Goal: Task Accomplishment & Management: Manage account settings

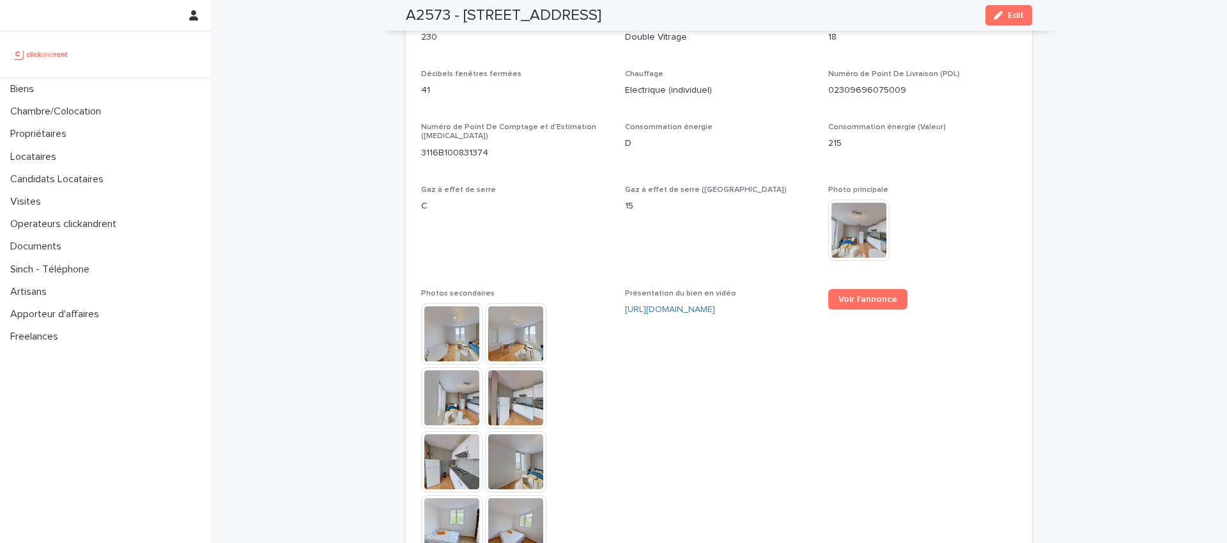
scroll to position [3181, 0]
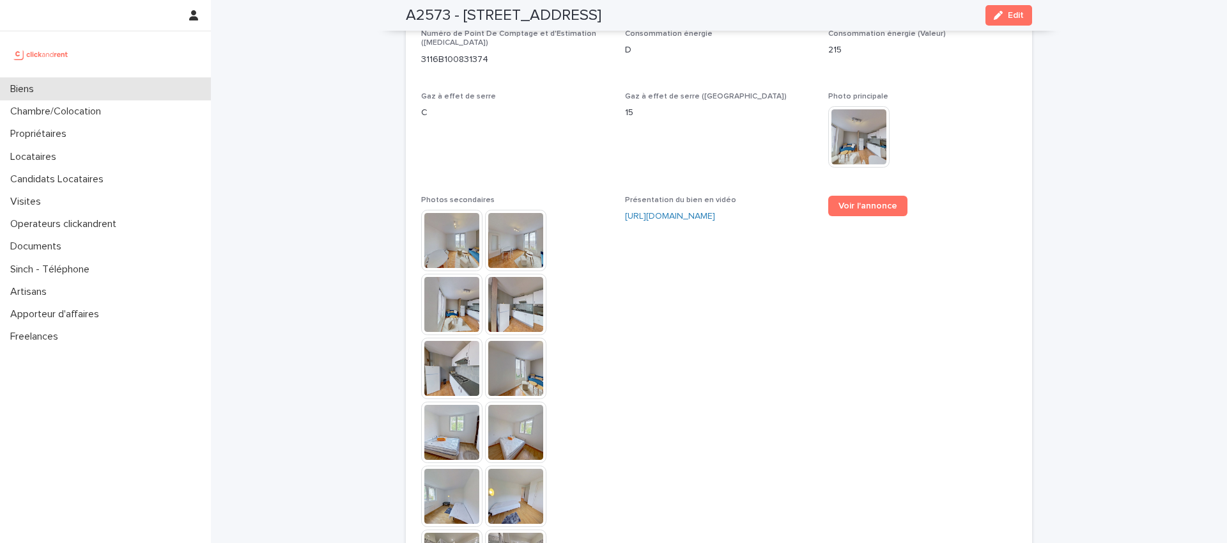
click at [31, 90] on p "Biens" at bounding box center [24, 89] width 39 height 12
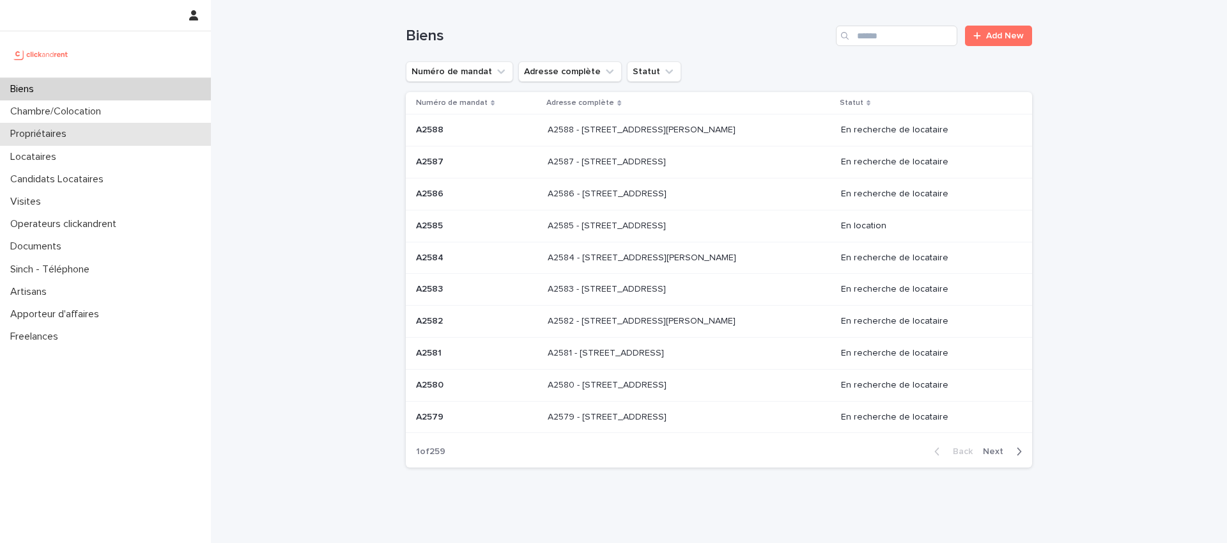
click at [77, 137] on div "Propriétaires" at bounding box center [105, 134] width 211 height 22
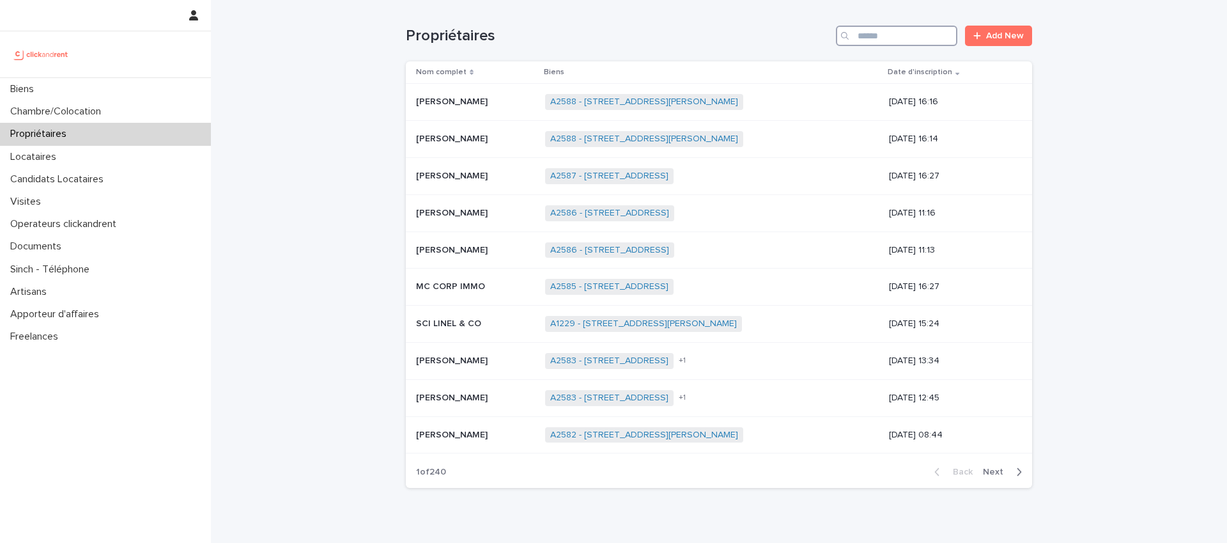
click at [864, 39] on input "Search" at bounding box center [896, 36] width 121 height 20
paste input "**********"
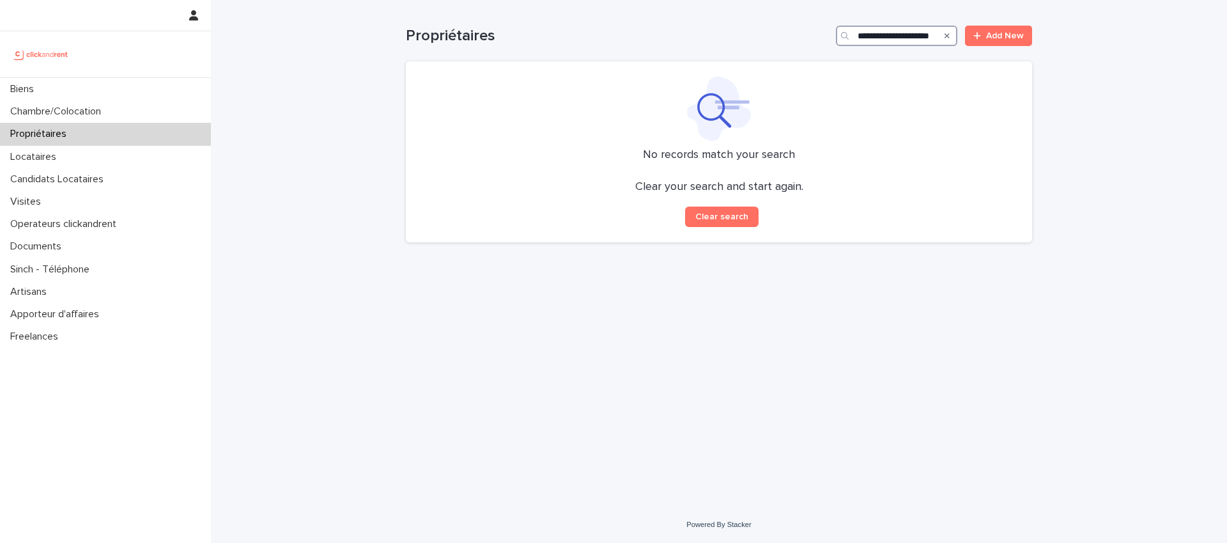
drag, startPoint x: 891, startPoint y: 35, endPoint x: 782, endPoint y: 34, distance: 109.3
click at [785, 34] on div "**********" at bounding box center [719, 36] width 626 height 20
click at [907, 33] on input "**********" at bounding box center [896, 36] width 121 height 20
drag, startPoint x: 906, startPoint y: 36, endPoint x: 833, endPoint y: 36, distance: 72.8
click at [833, 36] on div "**********" at bounding box center [719, 36] width 626 height 20
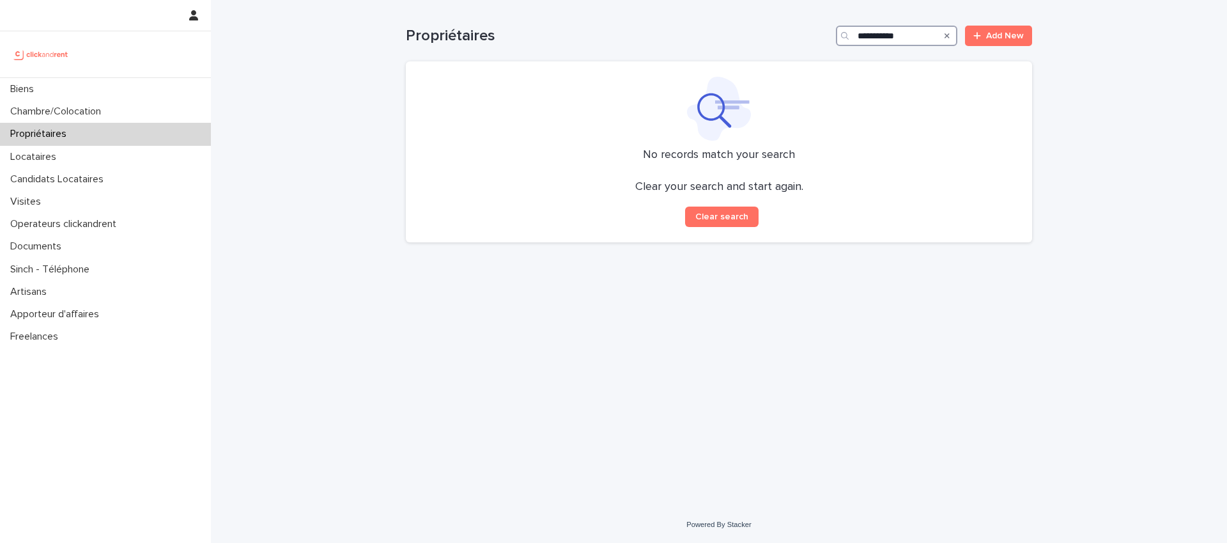
paste input "Search"
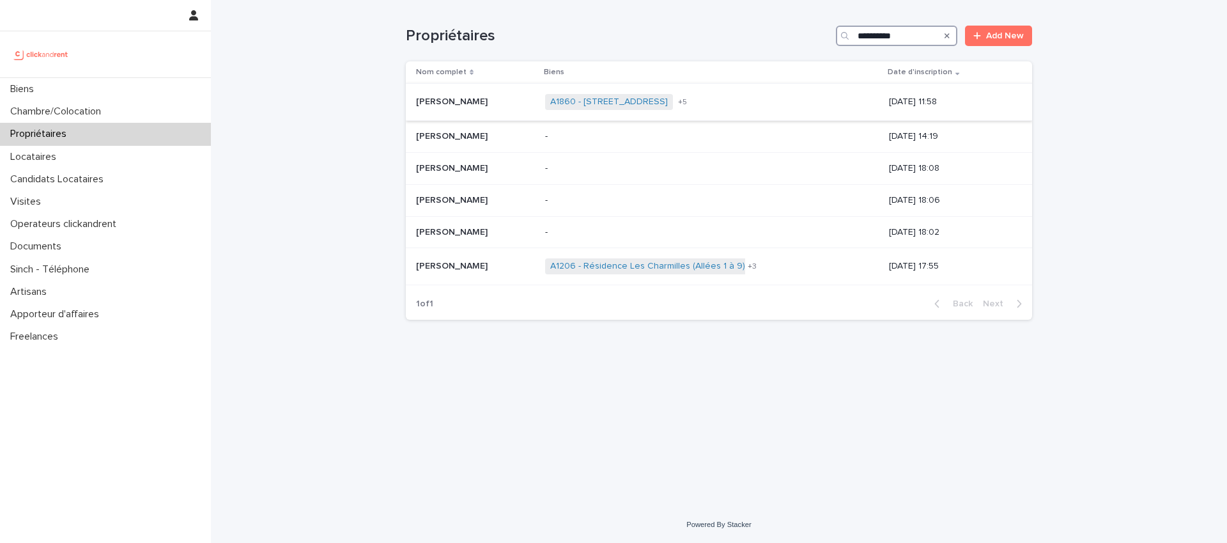
type input "**********"
click at [475, 105] on p "Patrick Charousset" at bounding box center [453, 100] width 74 height 13
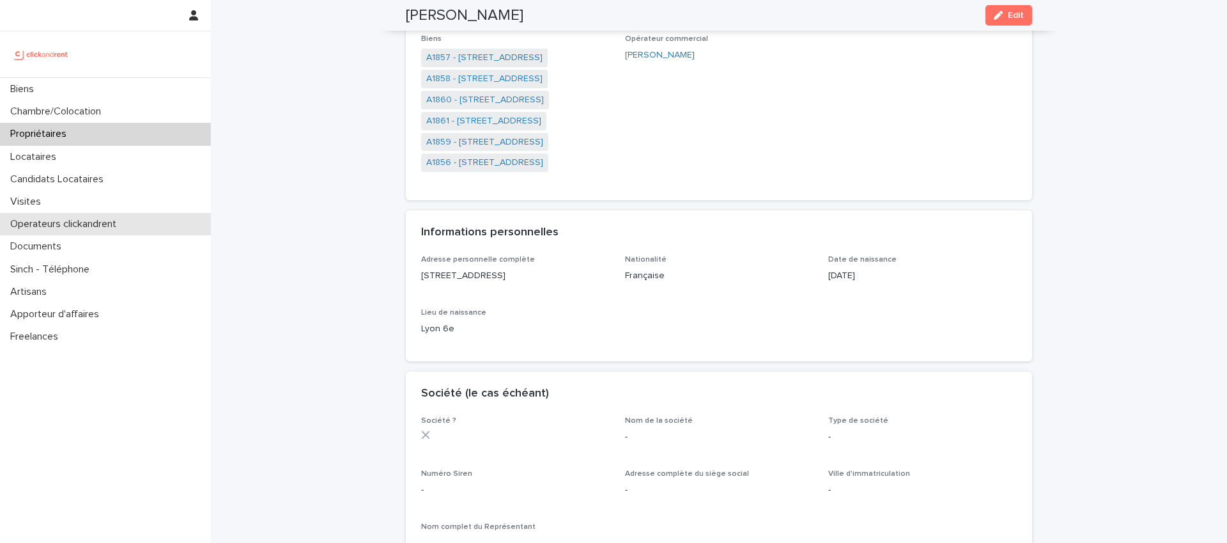
scroll to position [210, 0]
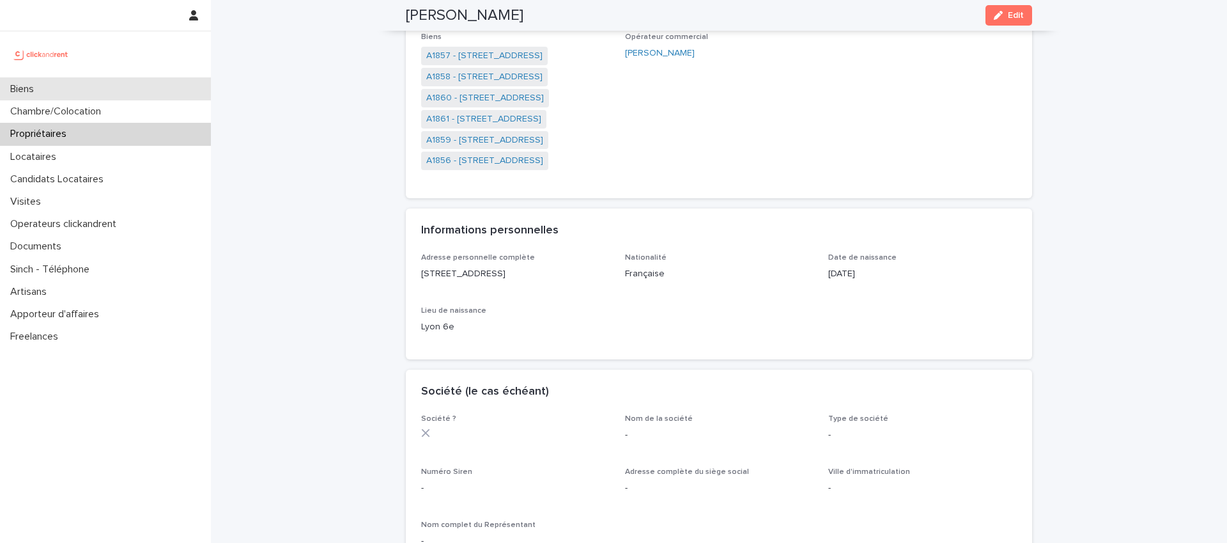
click at [56, 92] on div "Biens" at bounding box center [105, 89] width 211 height 22
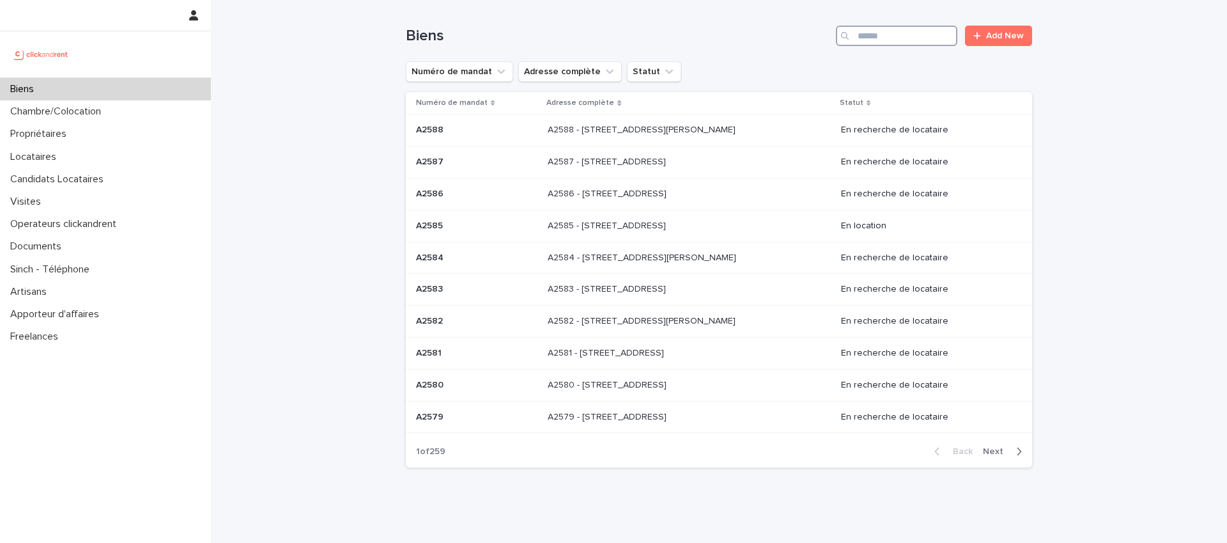
click at [884, 41] on input "Search" at bounding box center [896, 36] width 121 height 20
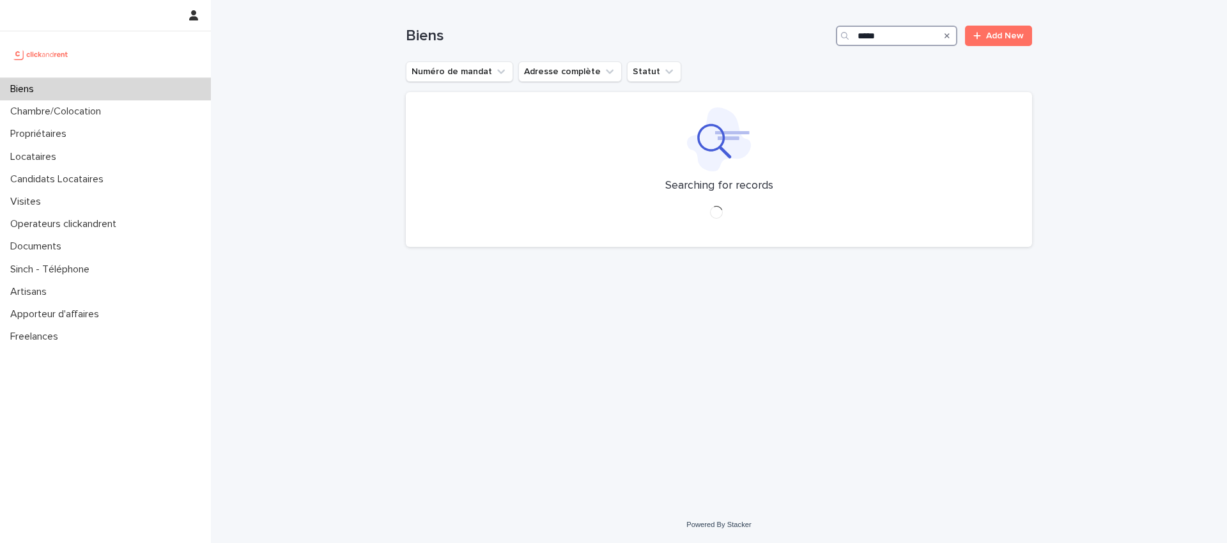
type input "*****"
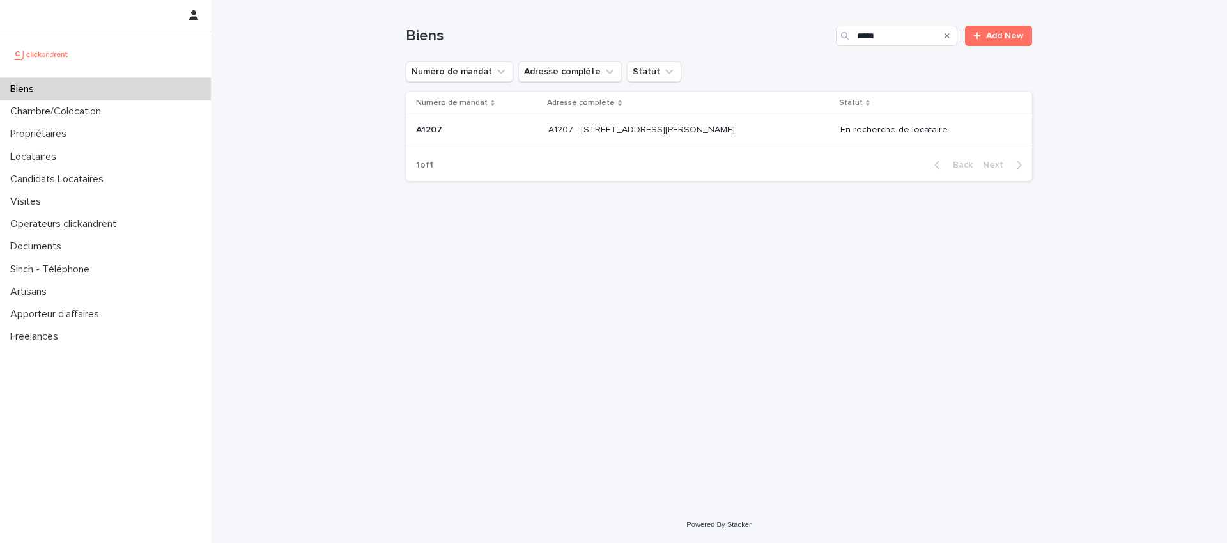
click at [644, 130] on p "A1207 - 44 bis Quai Joseph Gillet, Lyon 69004" at bounding box center [642, 128] width 189 height 13
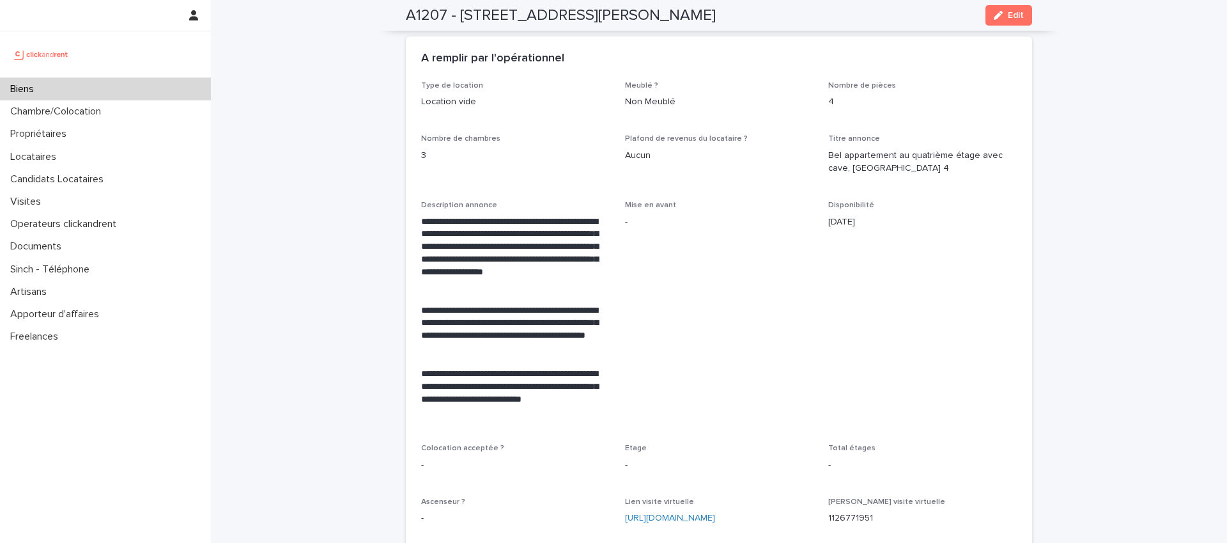
scroll to position [2286, 0]
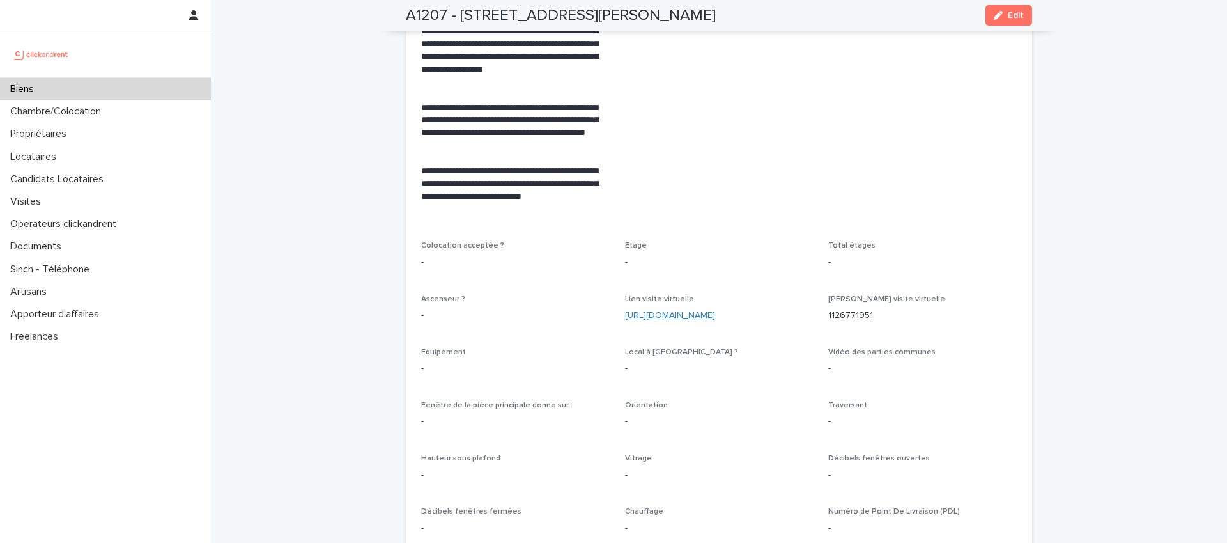
click at [715, 311] on link "https://my.matterport.com/show/?m=11jRY69h1AE" at bounding box center [670, 315] width 90 height 9
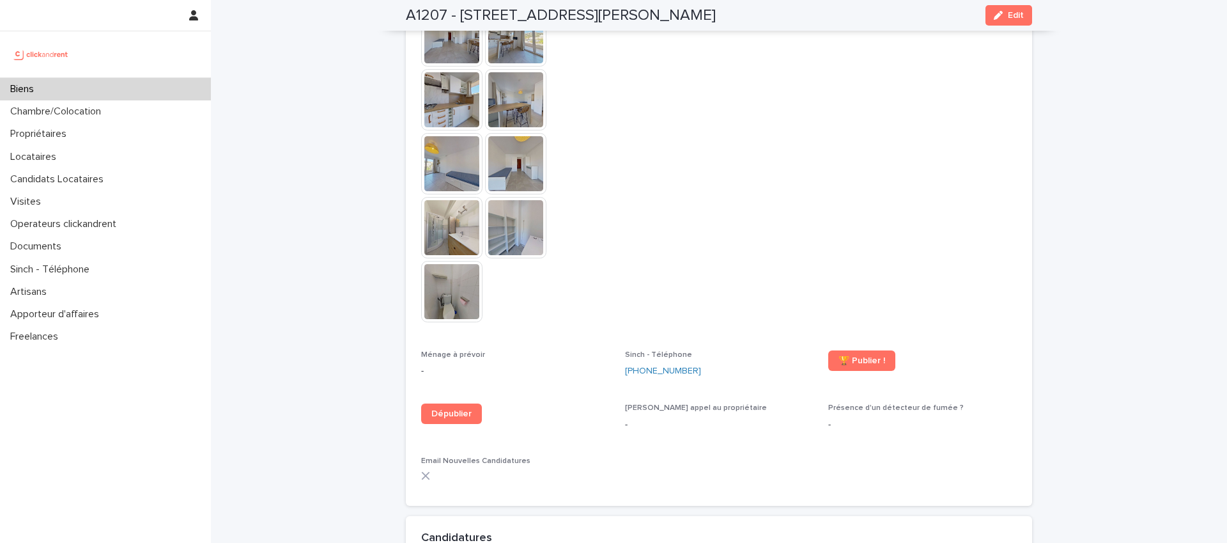
scroll to position [2977, 0]
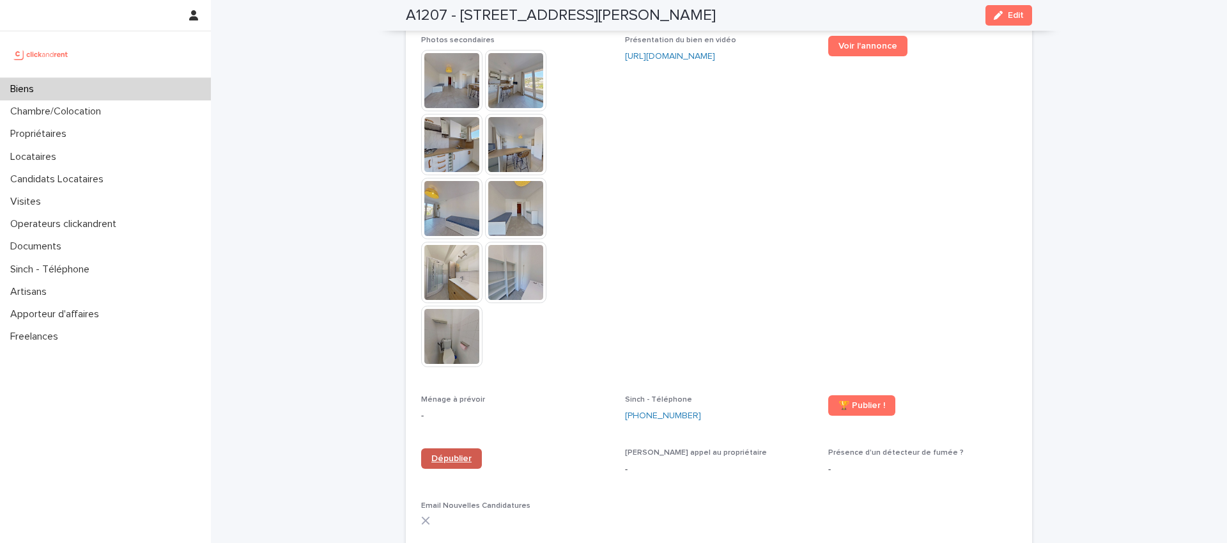
click at [442, 448] on link "Dépublier" at bounding box center [451, 458] width 61 height 20
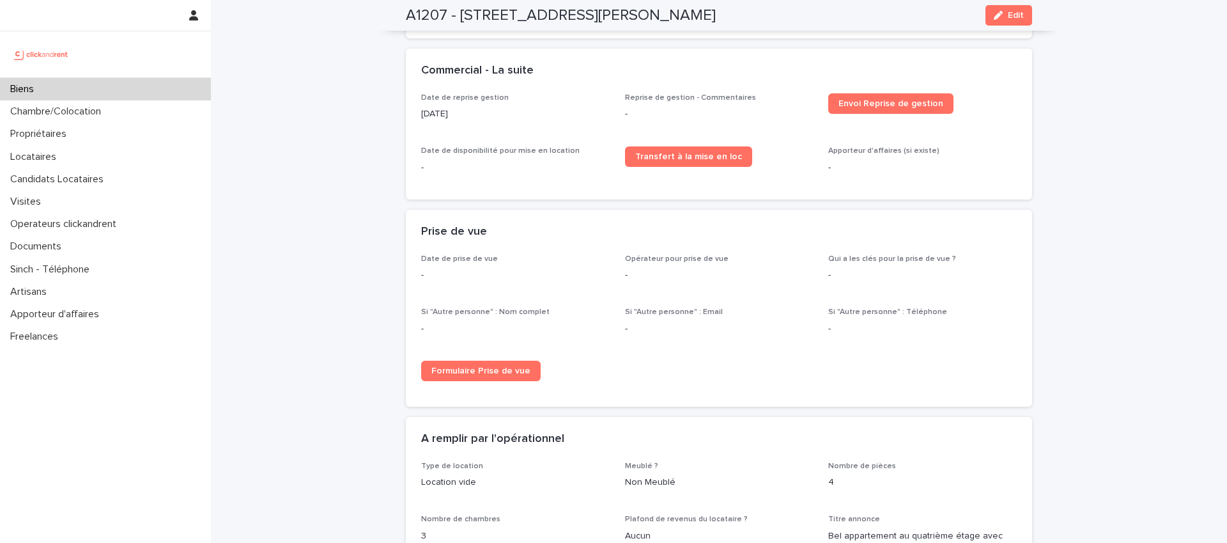
scroll to position [1520, 0]
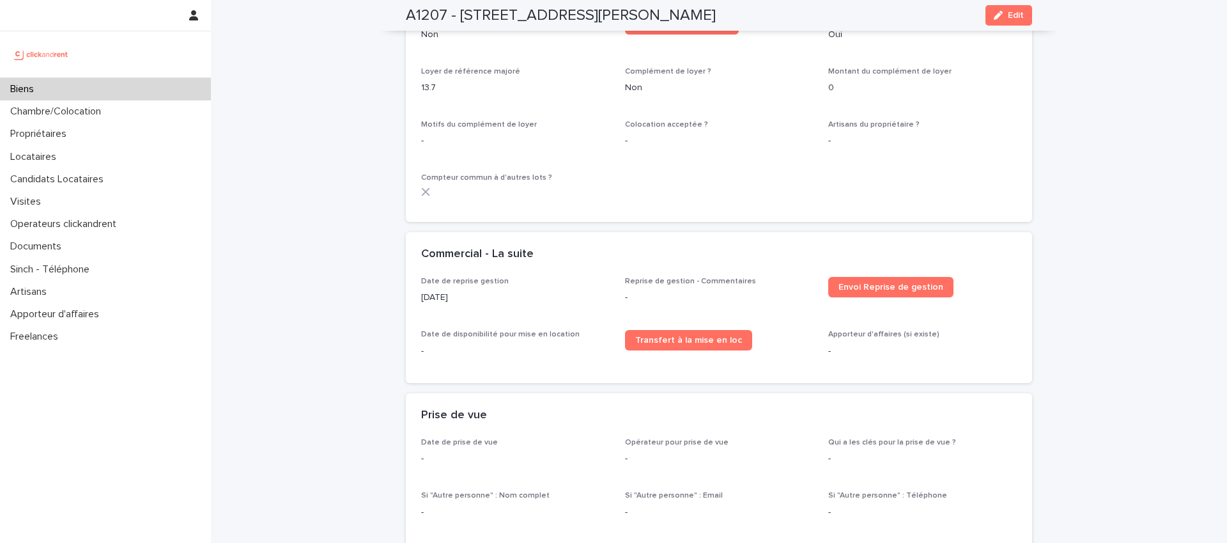
click at [503, 291] on p "01/11/2023" at bounding box center [515, 297] width 189 height 13
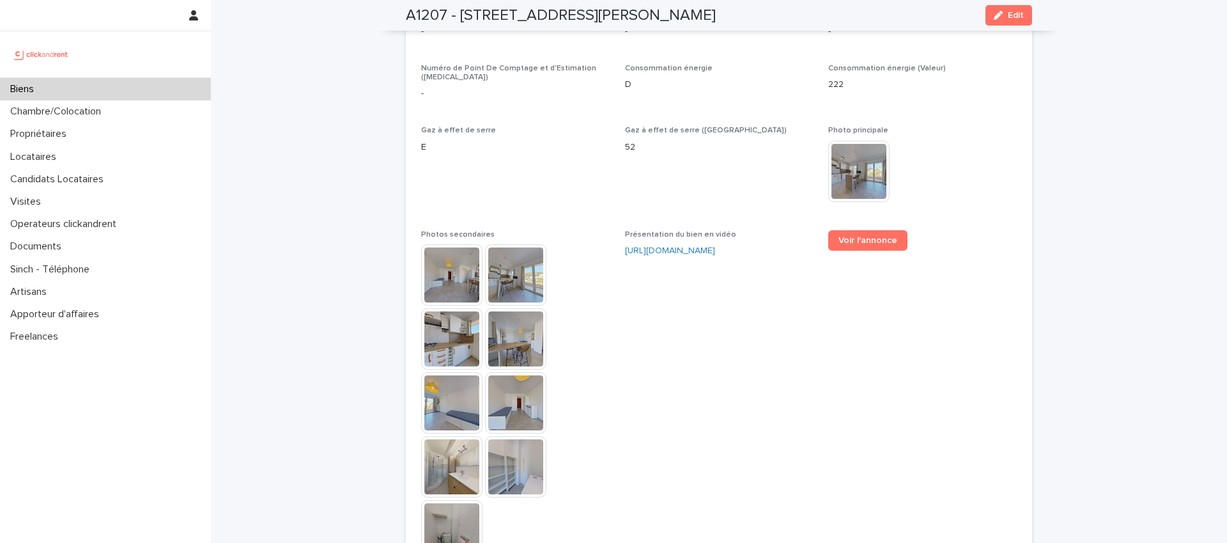
scroll to position [2768, 0]
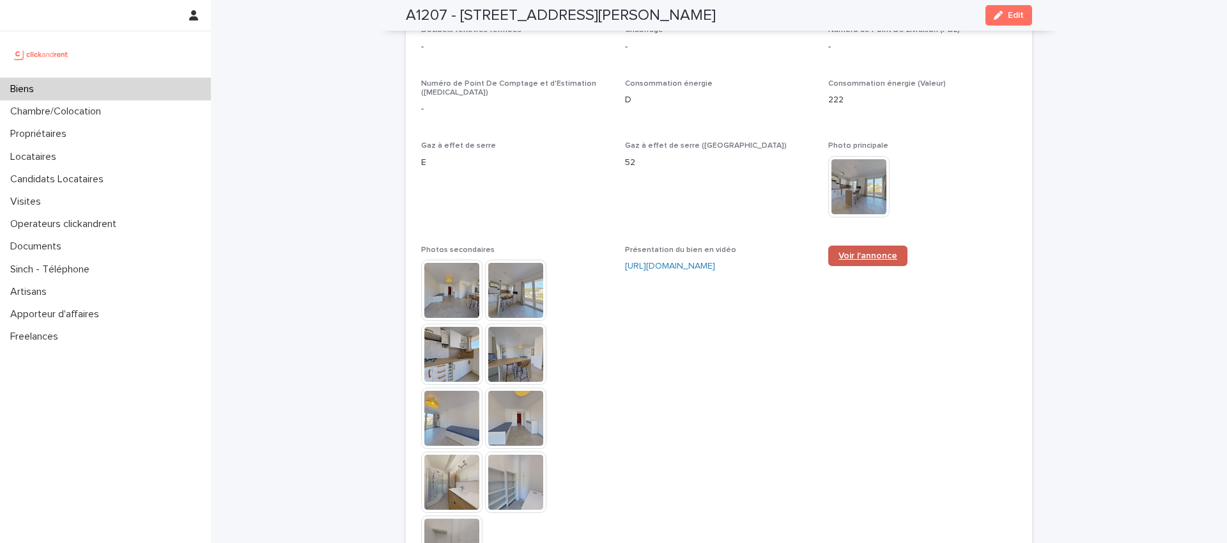
click at [840, 251] on span "Voir l'annonce" at bounding box center [867, 255] width 59 height 9
click at [999, 21] on button "Edit" at bounding box center [1008, 15] width 47 height 20
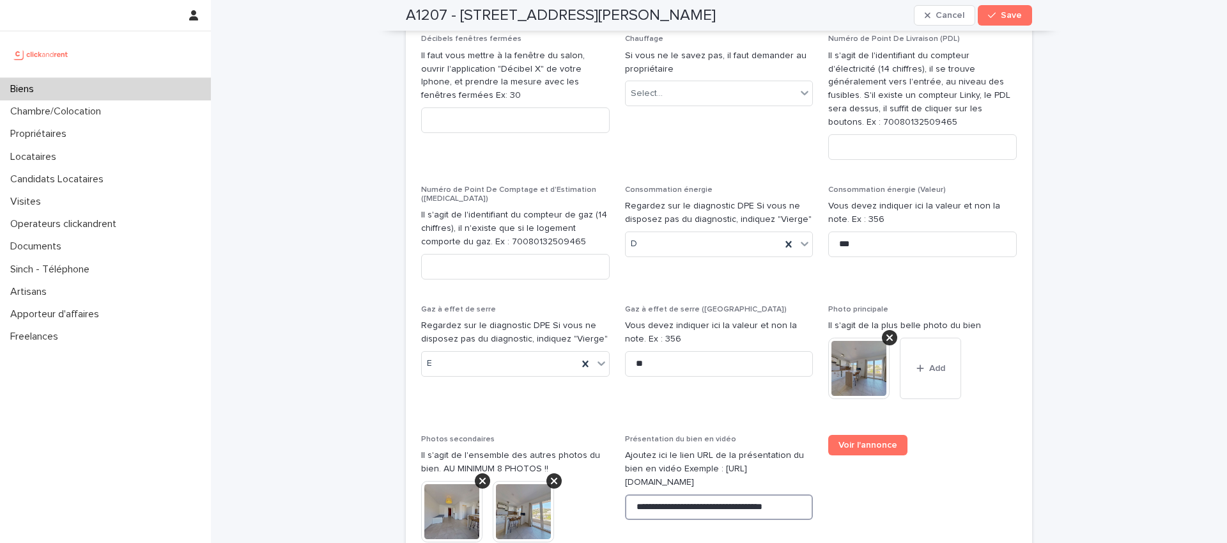
scroll to position [0, 3]
drag, startPoint x: 629, startPoint y: 418, endPoint x: 876, endPoint y: 417, distance: 247.3
click at [882, 417] on div "**********" at bounding box center [719, 84] width 596 height 2240
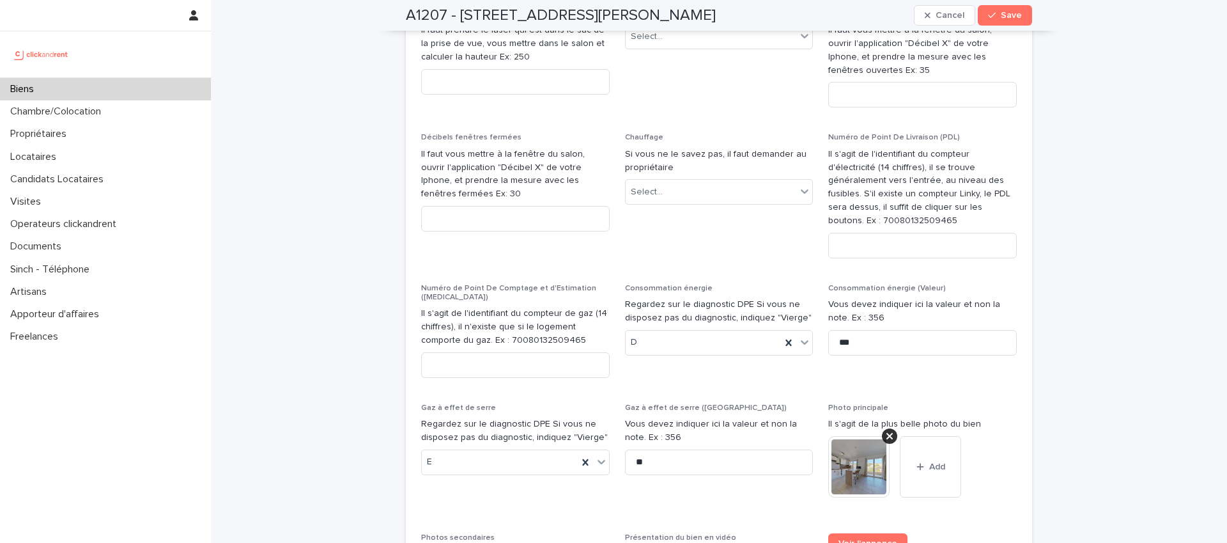
scroll to position [4458, 0]
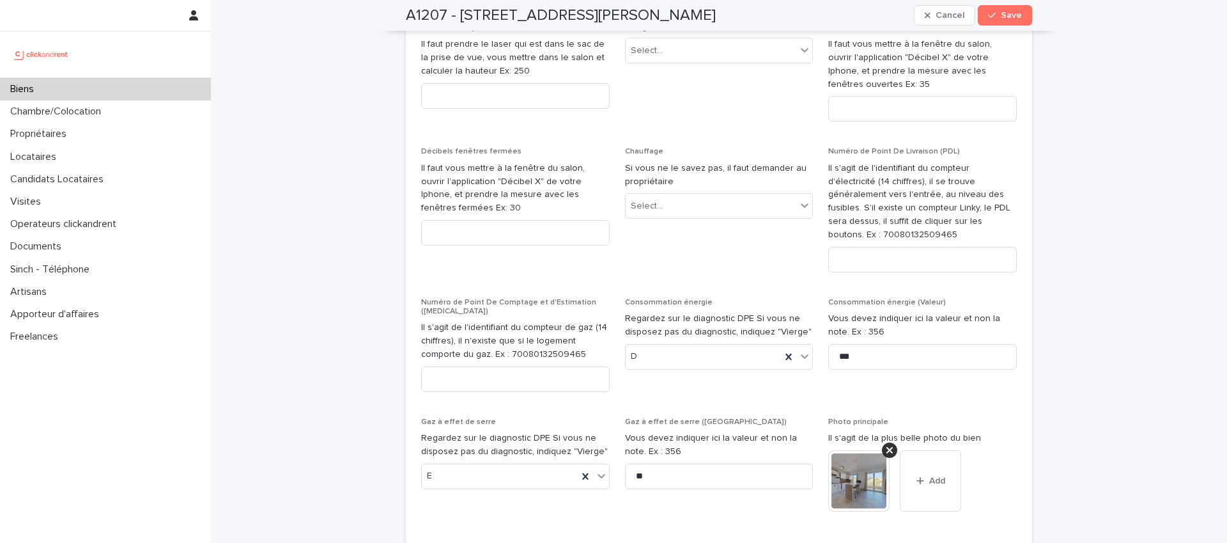
click at [743, 184] on span "Chauffage Si vous ne le savez pas, il faut demander au propriétaire Select..." at bounding box center [719, 214] width 189 height 135
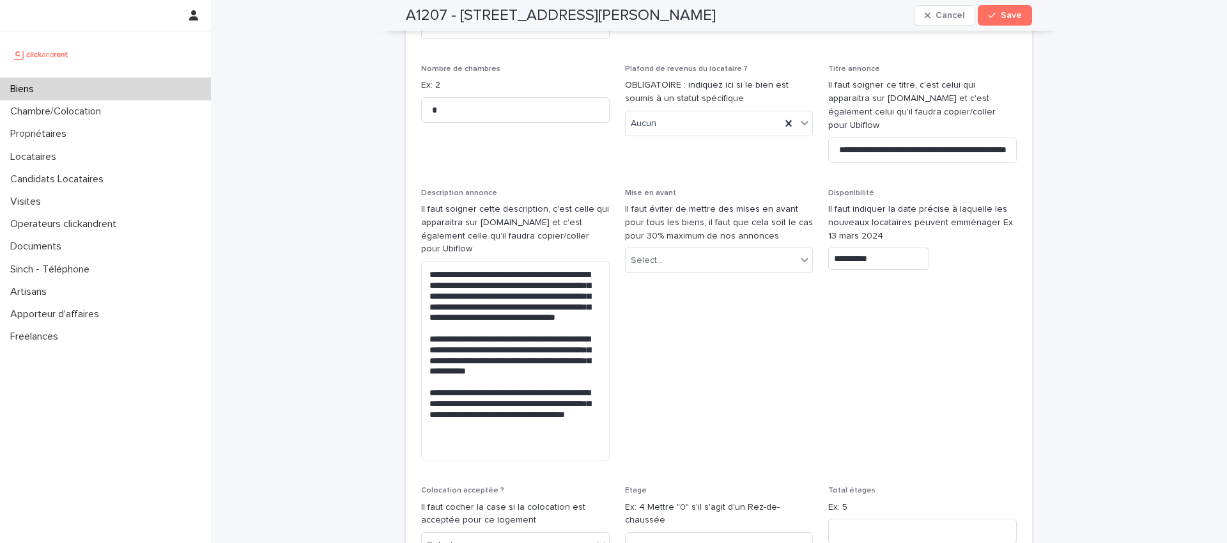
scroll to position [3644, 0]
click at [892, 248] on input "**********" at bounding box center [878, 259] width 101 height 22
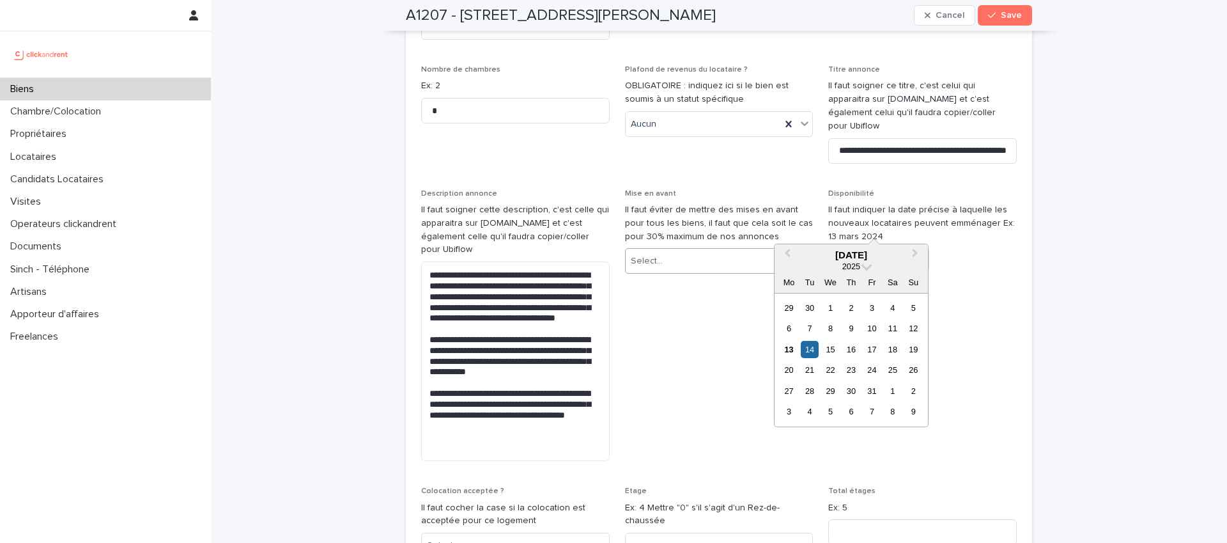
drag, startPoint x: 891, startPoint y: 219, endPoint x: 764, endPoint y: 218, distance: 126.5
click at [974, 241] on span "Disponibilité Il faut indiquer la date précise à laquelle les nouveaux locatair…" at bounding box center [922, 330] width 189 height 282
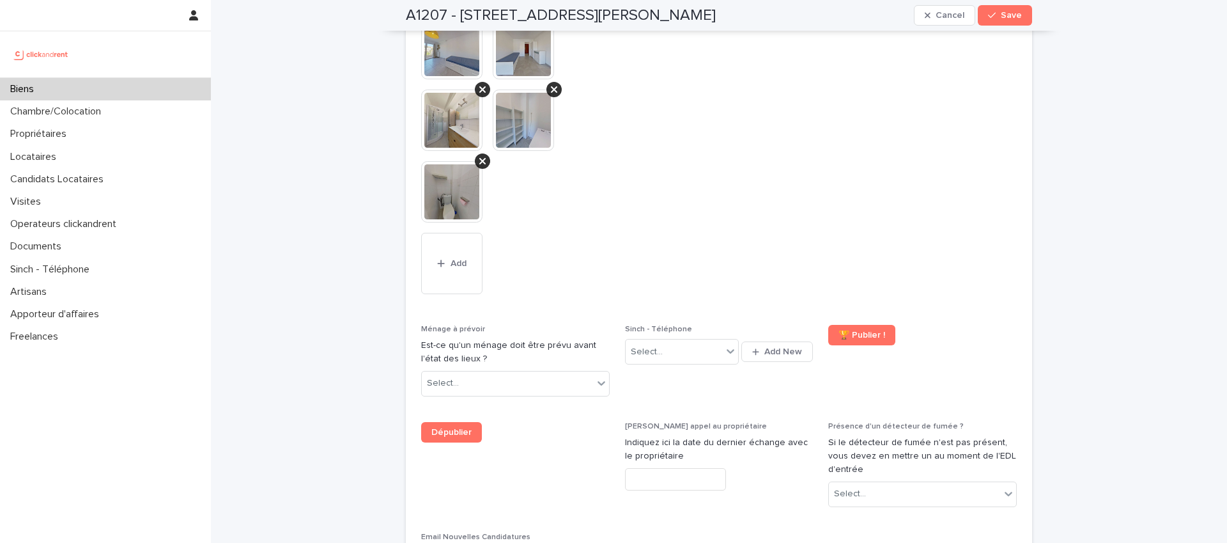
scroll to position [5253, 0]
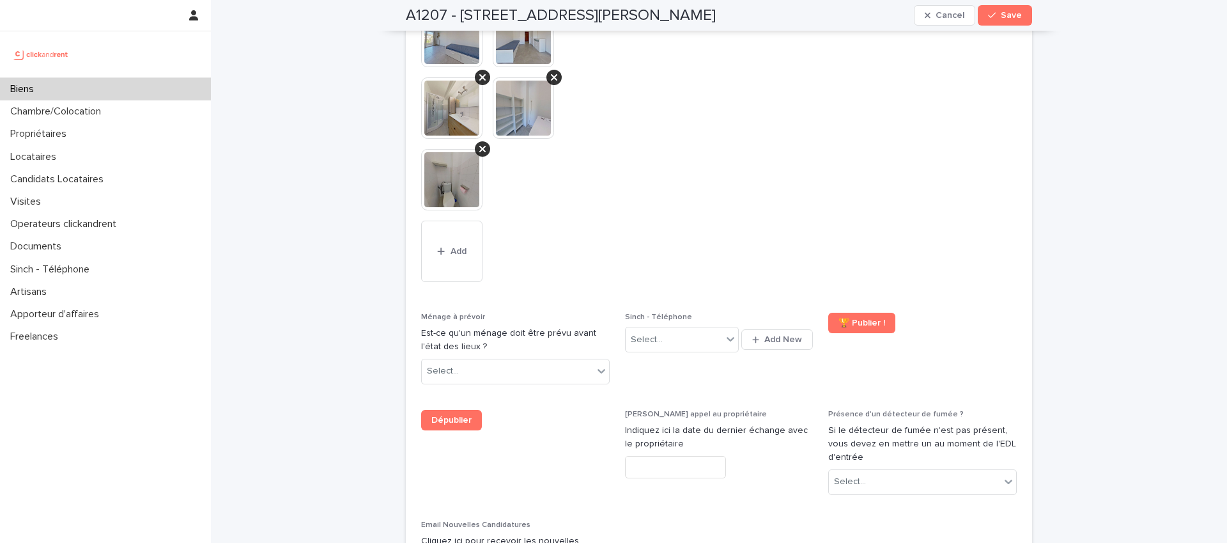
click at [1003, 187] on span "Voir l'annonce" at bounding box center [922, 57] width 189 height 481
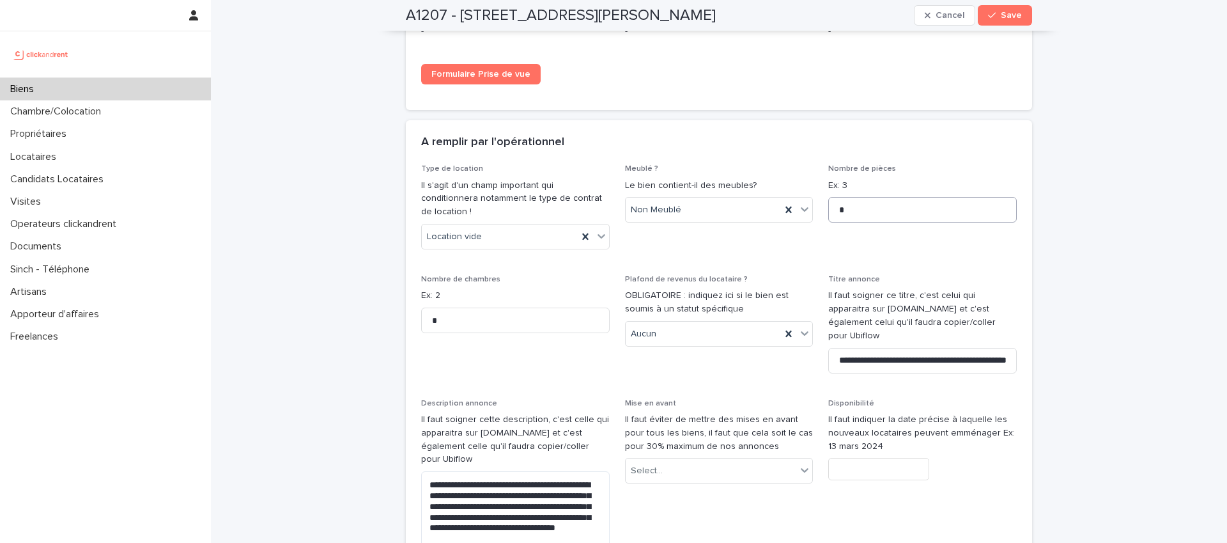
scroll to position [3525, 0]
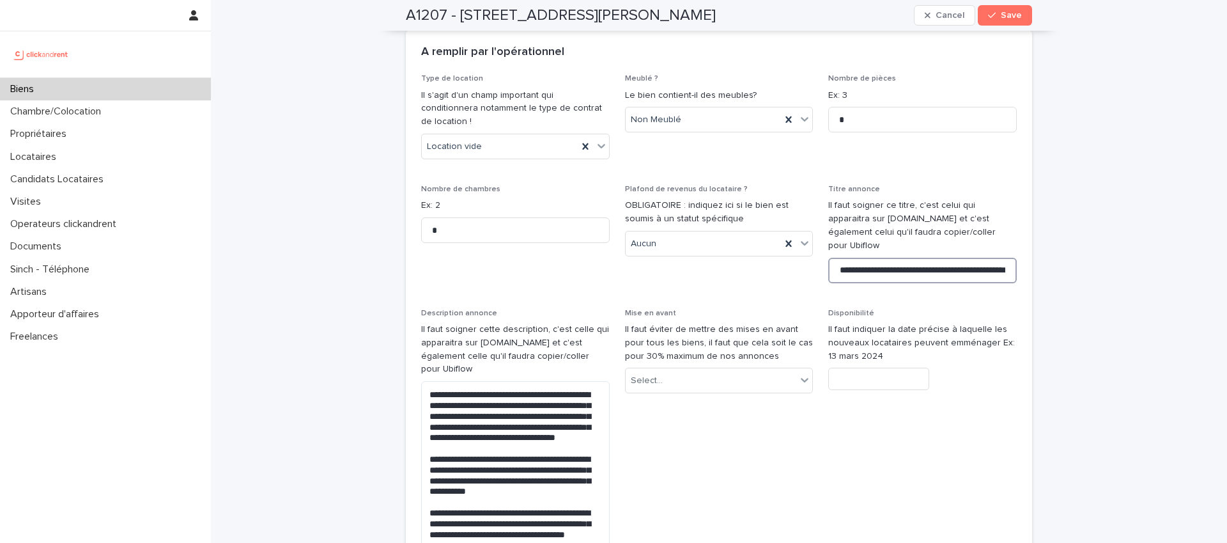
click at [893, 258] on input "**********" at bounding box center [922, 271] width 189 height 26
click at [892, 258] on input "**********" at bounding box center [922, 271] width 189 height 26
click at [891, 258] on input "**********" at bounding box center [922, 271] width 189 height 26
click at [955, 258] on input "**********" at bounding box center [922, 271] width 189 height 26
click at [949, 258] on input "**********" at bounding box center [922, 271] width 189 height 26
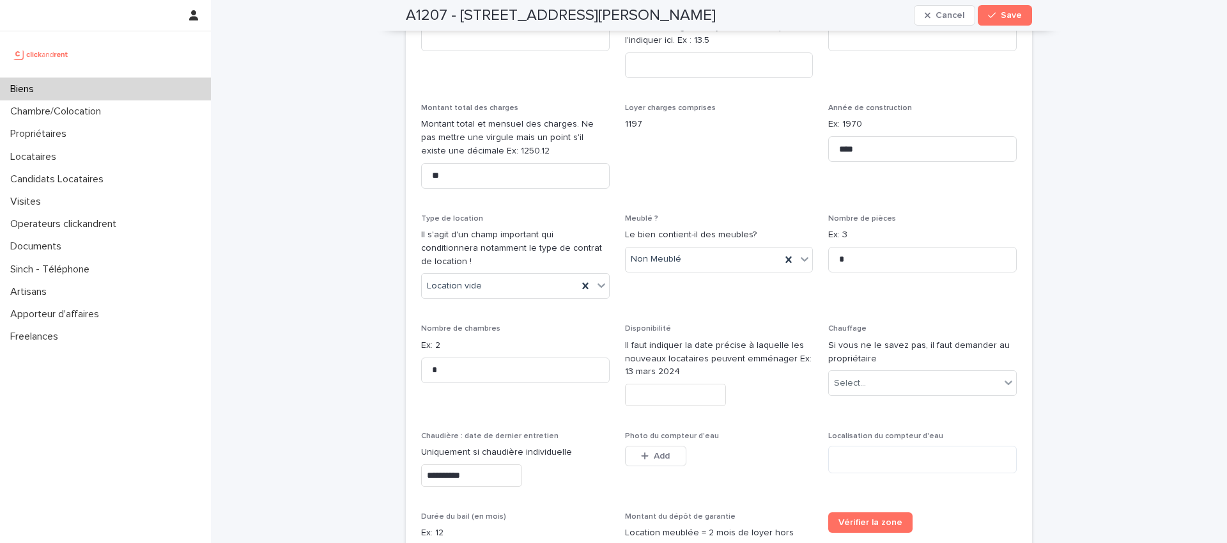
scroll to position [0, 0]
click at [93, 89] on div "Biens" at bounding box center [105, 89] width 211 height 22
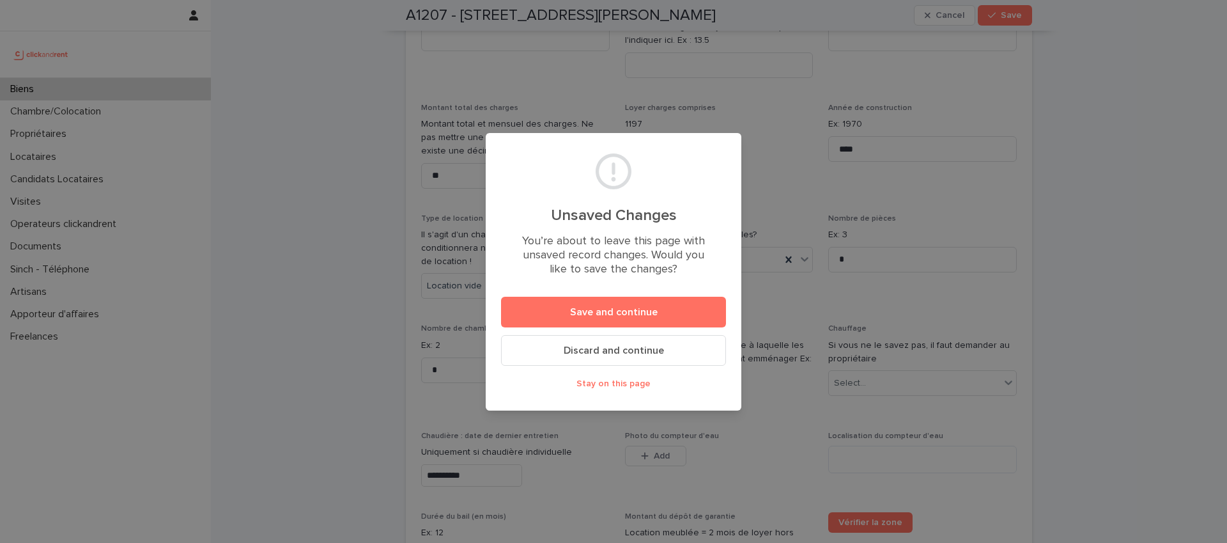
click at [624, 385] on span "Stay on this page" at bounding box center [613, 383] width 74 height 9
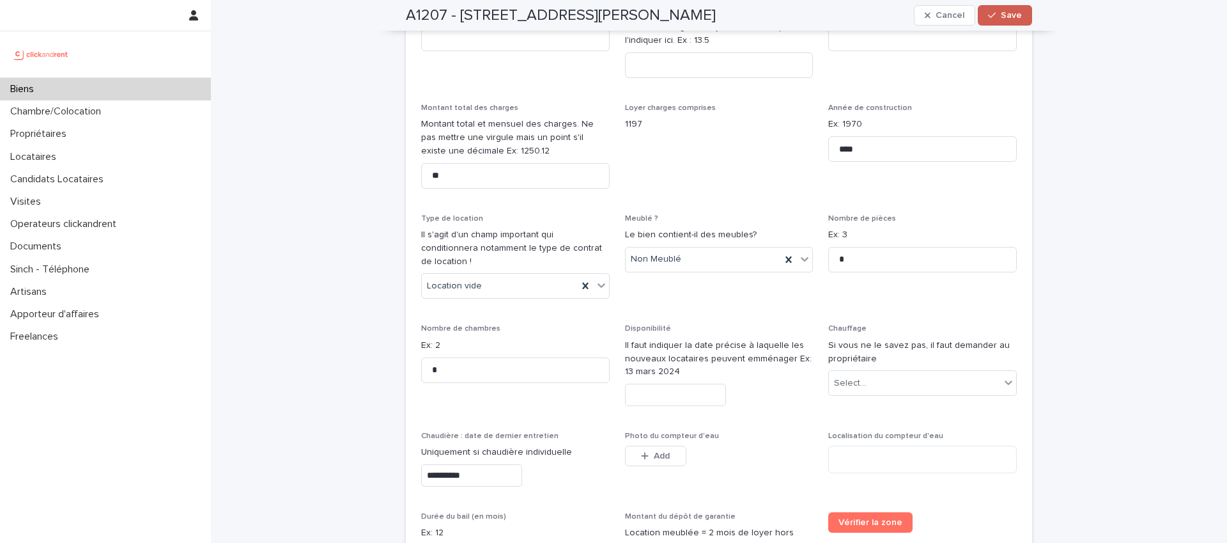
click at [1012, 14] on span "Save" at bounding box center [1011, 15] width 21 height 9
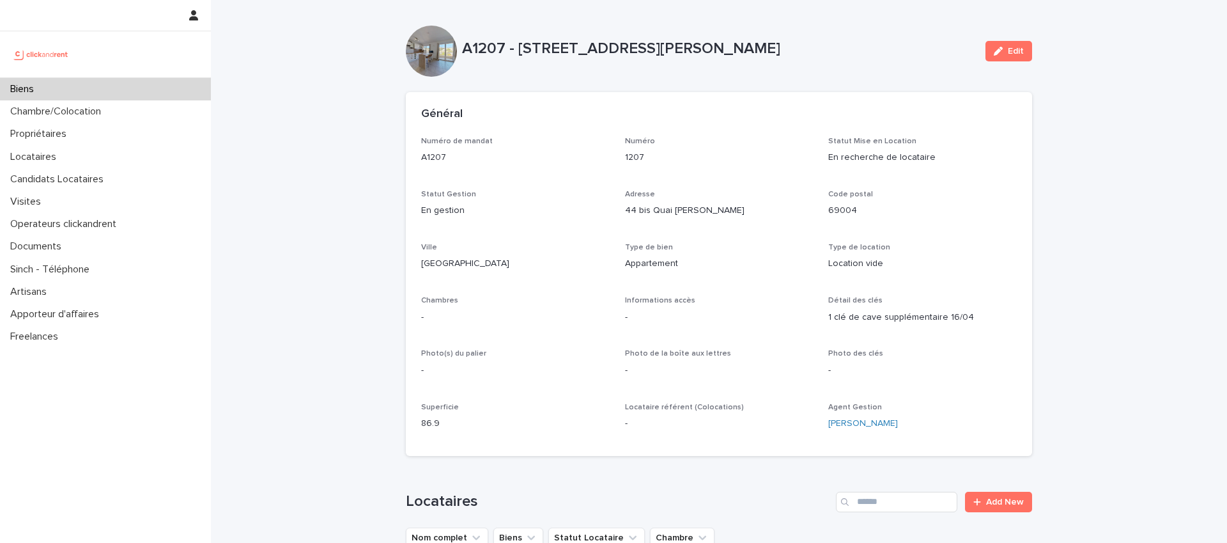
click at [870, 34] on div "A1207 - 44 bis Quai Joseph Gillet, Lyon 69004 Edit" at bounding box center [719, 51] width 626 height 51
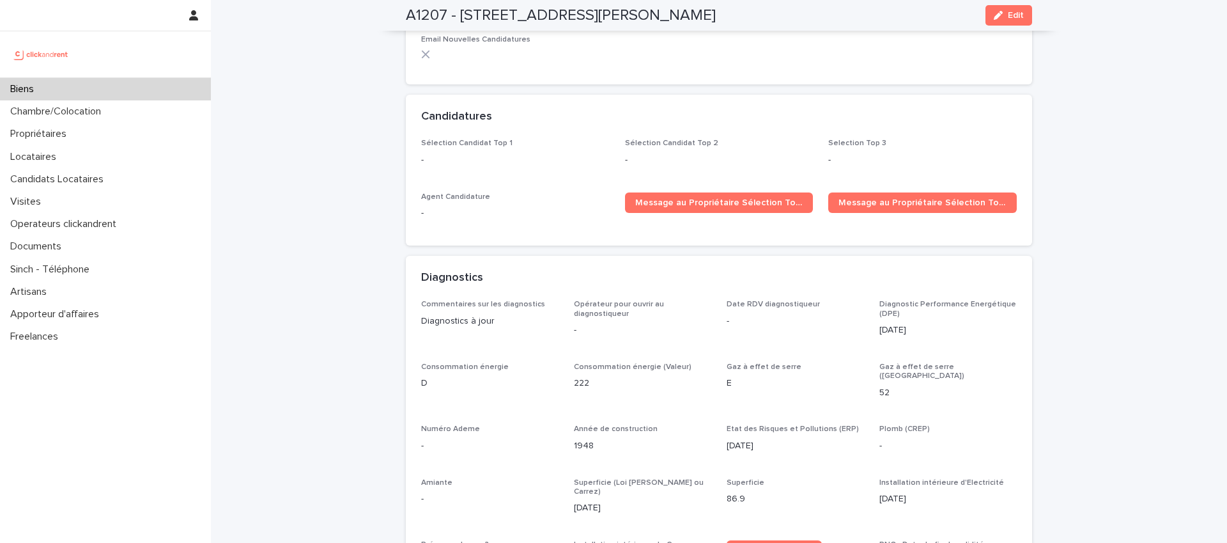
scroll to position [2882, 0]
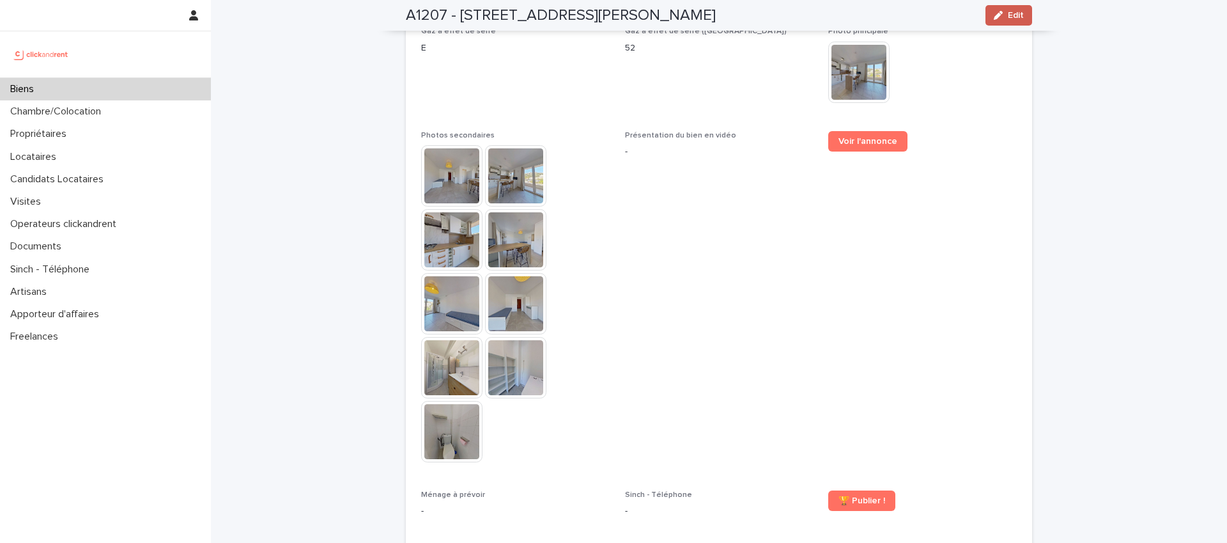
click at [1008, 18] on span "Edit" at bounding box center [1016, 15] width 16 height 9
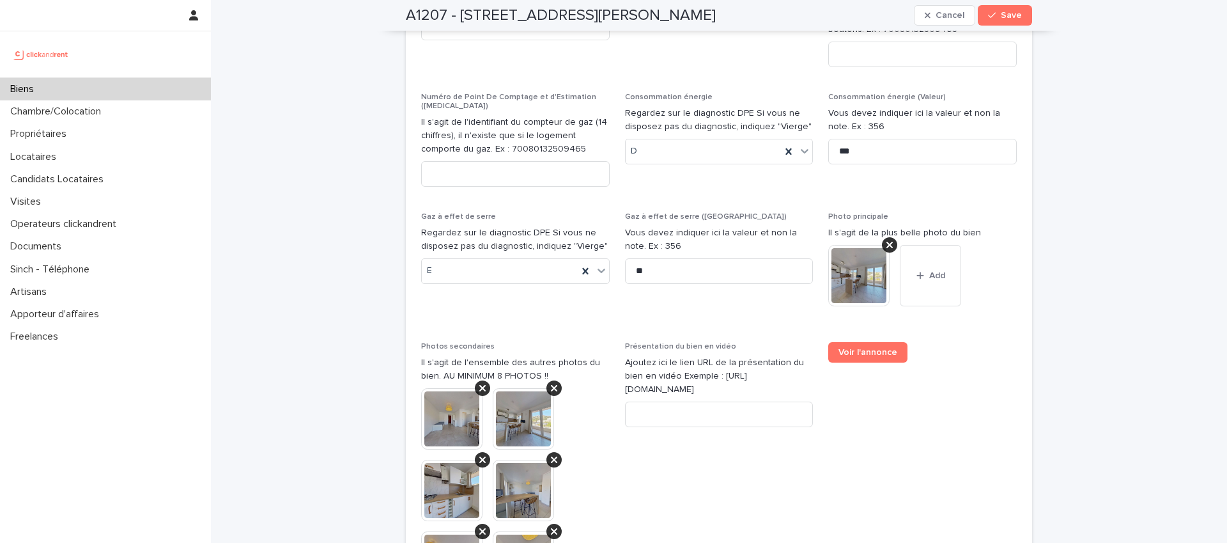
scroll to position [4812, 0]
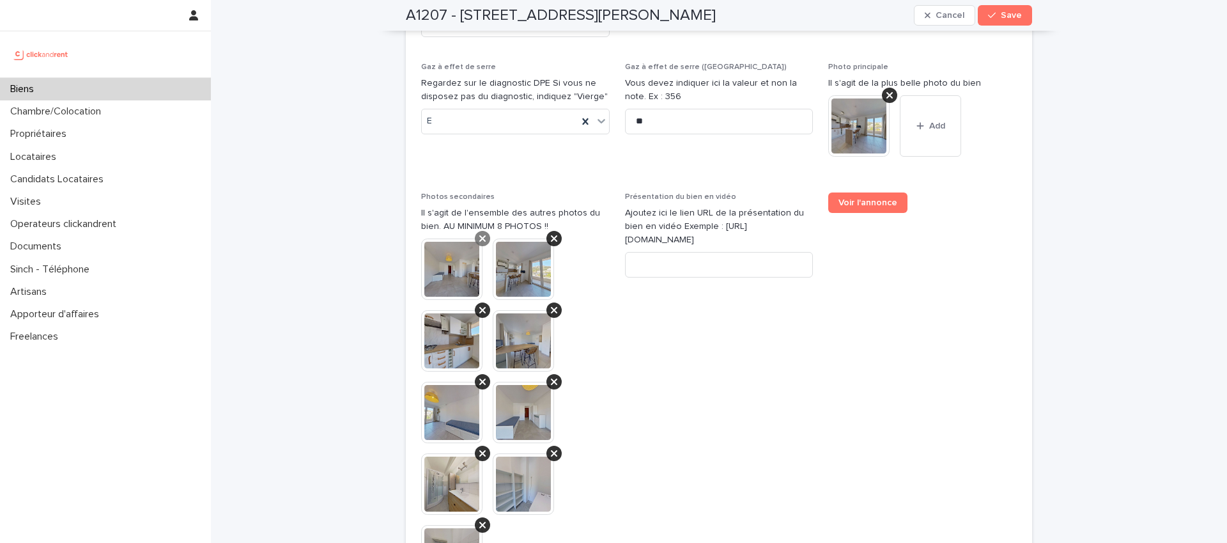
click at [479, 233] on icon at bounding box center [482, 238] width 6 height 10
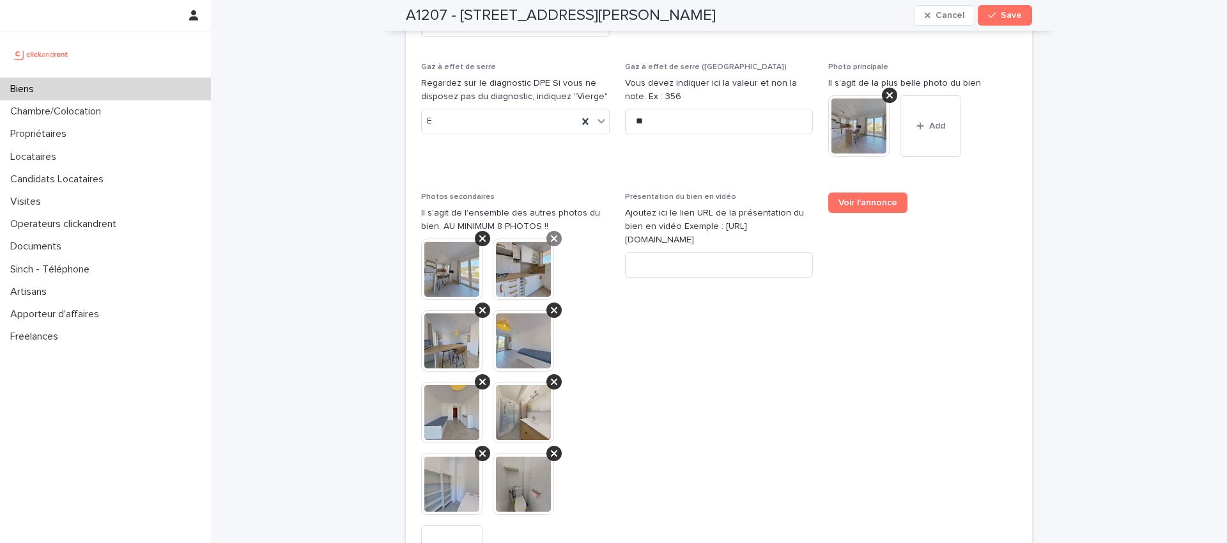
click at [479, 233] on icon at bounding box center [482, 238] width 6 height 10
click at [551, 235] on icon at bounding box center [554, 238] width 6 height 6
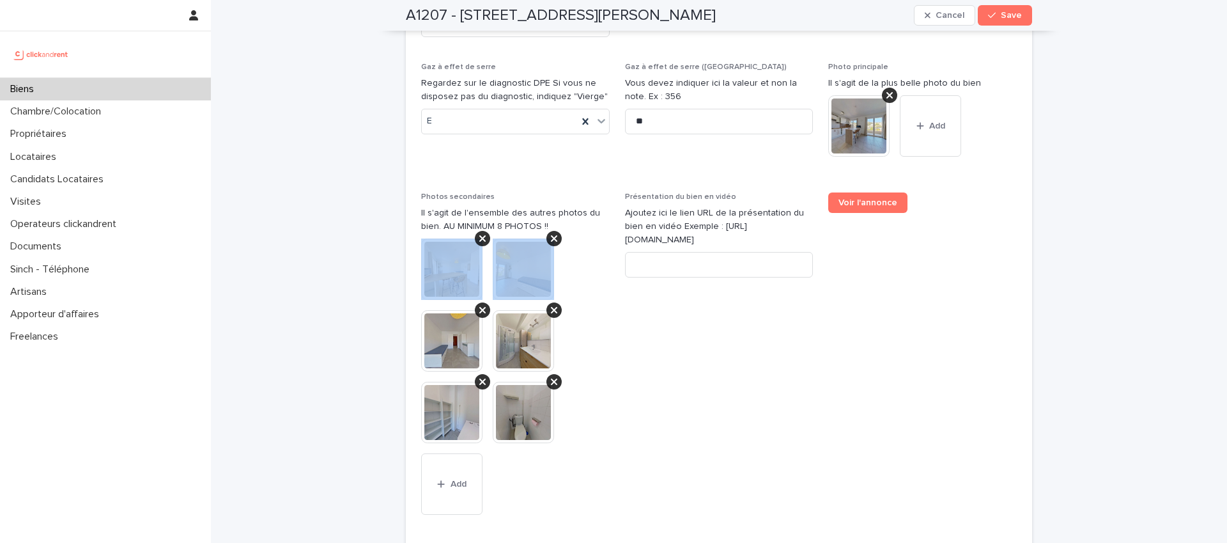
click at [479, 235] on icon at bounding box center [482, 238] width 6 height 6
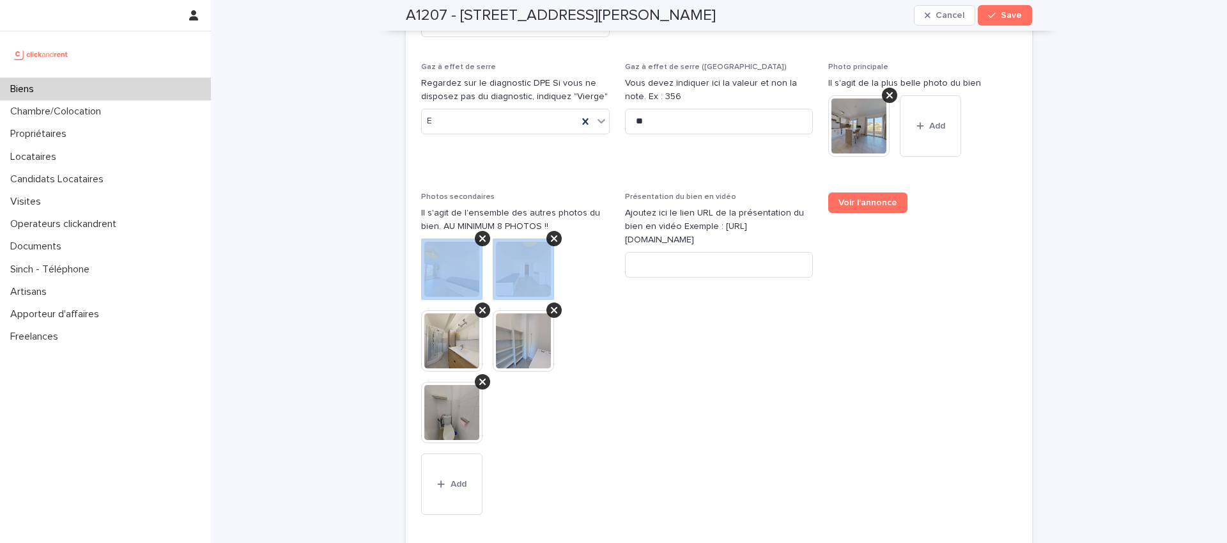
click at [479, 235] on icon at bounding box center [482, 238] width 6 height 6
click at [551, 233] on icon at bounding box center [554, 238] width 6 height 10
click at [479, 305] on icon at bounding box center [482, 310] width 6 height 10
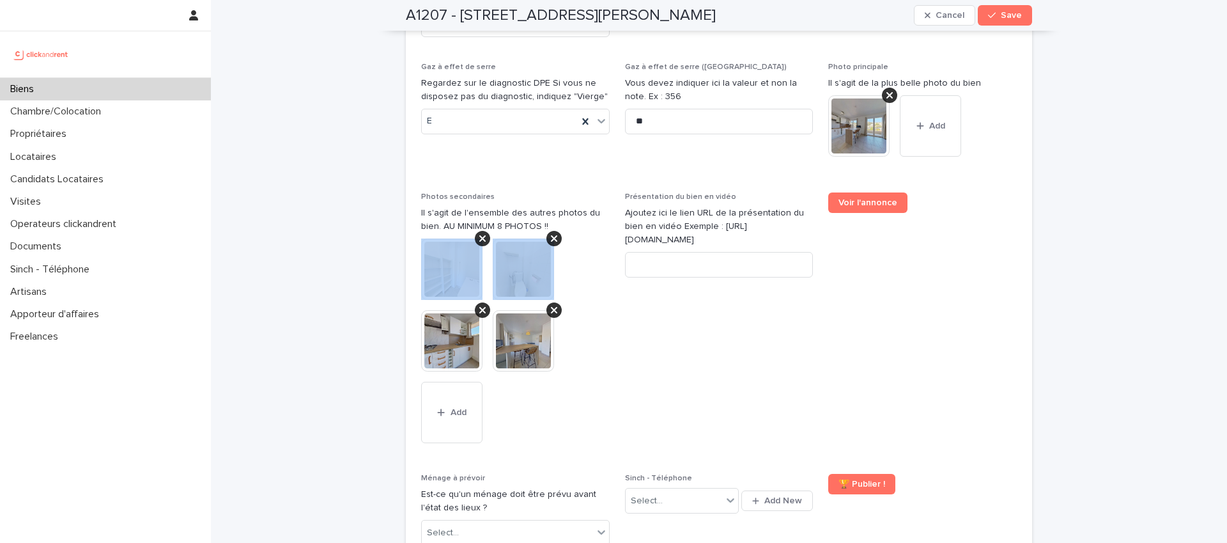
click at [479, 233] on icon at bounding box center [482, 238] width 6 height 10
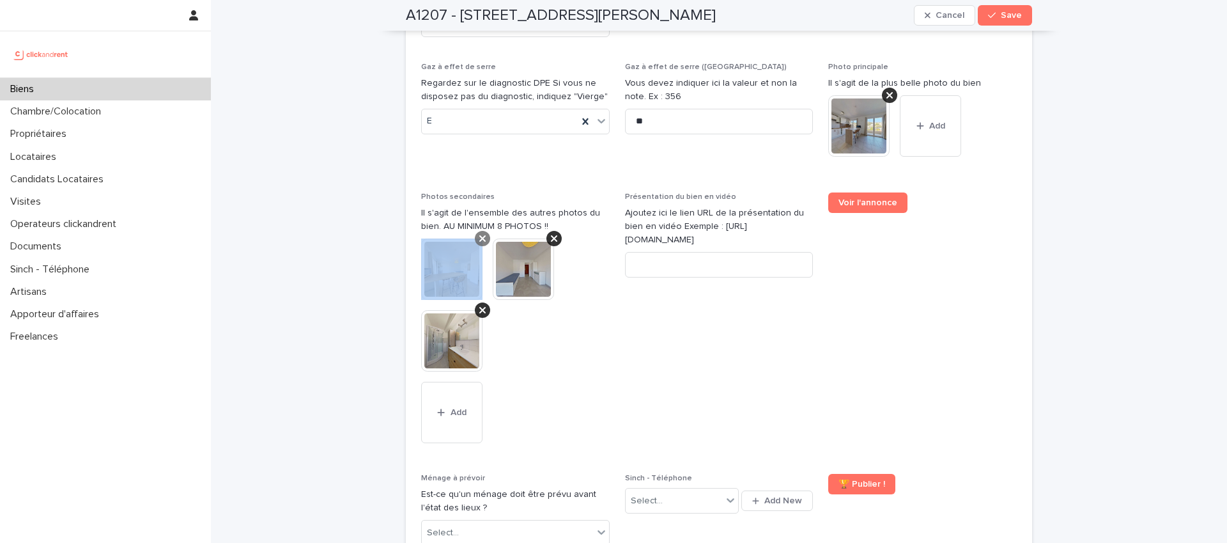
click at [479, 235] on icon at bounding box center [482, 238] width 6 height 6
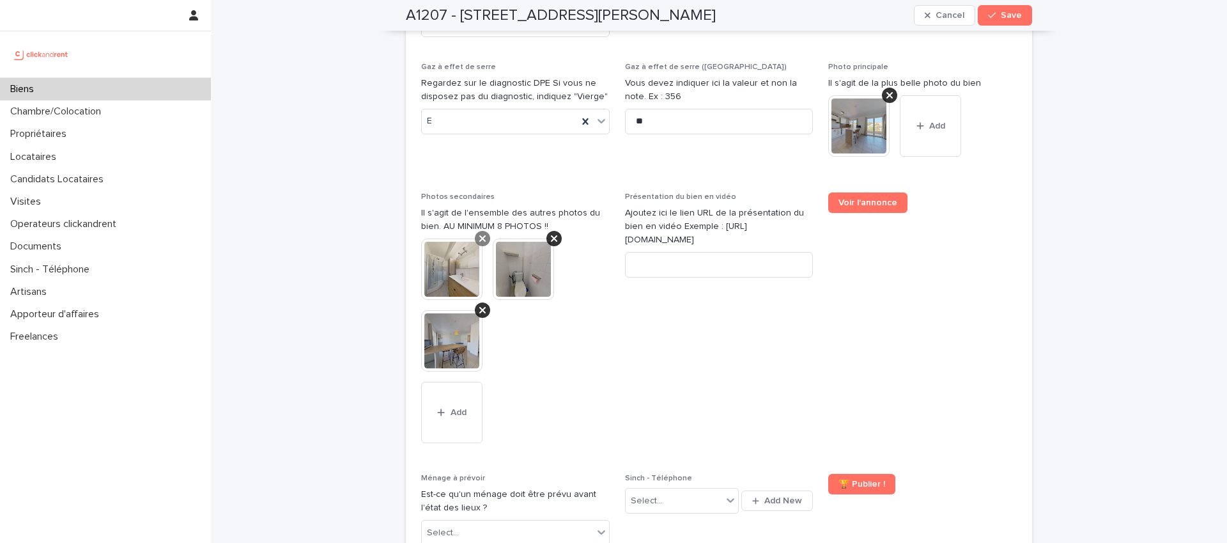
click at [481, 231] on div at bounding box center [482, 238] width 15 height 15
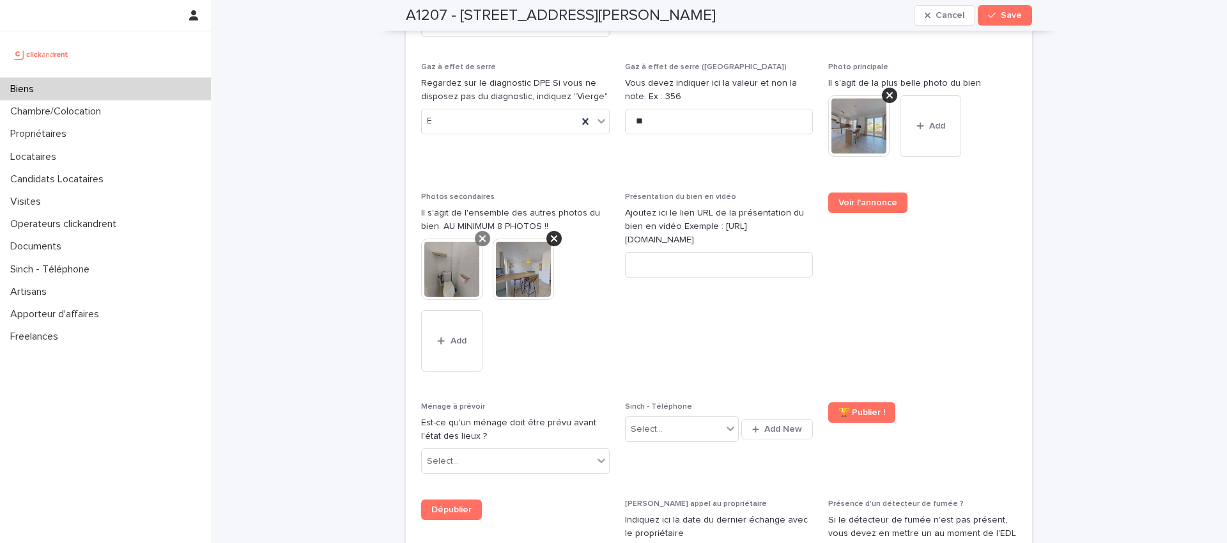
click at [479, 235] on icon at bounding box center [482, 238] width 6 height 6
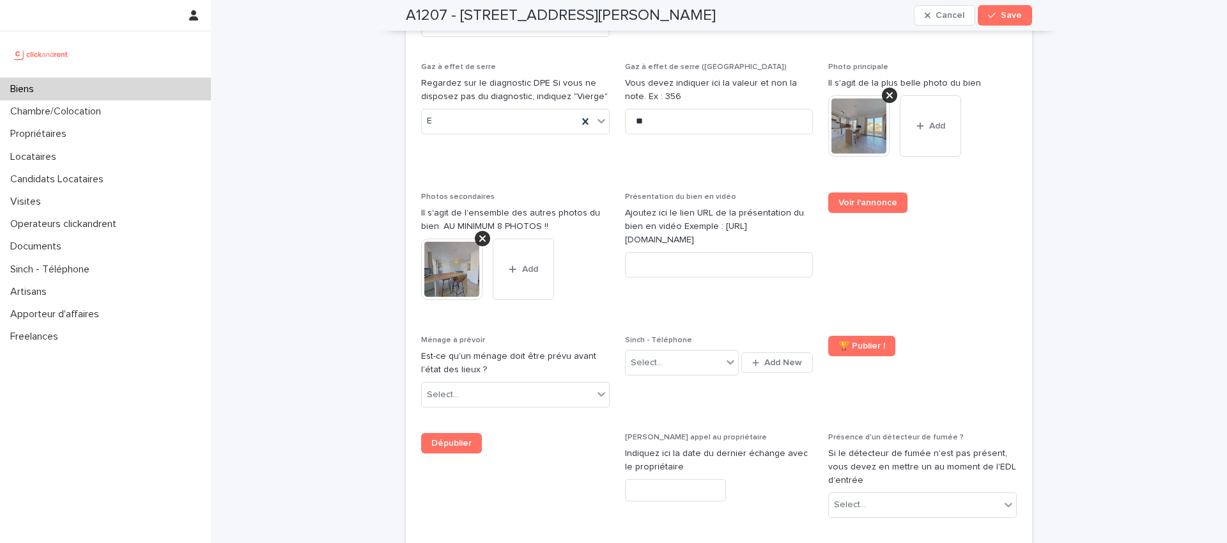
click at [479, 235] on icon at bounding box center [482, 238] width 6 height 6
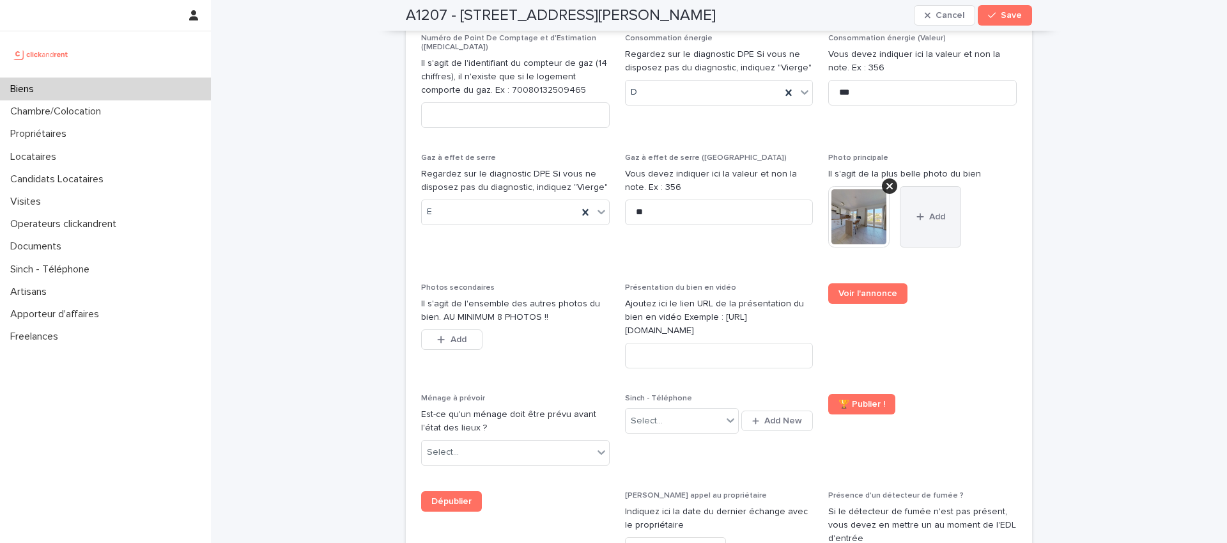
scroll to position [4707, 0]
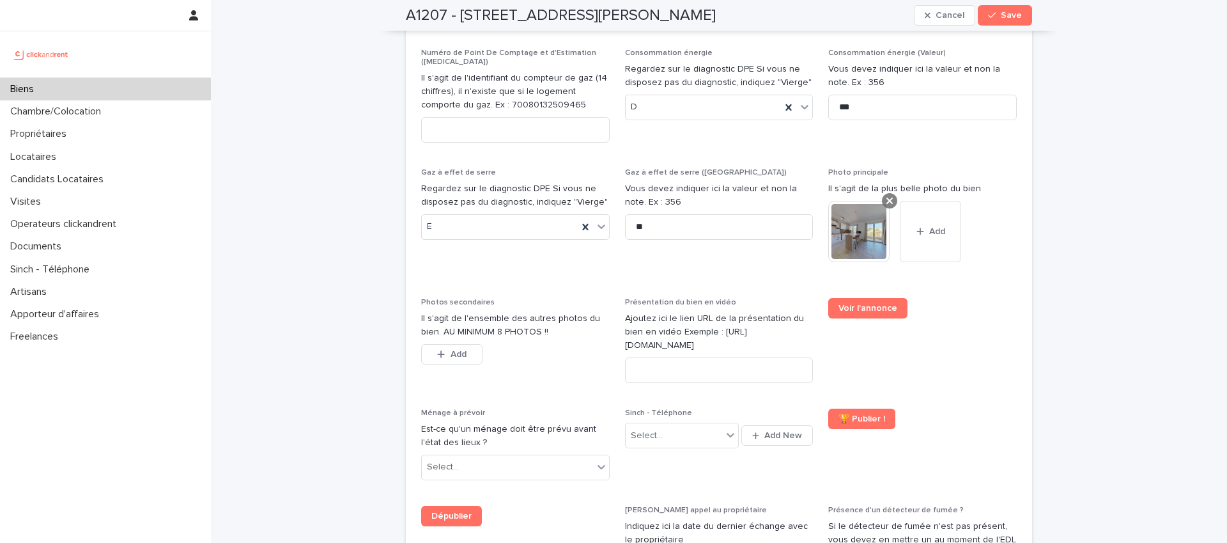
click at [889, 193] on div at bounding box center [889, 200] width 15 height 15
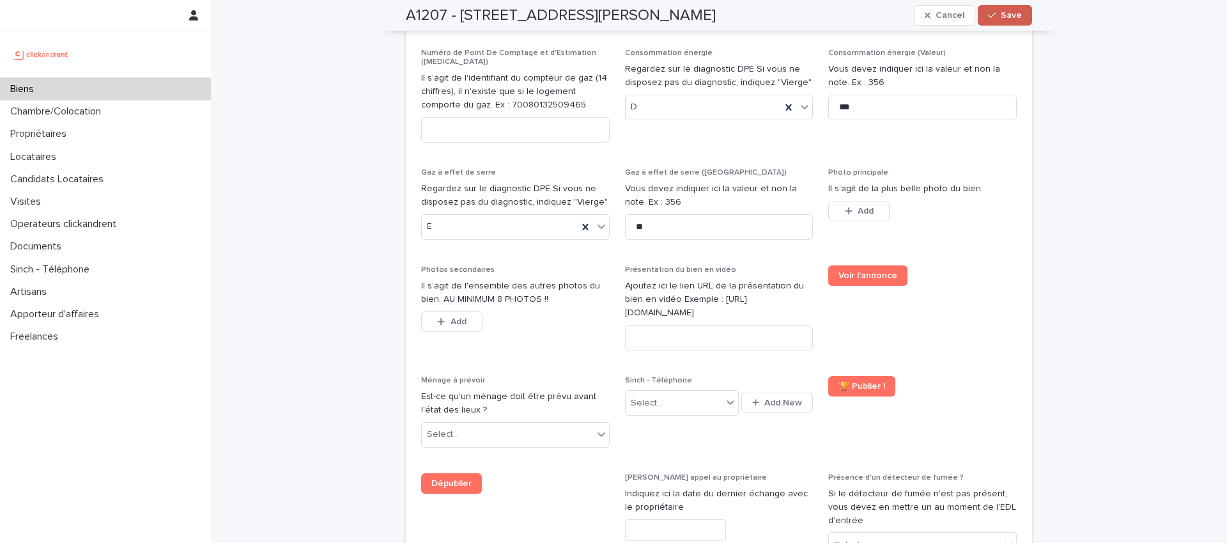
click at [1001, 17] on span "Save" at bounding box center [1011, 15] width 21 height 9
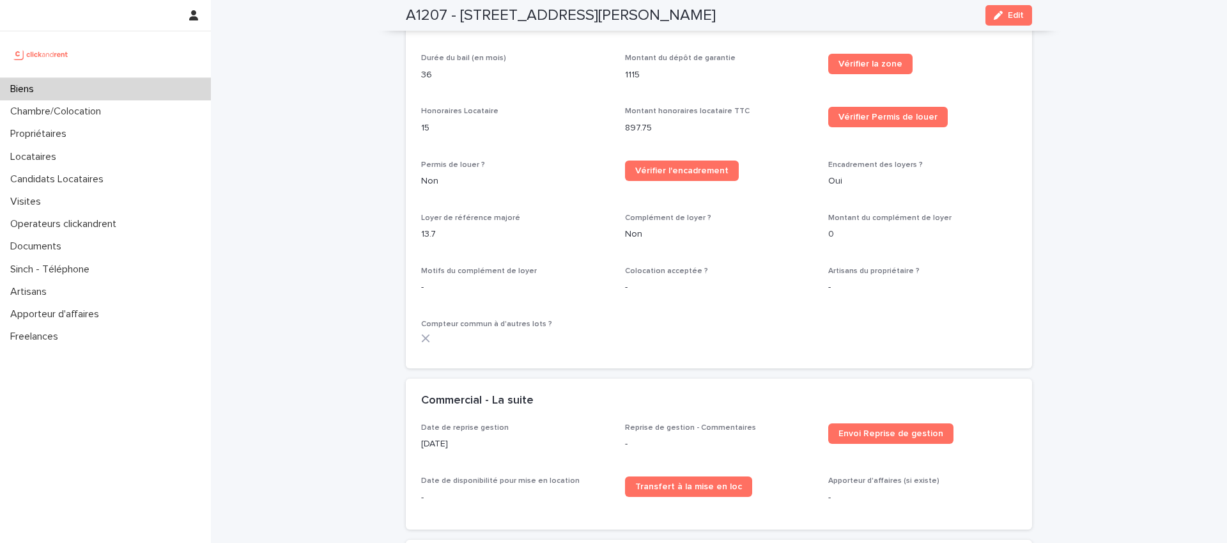
scroll to position [1384, 0]
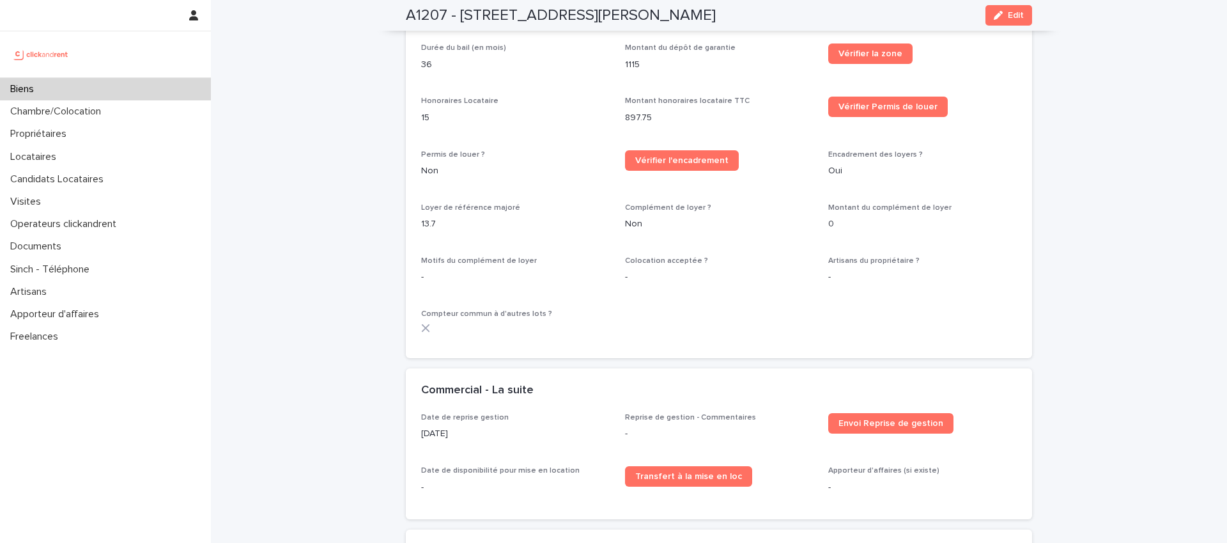
click at [143, 88] on div "Biens" at bounding box center [105, 89] width 211 height 22
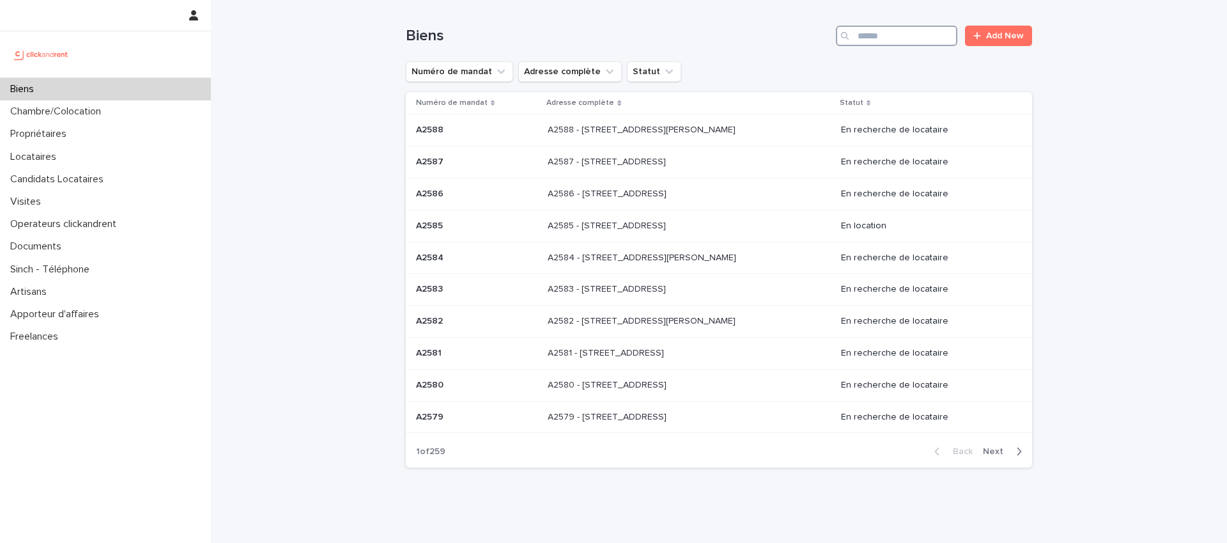
click at [904, 43] on input "Search" at bounding box center [896, 36] width 121 height 20
type input "*****"
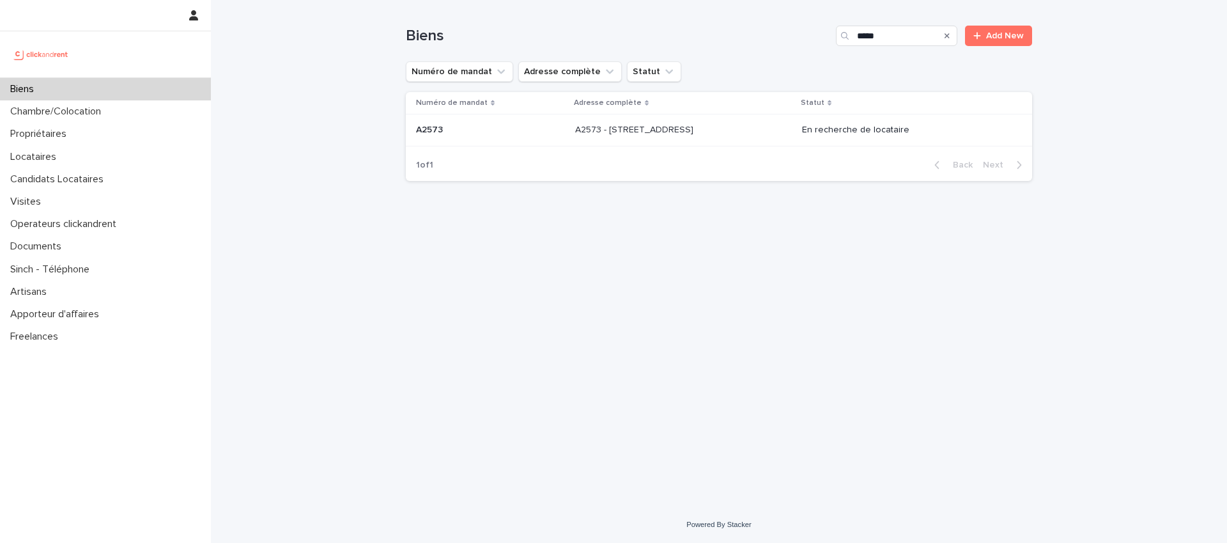
click at [675, 132] on p "A2573 - 389 rue de Verdun, Le Havre 76600" at bounding box center [635, 128] width 121 height 13
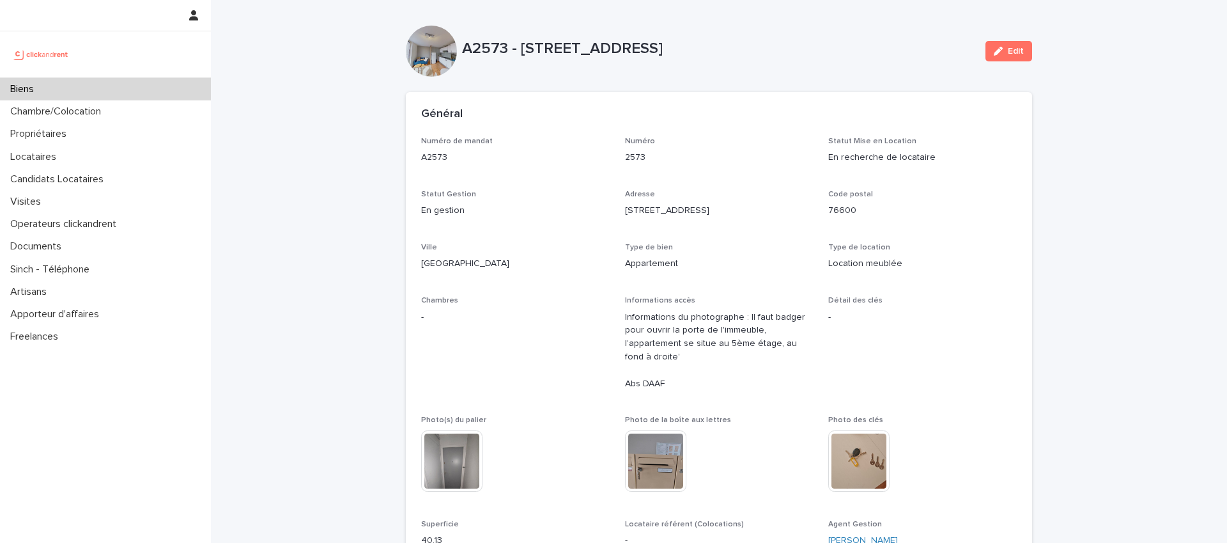
click at [107, 89] on div "Biens" at bounding box center [105, 89] width 211 height 22
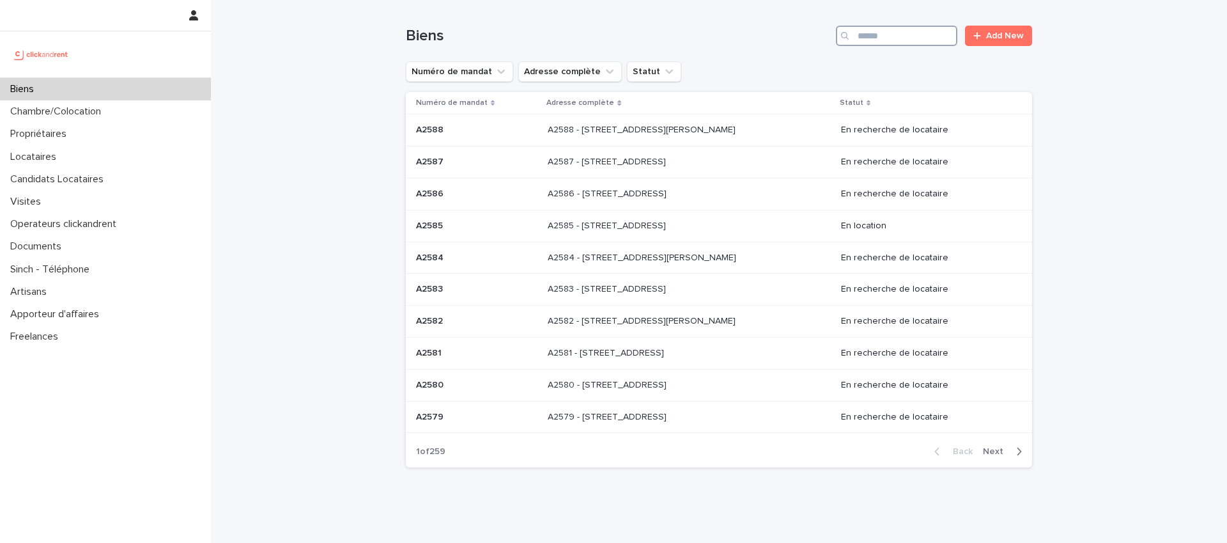
click at [886, 34] on input "Search" at bounding box center [896, 36] width 121 height 20
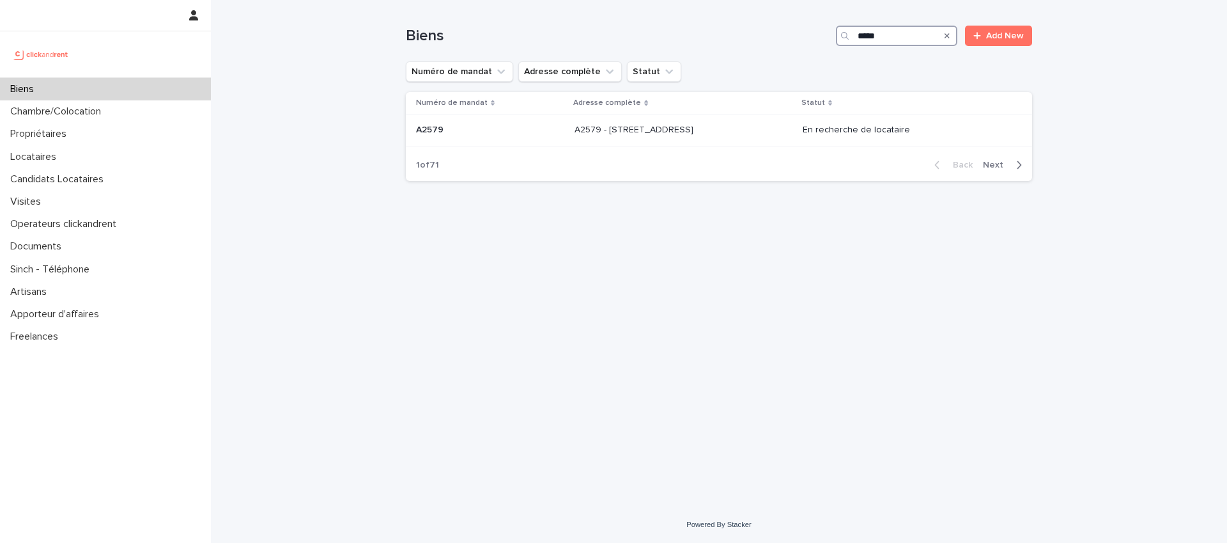
type input "*****"
click at [622, 136] on div "A2575 - 5 rue du Colonel Gassin, Nice 06000 A2575 - 5 rue du Colonel Gassin, Ni…" at bounding box center [689, 129] width 282 height 21
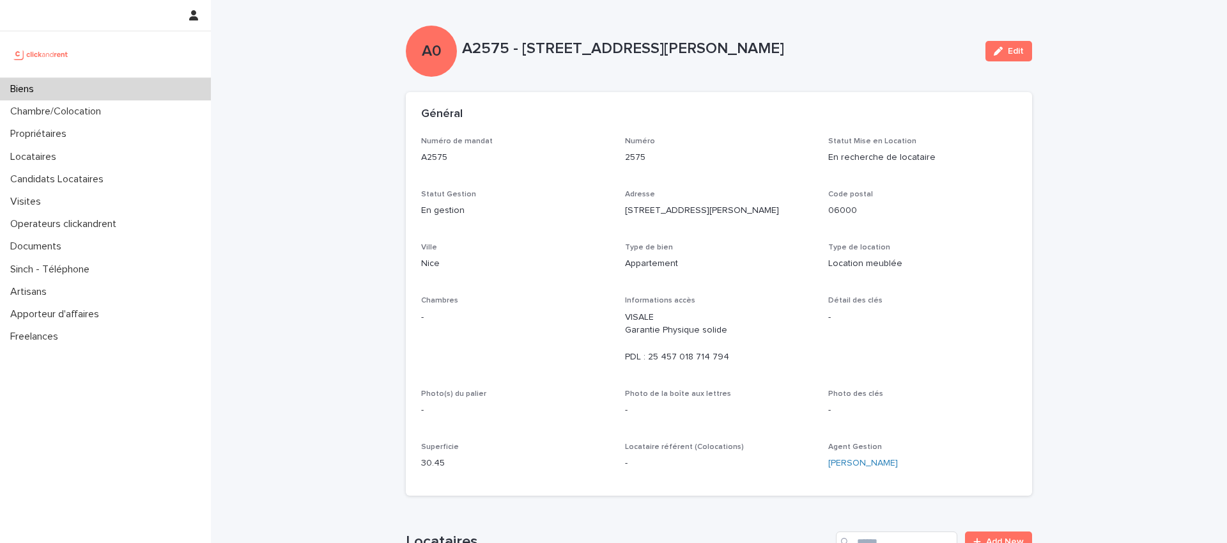
click at [762, 152] on p "2575" at bounding box center [719, 157] width 189 height 13
click at [732, 139] on p "Numéro" at bounding box center [719, 141] width 189 height 9
click at [786, 56] on p "A2575 - 5 rue du Colonel Gassin, Nice 06000" at bounding box center [718, 49] width 513 height 19
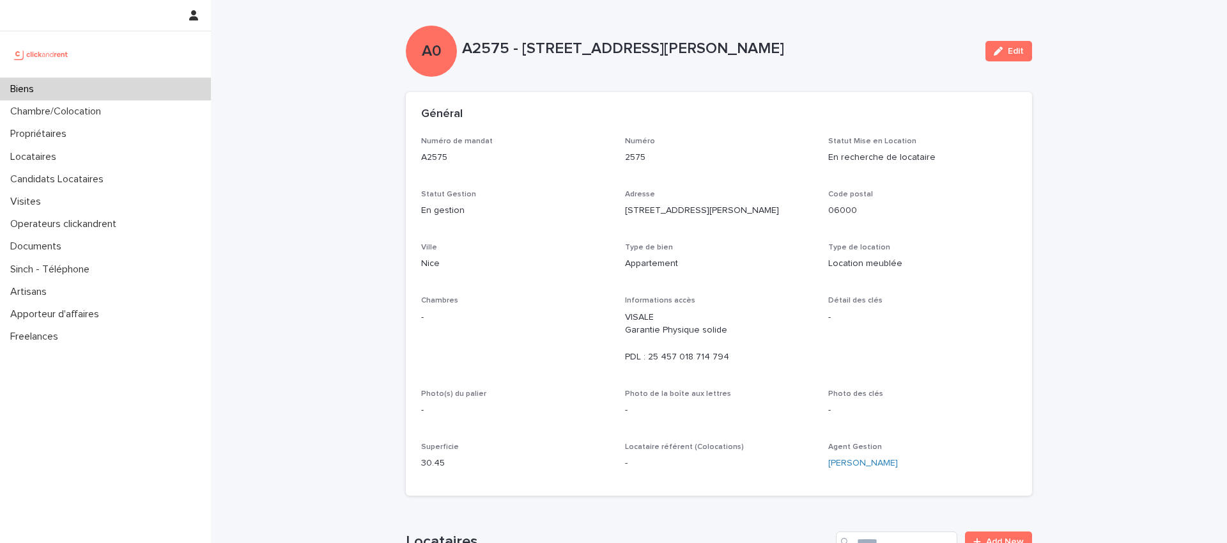
click at [831, 40] on p "A2575 - 5 rue du Colonel Gassin, Nice 06000" at bounding box center [718, 49] width 513 height 19
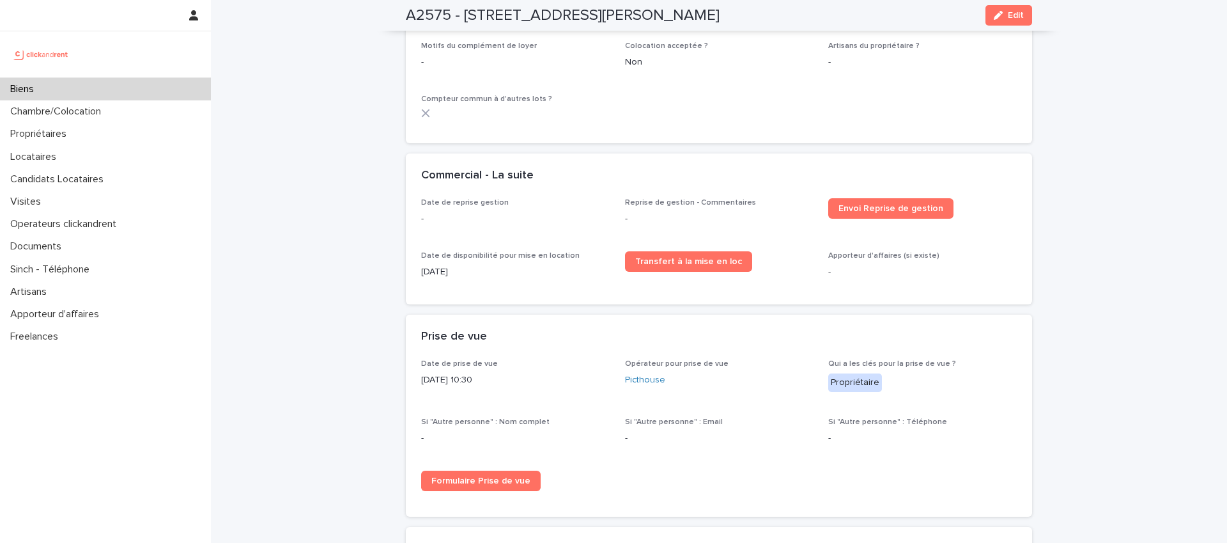
scroll to position [1672, 0]
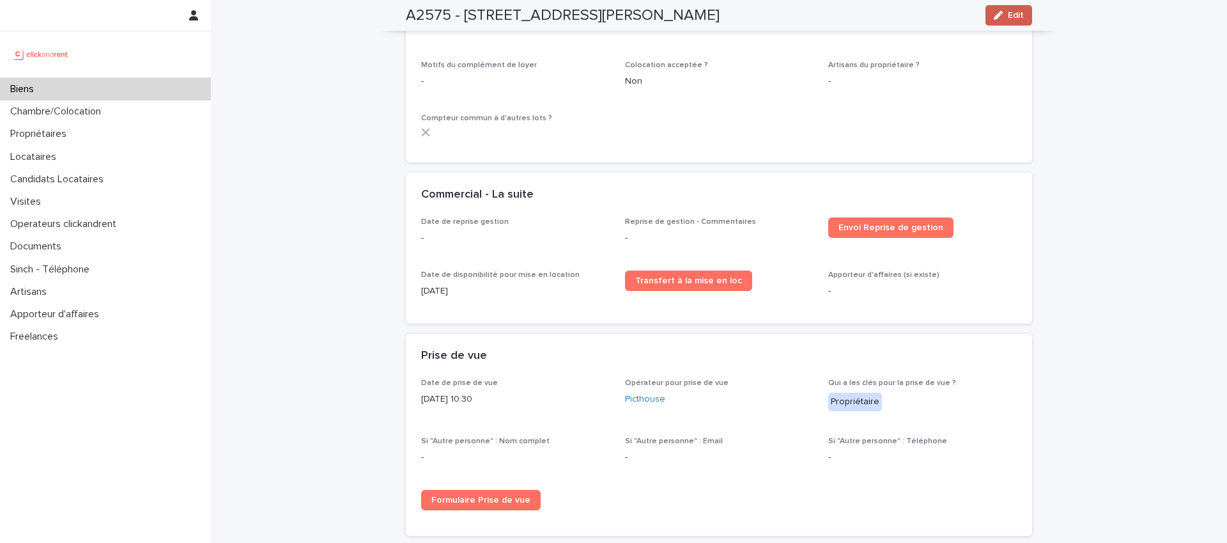
click at [1000, 13] on div "button" at bounding box center [1001, 15] width 14 height 9
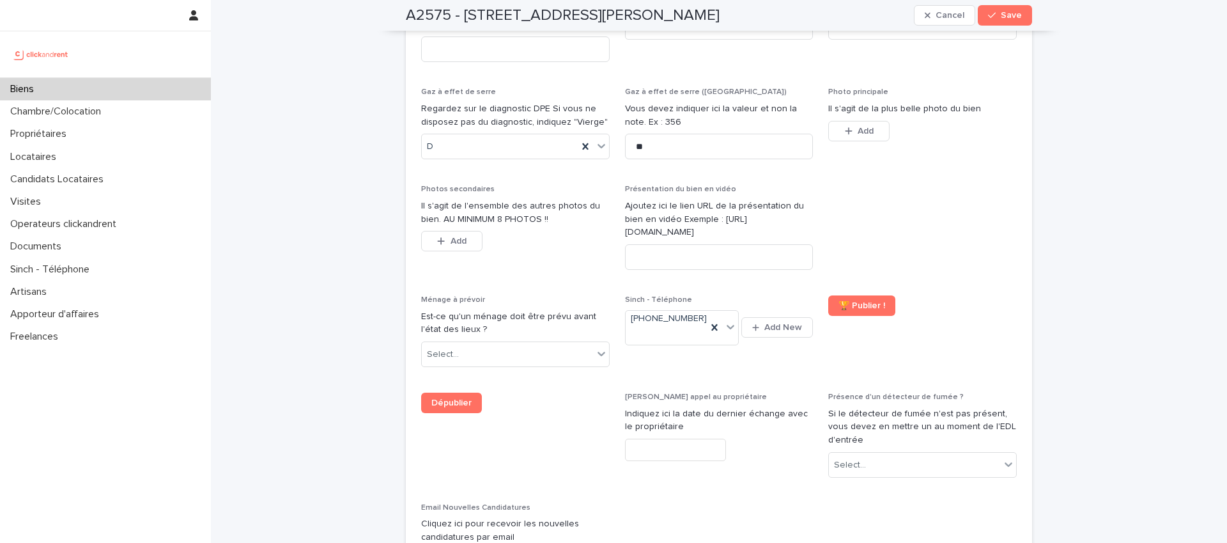
scroll to position [4764, 0]
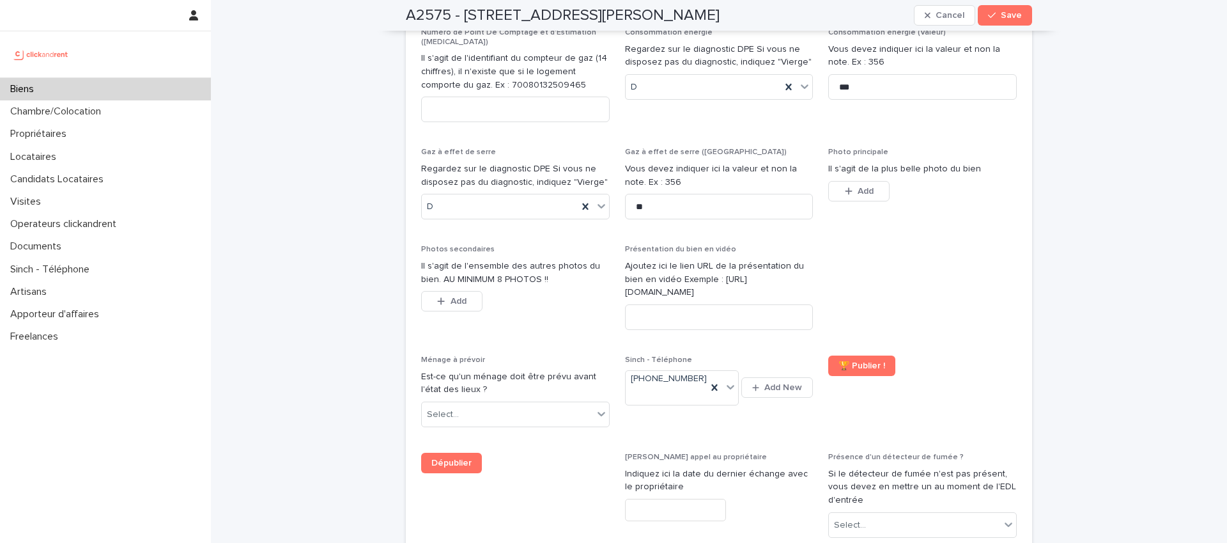
drag, startPoint x: 953, startPoint y: 121, endPoint x: 943, endPoint y: 120, distance: 10.9
click at [953, 148] on div "Photo principale Il s'agit de la plus belle photo du bien This file cannot be o…" at bounding box center [922, 182] width 189 height 68
click at [644, 304] on input at bounding box center [719, 317] width 189 height 26
paste input "**********"
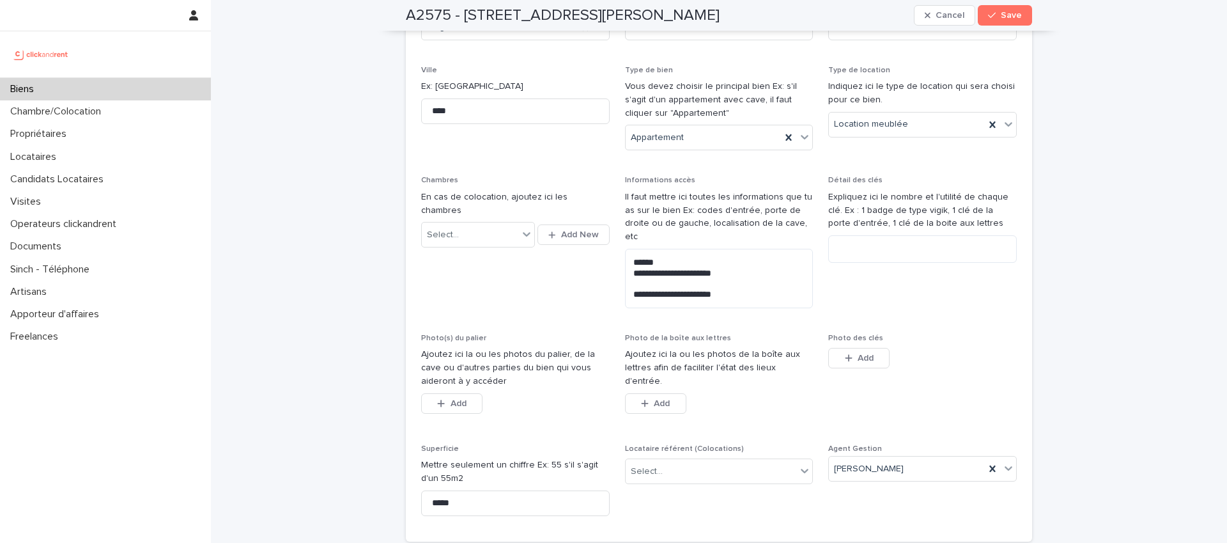
scroll to position [0, 0]
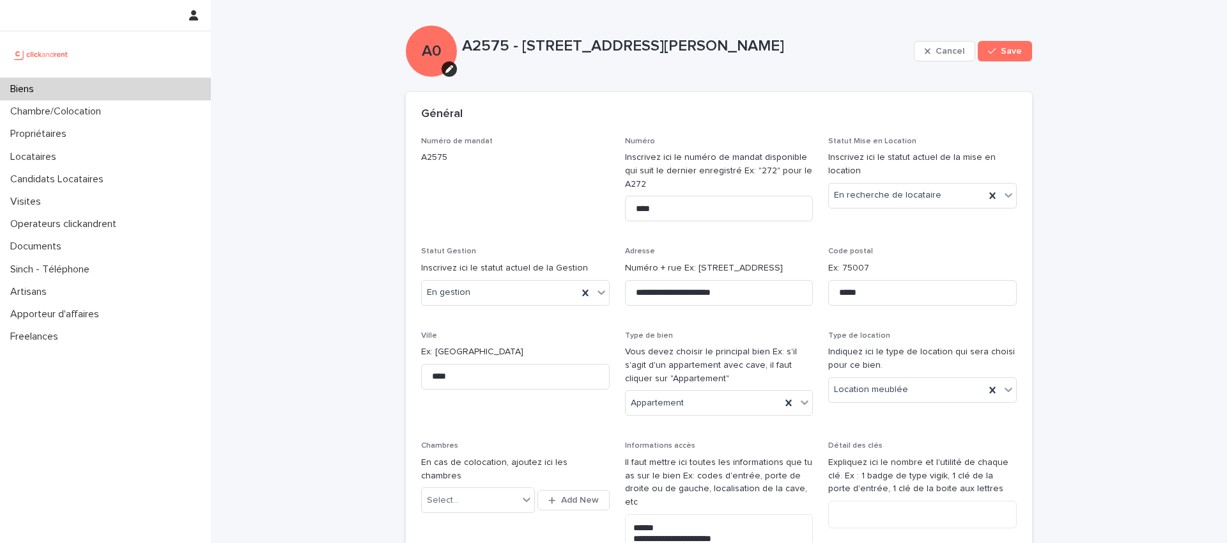
type input "**********"
click at [813, 62] on div "A2575 - 5 rue du Colonel Gassin, Nice 06000" at bounding box center [685, 51] width 447 height 29
click at [824, 100] on div "Général" at bounding box center [719, 114] width 626 height 45
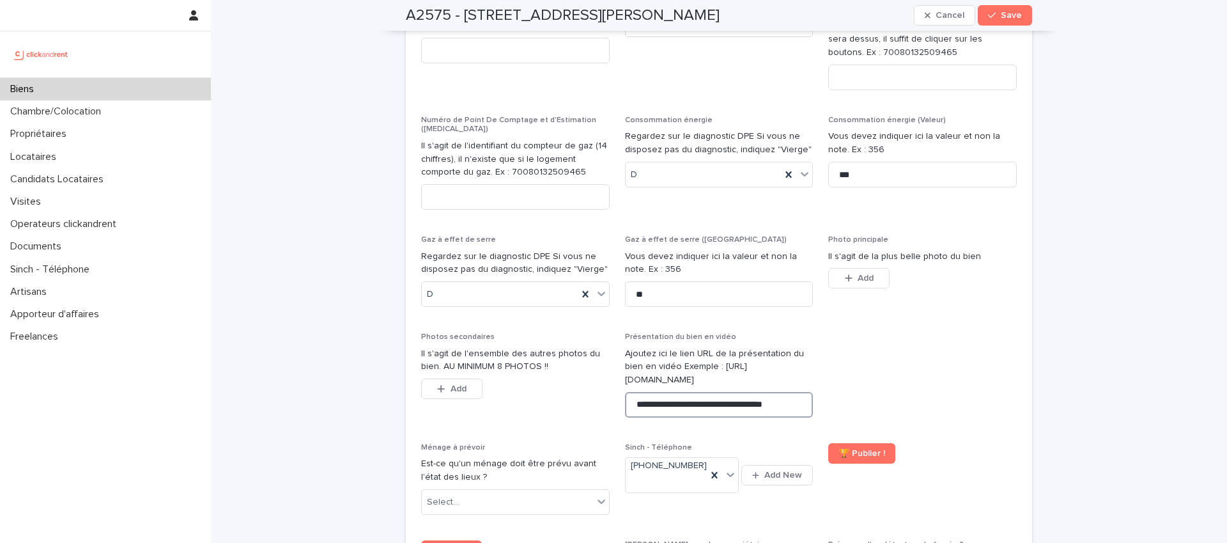
scroll to position [0, 3]
drag, startPoint x: 628, startPoint y: 318, endPoint x: 803, endPoint y: 319, distance: 175.7
click at [803, 392] on input "**********" at bounding box center [719, 405] width 189 height 26
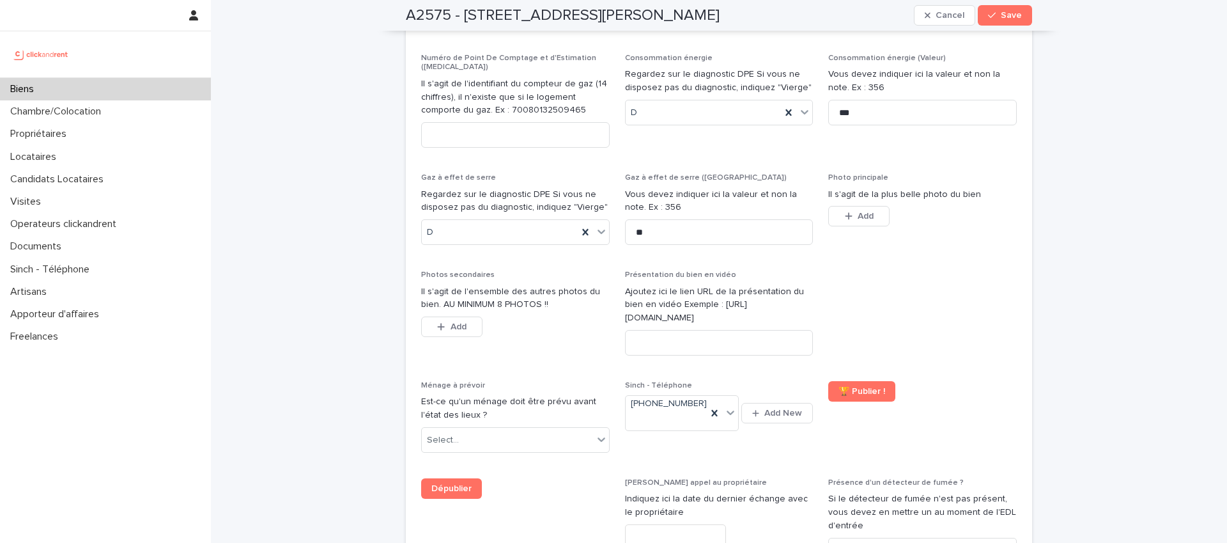
scroll to position [4800, 0]
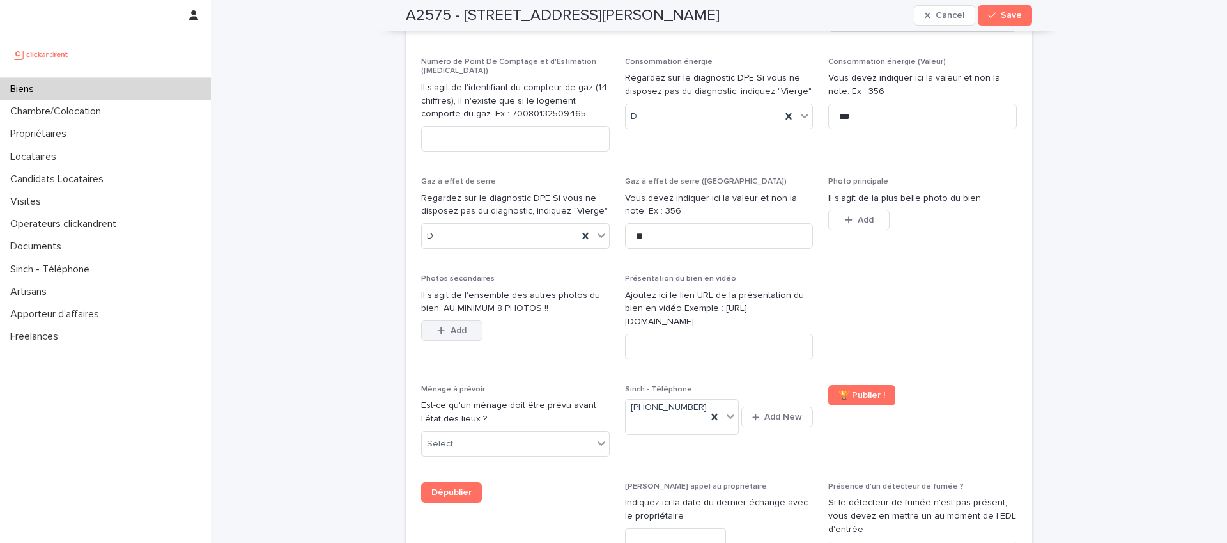
click at [451, 326] on span "Add" at bounding box center [459, 330] width 16 height 9
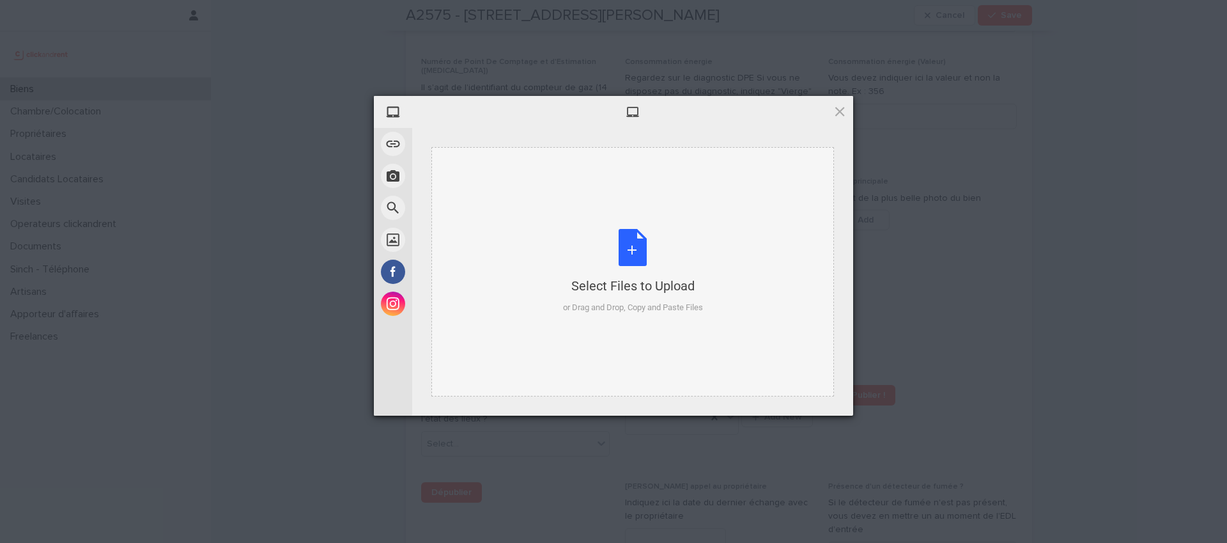
click at [625, 230] on div "Select Files to Upload or Drag and Drop, Copy and Paste Files" at bounding box center [633, 271] width 140 height 85
click at [629, 250] on div "Select Files to Upload or Drag and Drop, Copy and Paste Files" at bounding box center [633, 271] width 140 height 85
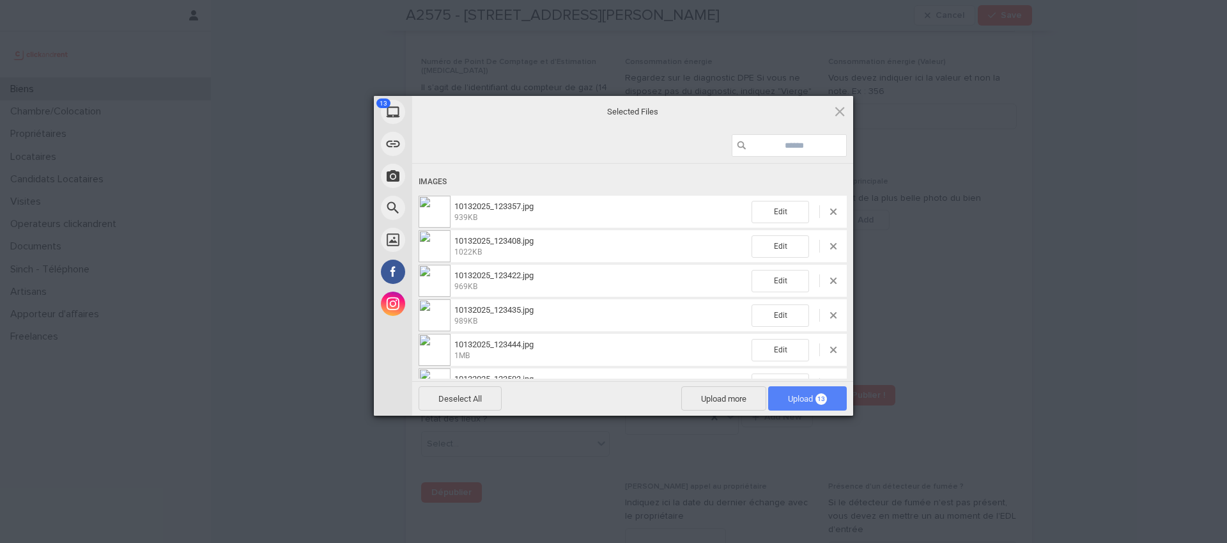
click at [801, 397] on span "Upload 13" at bounding box center [807, 399] width 39 height 10
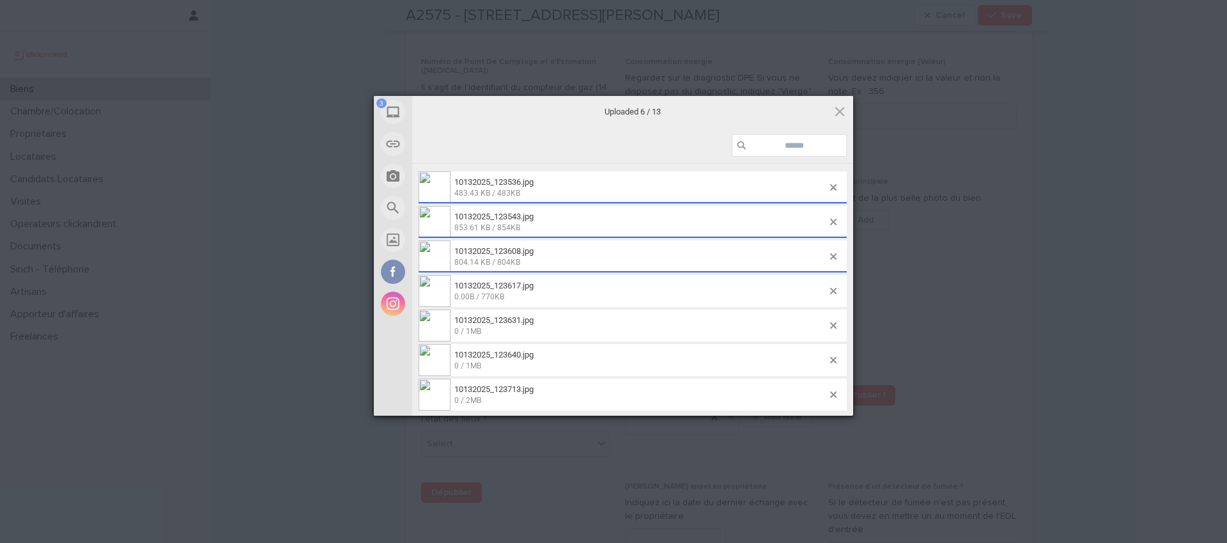
scroll to position [258, 0]
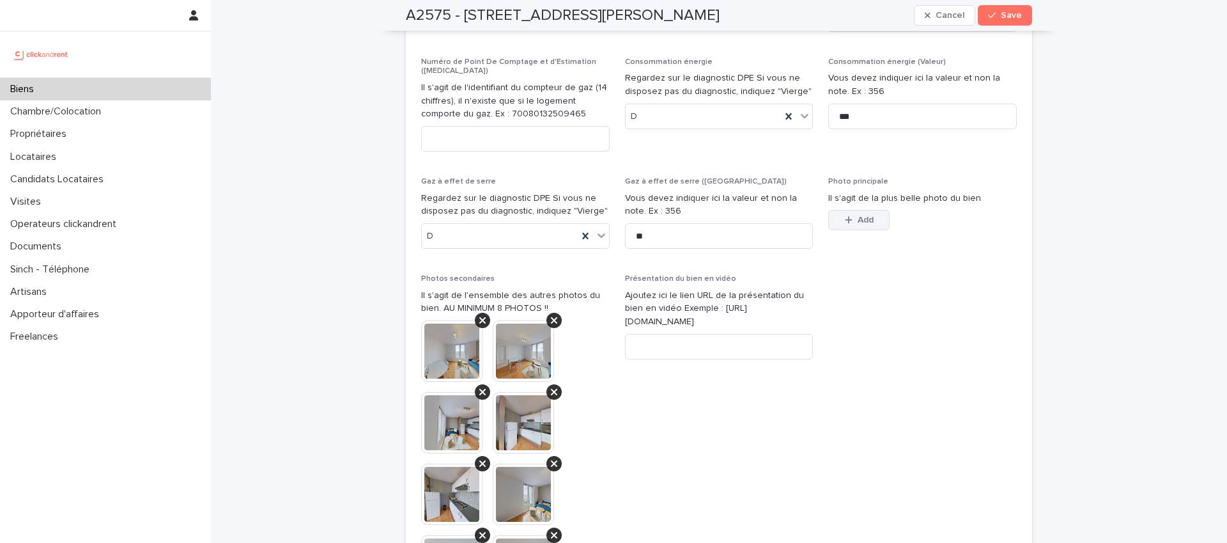
click at [850, 215] on div "button" at bounding box center [851, 219] width 13 height 9
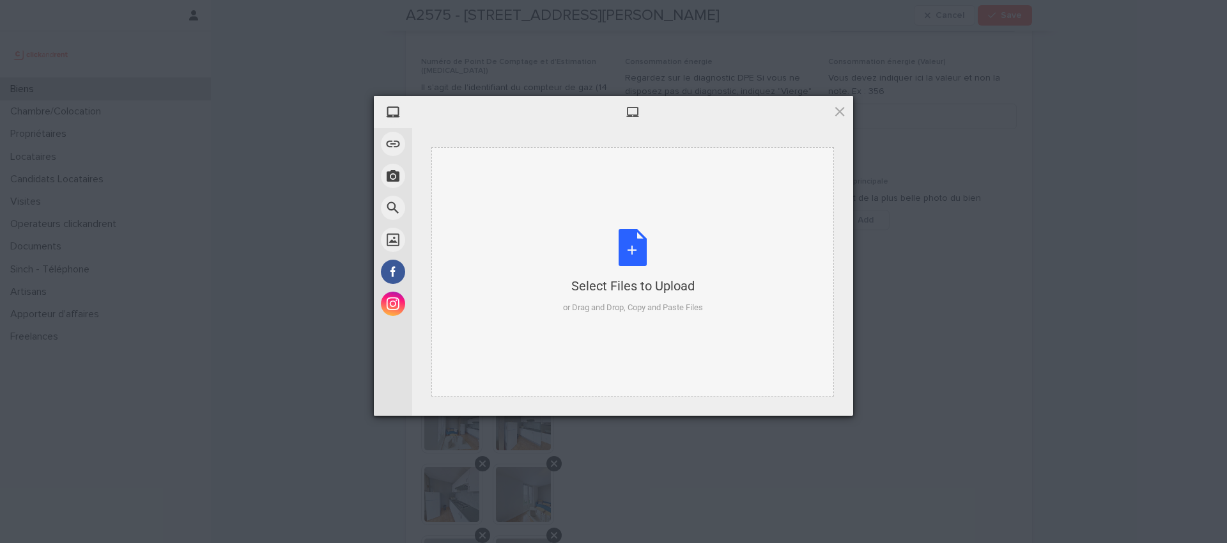
click at [633, 242] on div "Select Files to Upload or Drag and Drop, Copy and Paste Files" at bounding box center [633, 271] width 140 height 85
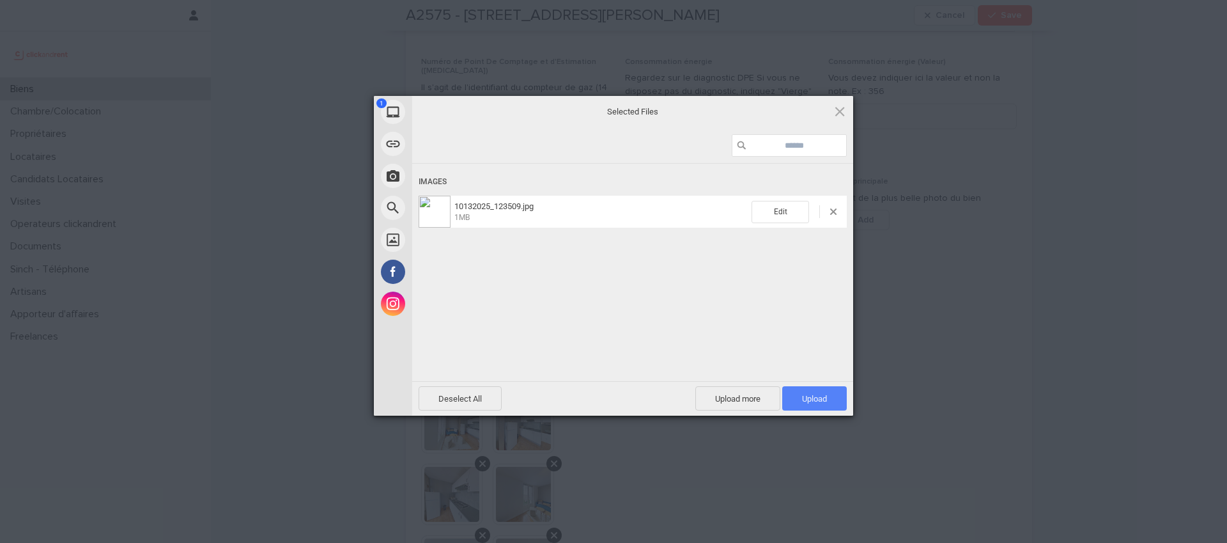
click at [819, 392] on span "Upload 1" at bounding box center [814, 398] width 65 height 24
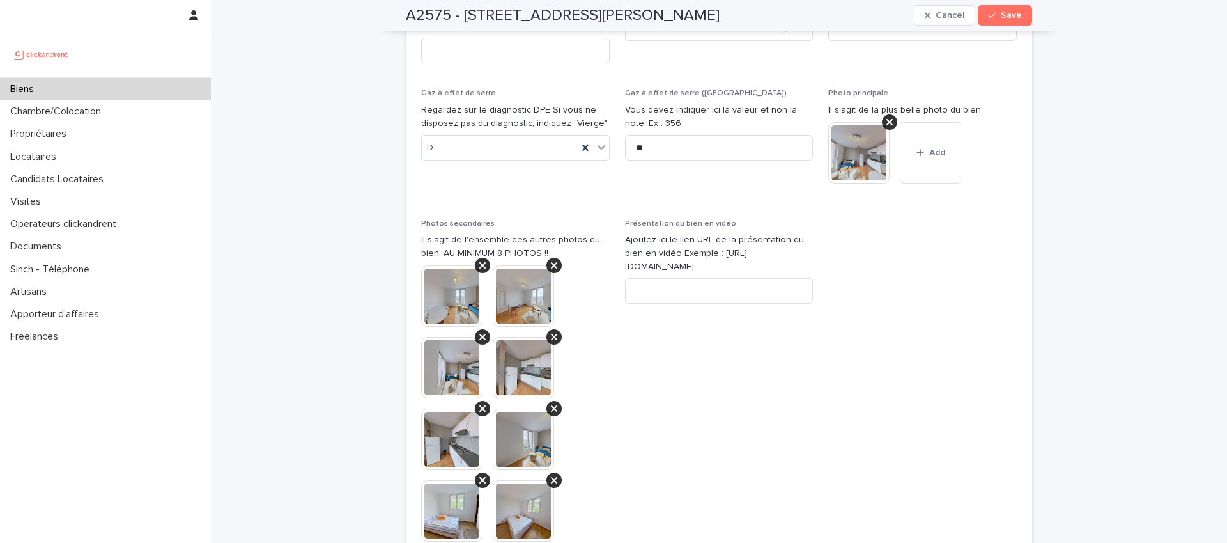
scroll to position [4843, 0]
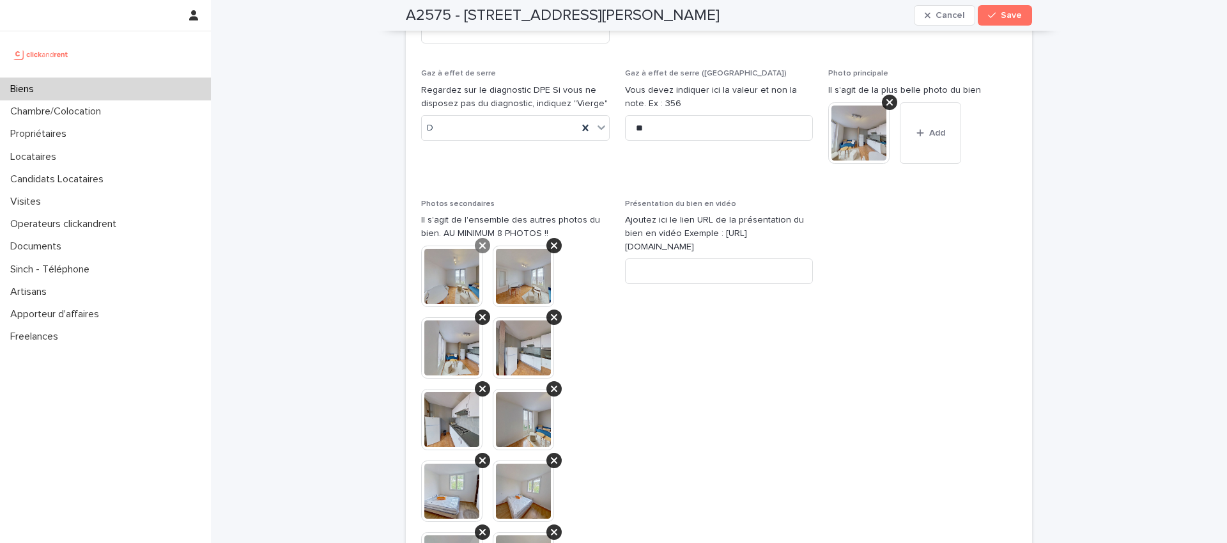
click at [480, 240] on icon at bounding box center [482, 245] width 6 height 10
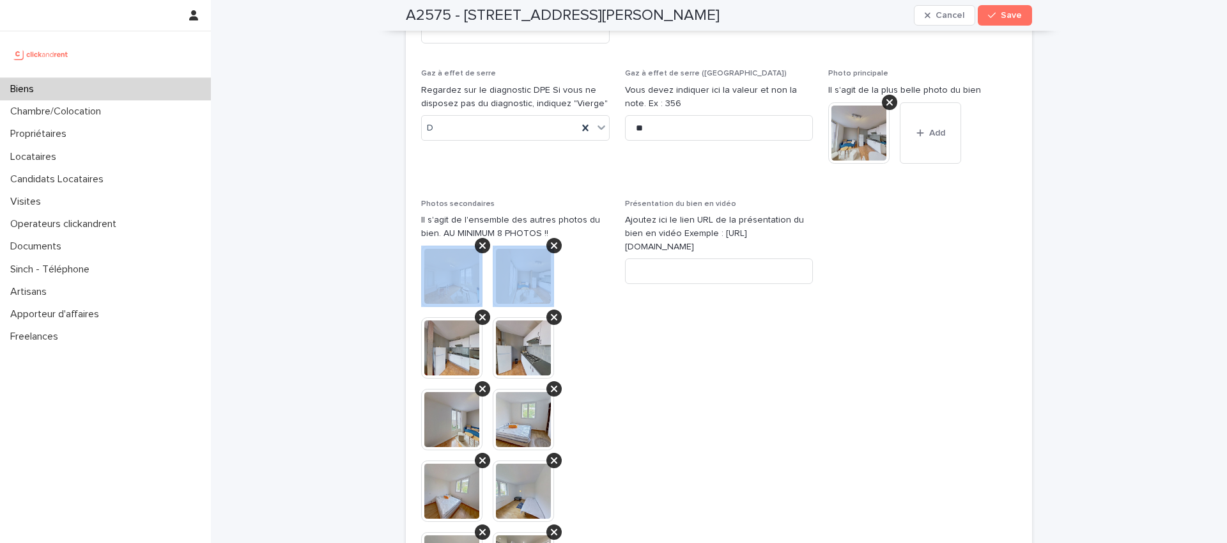
click at [480, 240] on icon at bounding box center [482, 245] width 6 height 10
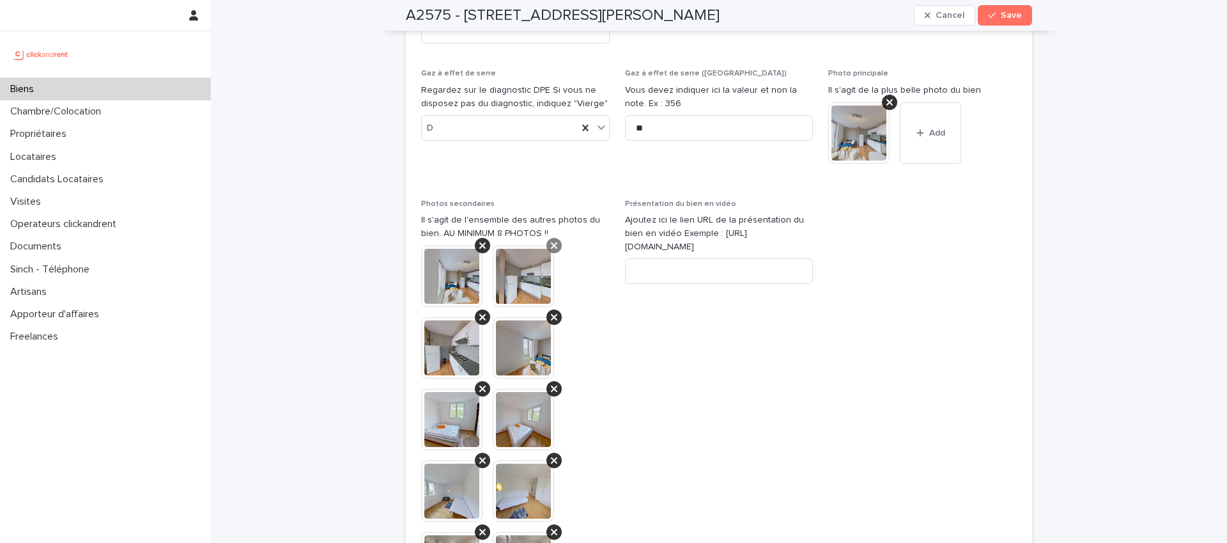
click at [480, 240] on icon at bounding box center [482, 245] width 6 height 10
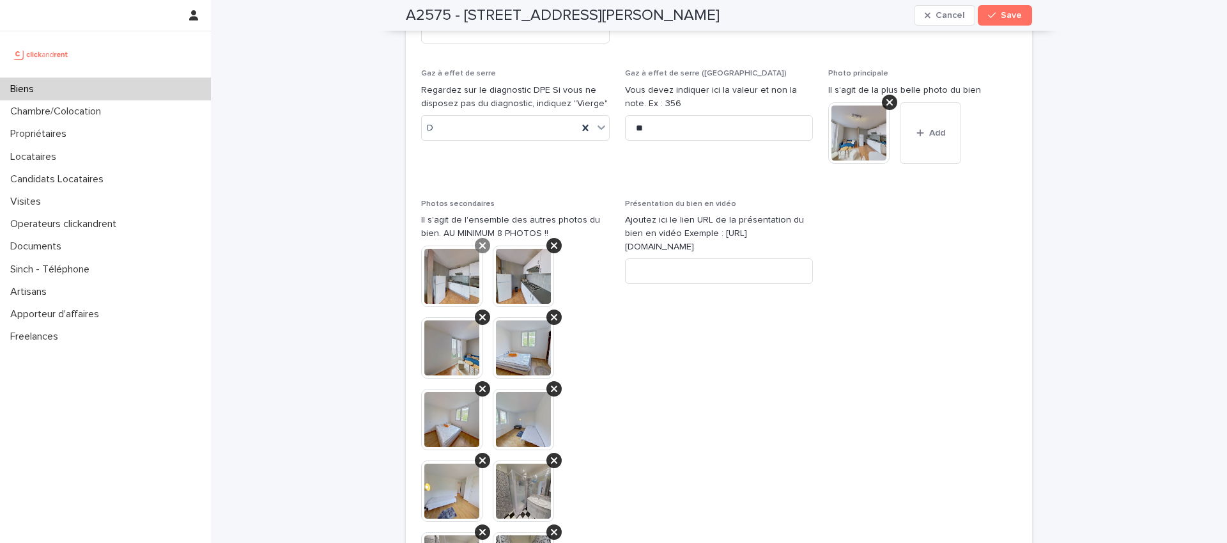
click at [480, 242] on icon at bounding box center [482, 245] width 6 height 6
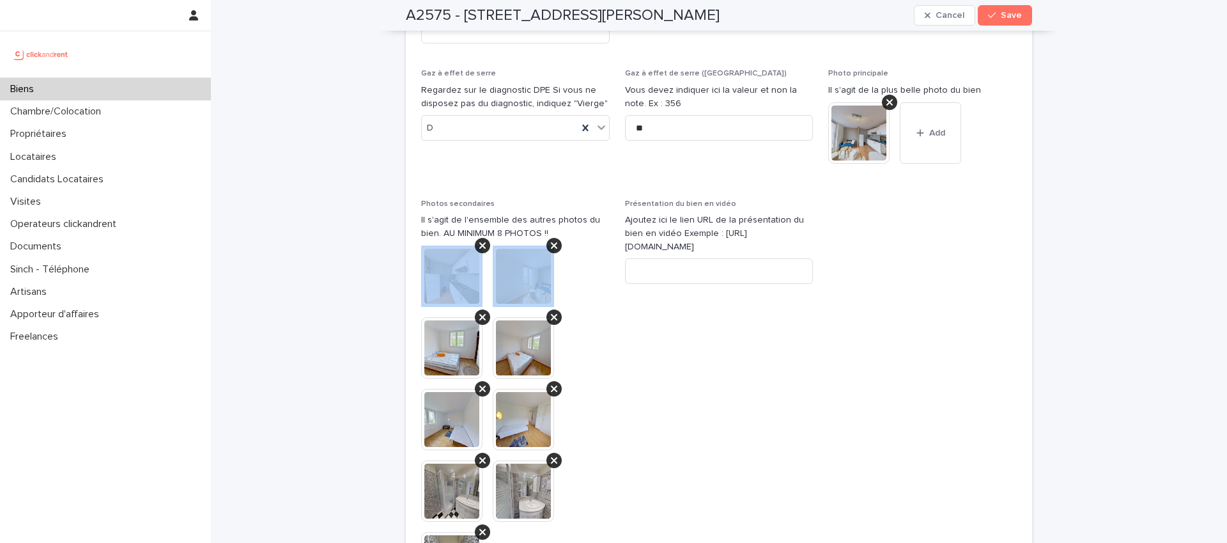
click at [480, 242] on icon at bounding box center [482, 245] width 6 height 6
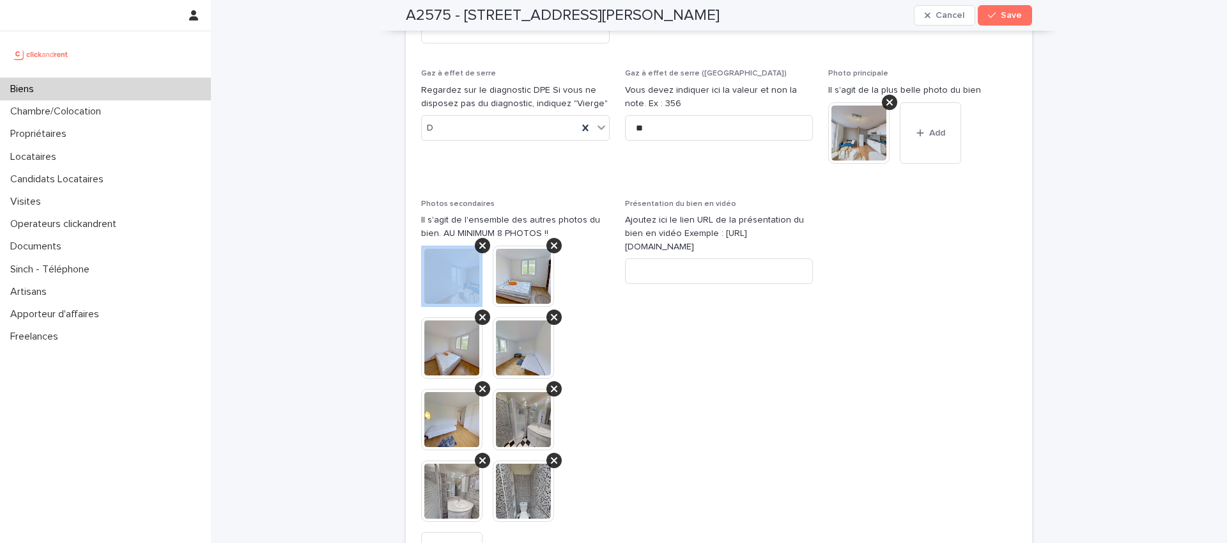
click at [480, 242] on icon at bounding box center [482, 245] width 6 height 6
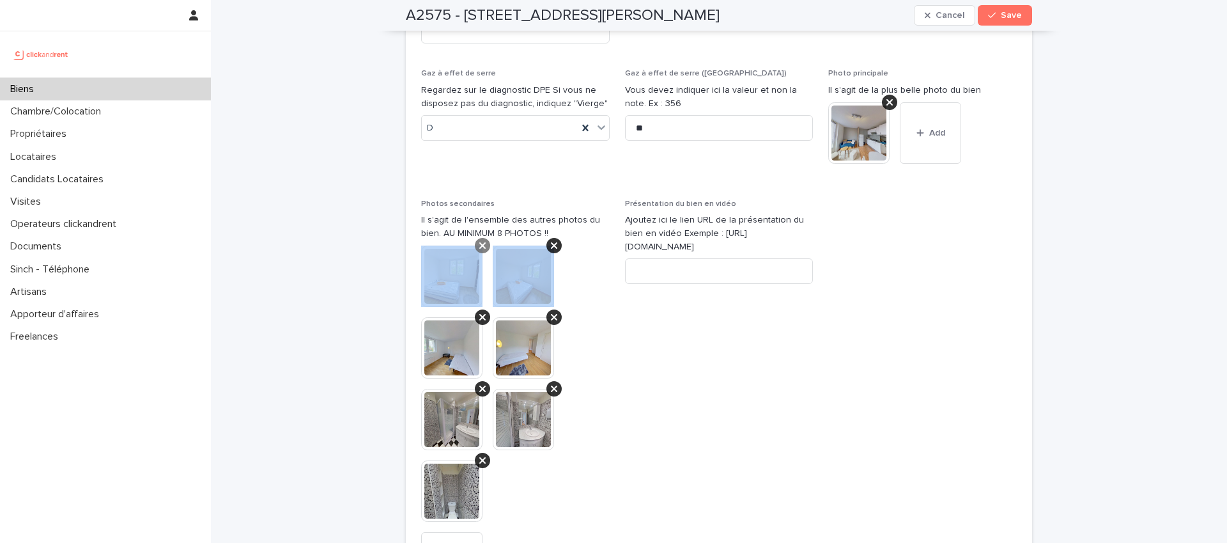
click at [479, 242] on icon at bounding box center [482, 245] width 6 height 6
click at [551, 242] on icon at bounding box center [554, 245] width 6 height 6
click at [479, 314] on icon at bounding box center [482, 317] width 6 height 6
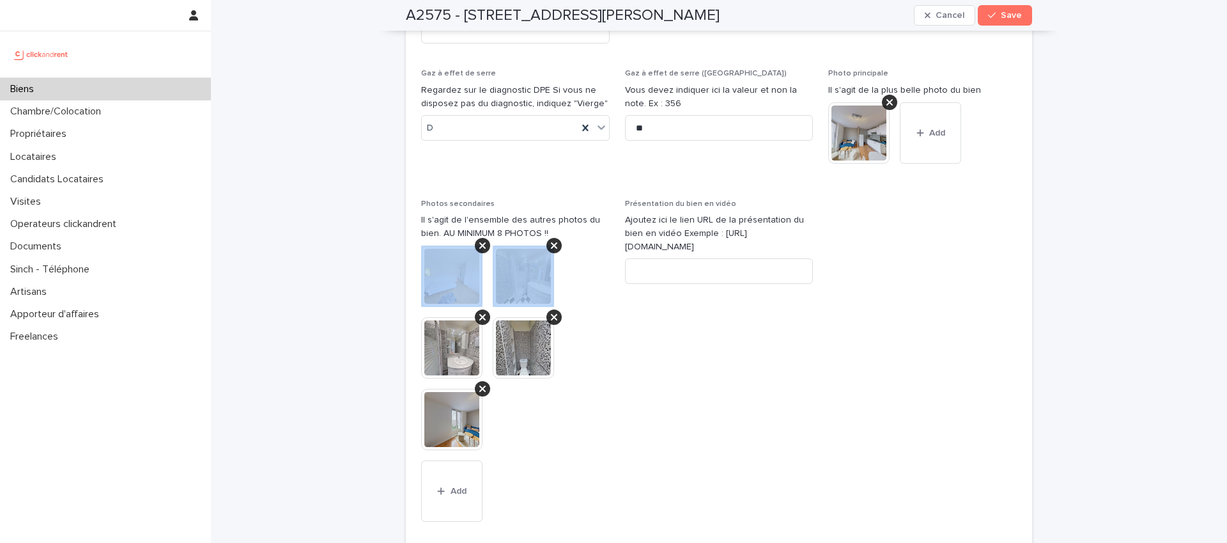
click at [479, 242] on icon at bounding box center [482, 245] width 6 height 6
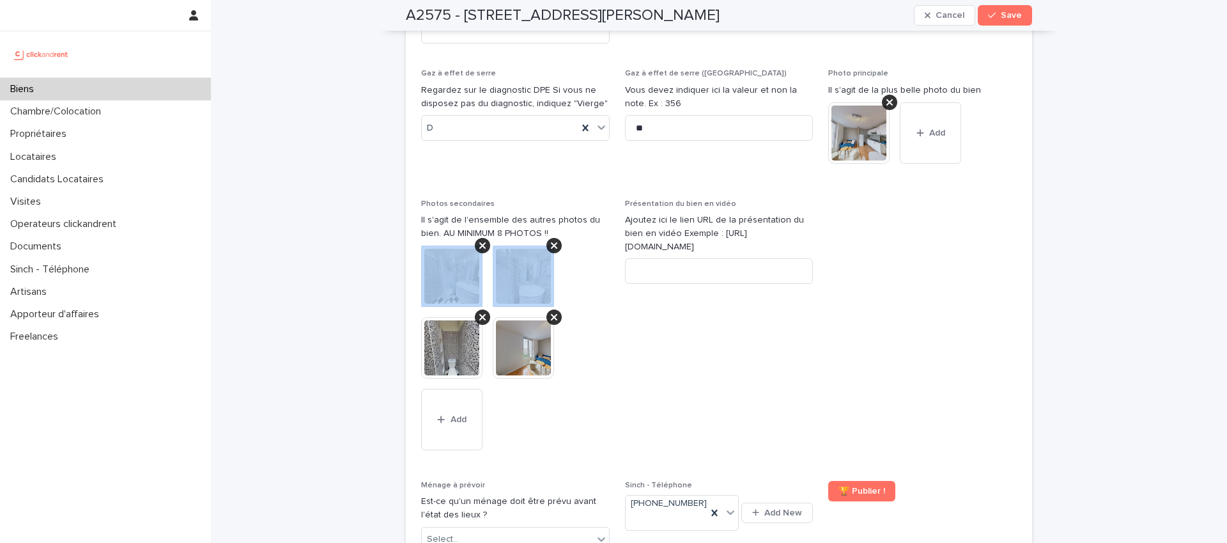
click at [479, 242] on icon at bounding box center [482, 245] width 6 height 6
click at [551, 242] on icon at bounding box center [554, 245] width 6 height 6
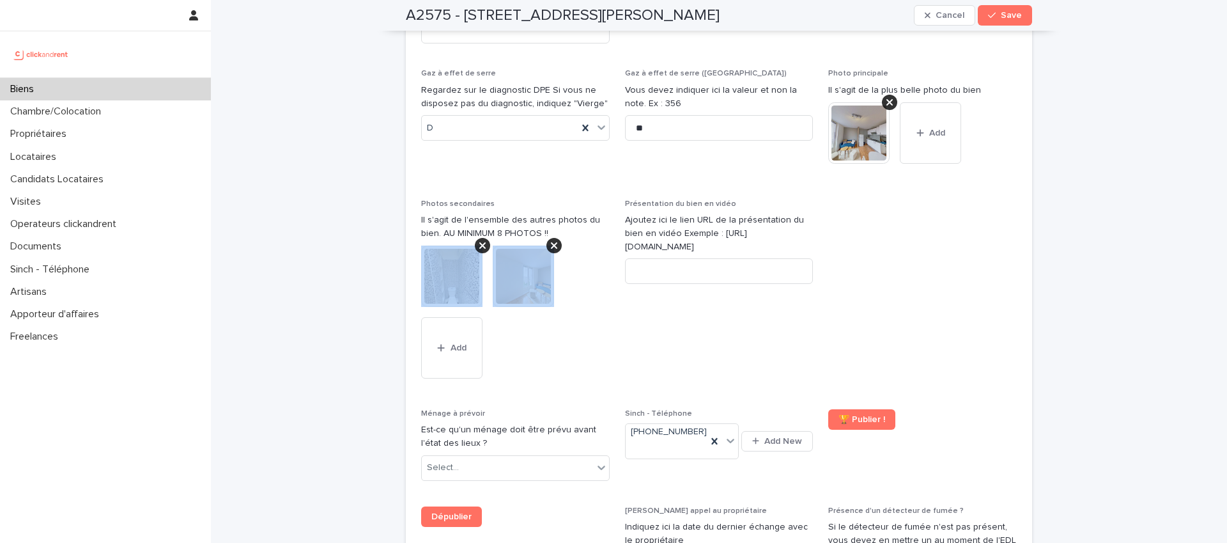
click at [479, 242] on icon at bounding box center [482, 245] width 6 height 6
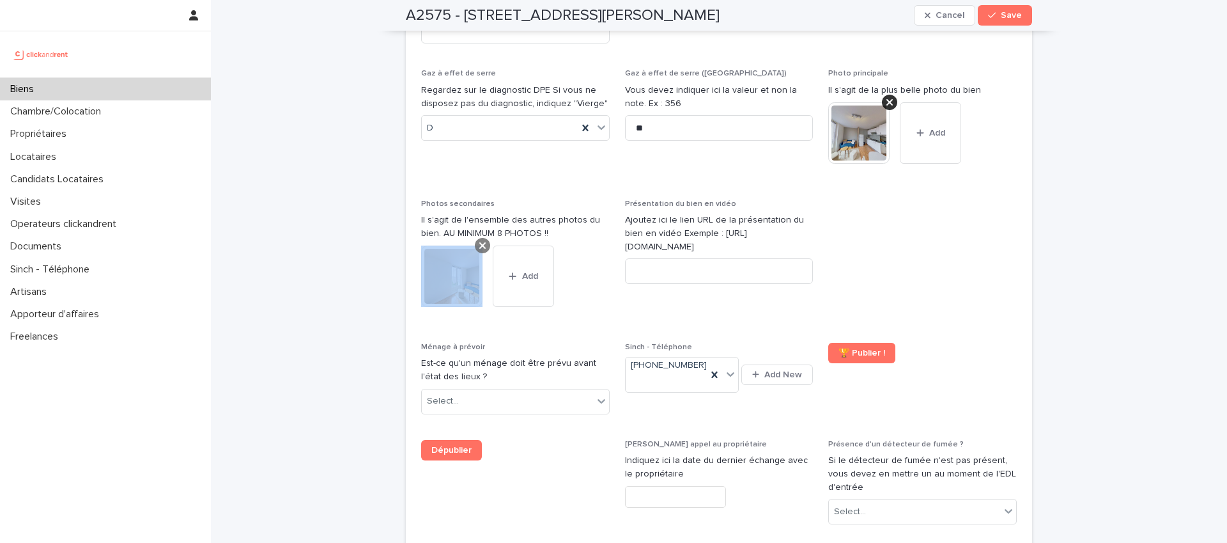
click at [480, 242] on icon at bounding box center [482, 245] width 6 height 6
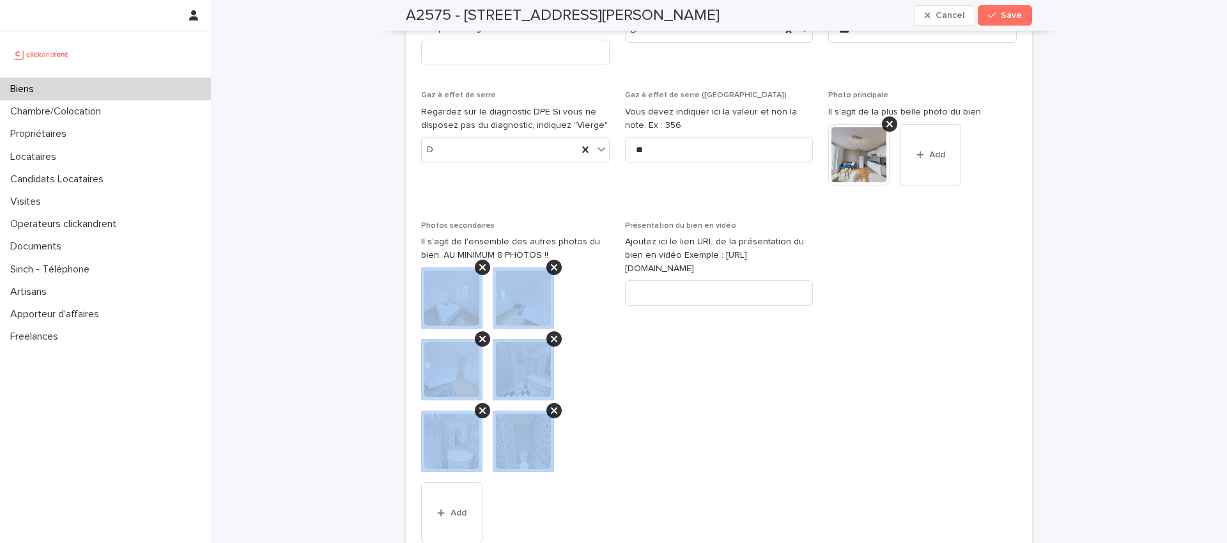
scroll to position [4819, 0]
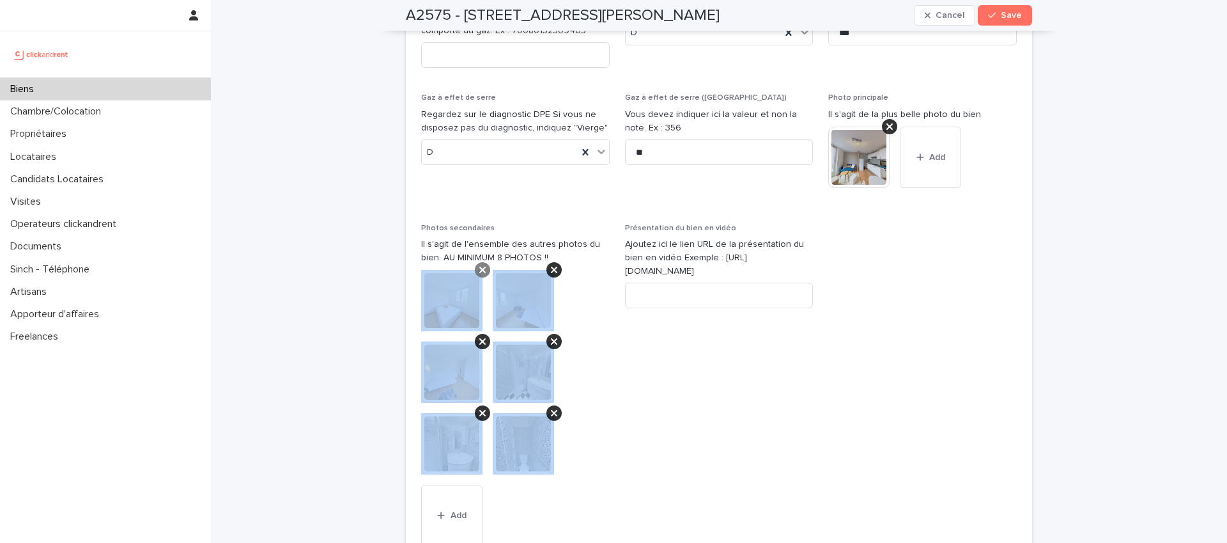
click at [479, 266] on icon at bounding box center [482, 269] width 6 height 6
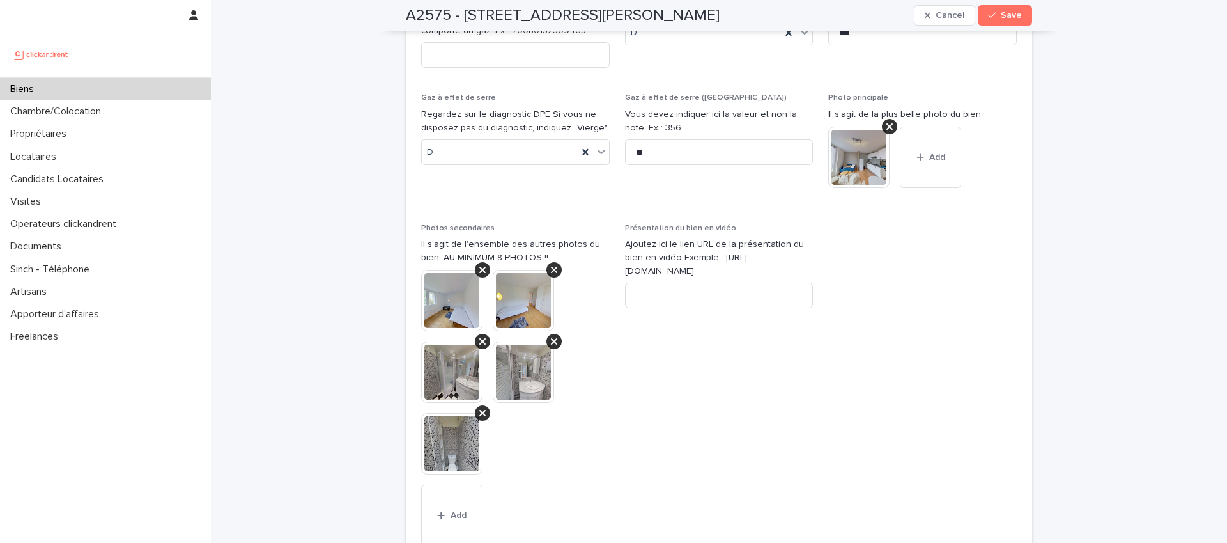
click at [479, 266] on icon at bounding box center [482, 269] width 6 height 6
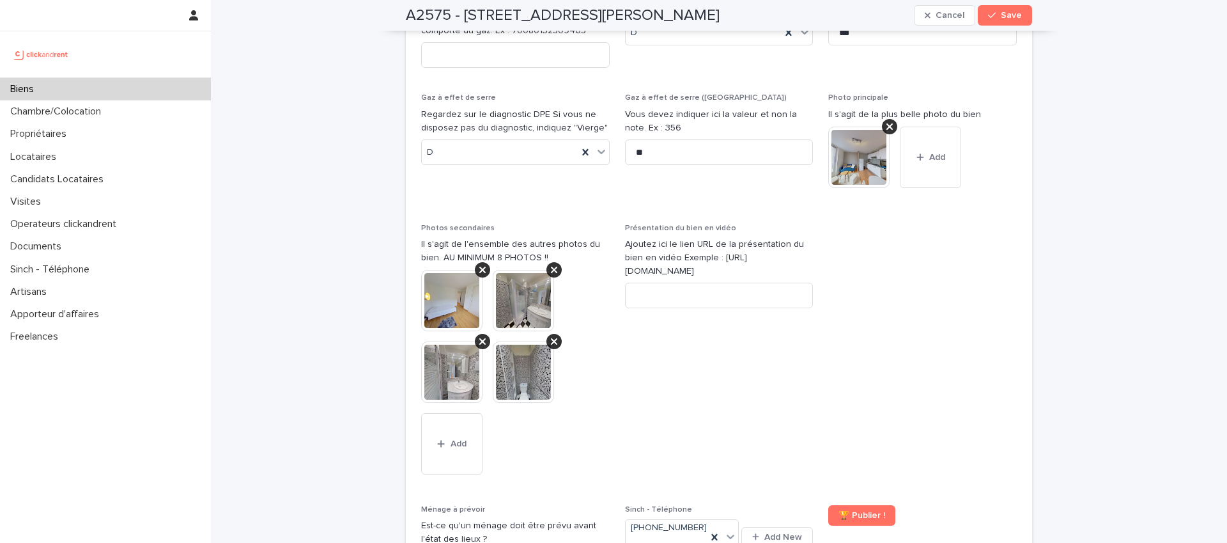
click at [479, 266] on icon at bounding box center [482, 269] width 6 height 6
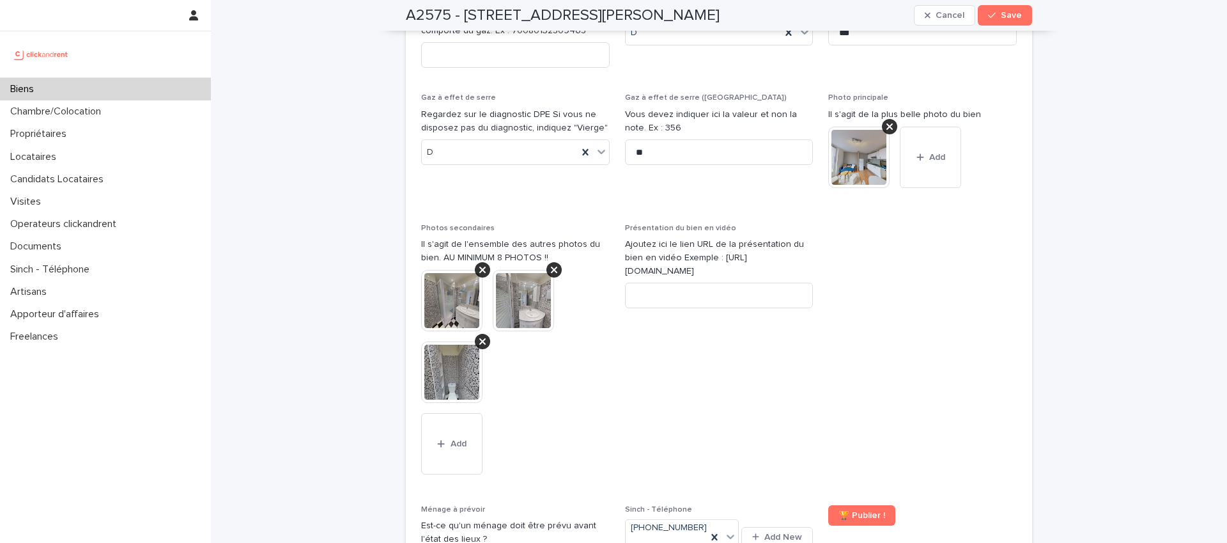
click at [479, 266] on icon at bounding box center [482, 269] width 6 height 6
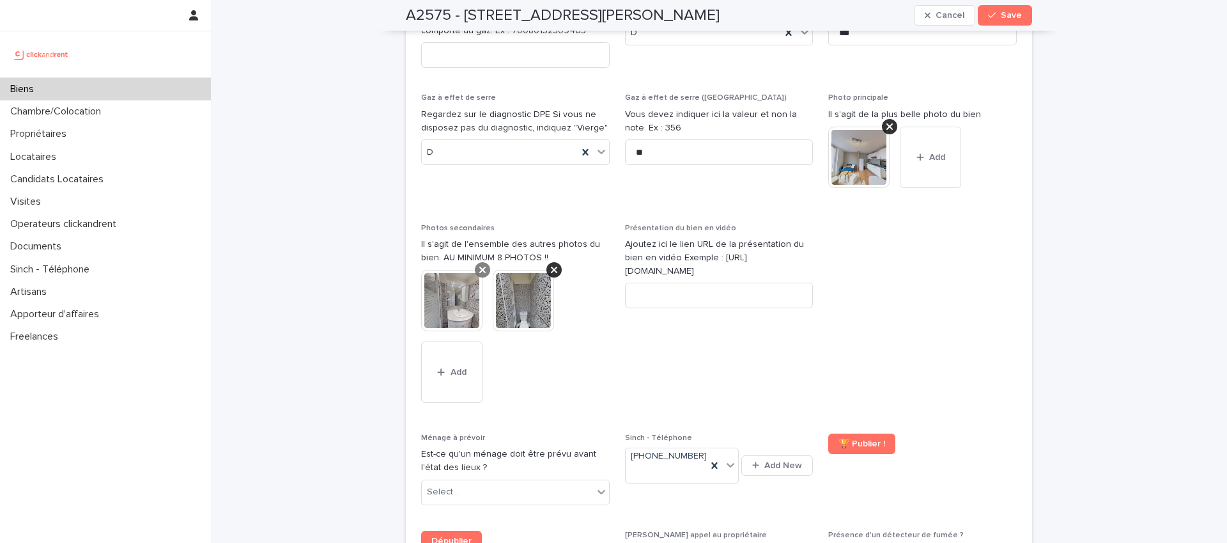
click at [479, 266] on icon at bounding box center [482, 269] width 6 height 6
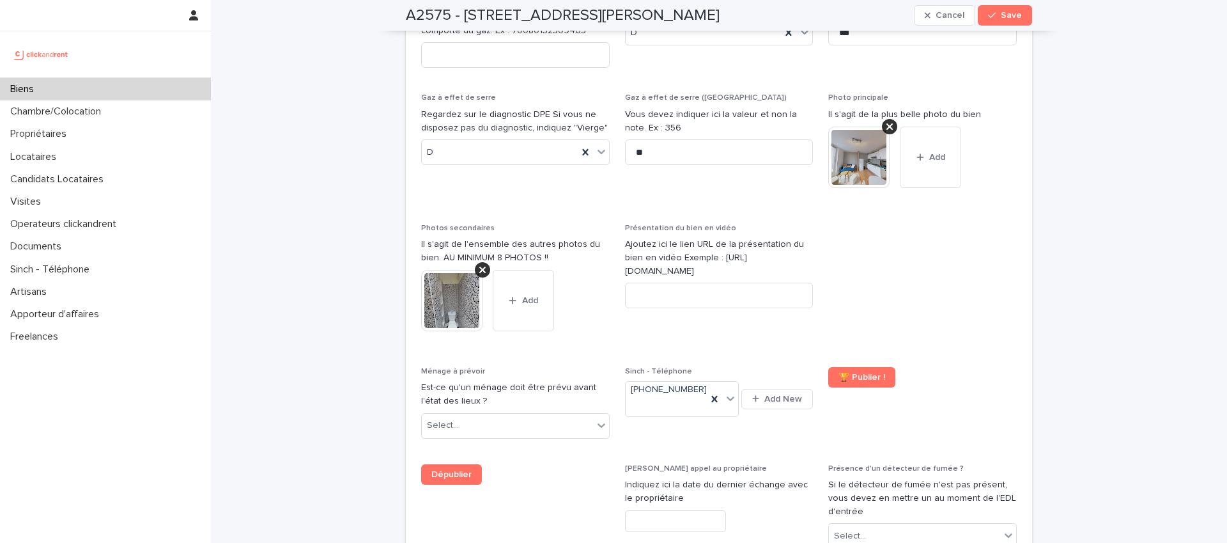
click at [479, 266] on icon at bounding box center [482, 269] width 6 height 6
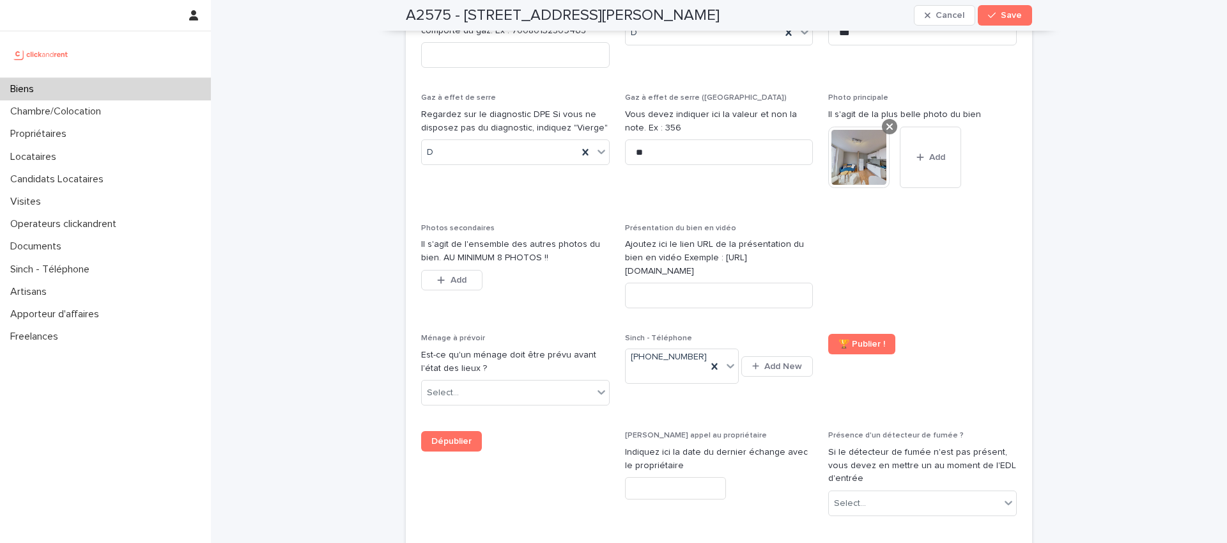
click at [886, 123] on icon at bounding box center [889, 126] width 6 height 6
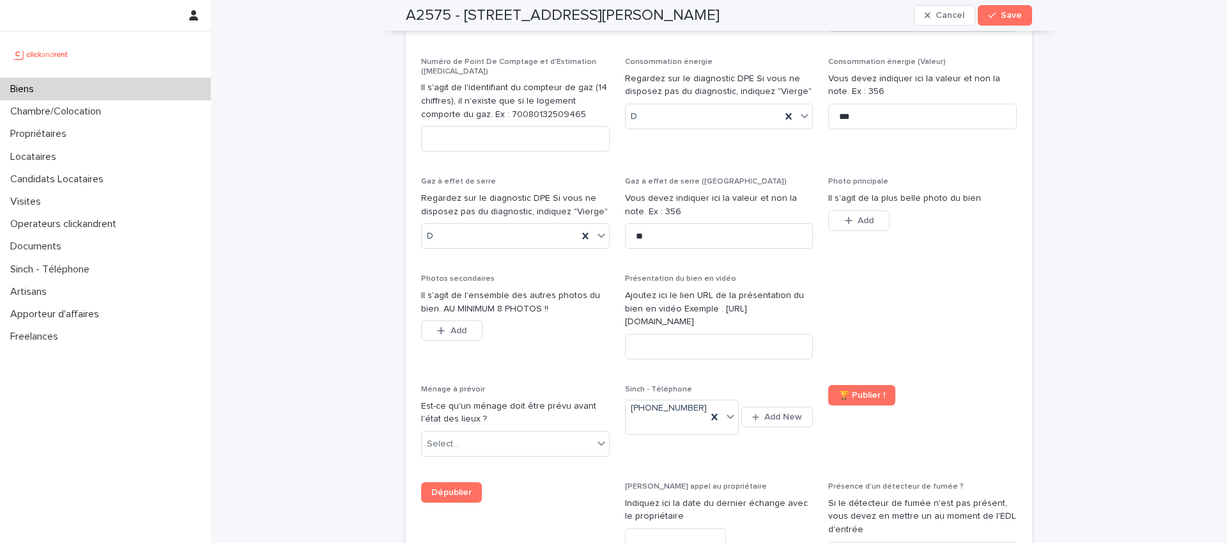
scroll to position [4728, 0]
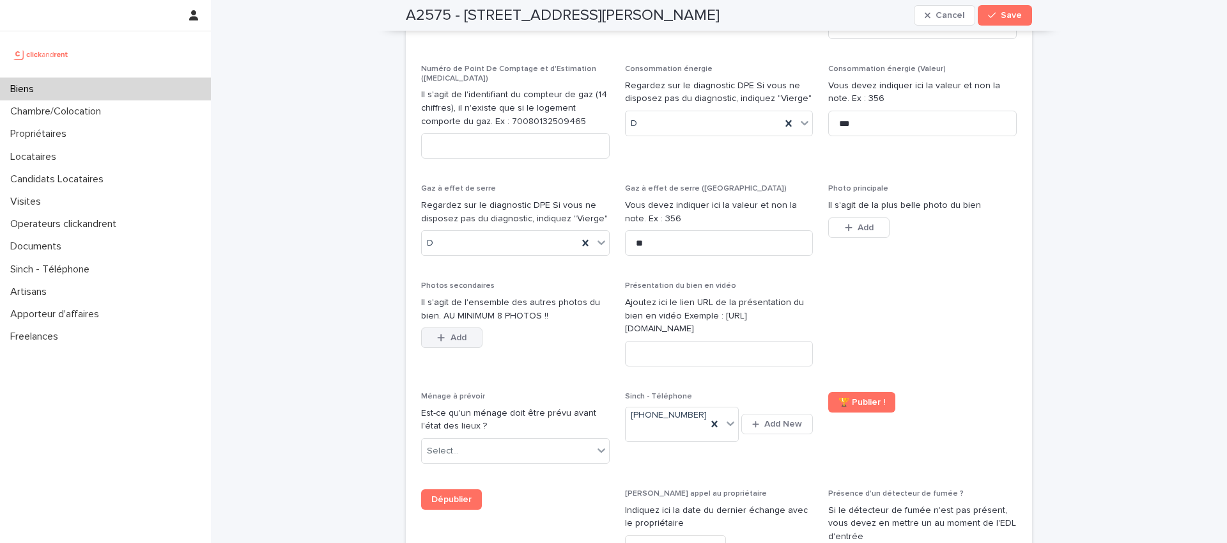
click at [451, 333] on span "Add" at bounding box center [459, 337] width 16 height 9
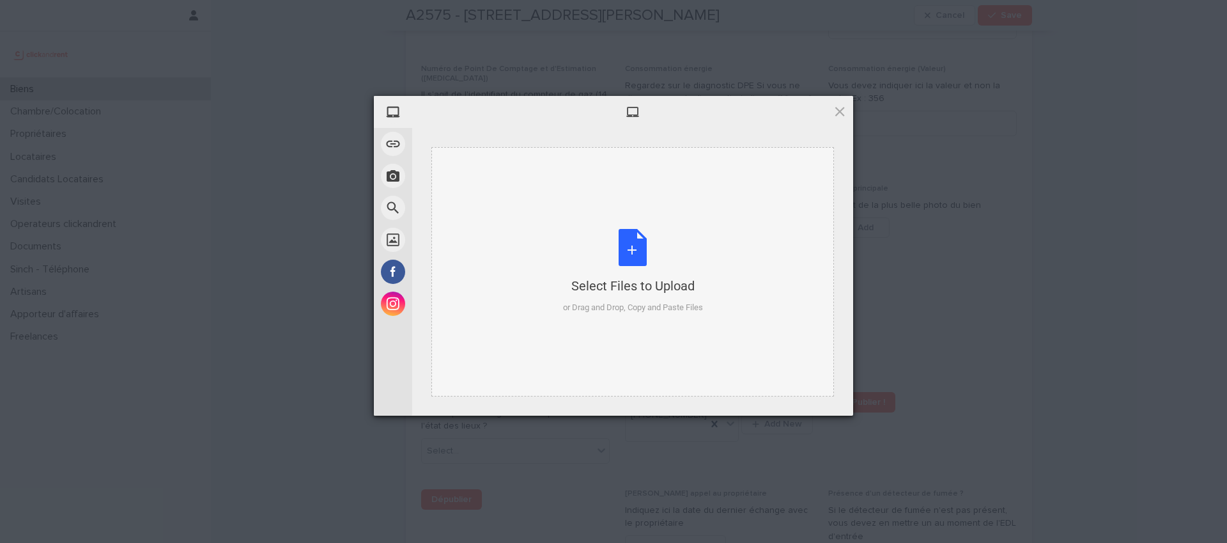
click at [619, 236] on div "Select Files to Upload or Drag and Drop, Copy and Paste Files" at bounding box center [633, 271] width 140 height 85
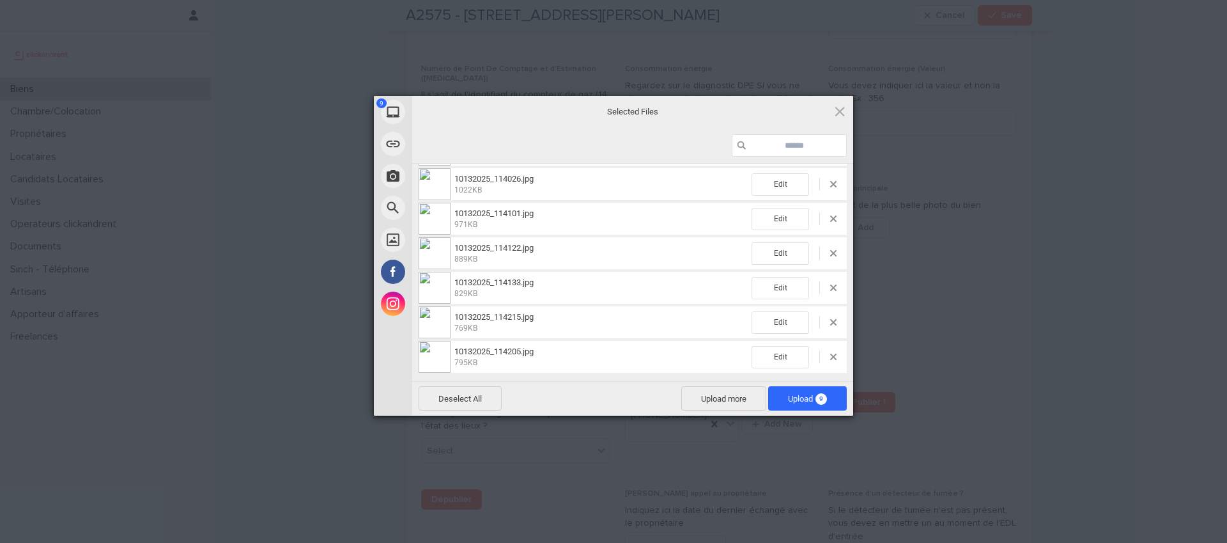
scroll to position [134, 0]
click at [796, 401] on span "Upload 9" at bounding box center [807, 399] width 39 height 10
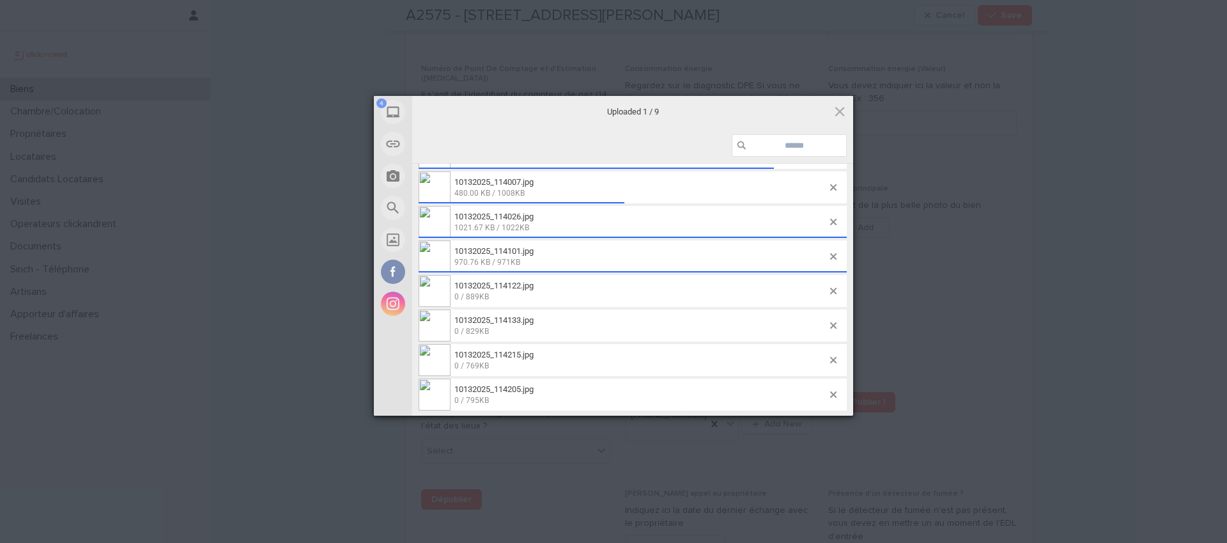
scroll to position [120, 0]
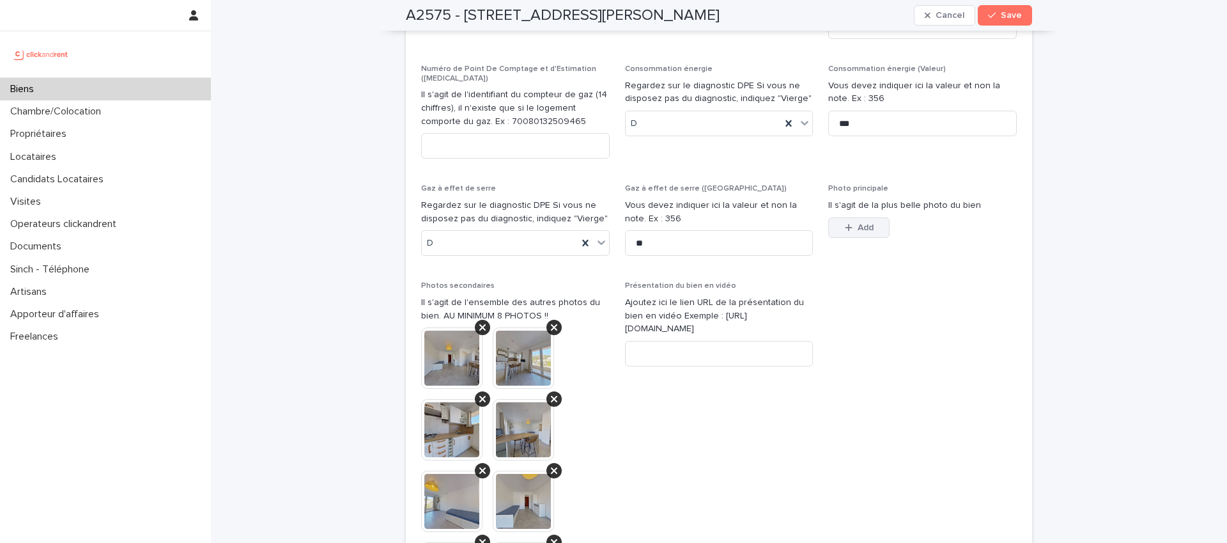
click at [847, 217] on button "Add" at bounding box center [858, 227] width 61 height 20
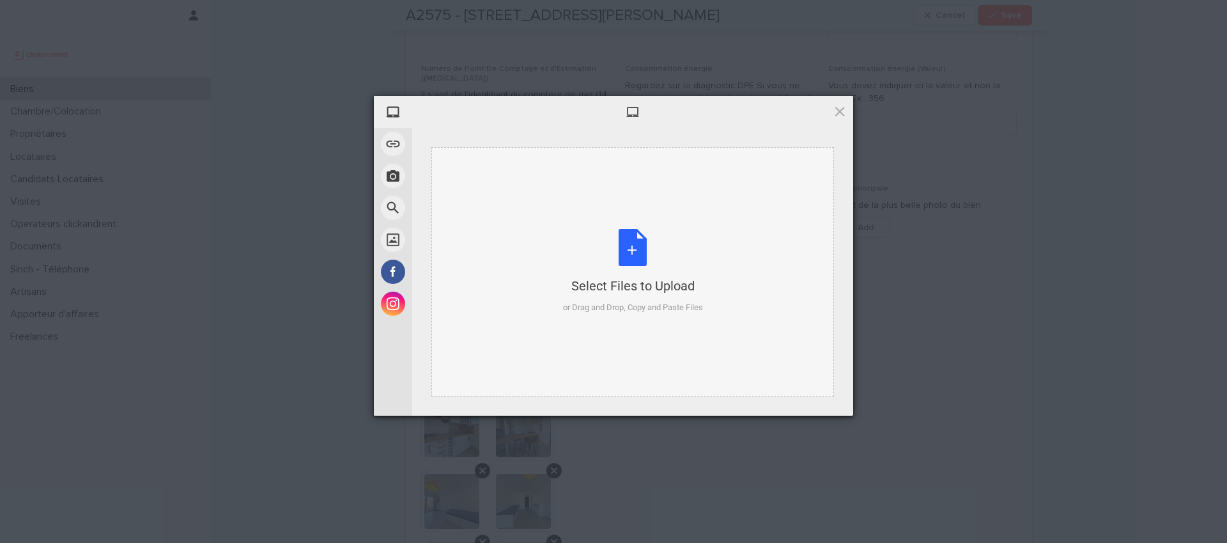
click at [617, 252] on div "Select Files to Upload or Drag and Drop, Copy and Paste Files" at bounding box center [633, 271] width 140 height 85
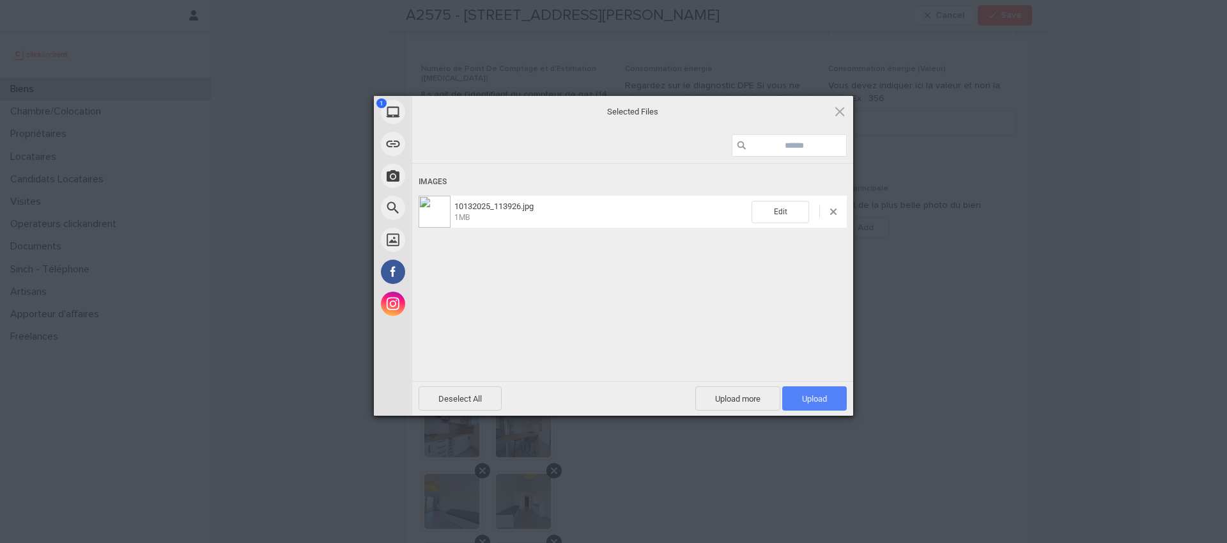
click at [808, 402] on span "Upload 1" at bounding box center [814, 399] width 25 height 10
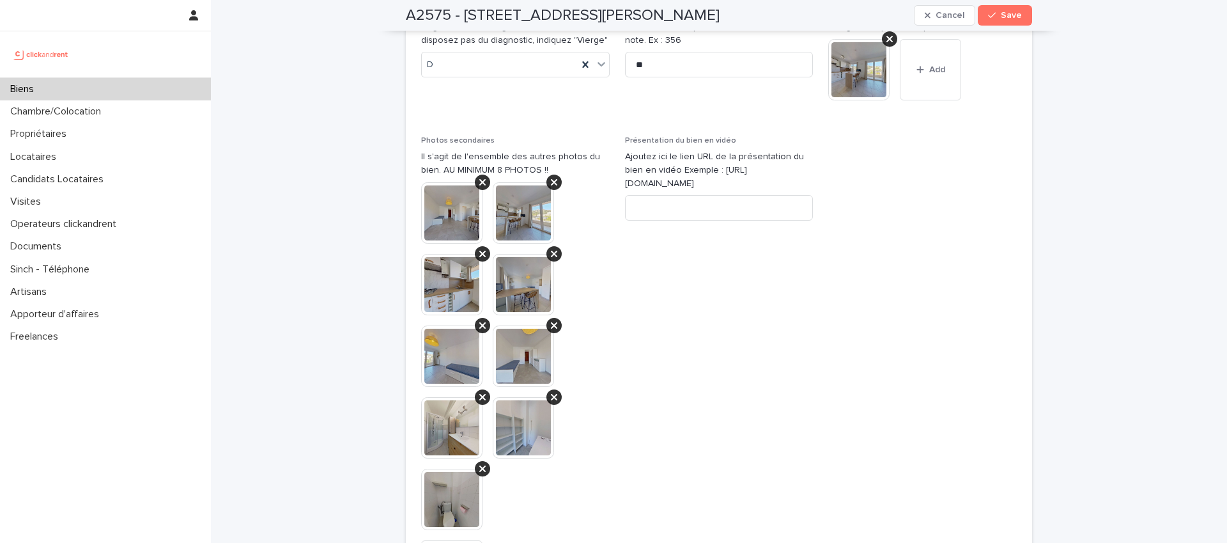
scroll to position [4869, 0]
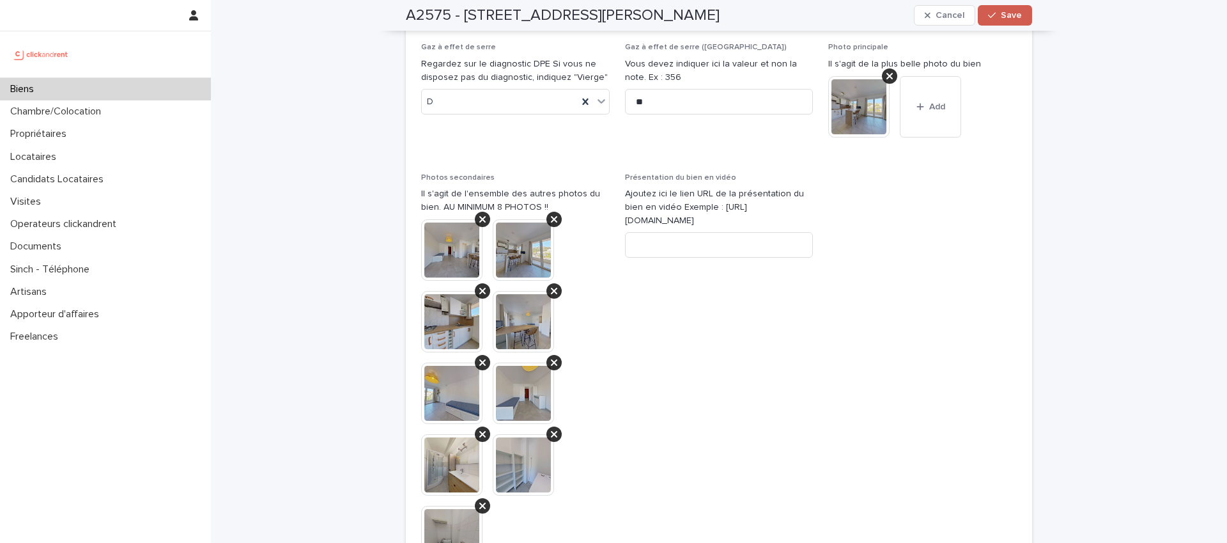
click at [1002, 19] on span "Save" at bounding box center [1011, 15] width 21 height 9
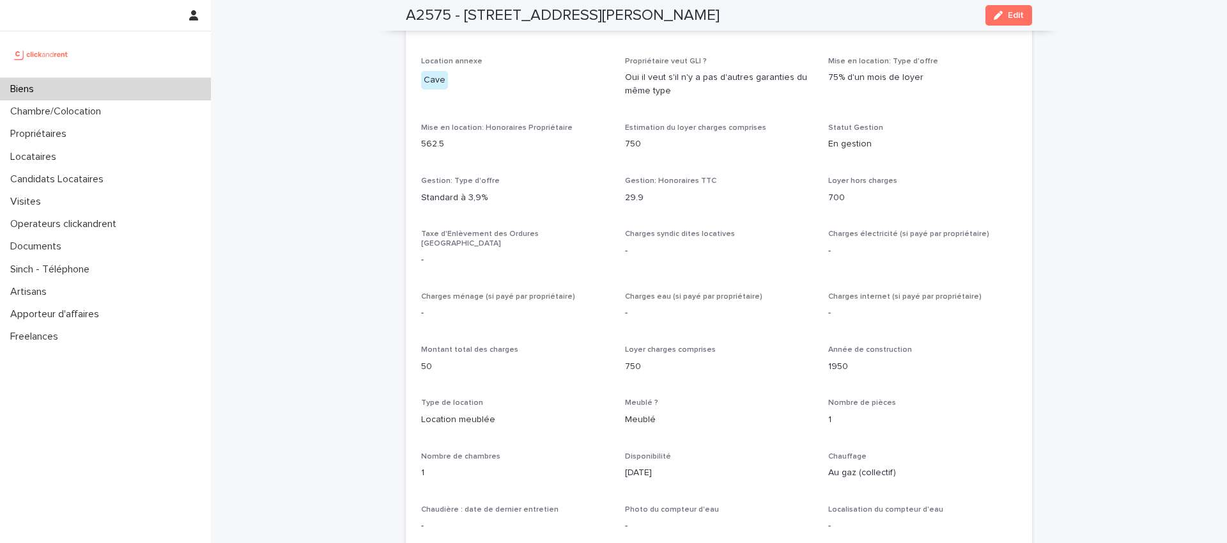
scroll to position [964, 0]
click at [751, 148] on p "750" at bounding box center [719, 142] width 189 height 13
drag, startPoint x: 963, startPoint y: 249, endPoint x: 941, endPoint y: 266, distance: 27.7
click at [962, 249] on p "-" at bounding box center [922, 249] width 189 height 13
drag, startPoint x: 896, startPoint y: 340, endPoint x: 907, endPoint y: 348, distance: 14.2
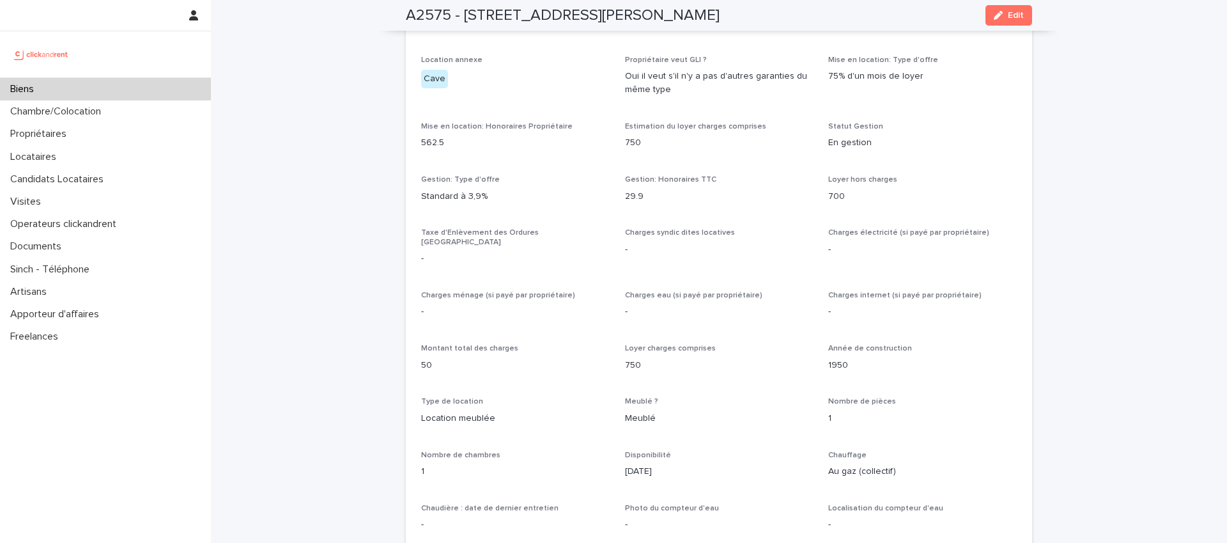
click at [896, 344] on span "Année de construction" at bounding box center [870, 348] width 84 height 8
click at [946, 378] on div "Opérateur commercial Victor Hecquet Opérateur opérationnel Sarah Ntimasieme Pro…" at bounding box center [719, 345] width 596 height 1020
click at [979, 358] on p "1950" at bounding box center [922, 364] width 189 height 13
click at [983, 187] on div "700" at bounding box center [922, 195] width 189 height 16
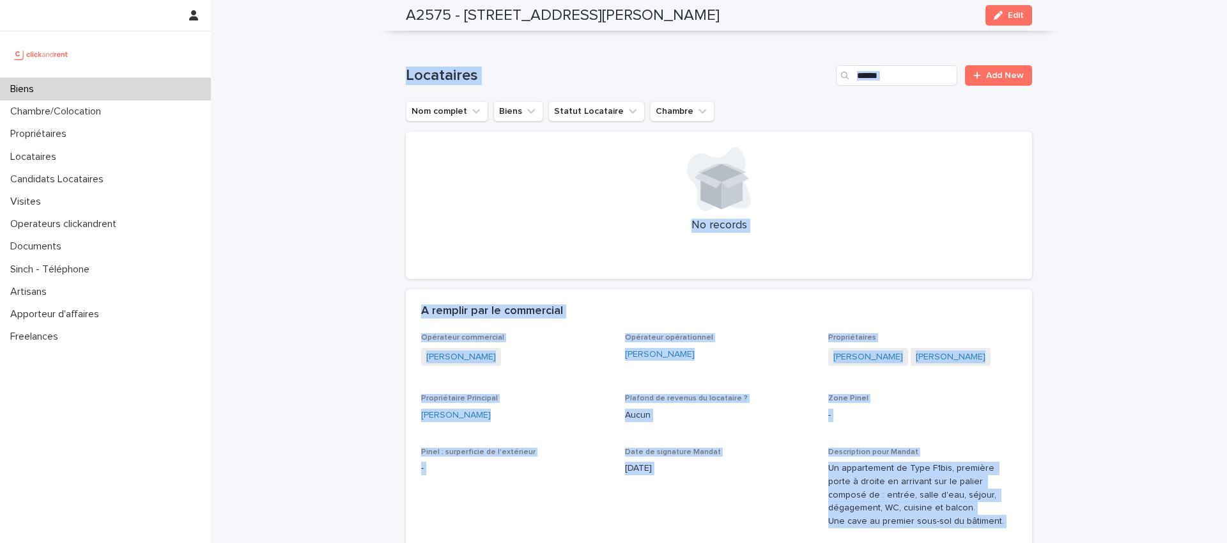
scroll to position [0, 0]
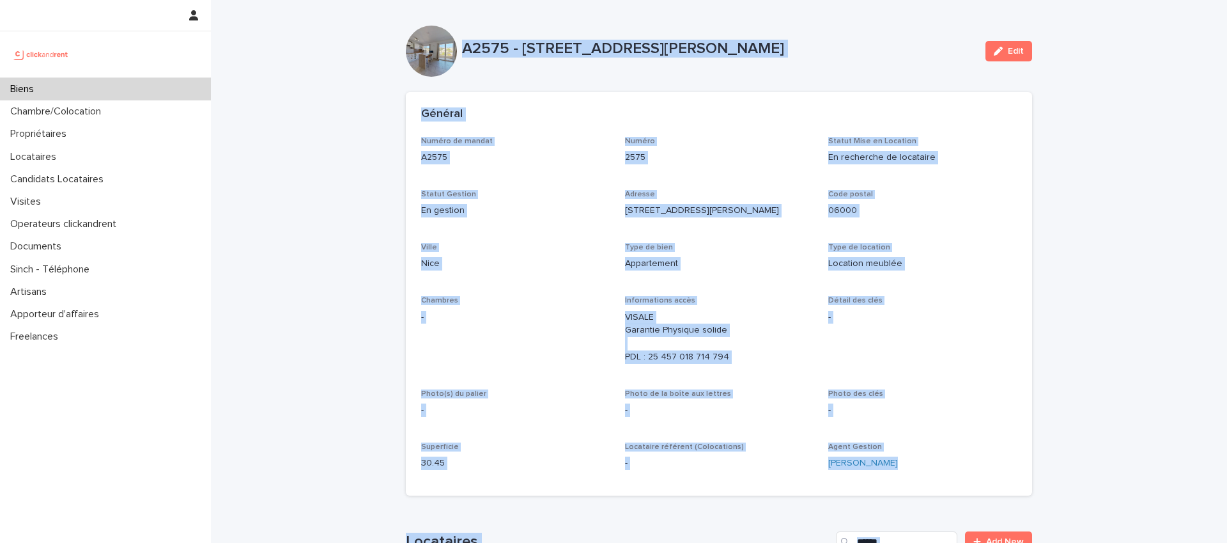
drag, startPoint x: 496, startPoint y: 370, endPoint x: 451, endPoint y: 19, distance: 353.7
copy div "A2575 - 5 rue du Colonel Gassin, Nice 06000 Edit Sorry, there was an error savi…"
click at [1010, 53] on span "Edit" at bounding box center [1016, 51] width 16 height 9
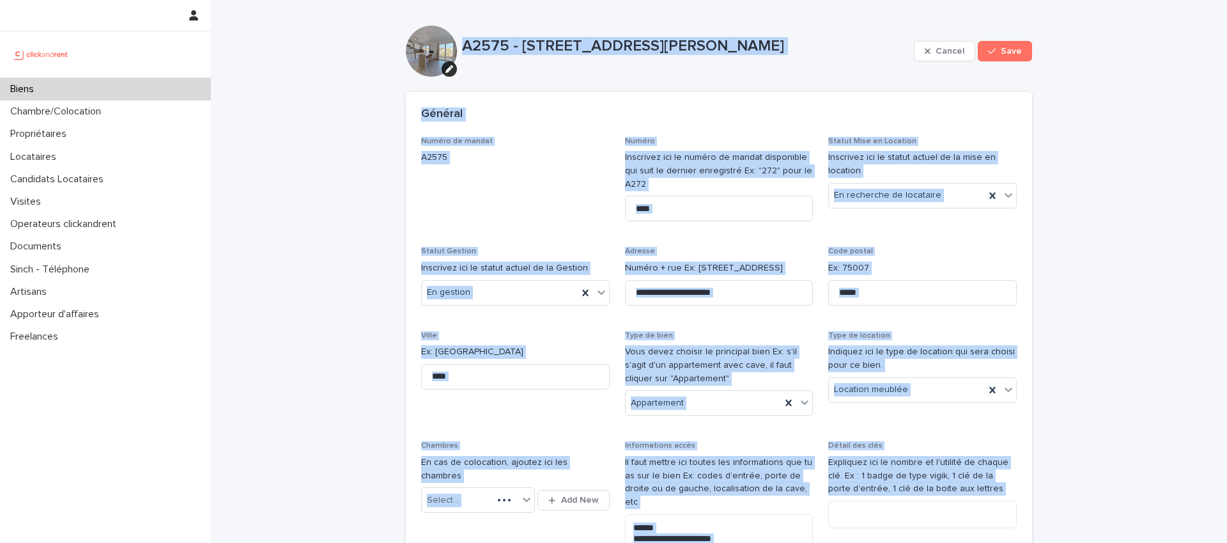
drag, startPoint x: 1074, startPoint y: 174, endPoint x: 1070, endPoint y: 182, distance: 8.6
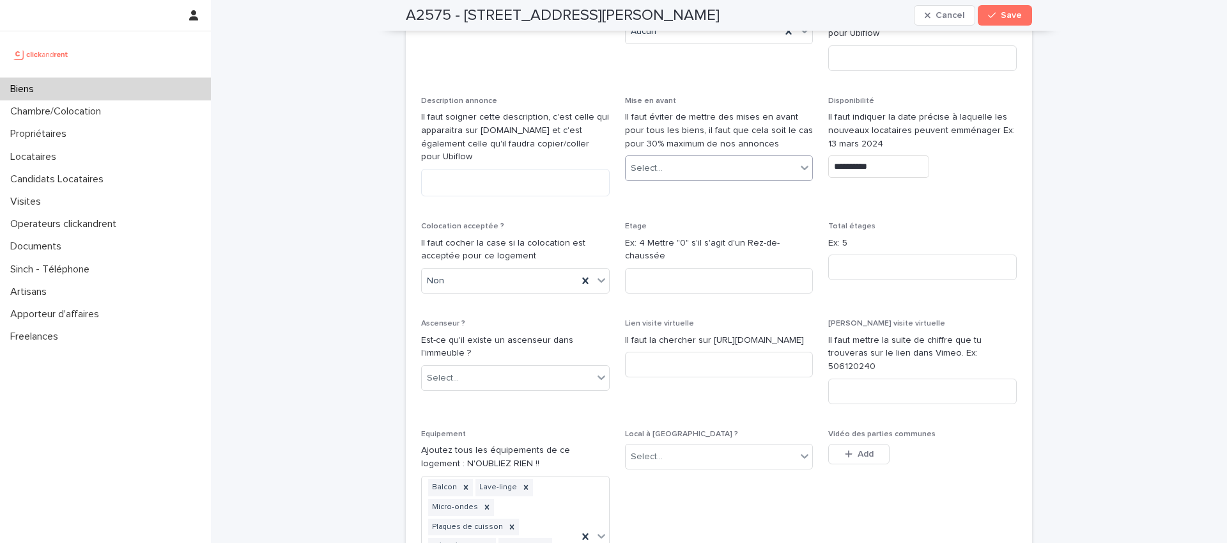
scroll to position [3591, 0]
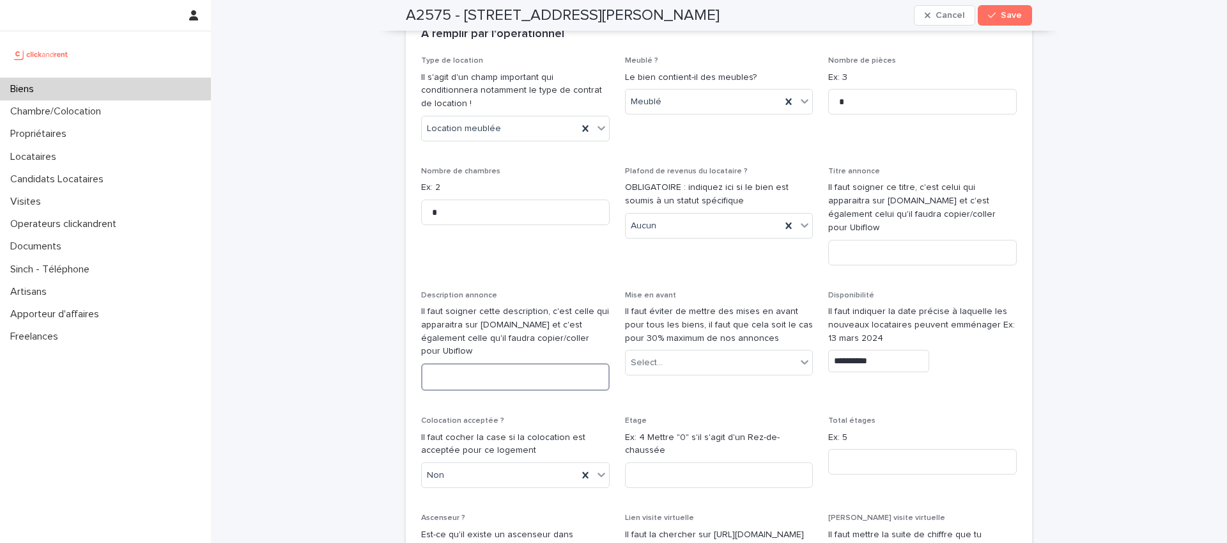
click at [470, 363] on textarea at bounding box center [515, 376] width 189 height 27
paste textarea "**********"
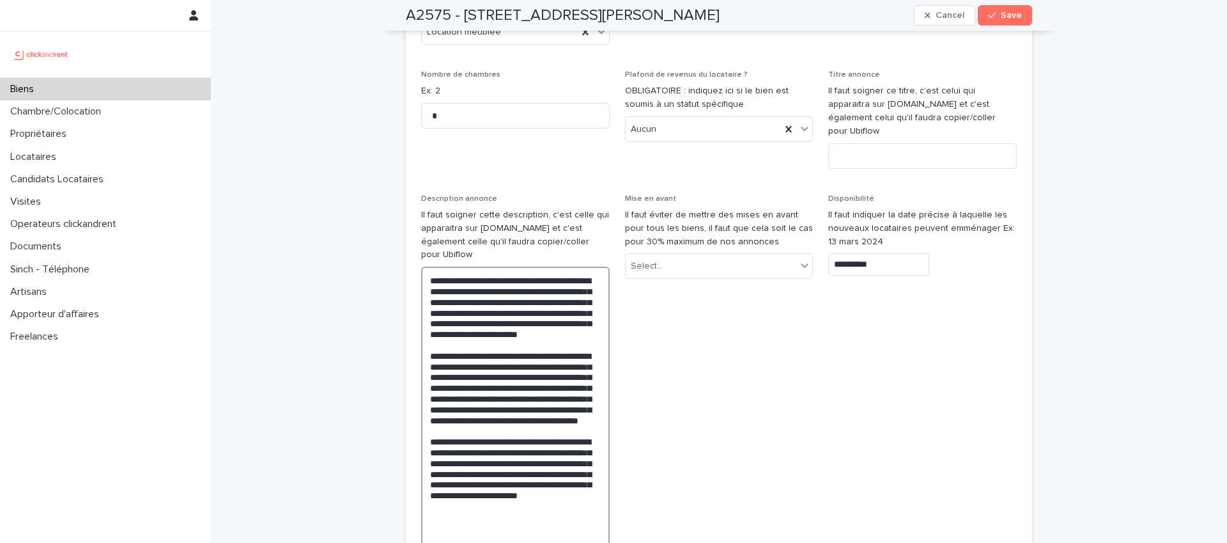
scroll to position [3653, 0]
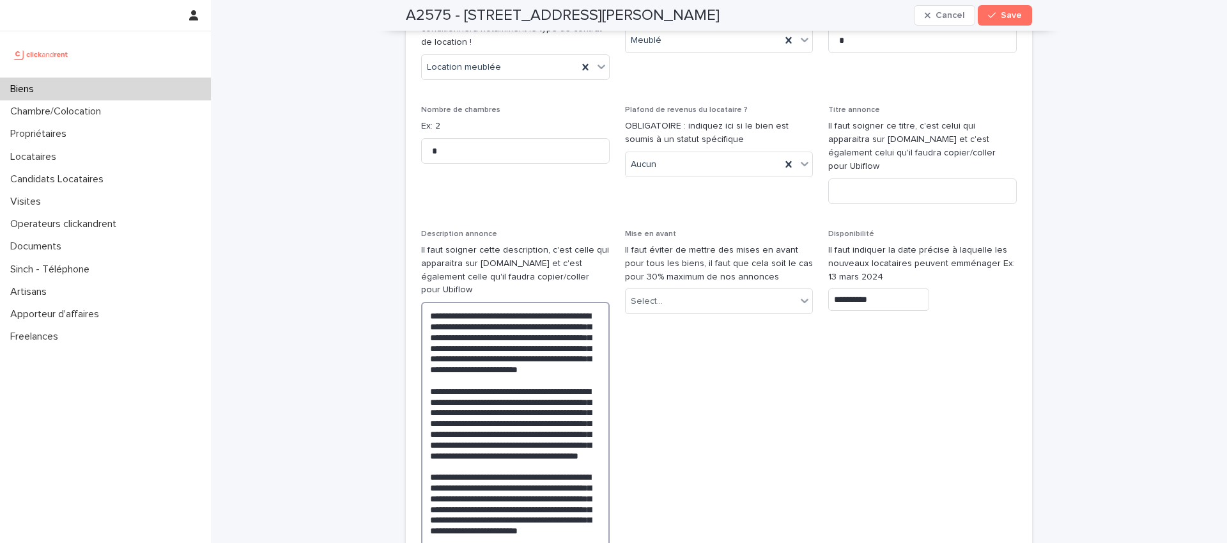
type textarea "**********"
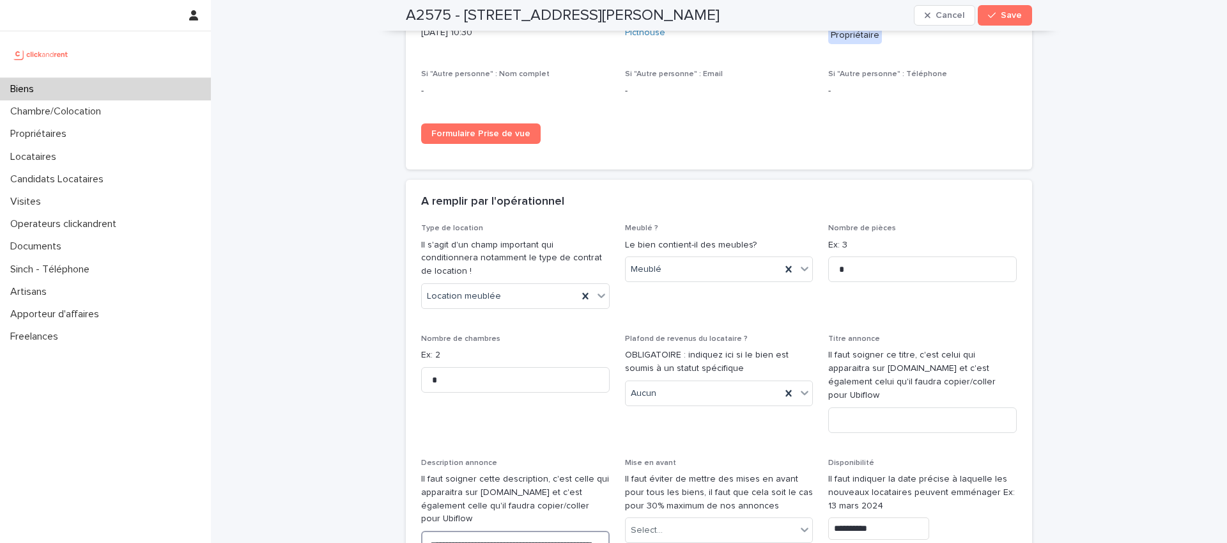
scroll to position [3235, 0]
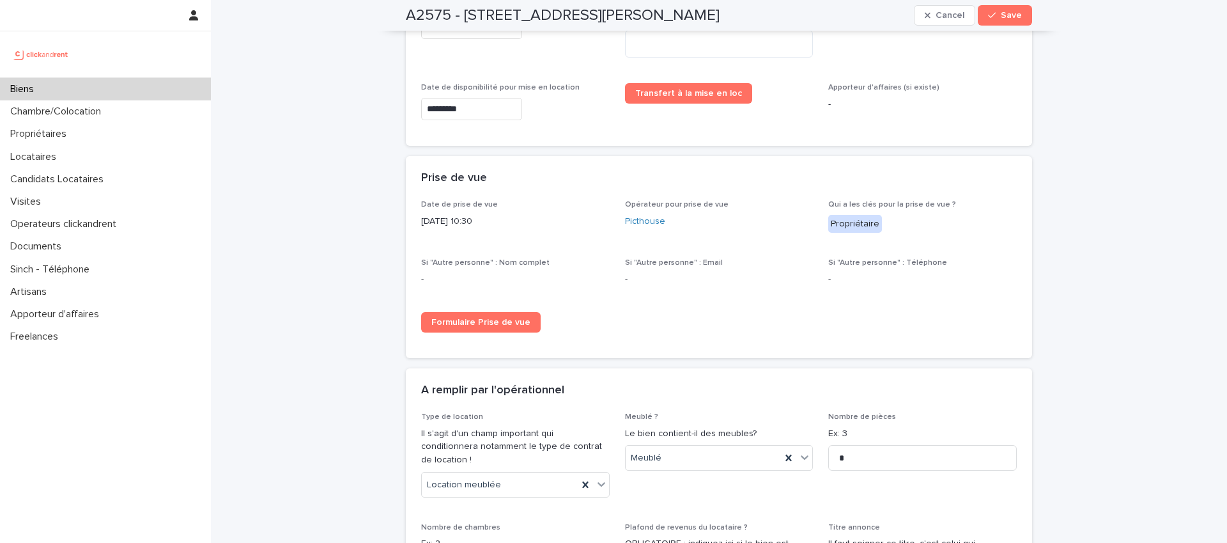
click at [790, 95] on div "Transfert à la mise en loc" at bounding box center [719, 98] width 189 height 31
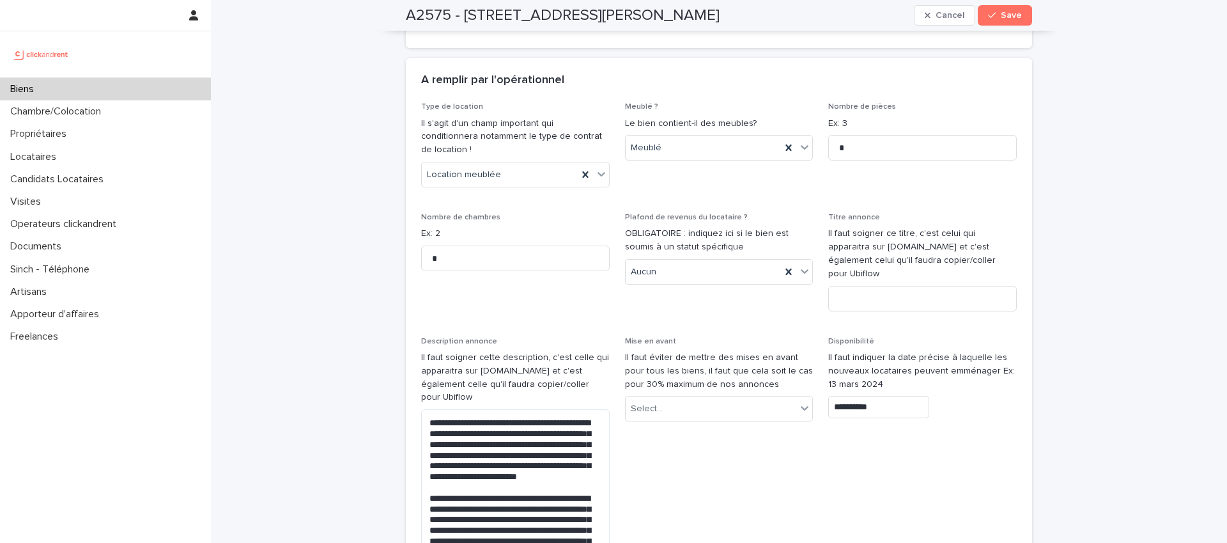
scroll to position [3546, 0]
click at [856, 285] on input at bounding box center [922, 298] width 189 height 26
paste input "**********"
type input "**********"
click at [999, 22] on button "Save" at bounding box center [1005, 15] width 54 height 20
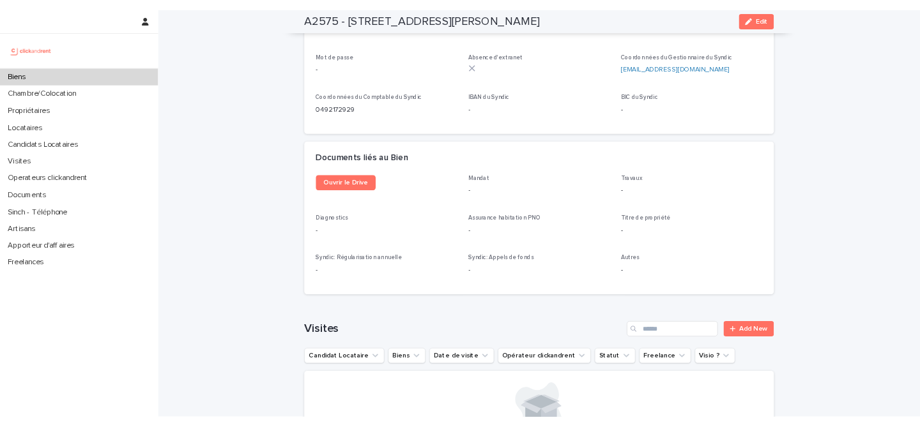
scroll to position [4234, 0]
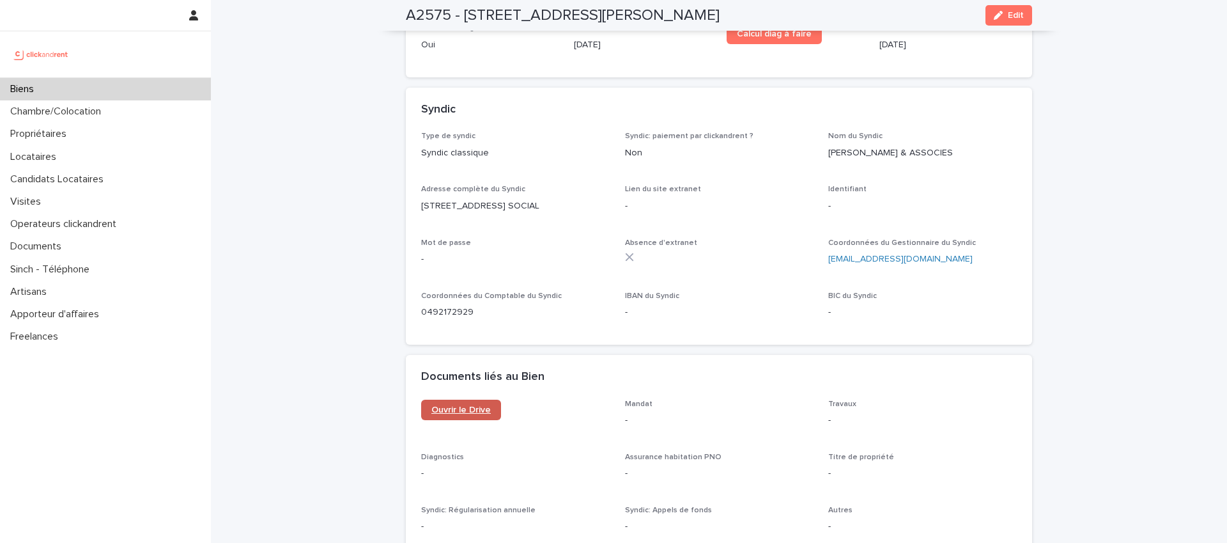
click at [460, 405] on span "Ouvrir le Drive" at bounding box center [460, 409] width 59 height 9
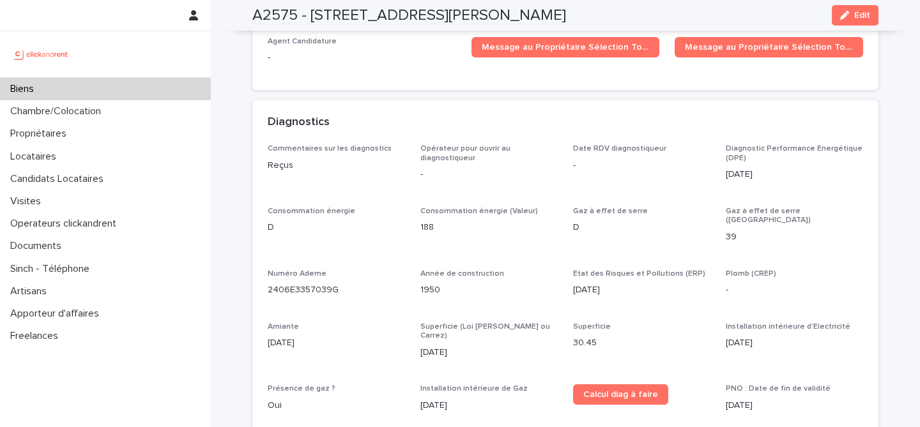
scroll to position [3770, 0]
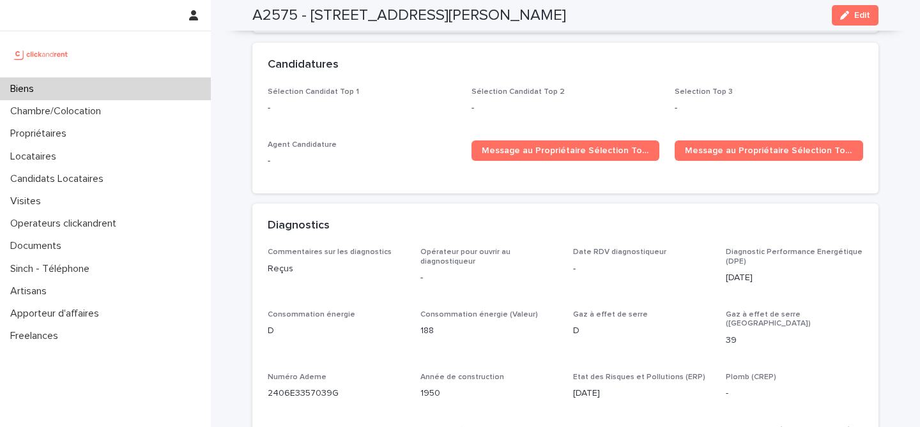
click at [870, 162] on div "Sélection Candidat Top 1 - Sélection Candidat Top 2 - Selection Top 3 - Agent C…" at bounding box center [565, 141] width 626 height 106
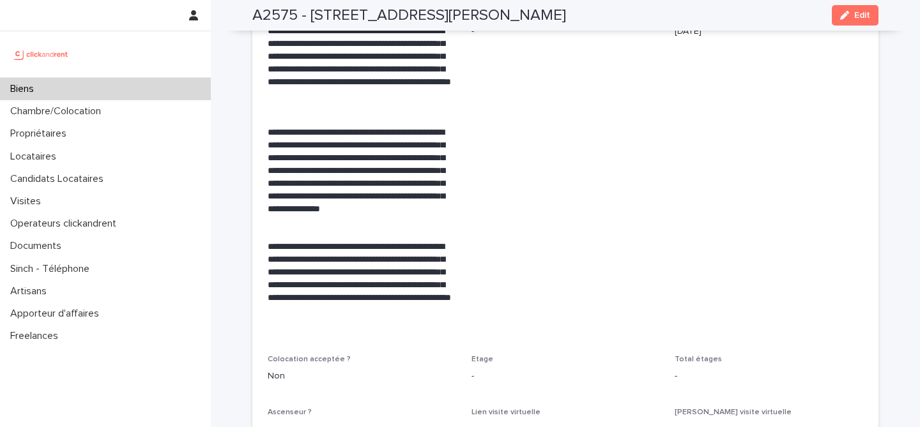
scroll to position [2515, 0]
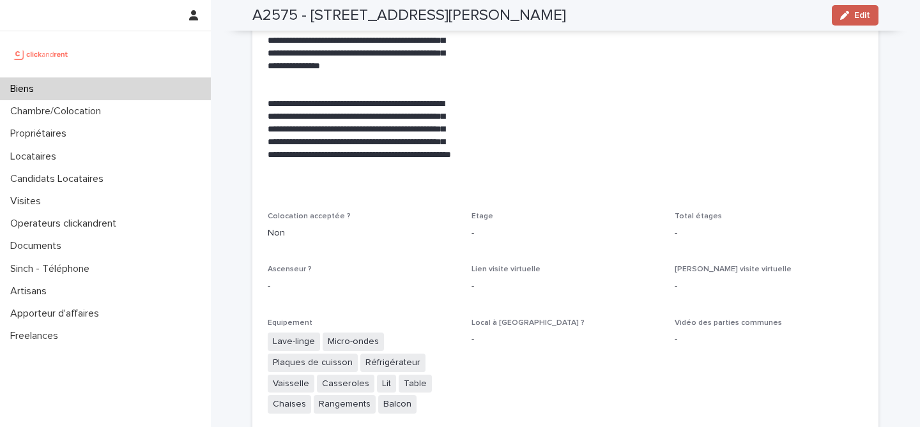
click at [854, 15] on span "Edit" at bounding box center [862, 15] width 16 height 9
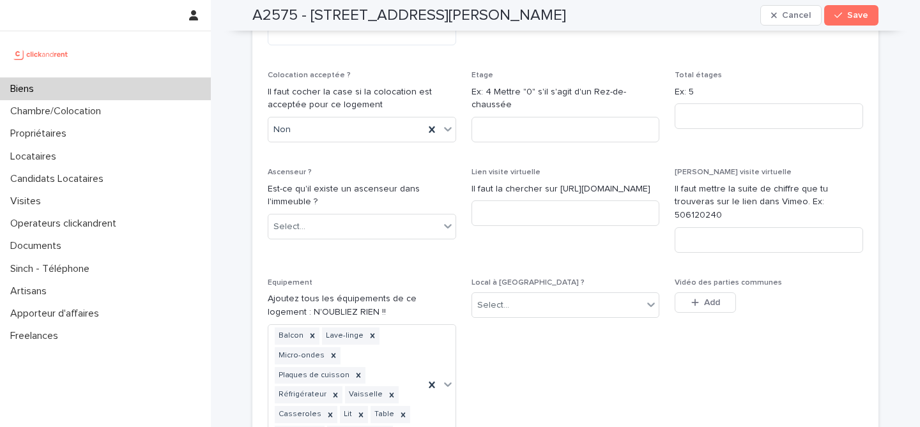
scroll to position [4122, 0]
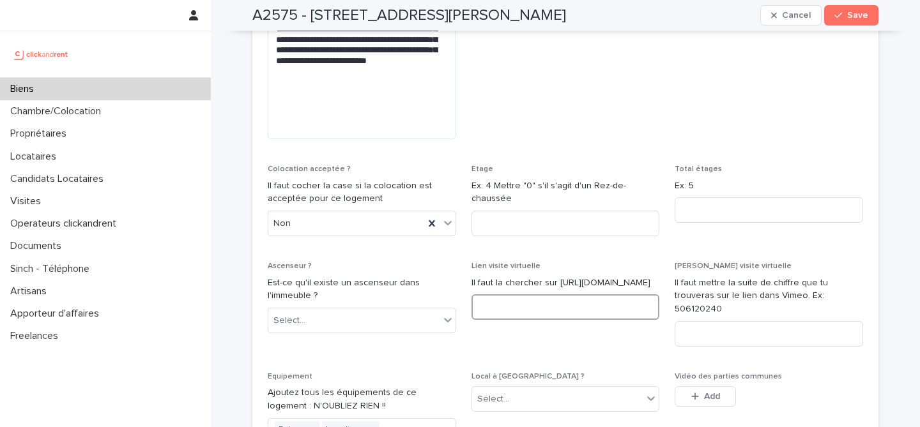
click at [525, 295] on input at bounding box center [566, 308] width 189 height 26
paste input "**********"
type input "**********"
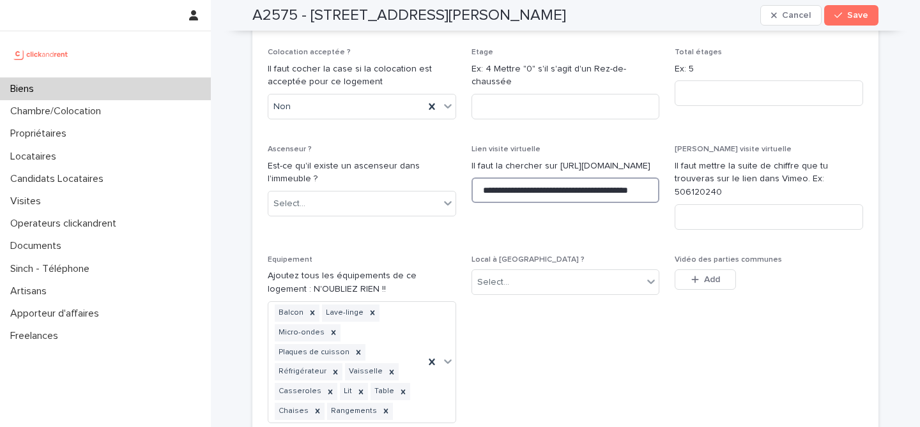
scroll to position [4233, 0]
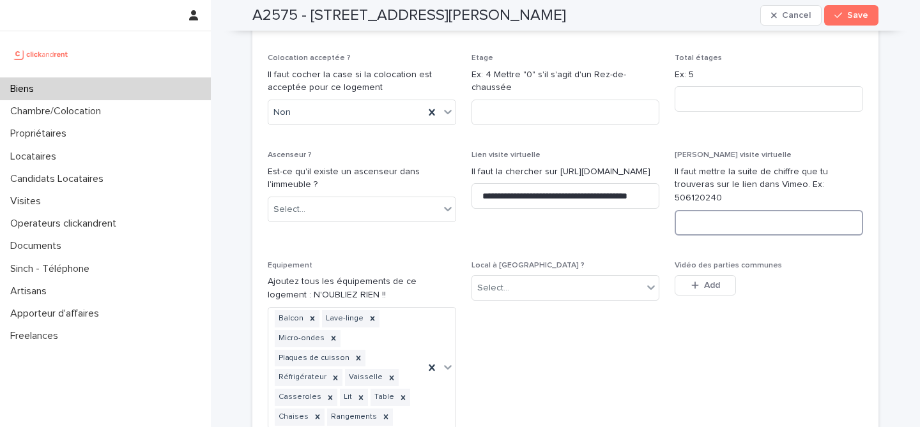
click at [728, 210] on input at bounding box center [769, 223] width 189 height 26
paste input "**********"
drag, startPoint x: 753, startPoint y: 157, endPoint x: 605, endPoint y: 155, distance: 148.3
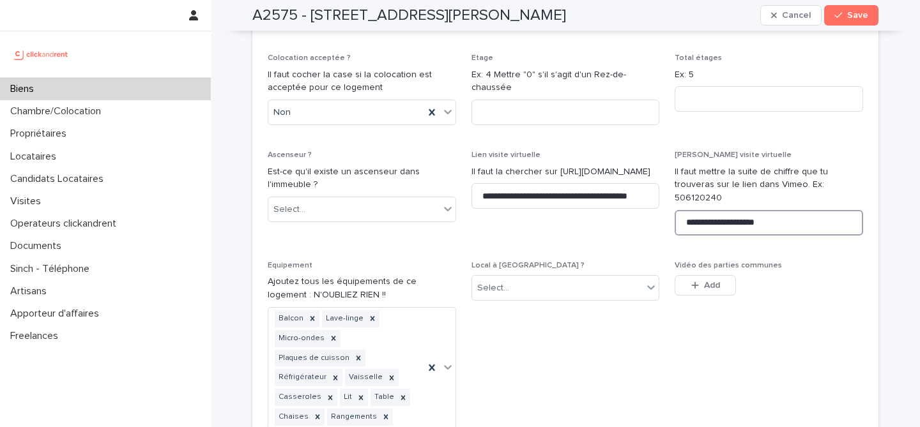
drag, startPoint x: 728, startPoint y: 157, endPoint x: 787, endPoint y: 160, distance: 59.5
click at [790, 210] on input "**********" at bounding box center [769, 223] width 189 height 26
type input "**********"
click at [838, 18] on icon "button" at bounding box center [839, 15] width 8 height 9
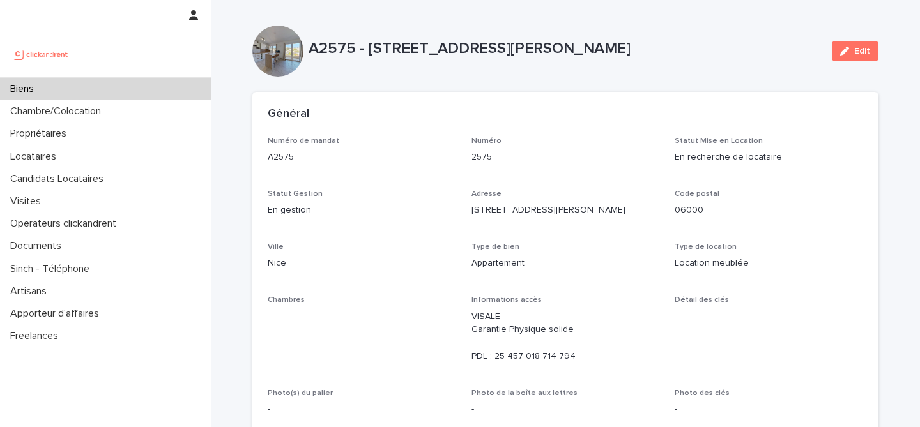
click at [653, 109] on div "Général" at bounding box center [563, 114] width 590 height 14
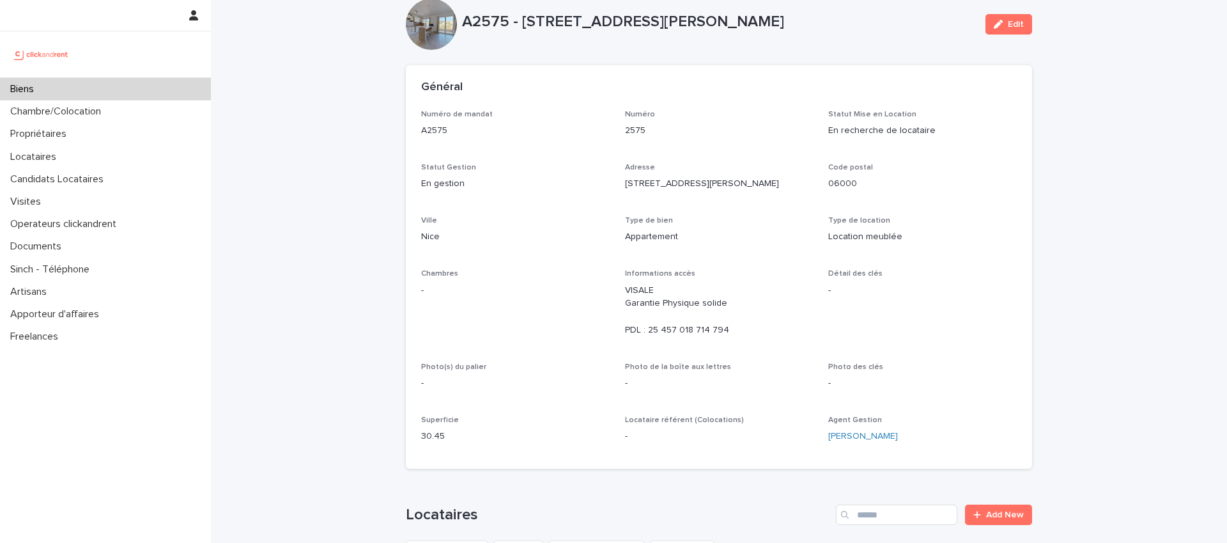
scroll to position [27, 0]
drag, startPoint x: 791, startPoint y: 50, endPoint x: 743, endPoint y: 46, distance: 48.1
click at [760, 82] on div "Général" at bounding box center [716, 88] width 590 height 14
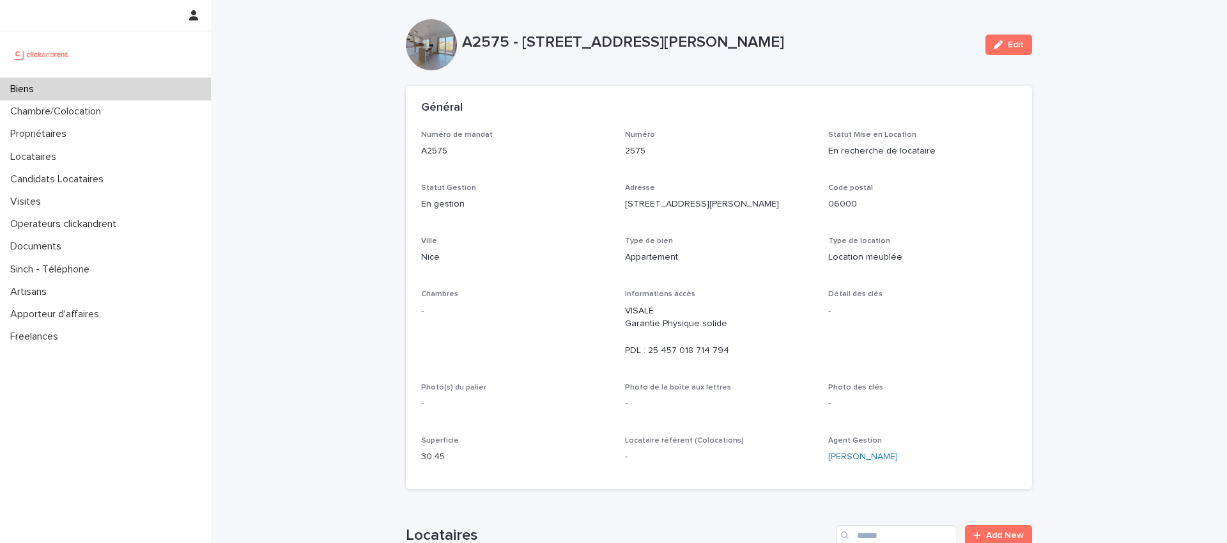
click at [868, 69] on div "A2575 - 5 rue du Colonel Gassin, Nice 06000 Edit" at bounding box center [719, 44] width 626 height 51
click at [888, 61] on div "A2575 - 5 rue du Colonel Gassin, Nice 06000 Edit" at bounding box center [719, 44] width 626 height 51
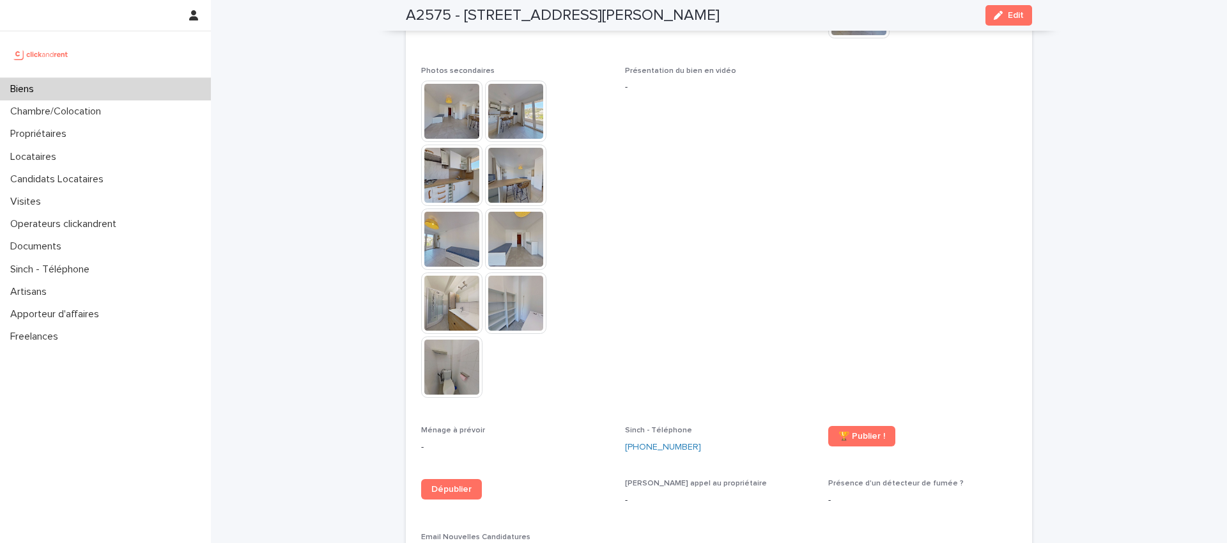
scroll to position [3223, 0]
click at [943, 104] on span at bounding box center [922, 237] width 189 height 344
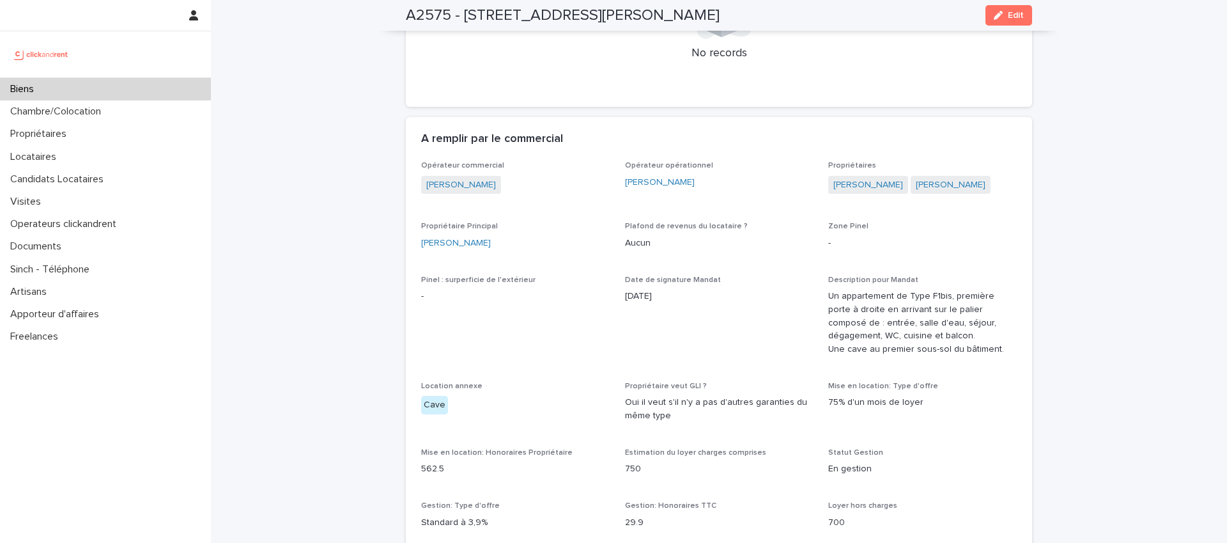
scroll to position [652, 0]
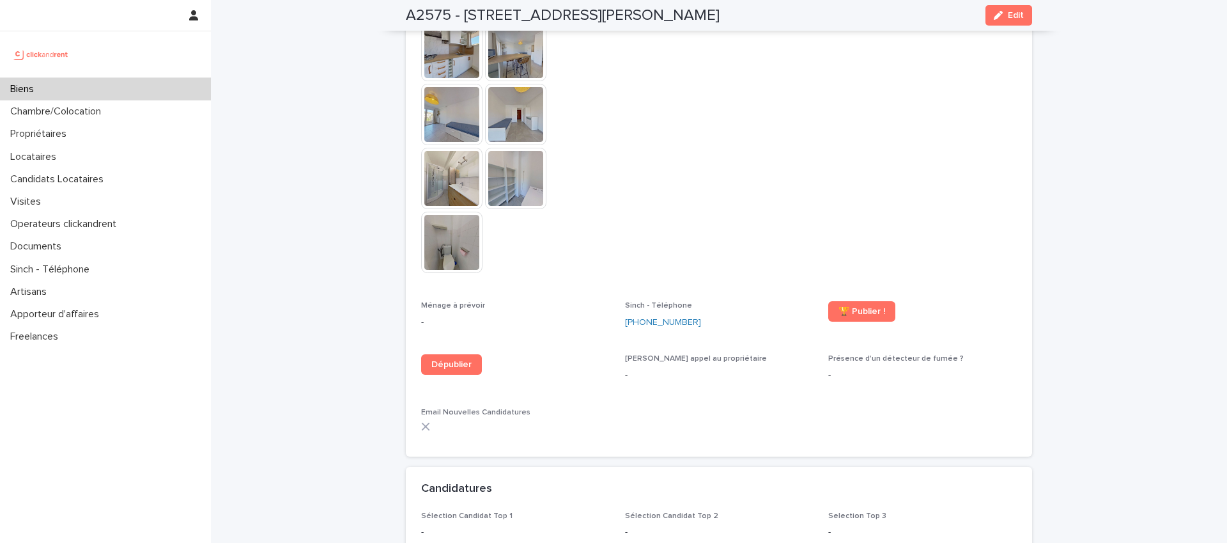
scroll to position [3391, 0]
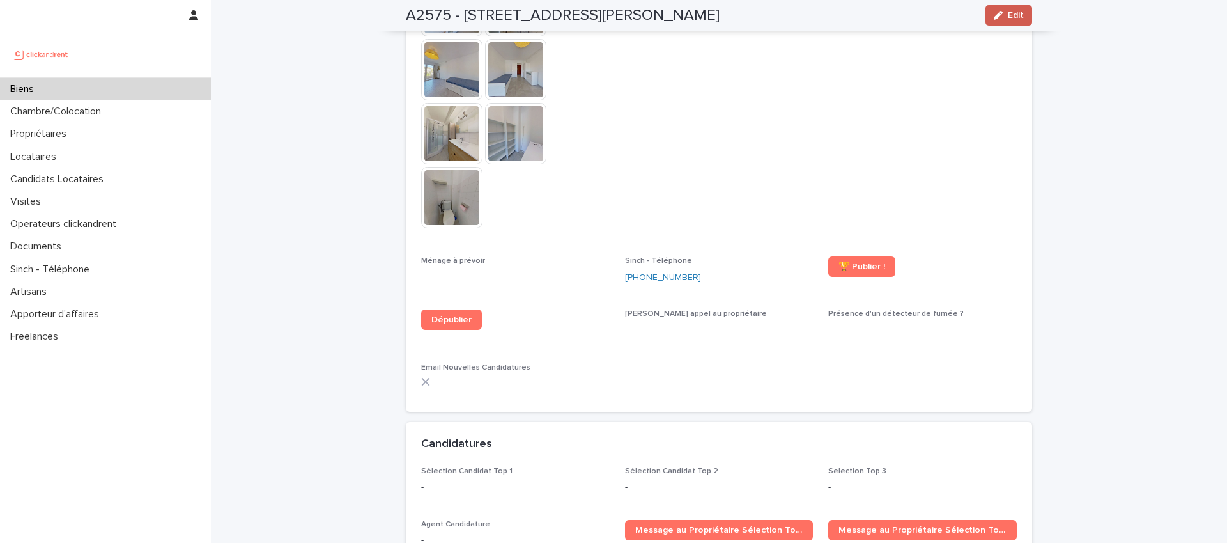
click at [988, 13] on button "Edit" at bounding box center [1008, 15] width 47 height 20
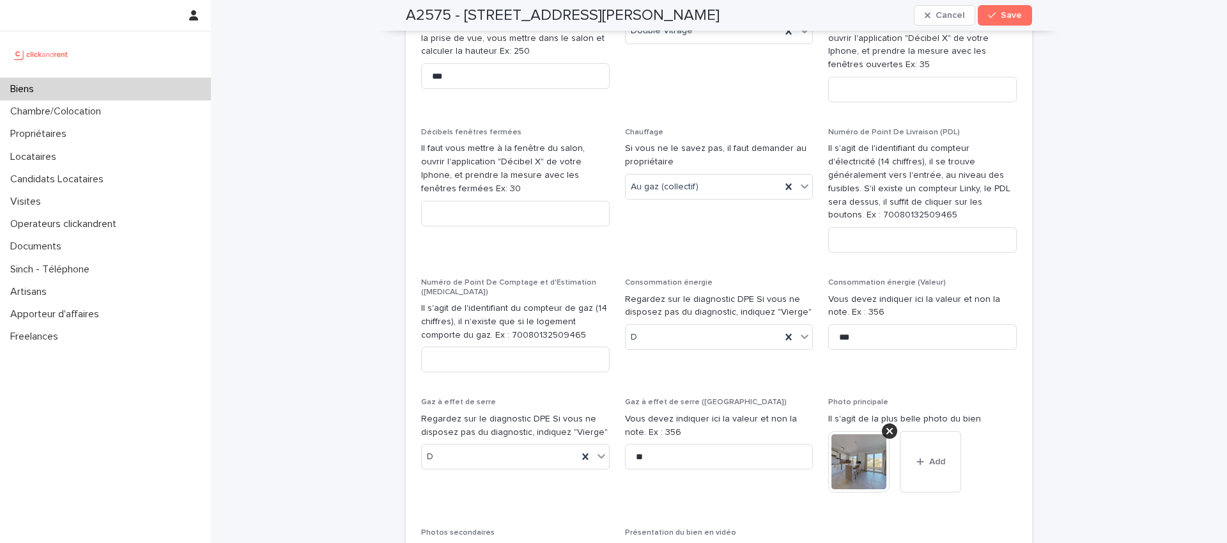
scroll to position [5067, 0]
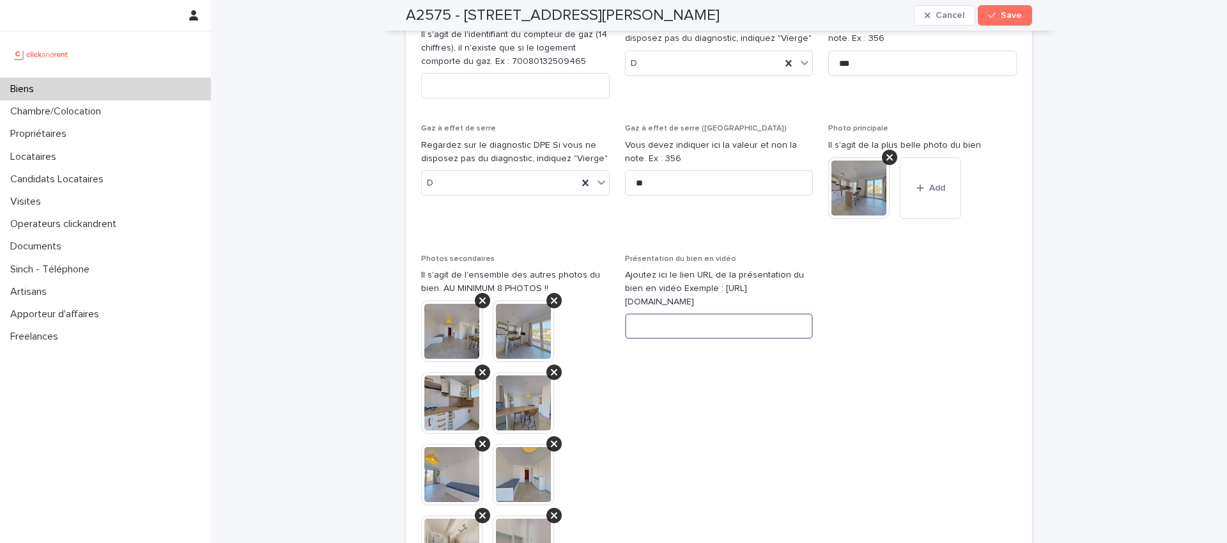
click at [677, 313] on input at bounding box center [719, 326] width 189 height 26
paste input "**********"
type input "**********"
click at [900, 254] on span at bounding box center [922, 494] width 189 height 481
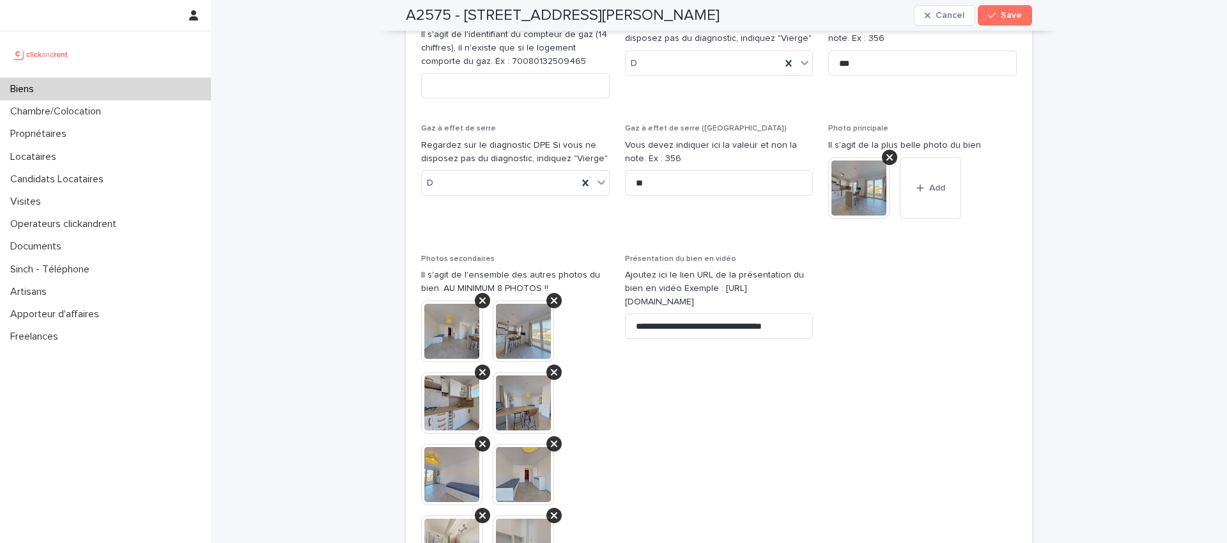
scroll to position [0, 0]
click at [868, 254] on span at bounding box center [922, 494] width 189 height 481
click at [882, 254] on span at bounding box center [922, 494] width 189 height 481
click at [976, 254] on span at bounding box center [922, 494] width 189 height 481
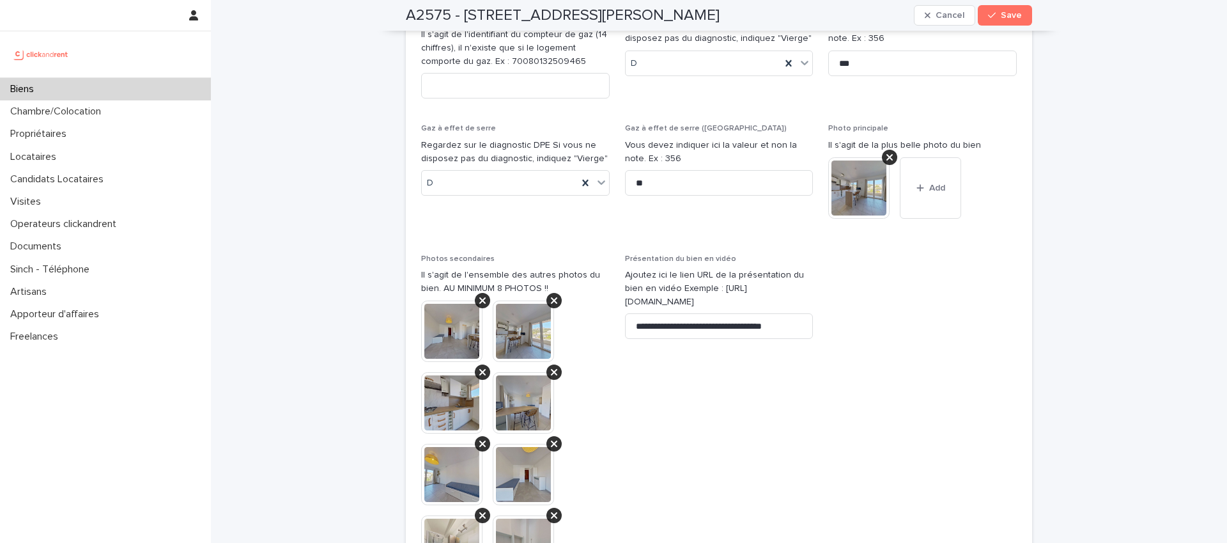
drag, startPoint x: 1081, startPoint y: 189, endPoint x: 1079, endPoint y: 70, distance: 118.9
click at [957, 254] on span at bounding box center [922, 494] width 189 height 481
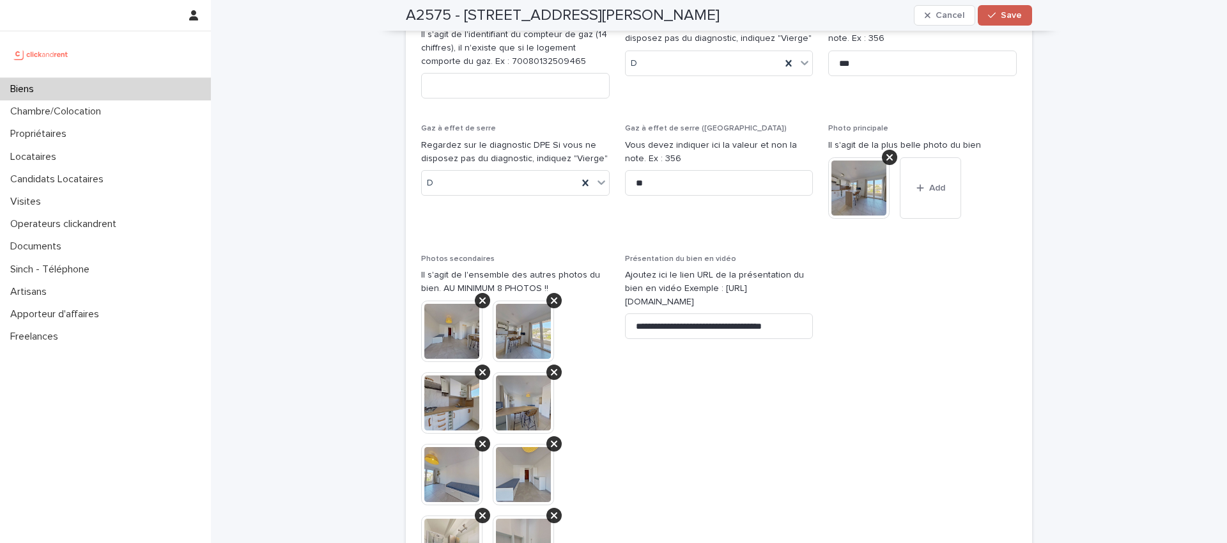
click at [1009, 13] on span "Save" at bounding box center [1011, 15] width 21 height 9
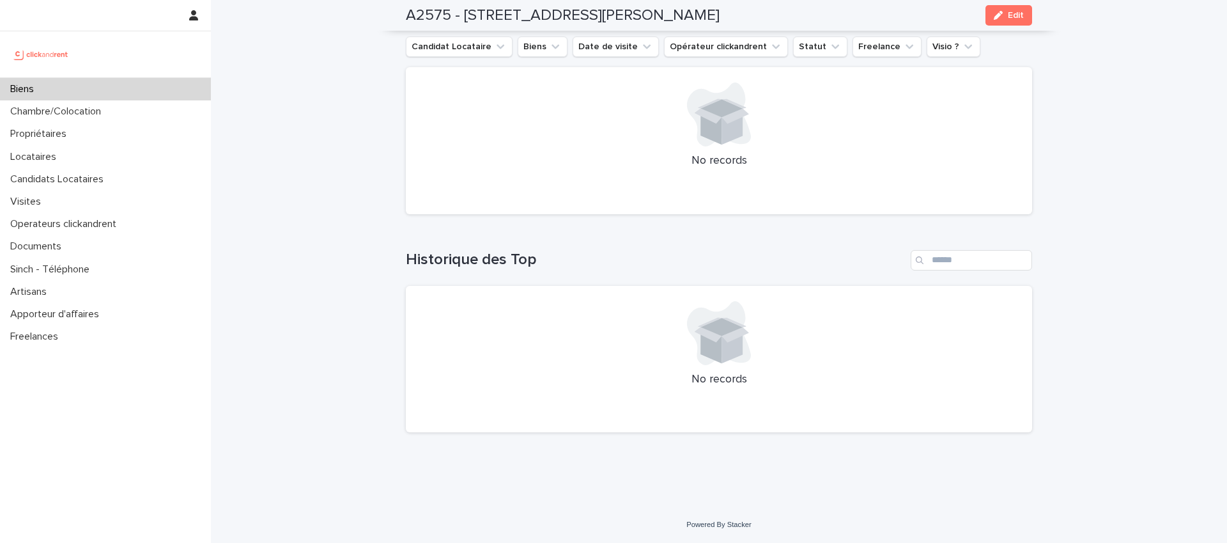
scroll to position [4778, 0]
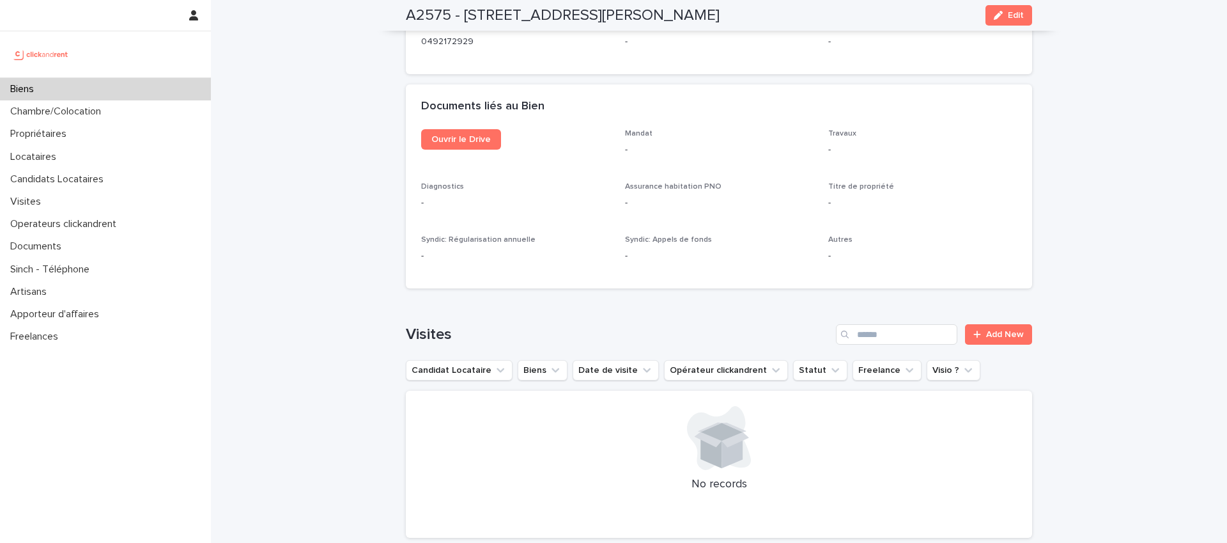
scroll to position [4446, 0]
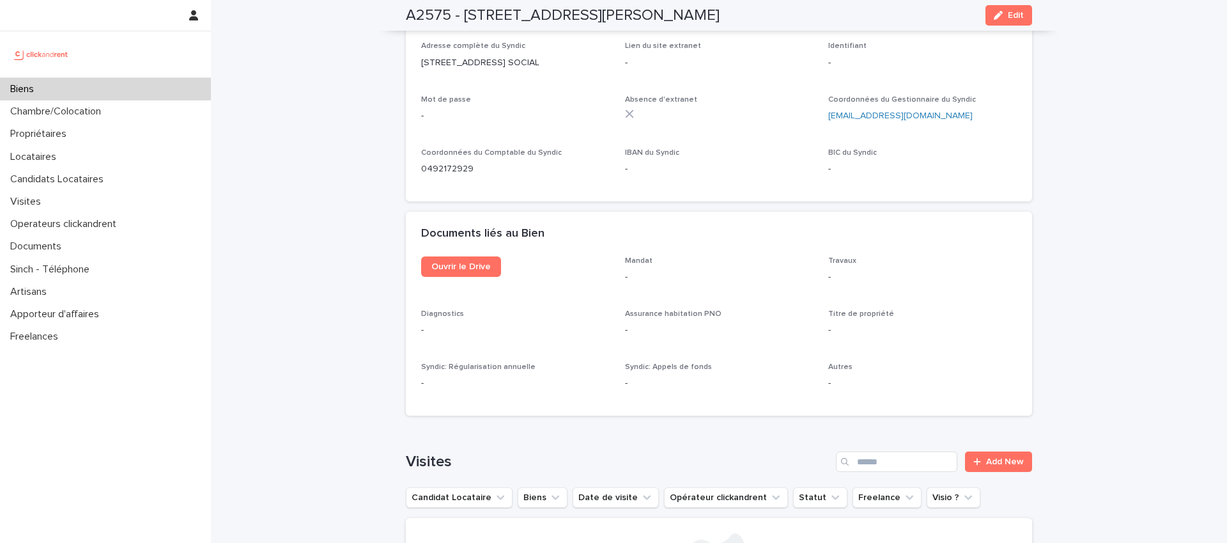
scroll to position [4205, 0]
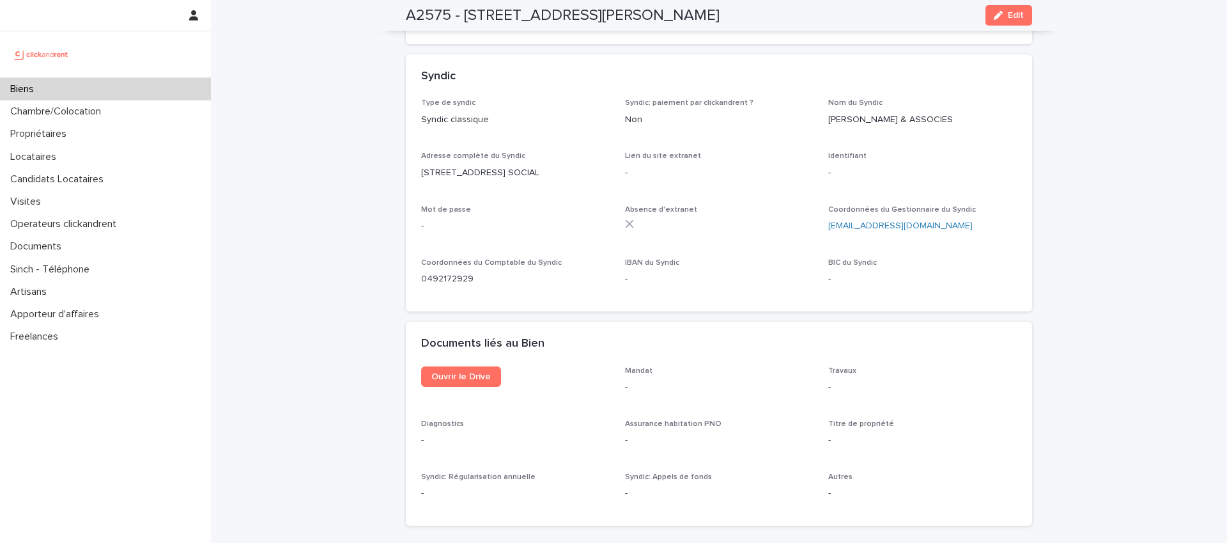
scroll to position [4254, 0]
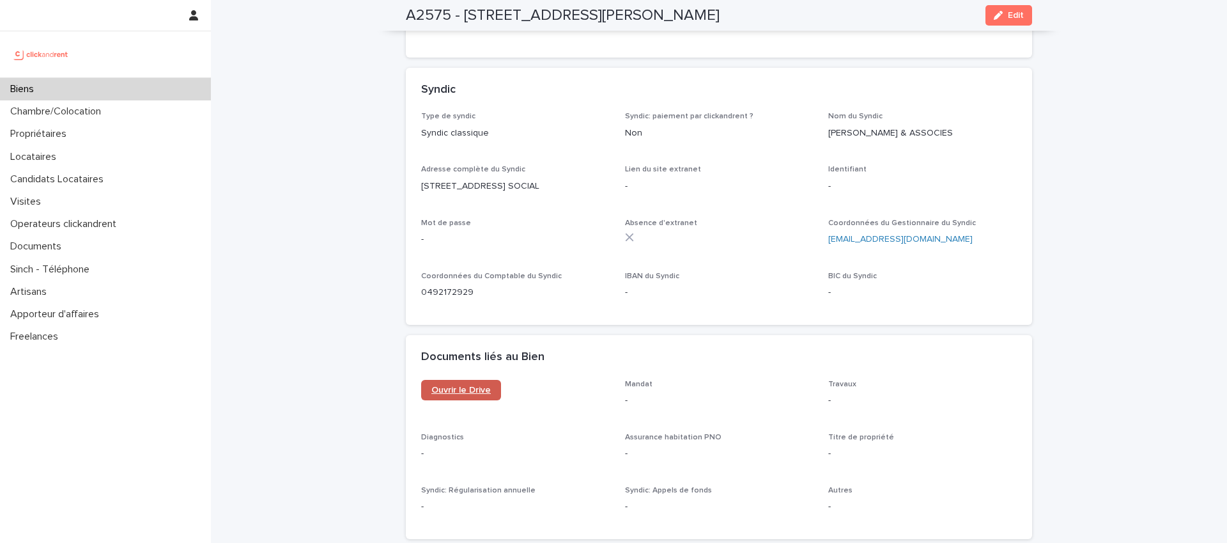
click at [493, 380] on div "Ouvrir le Drive" at bounding box center [515, 395] width 189 height 31
click at [486, 380] on link "Ouvrir le Drive" at bounding box center [461, 390] width 80 height 20
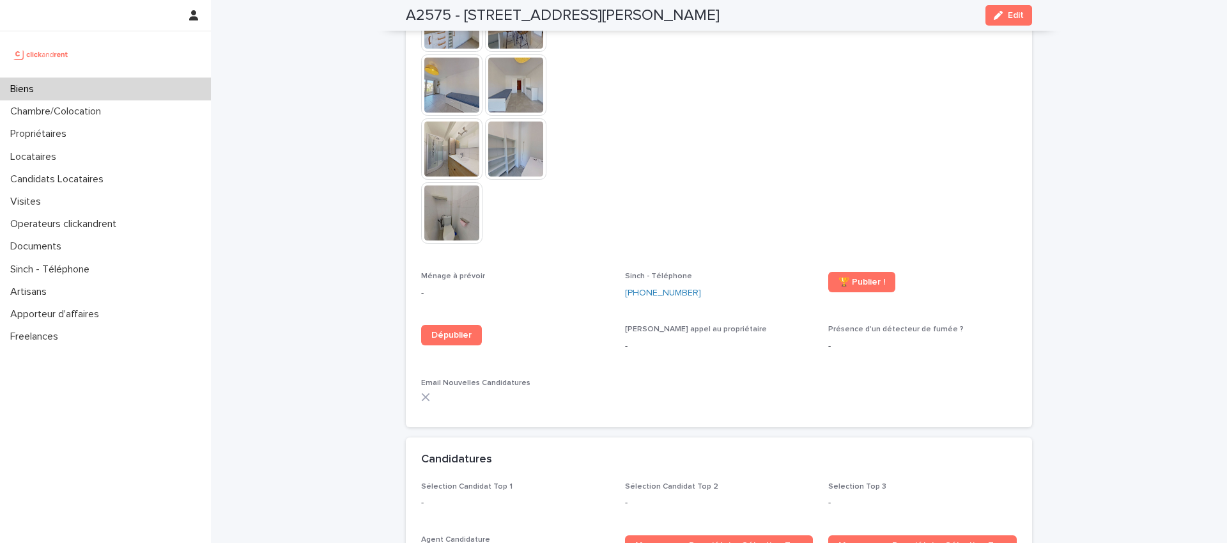
scroll to position [3272, 0]
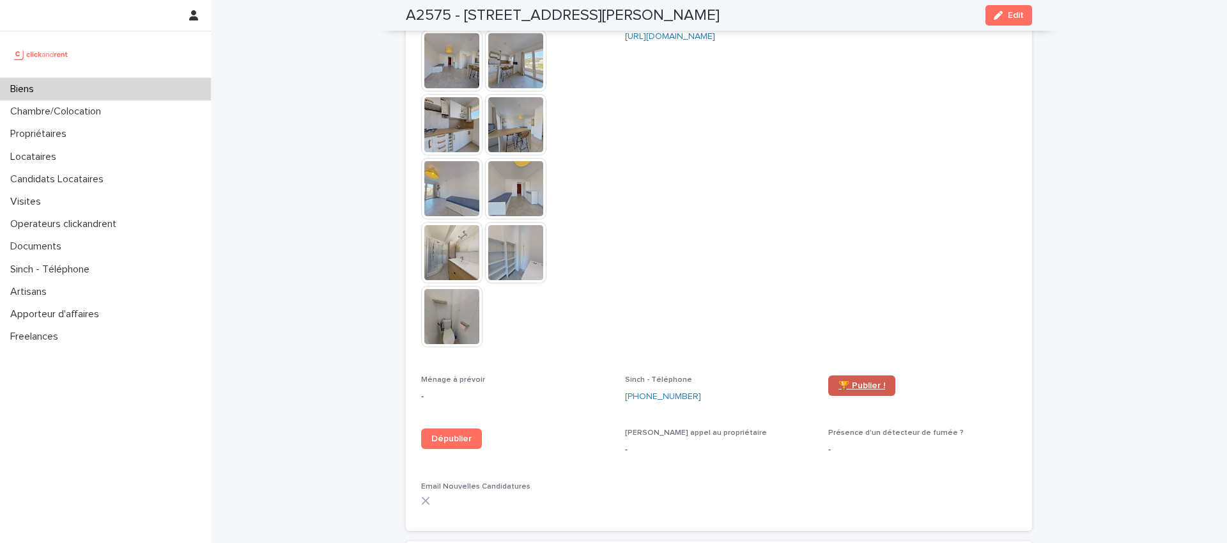
click at [861, 375] on link "🏆 Publier !" at bounding box center [861, 385] width 67 height 20
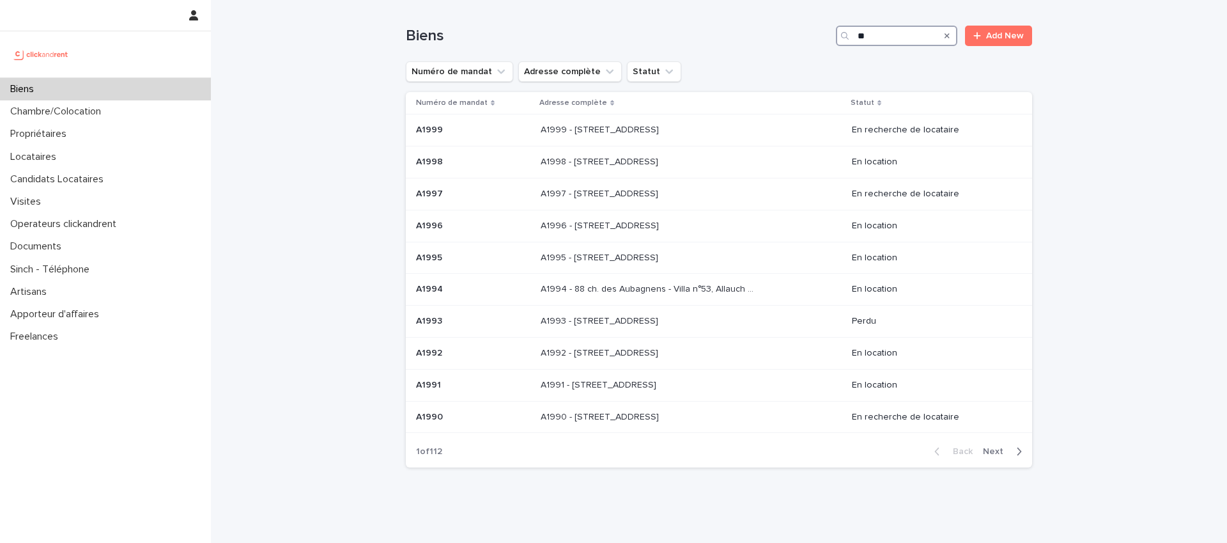
click at [882, 33] on input "**" at bounding box center [896, 36] width 121 height 20
click at [884, 37] on input "**" at bounding box center [896, 36] width 121 height 20
drag, startPoint x: 878, startPoint y: 37, endPoint x: 824, endPoint y: 36, distance: 54.3
click at [824, 36] on div "Biens ** Add New" at bounding box center [719, 36] width 626 height 20
paste input "***"
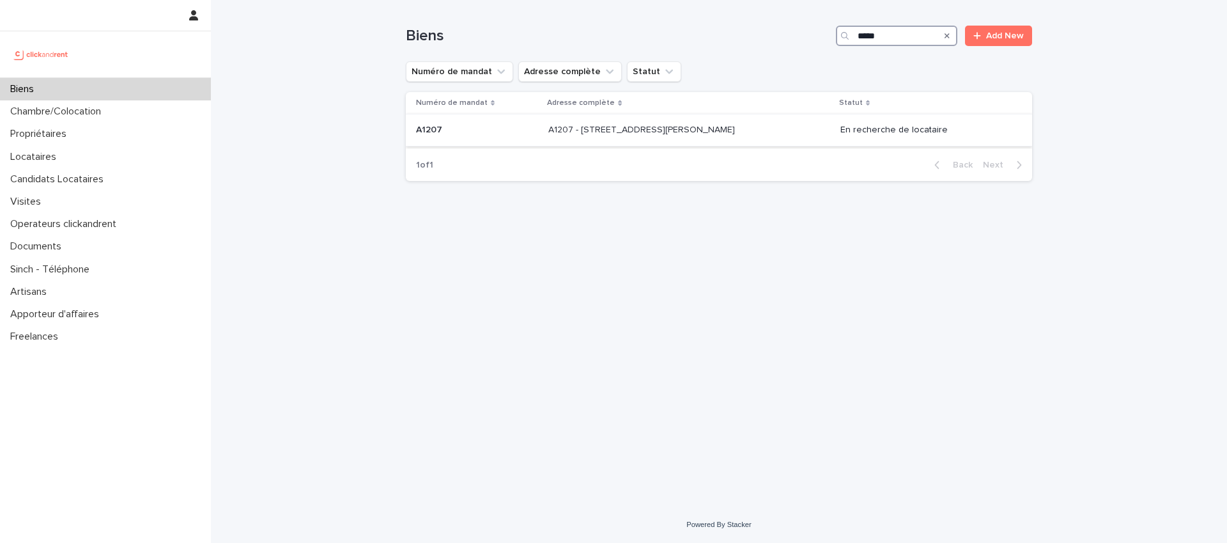
type input "*****"
click at [634, 128] on p "A1207 - 44 bis Quai Joseph Gillet, Lyon 69004" at bounding box center [642, 128] width 189 height 13
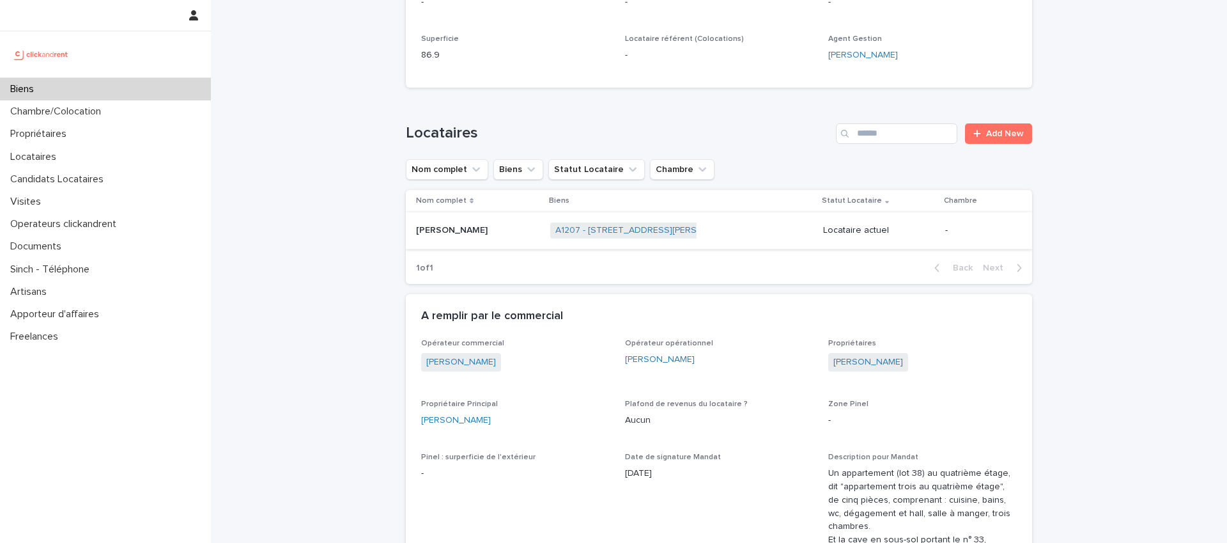
scroll to position [528, 0]
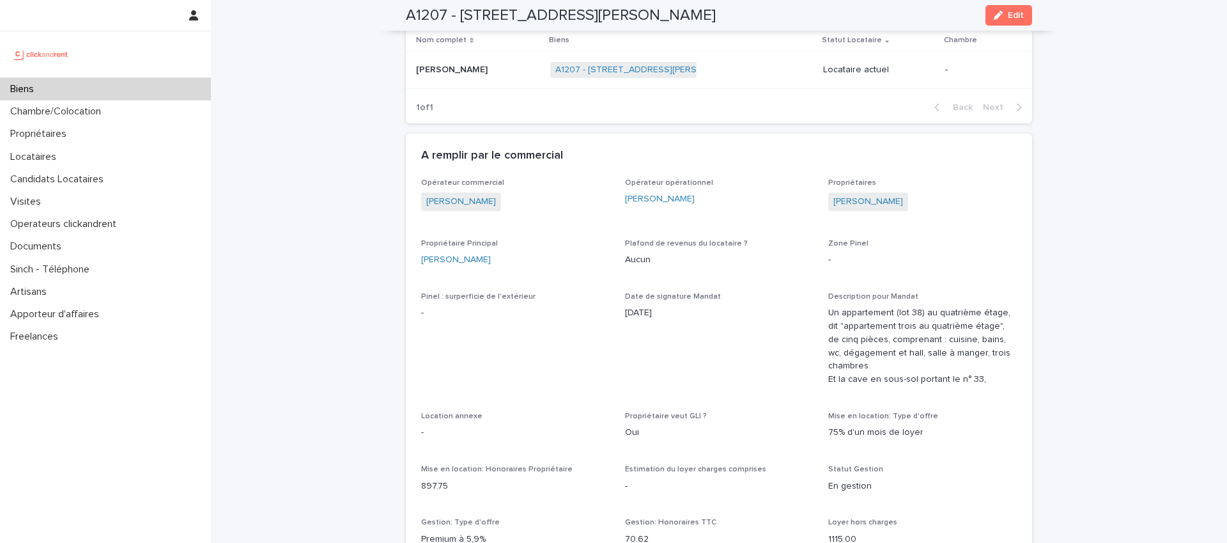
click at [493, 68] on p at bounding box center [478, 70] width 124 height 11
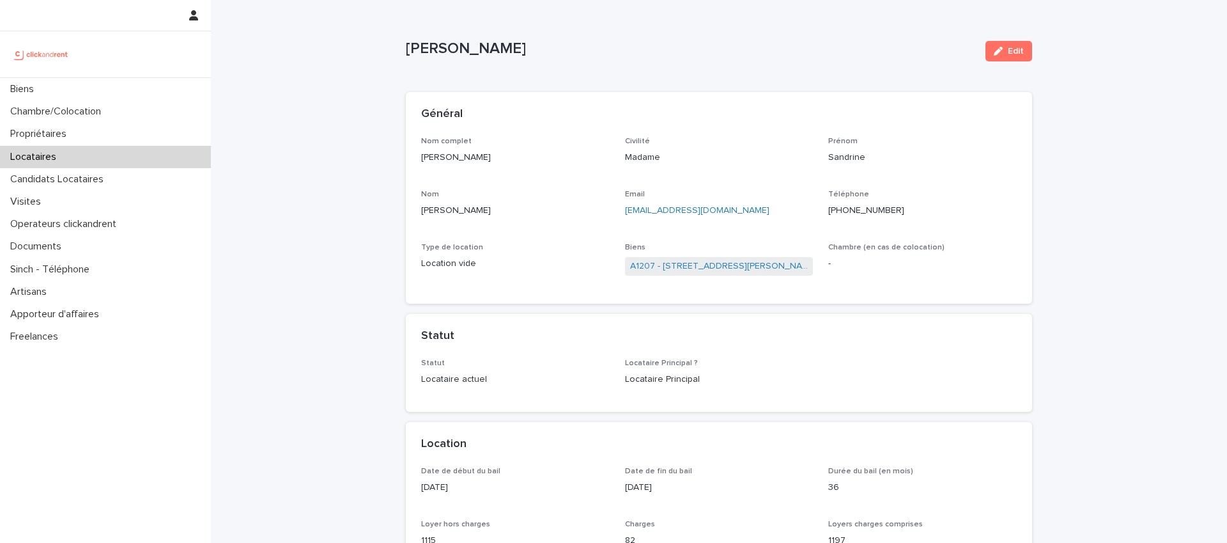
drag, startPoint x: 495, startPoint y: 158, endPoint x: 403, endPoint y: 157, distance: 92.0
click at [406, 158] on div "Nom complet Sandrine Bertrand Civilité Madame Prénom Sandrine Nom Bertrand Emai…" at bounding box center [719, 220] width 626 height 167
copy p "Sandrine Bertrand"
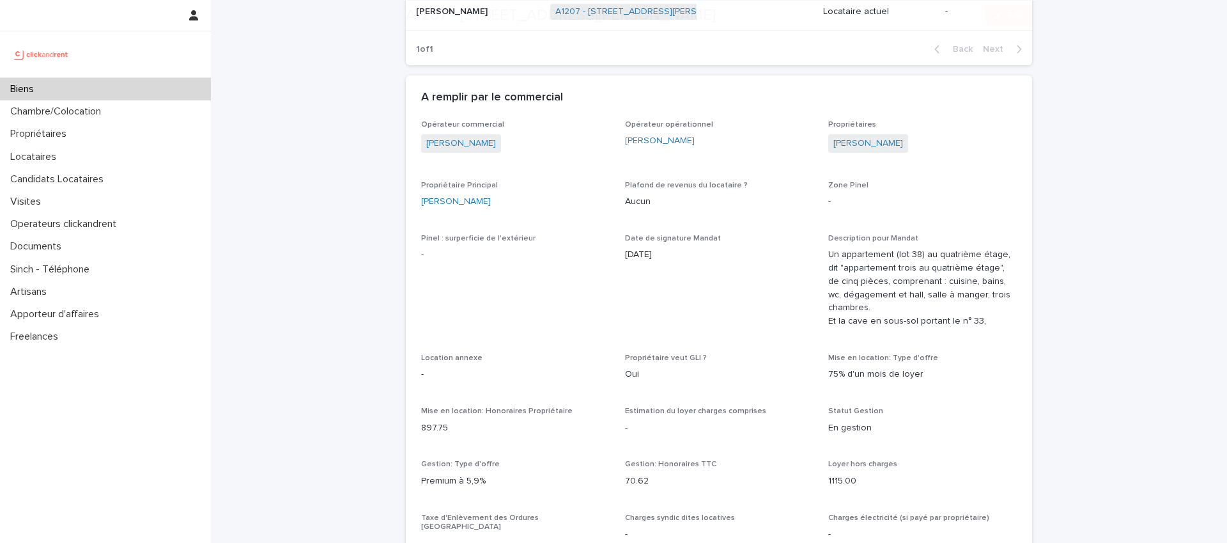
scroll to position [602, 0]
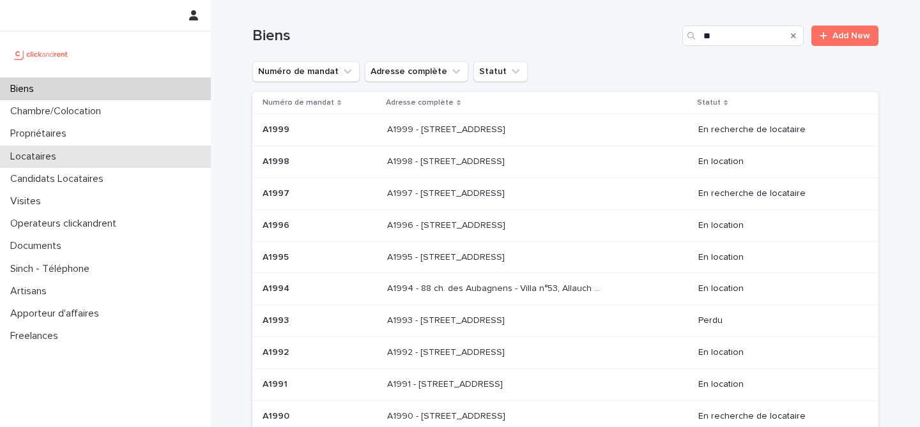
click at [48, 159] on p "Locataires" at bounding box center [35, 157] width 61 height 12
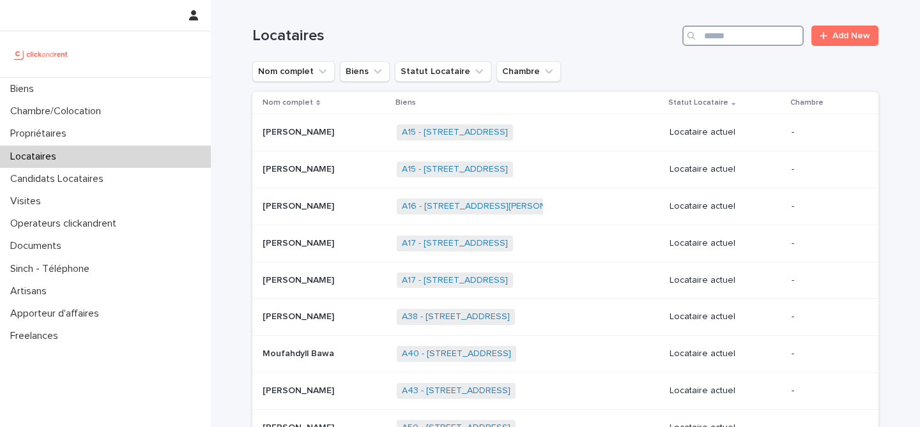
click at [712, 34] on input "Search" at bounding box center [742, 36] width 121 height 20
paste input "**********"
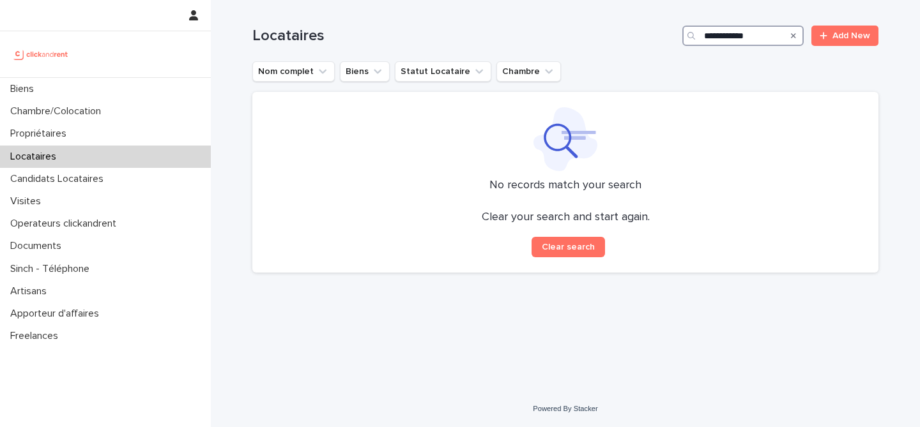
click at [716, 33] on input "**********" at bounding box center [742, 36] width 121 height 20
click at [762, 39] on input "*****" at bounding box center [742, 36] width 121 height 20
click at [735, 35] on input "*****" at bounding box center [742, 36] width 121 height 20
type input "*"
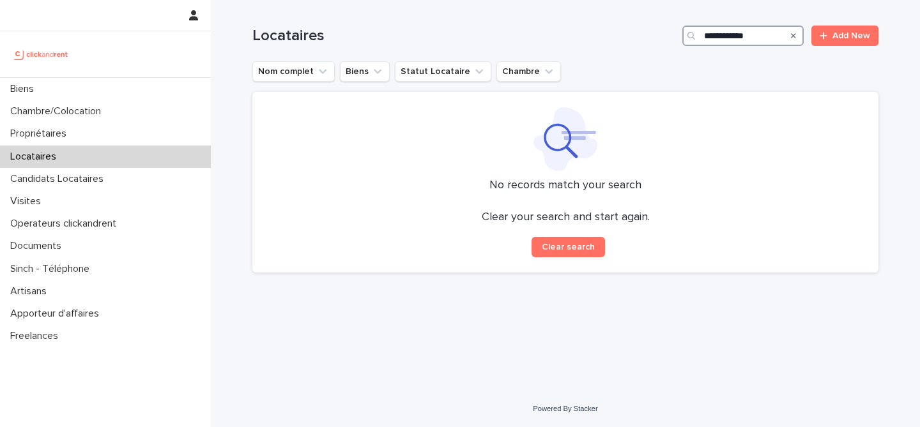
click at [741, 40] on input "**********" at bounding box center [742, 36] width 121 height 20
type input "*****"
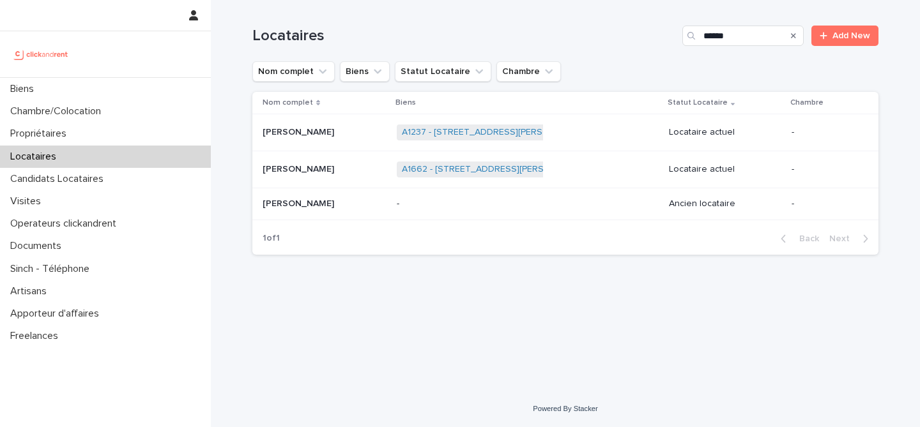
click at [335, 134] on p at bounding box center [325, 132] width 124 height 11
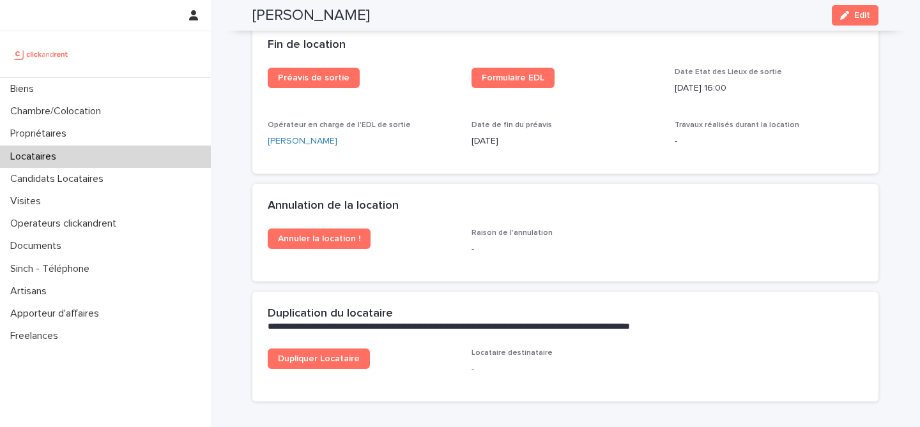
scroll to position [1596, 0]
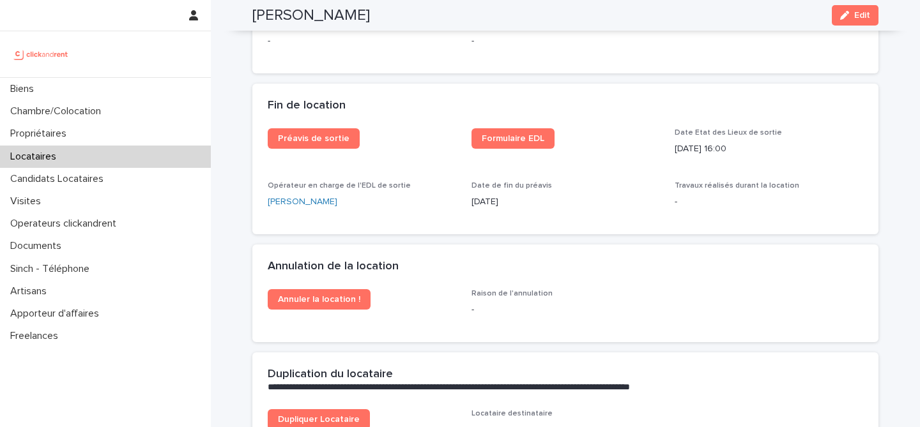
click at [869, 130] on div "Préavis de sortie Formulaire EDL Date Etat des Lieux de sortie 23/10/2025 16:00…" at bounding box center [565, 181] width 626 height 106
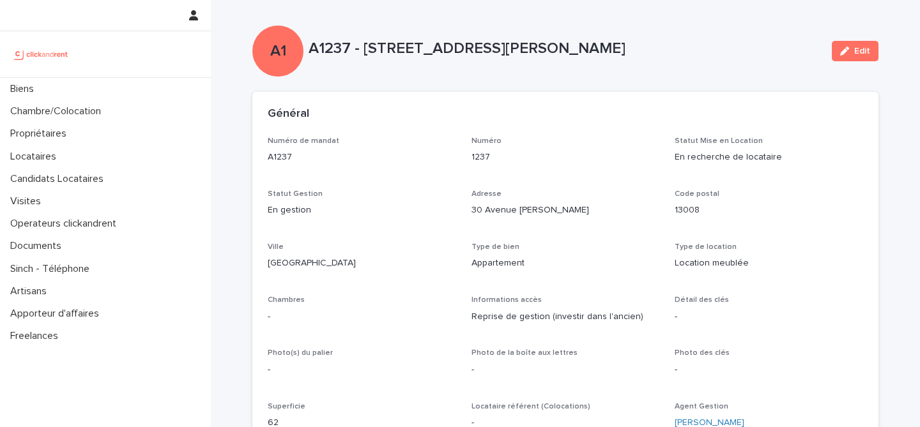
click at [641, 104] on div "Général" at bounding box center [565, 114] width 626 height 45
click at [683, 61] on div "A1237 - 30 Avenue Andre Zenatti, Marseille 13008" at bounding box center [565, 52] width 513 height 24
click at [687, 30] on div "A1 A1237 - 30 Avenue Andre Zenatti, Marseille 13008 Edit" at bounding box center [565, 51] width 626 height 51
drag, startPoint x: 688, startPoint y: 65, endPoint x: 680, endPoint y: 64, distance: 7.8
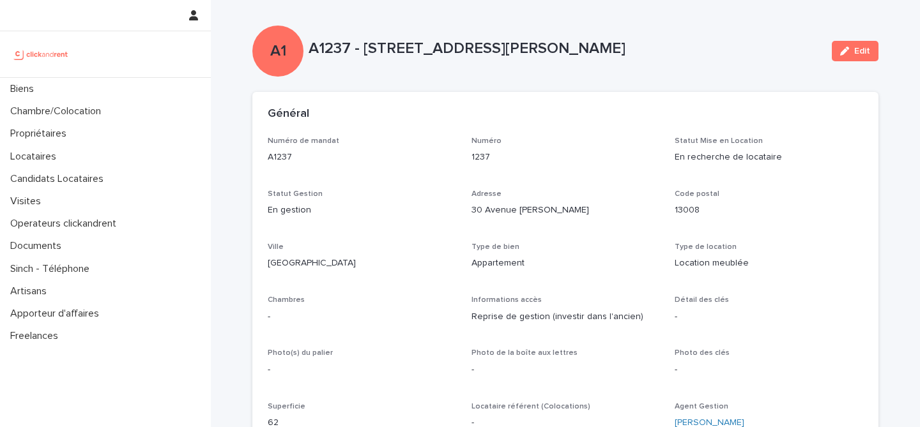
click at [687, 65] on div "A1 A1237 - 30 Avenue Andre Zenatti, Marseille 13008 Edit" at bounding box center [565, 51] width 626 height 51
click at [628, 30] on div "A1 A1237 - 30 Avenue Andre Zenatti, Marseille 13008 Edit" at bounding box center [565, 51] width 626 height 51
click at [635, 71] on div "A1 A1237 - 30 Avenue Andre Zenatti, Marseille 13008 Edit" at bounding box center [565, 51] width 626 height 51
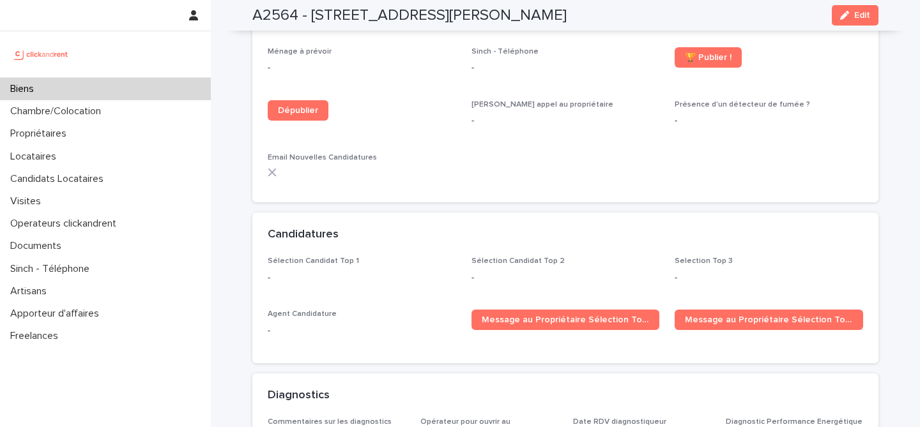
scroll to position [2854, 0]
click at [27, 93] on p "Biens" at bounding box center [24, 89] width 39 height 12
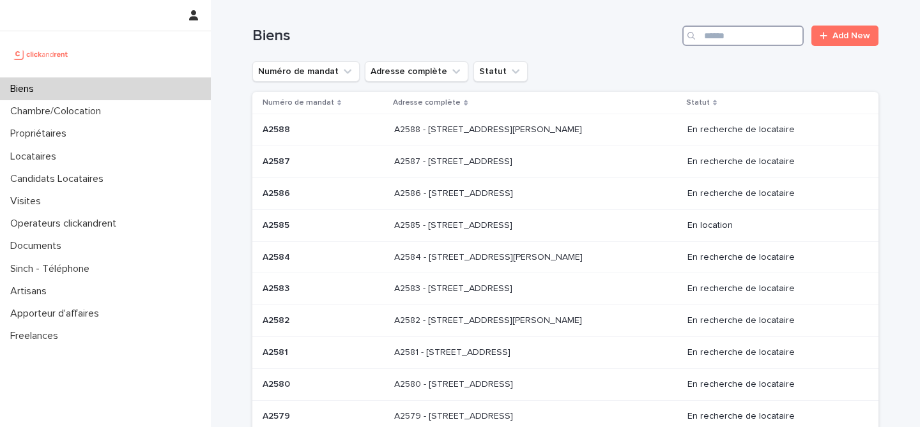
click at [732, 38] on input "Search" at bounding box center [742, 36] width 121 height 20
type input "*****"
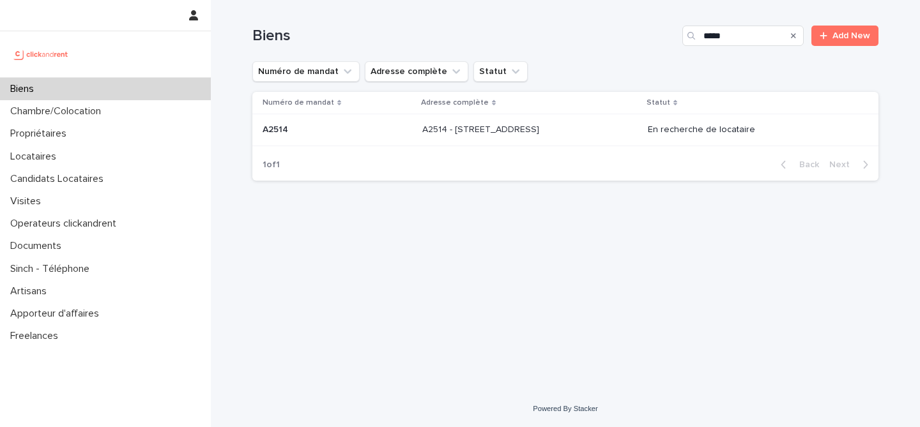
click at [501, 134] on p "A2514 - [STREET_ADDRESS]" at bounding box center [481, 128] width 119 height 13
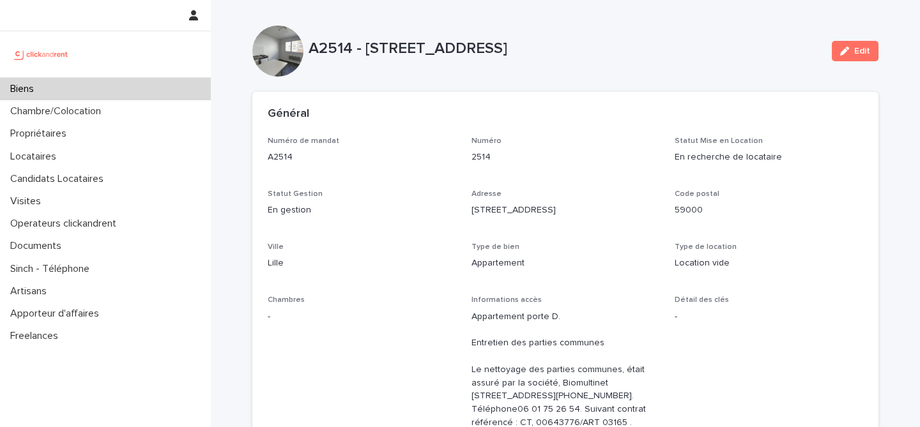
click at [74, 95] on div "Biens" at bounding box center [105, 89] width 211 height 22
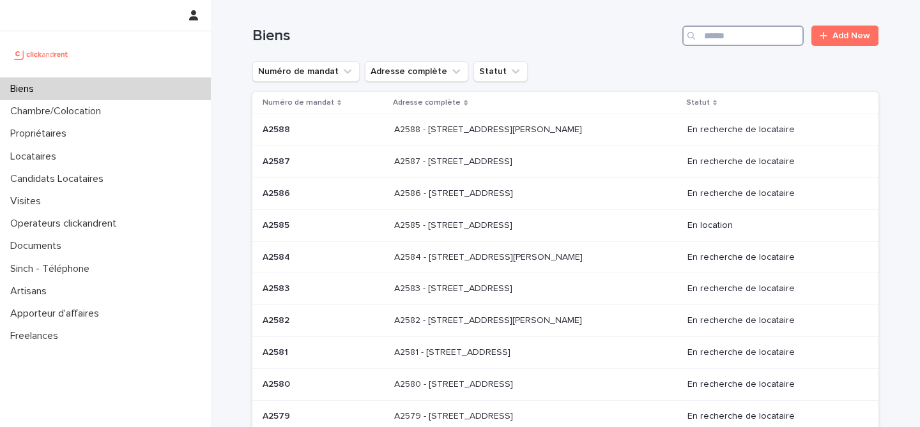
click at [758, 38] on input "Search" at bounding box center [742, 36] width 121 height 20
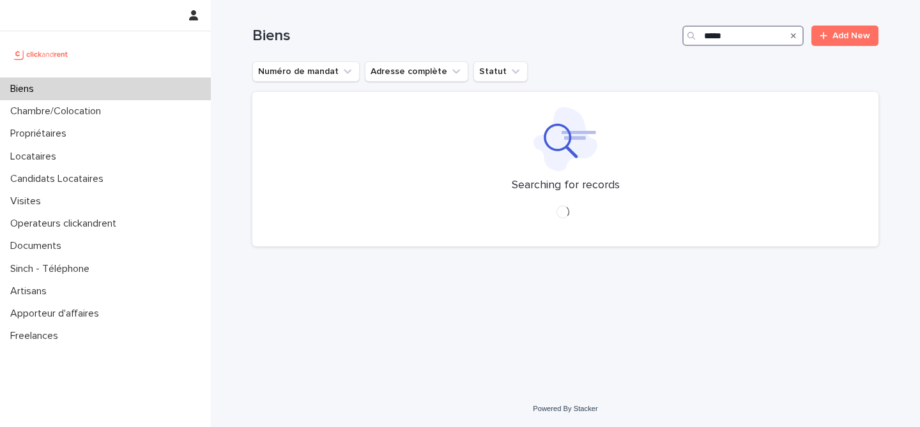
type input "*****"
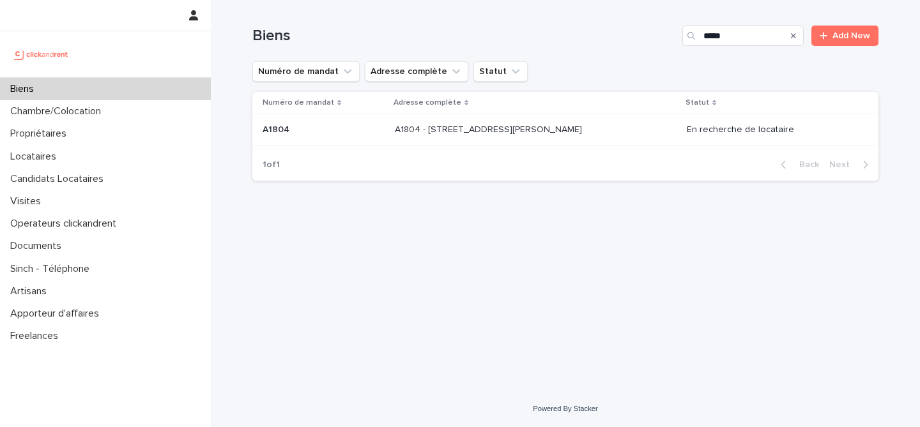
click at [495, 132] on p "A1804 - [STREET_ADDRESS][PERSON_NAME]" at bounding box center [490, 128] width 190 height 13
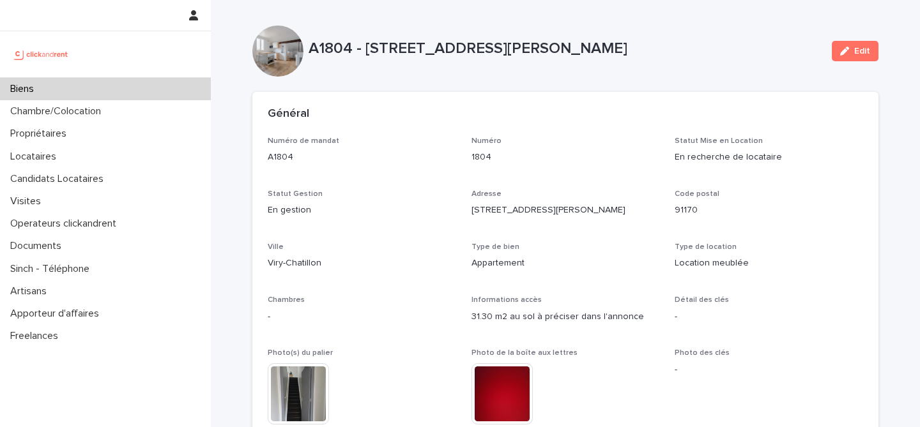
click at [566, 98] on div "Général" at bounding box center [565, 114] width 626 height 45
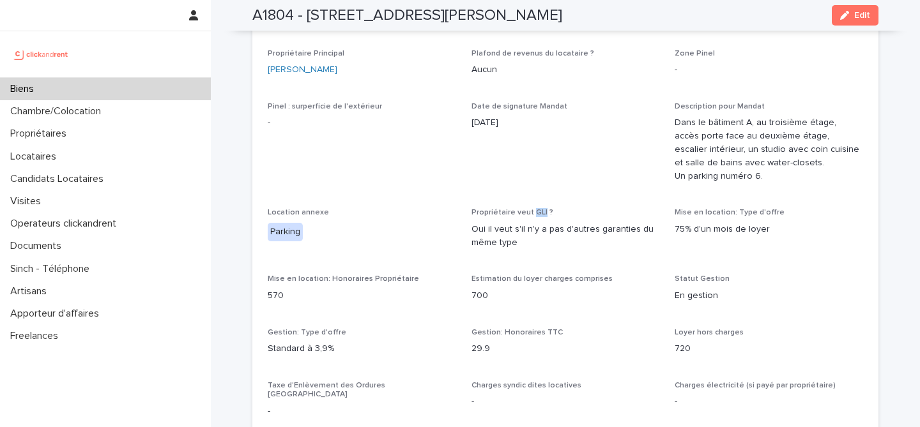
click at [62, 86] on div "Biens" at bounding box center [105, 89] width 211 height 22
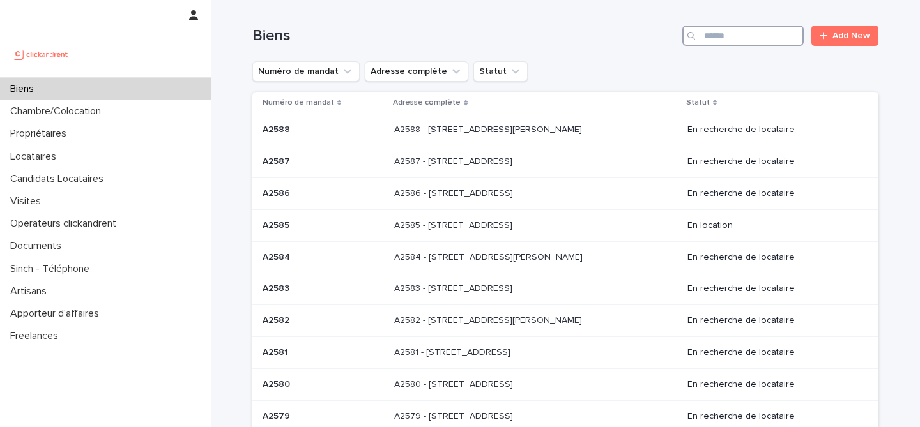
click at [739, 36] on input "Search" at bounding box center [742, 36] width 121 height 20
paste input "*****"
type input "*****"
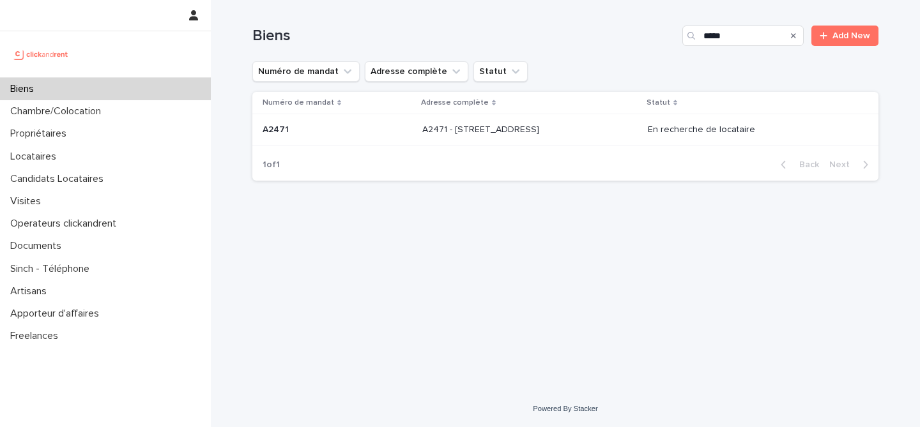
click at [506, 132] on p "A2471 - [STREET_ADDRESS]" at bounding box center [481, 128] width 119 height 13
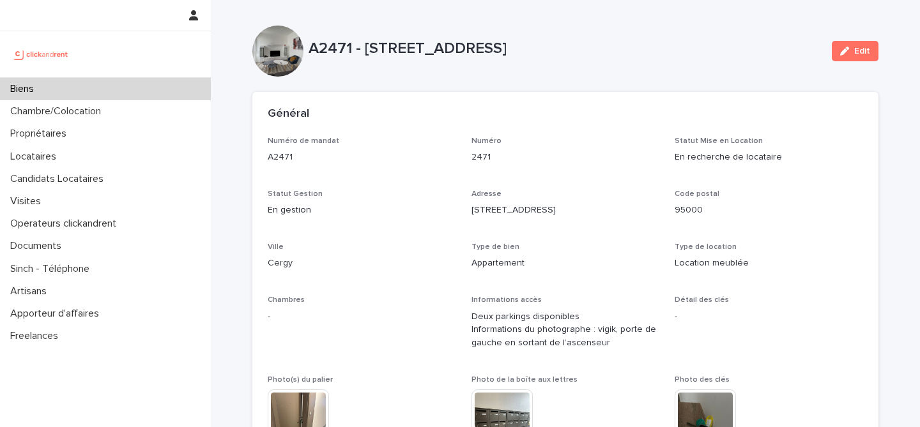
click at [528, 138] on p "Numéro" at bounding box center [566, 141] width 189 height 9
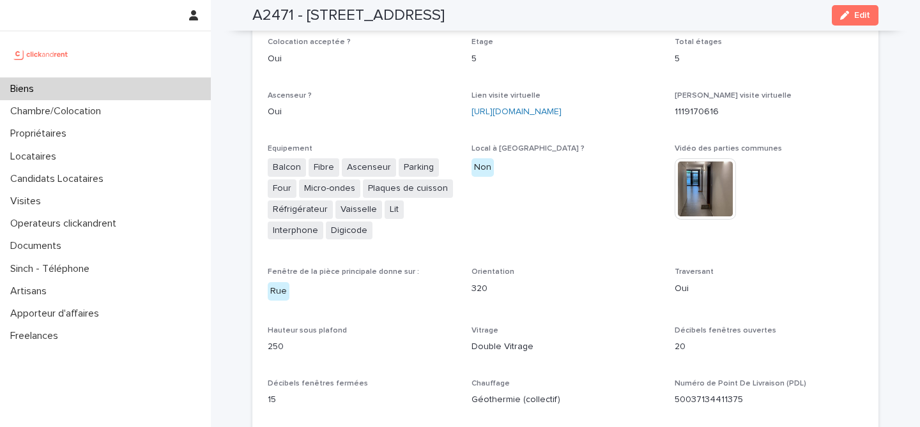
scroll to position [2694, 0]
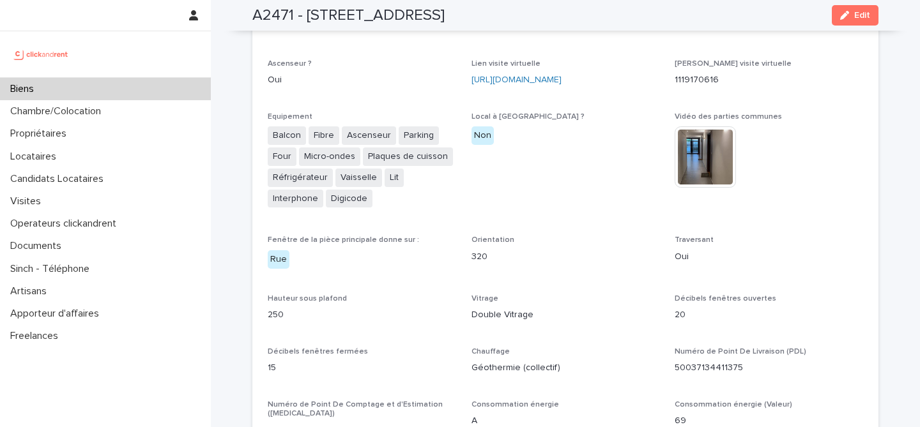
drag, startPoint x: 807, startPoint y: 217, endPoint x: 794, endPoint y: 219, distance: 12.9
click at [807, 217] on div "**********" at bounding box center [566, 360] width 596 height 1537
click at [817, 139] on div "This file cannot be opened Download File" at bounding box center [769, 159] width 189 height 64
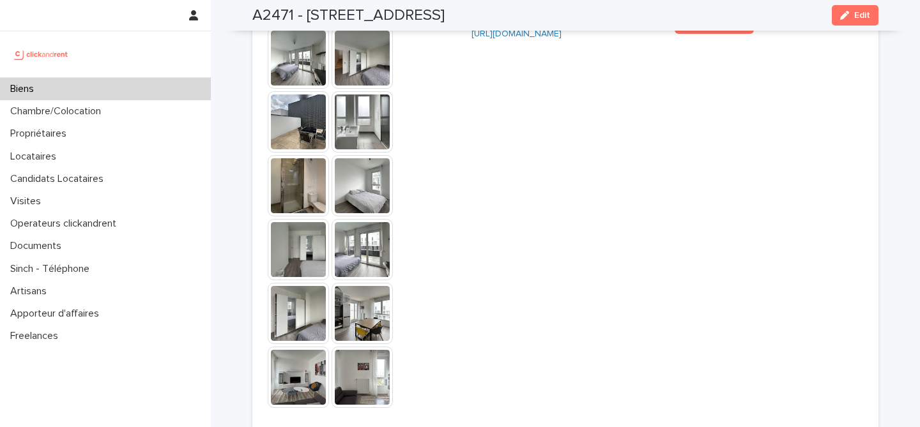
scroll to position [3195, 0]
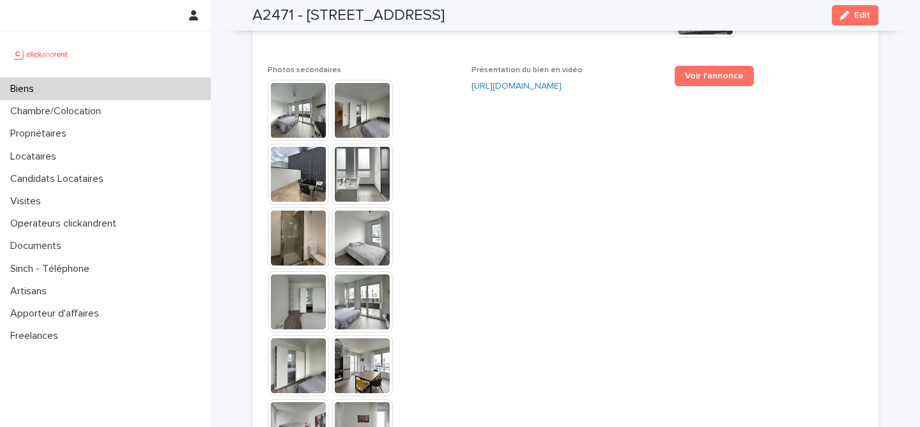
click at [523, 226] on span "Présentation du bien en vidéo [URL][DOMAIN_NAME]" at bounding box center [566, 270] width 189 height 408
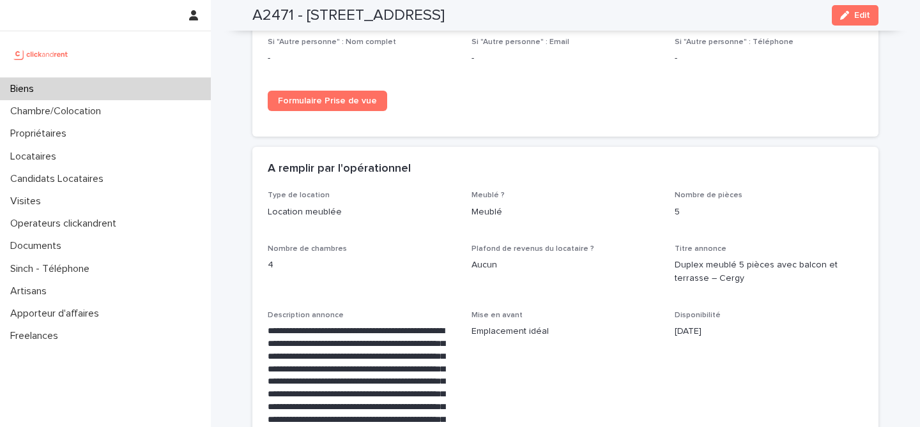
scroll to position [1992, 0]
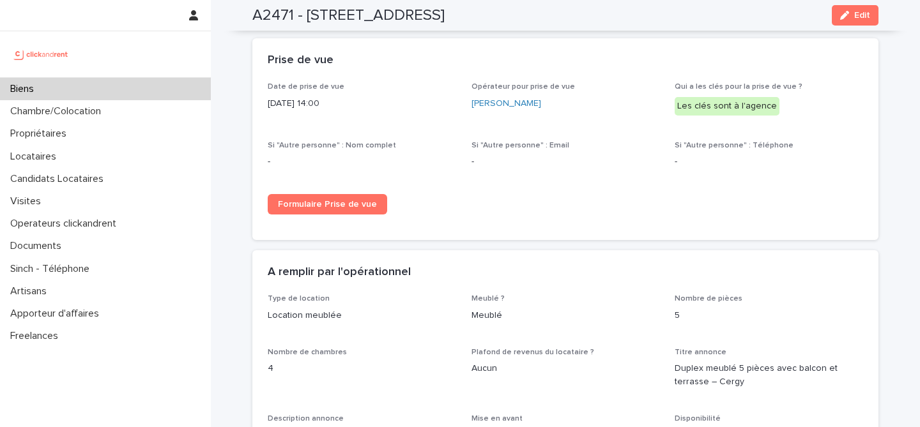
click at [564, 102] on div "Opérateur pour prise de vue [PERSON_NAME]" at bounding box center [566, 101] width 189 height 38
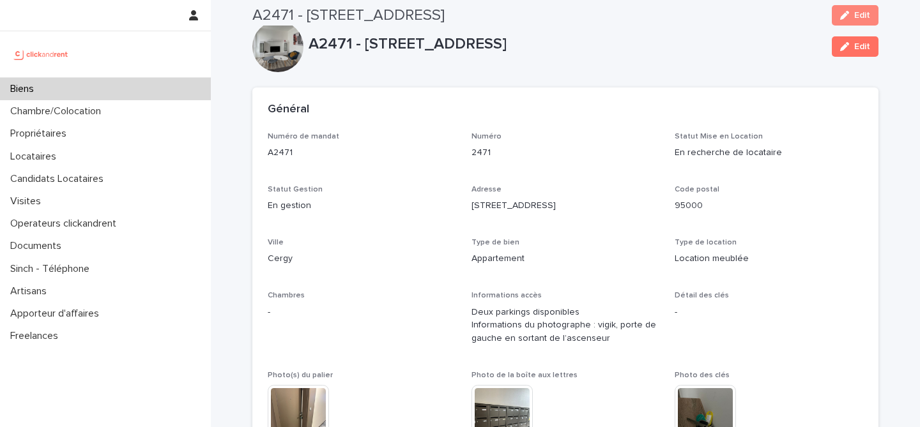
scroll to position [0, 0]
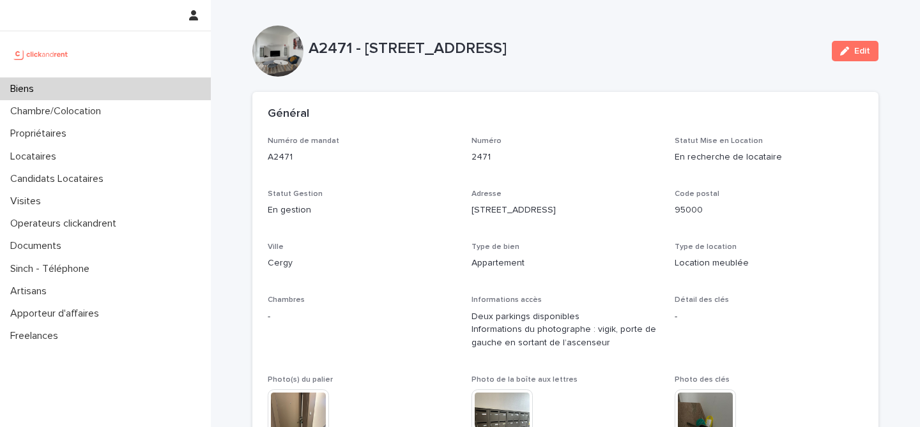
click at [628, 63] on div "A2471 - [STREET_ADDRESS]" at bounding box center [565, 51] width 626 height 51
click at [698, 71] on div "A2471 - [STREET_ADDRESS]" at bounding box center [565, 51] width 626 height 51
drag, startPoint x: 102, startPoint y: 15, endPoint x: 110, endPoint y: 19, distance: 9.1
click at [100, 16] on div at bounding box center [105, 15] width 211 height 31
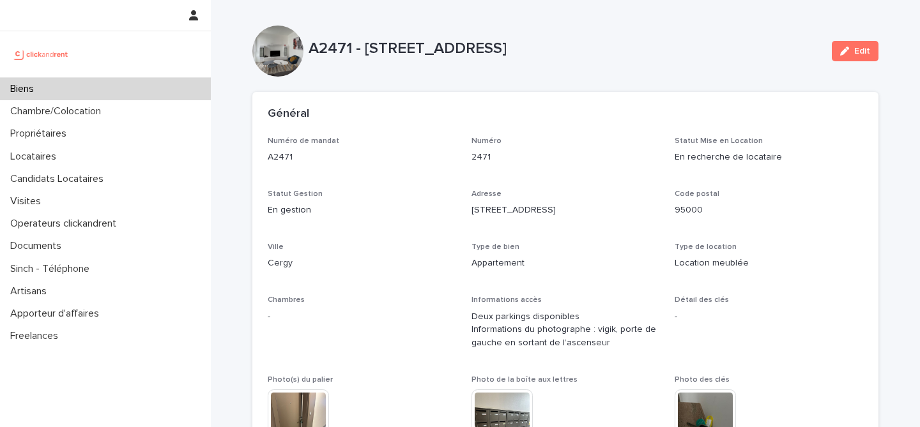
click at [709, 50] on p "A2471 - [STREET_ADDRESS]" at bounding box center [565, 49] width 513 height 19
click at [89, 81] on div "Biens" at bounding box center [105, 89] width 211 height 22
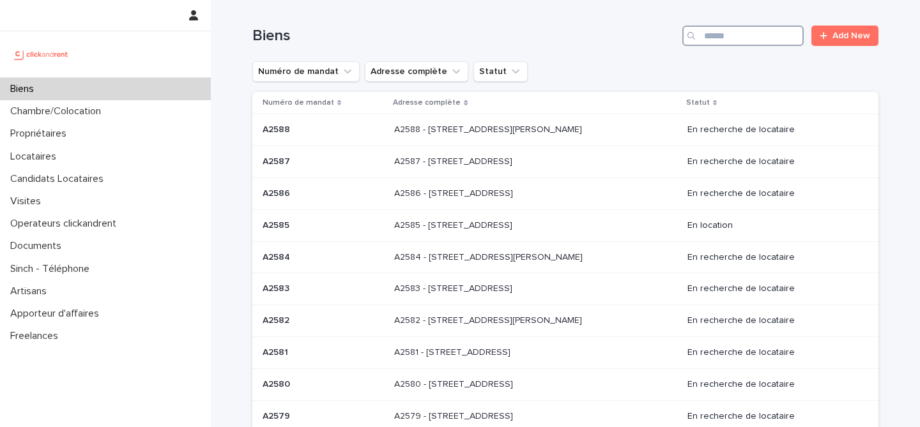
click at [766, 38] on input "Search" at bounding box center [742, 36] width 121 height 20
paste input "*****"
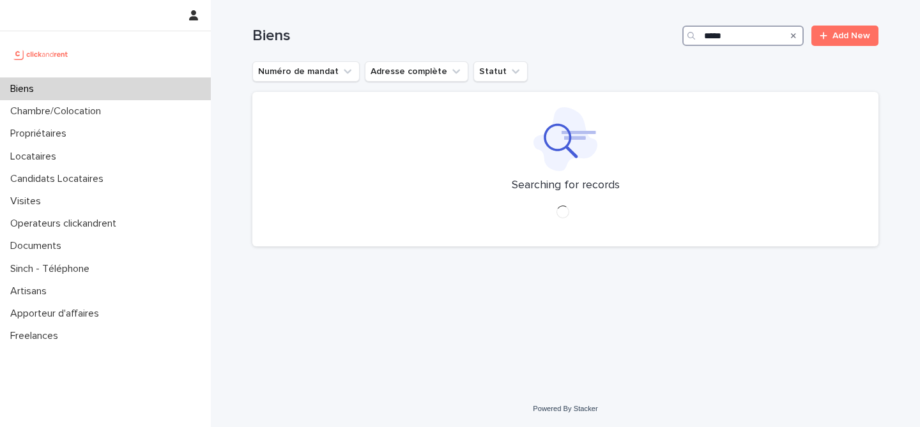
type input "*****"
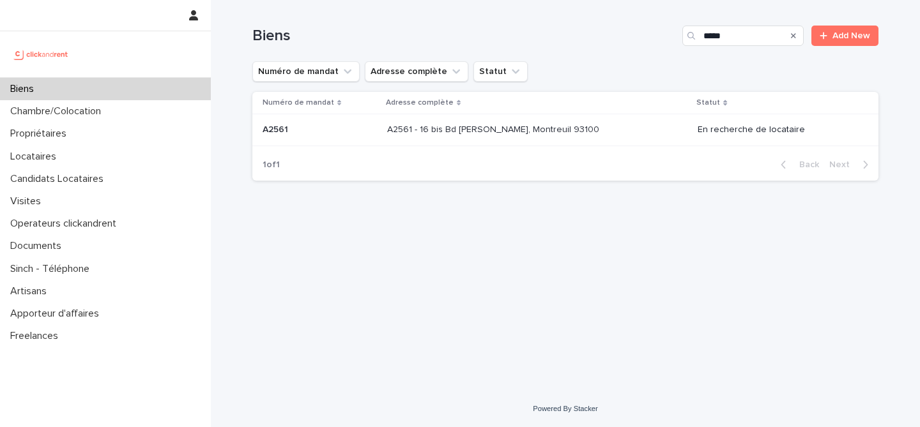
click at [496, 130] on p "A2561 - 16 bis Bd [PERSON_NAME], Montreuil 93100" at bounding box center [494, 128] width 215 height 13
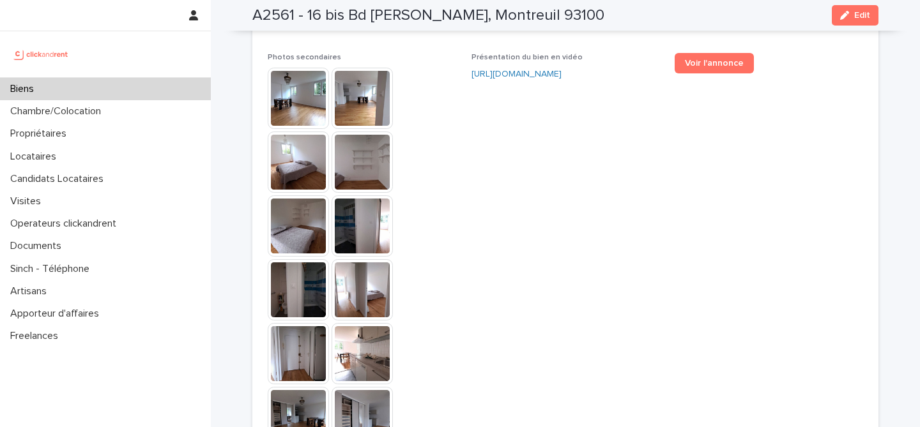
scroll to position [3099, 0]
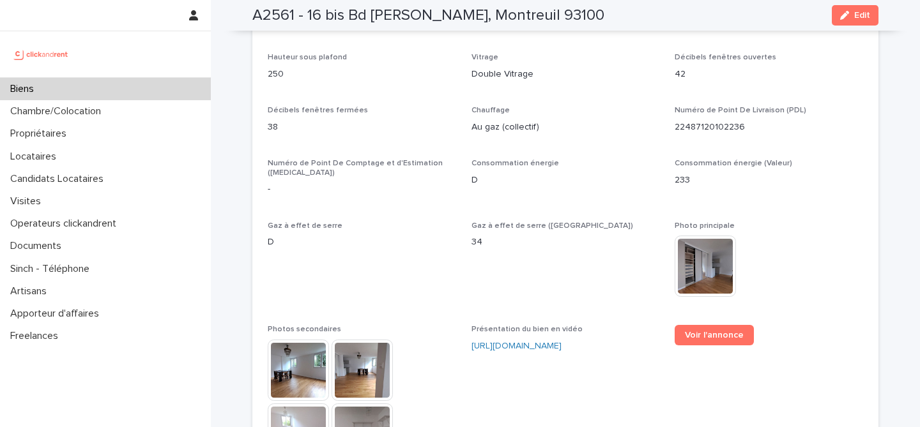
click at [802, 259] on div "This file cannot be opened Download File" at bounding box center [769, 268] width 189 height 64
click at [696, 331] on span "Voir l'annonce" at bounding box center [714, 335] width 59 height 9
click at [569, 114] on div "Chauffage Au gaz (collectif)" at bounding box center [566, 125] width 189 height 38
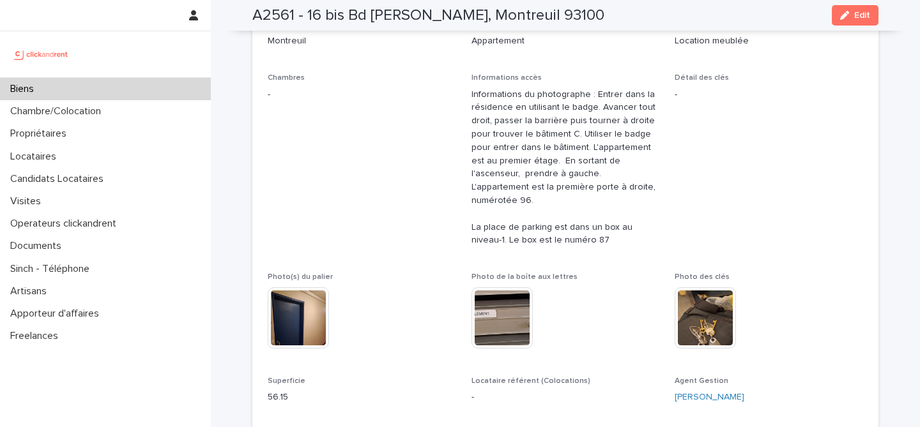
click at [796, 166] on span "Détail des clés -" at bounding box center [769, 165] width 189 height 184
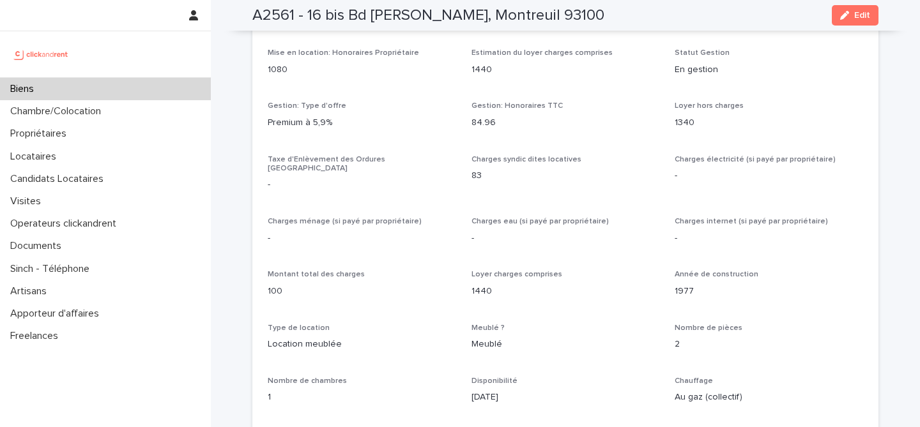
scroll to position [2716, 0]
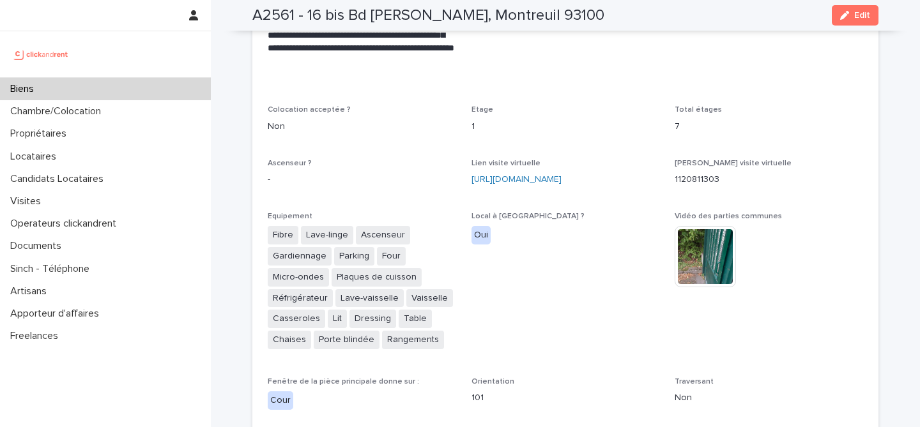
click at [566, 242] on span "Local à [GEOGRAPHIC_DATA] ? Oui" at bounding box center [566, 287] width 189 height 150
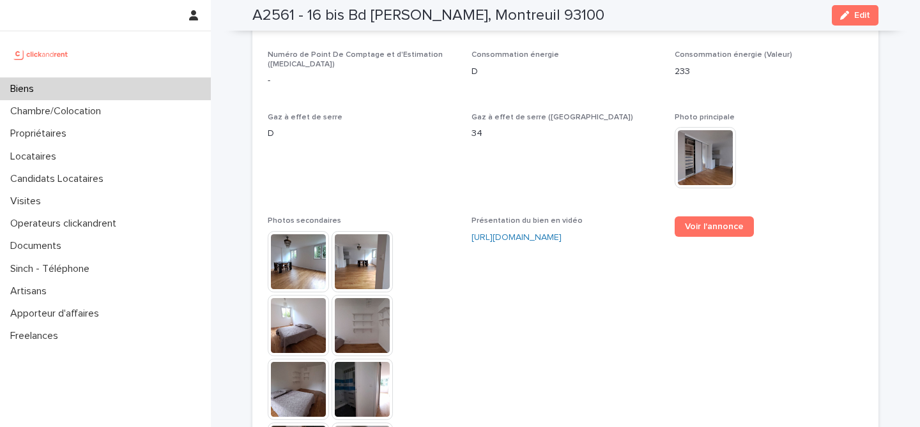
scroll to position [1371, 0]
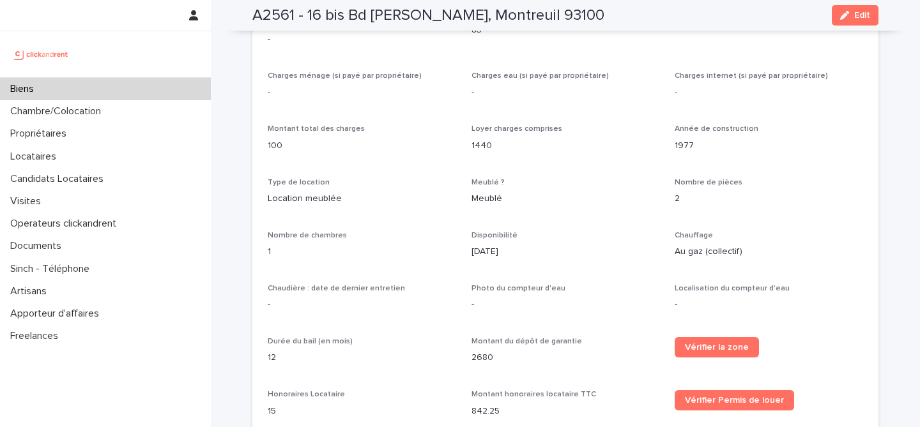
click at [789, 139] on p "1977" at bounding box center [769, 145] width 189 height 13
click at [556, 202] on div "Opérateur commercial [PERSON_NAME] Opérateur opérationnel [PERSON_NAME] Proprié…" at bounding box center [566, 115] width 596 height 1060
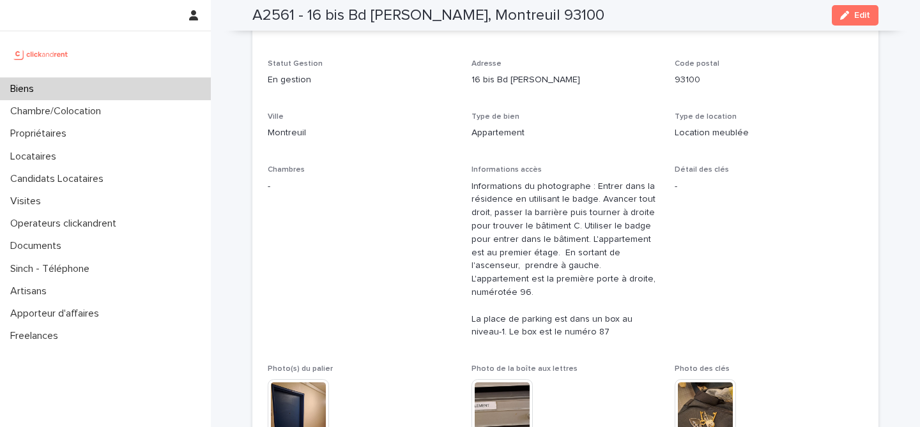
scroll to position [218, 0]
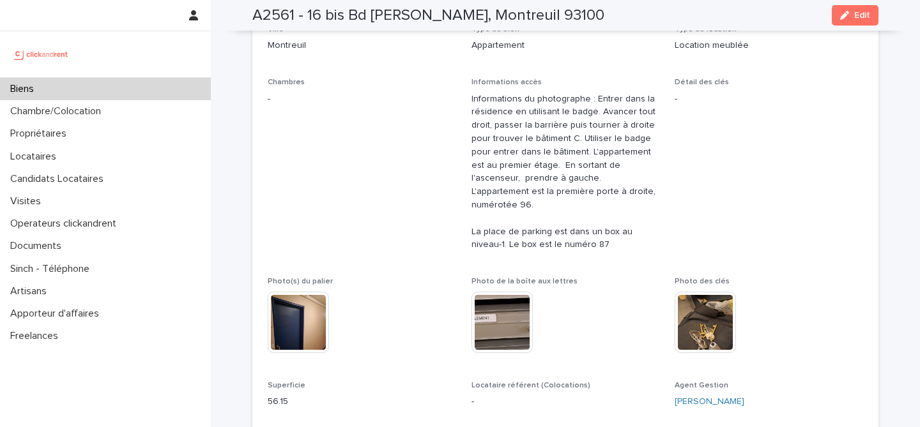
click at [792, 214] on span "Détail des clés -" at bounding box center [769, 170] width 189 height 184
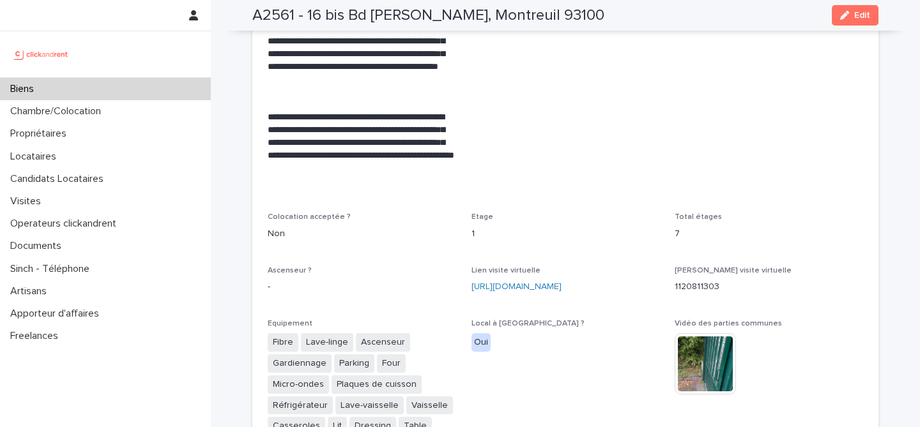
scroll to position [2812, 0]
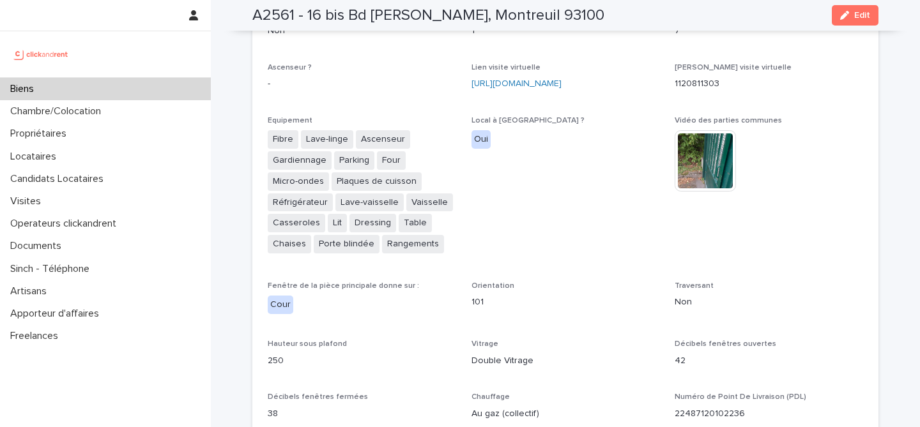
click at [561, 160] on span "Local à [GEOGRAPHIC_DATA] ? Oui" at bounding box center [566, 191] width 189 height 150
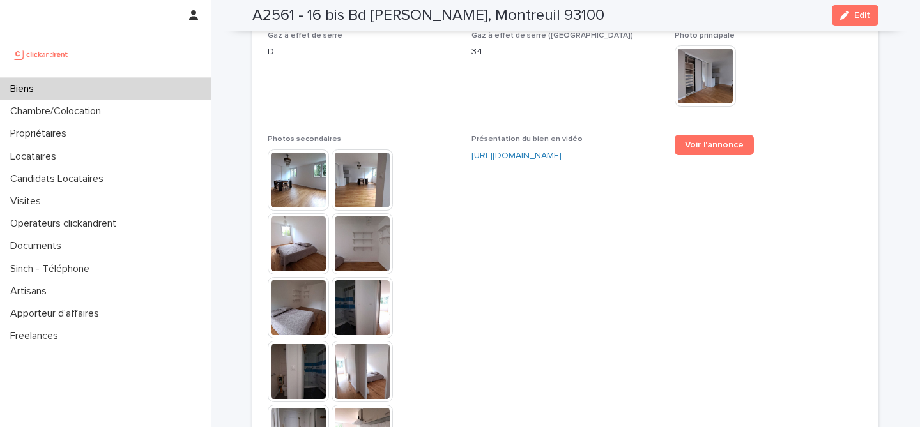
scroll to position [3509, 0]
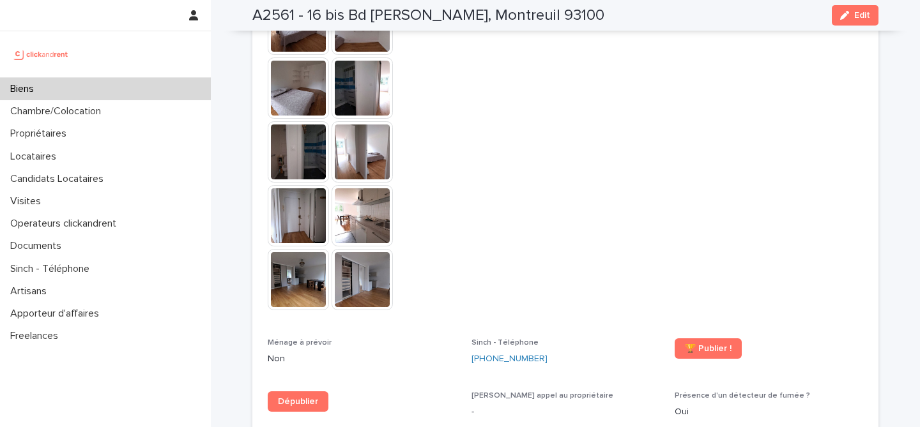
click at [73, 84] on div "Biens" at bounding box center [105, 89] width 211 height 22
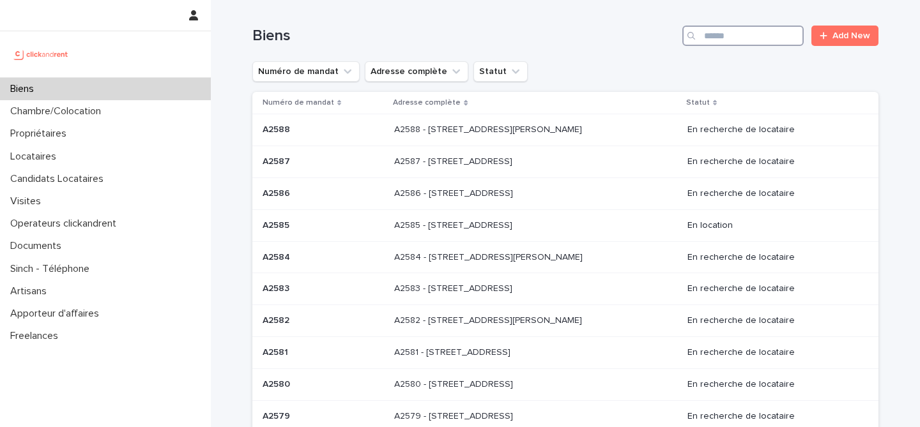
click at [742, 33] on input "Search" at bounding box center [742, 36] width 121 height 20
paste input "*****"
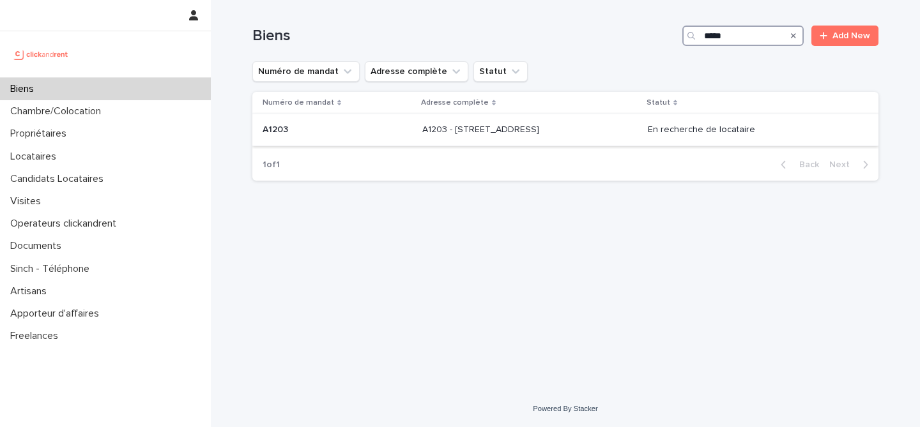
type input "*****"
click at [491, 133] on p "A1203 - [STREET_ADDRESS]" at bounding box center [481, 128] width 119 height 13
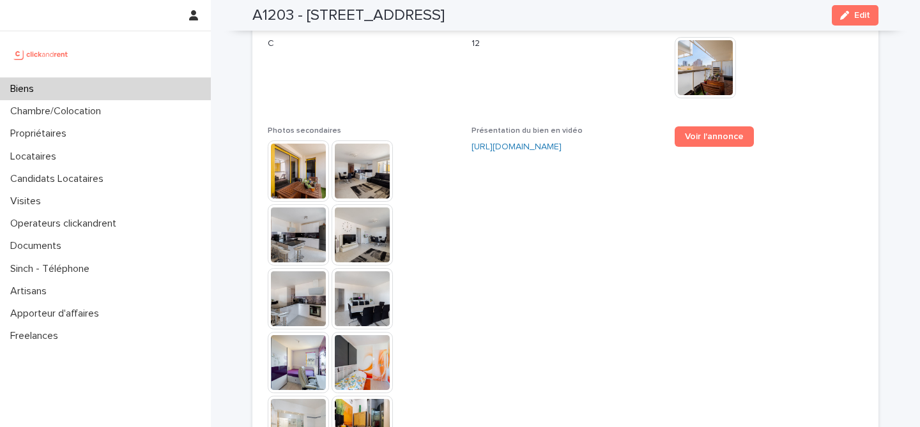
scroll to position [3222, 0]
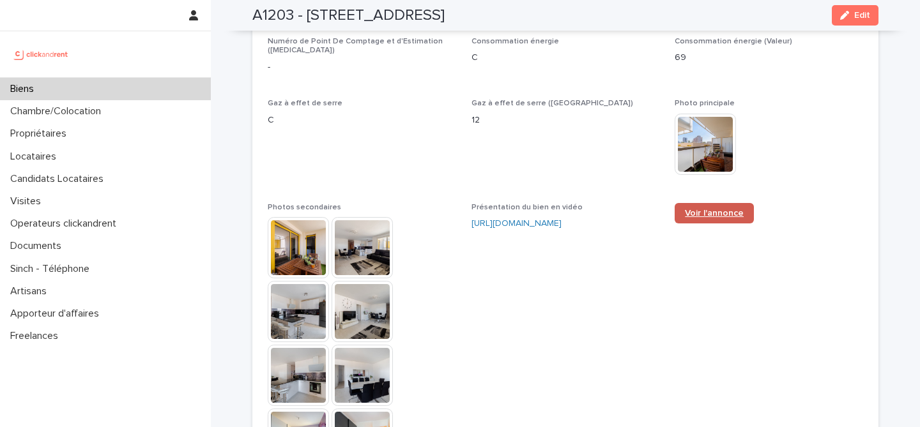
click at [721, 209] on span "Voir l'annonce" at bounding box center [714, 213] width 59 height 9
click at [590, 259] on span "Présentation du bien en vidéo [URL][DOMAIN_NAME]" at bounding box center [566, 375] width 189 height 344
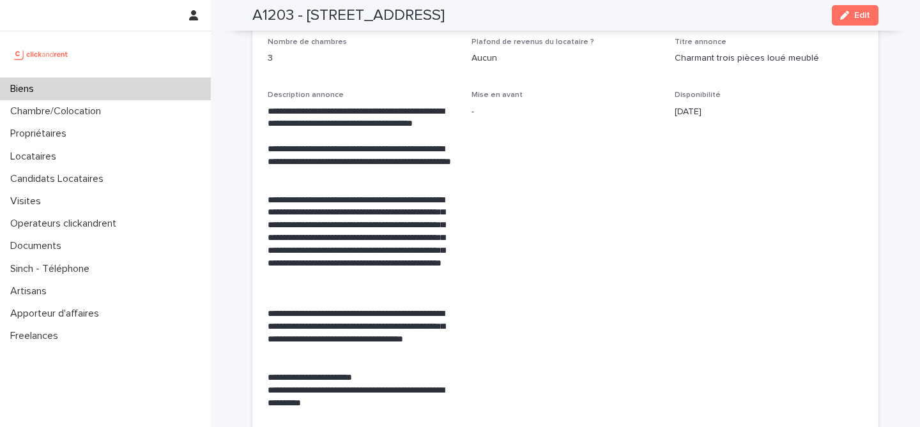
scroll to position [862, 0]
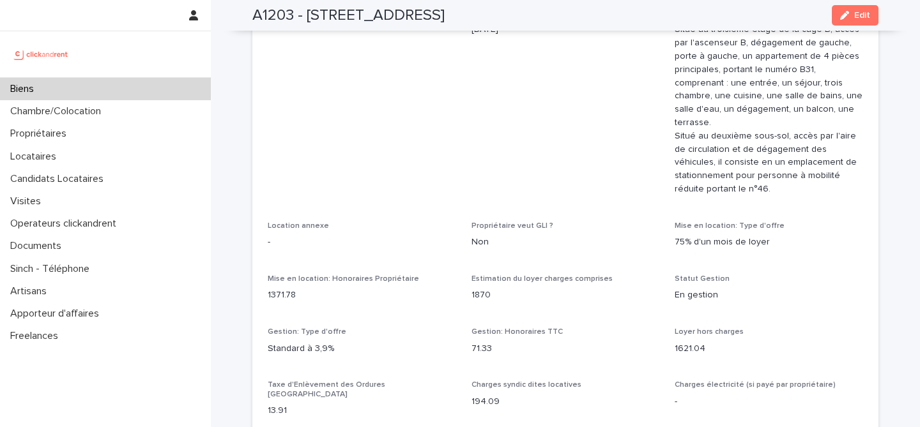
click at [500, 105] on span "Date de signature Mandat [DATE]" at bounding box center [566, 107] width 189 height 197
click at [73, 86] on div "Biens" at bounding box center [105, 89] width 211 height 22
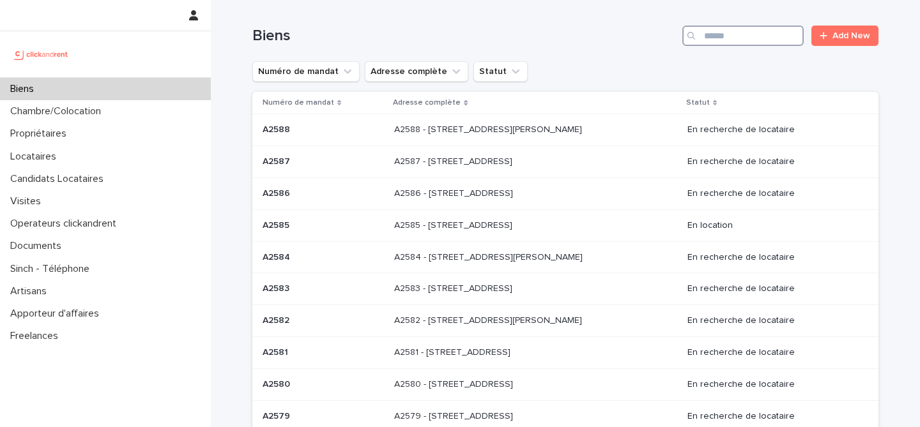
click at [730, 38] on input "Search" at bounding box center [742, 36] width 121 height 20
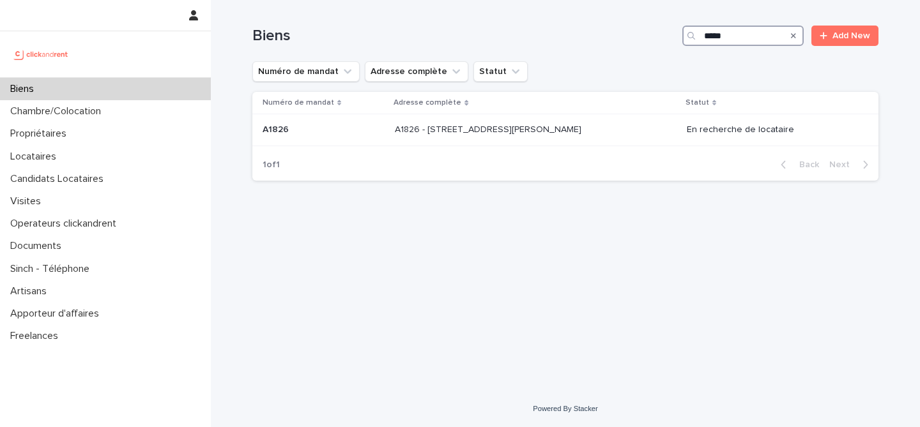
type input "*****"
click at [540, 255] on div "Loading... Saving… Loading... Saving… Biens ***** Add New Numéro de mandat Adre…" at bounding box center [565, 179] width 639 height 359
click at [565, 69] on div "Numéro de mandat Adresse complète Statut" at bounding box center [565, 71] width 626 height 20
click at [442, 135] on p "A1826 - [STREET_ADDRESS][PERSON_NAME]" at bounding box center [489, 128] width 189 height 13
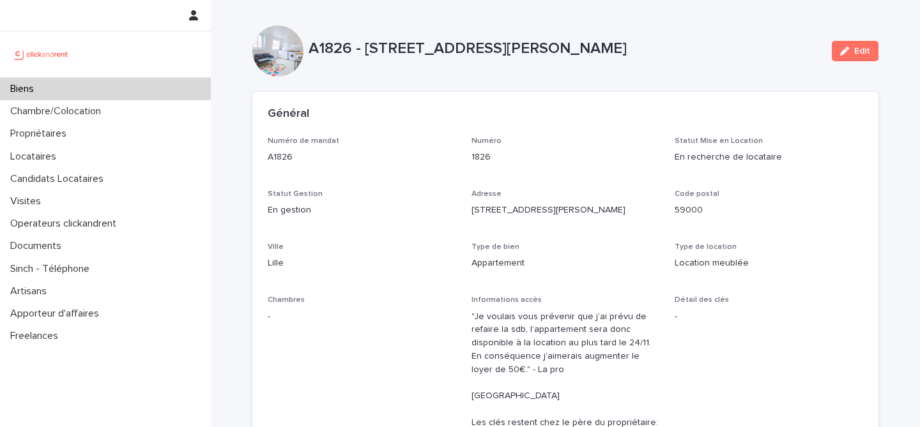
click at [626, 149] on div "1826" at bounding box center [566, 156] width 189 height 16
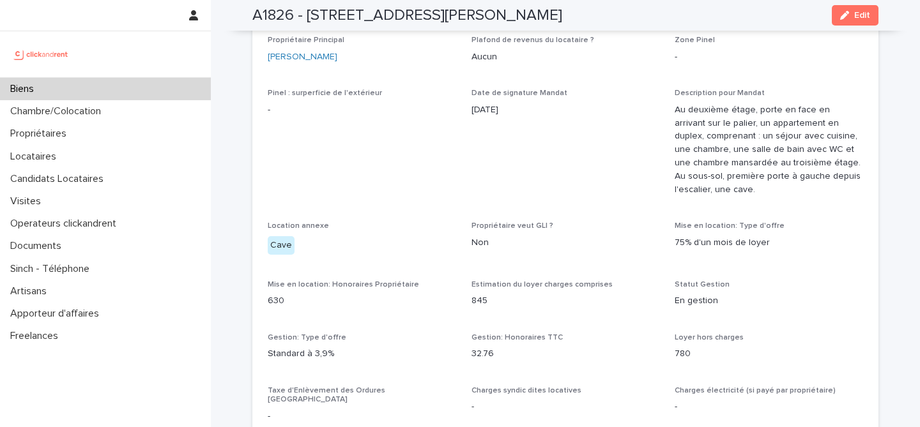
click at [50, 86] on div "Biens" at bounding box center [105, 89] width 211 height 22
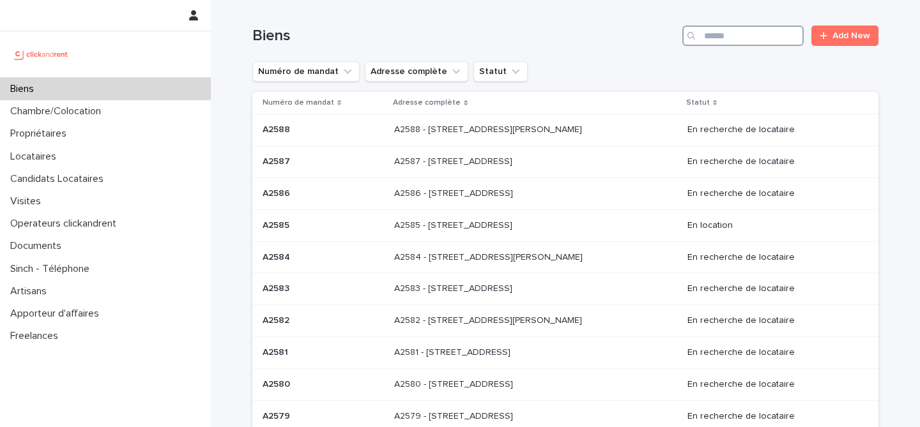
click at [718, 27] on input "Search" at bounding box center [742, 36] width 121 height 20
paste input "*****"
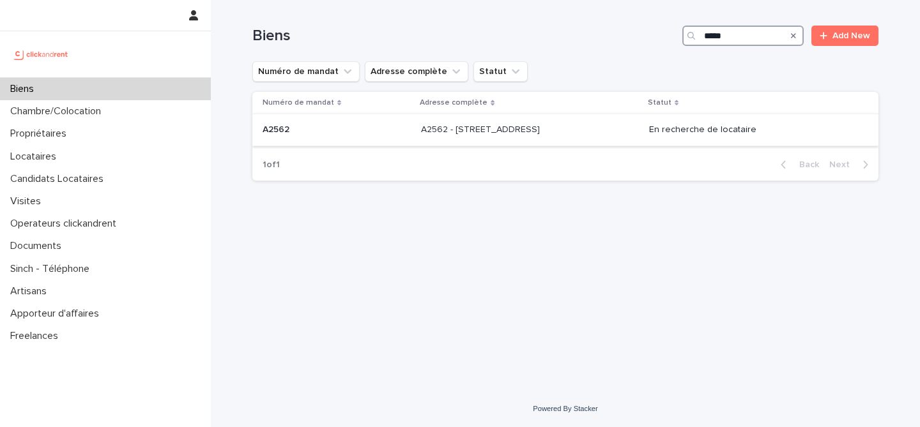
type input "*****"
click at [421, 129] on p "A2562 - [STREET_ADDRESS]" at bounding box center [481, 128] width 121 height 13
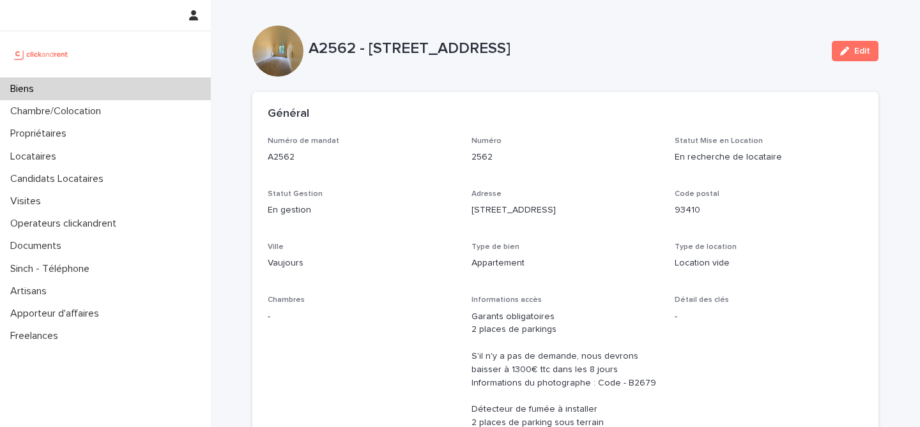
scroll to position [941, 0]
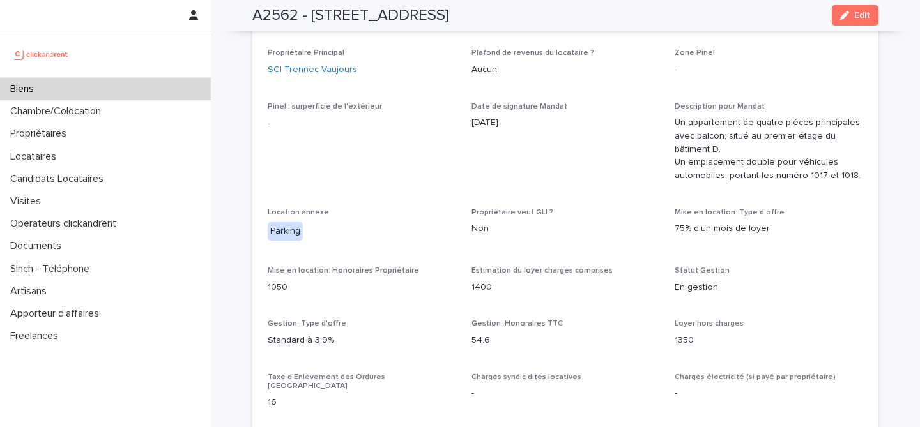
click at [523, 159] on span "Date de signature Mandat [DATE]" at bounding box center [566, 147] width 189 height 91
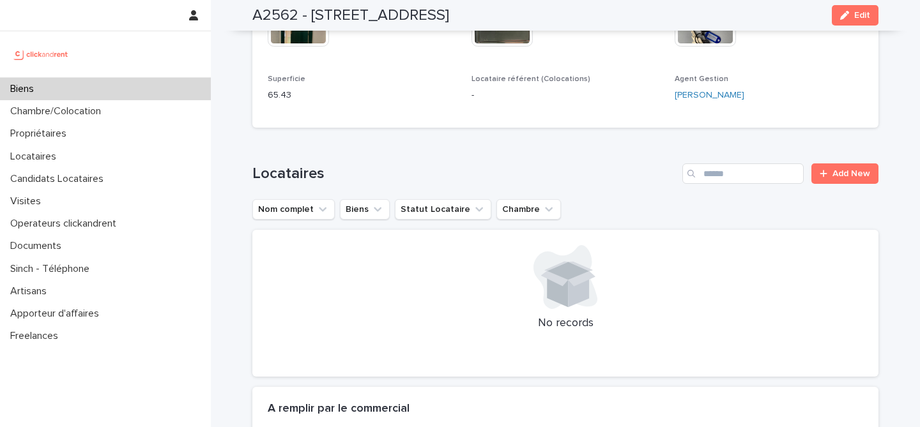
scroll to position [0, 0]
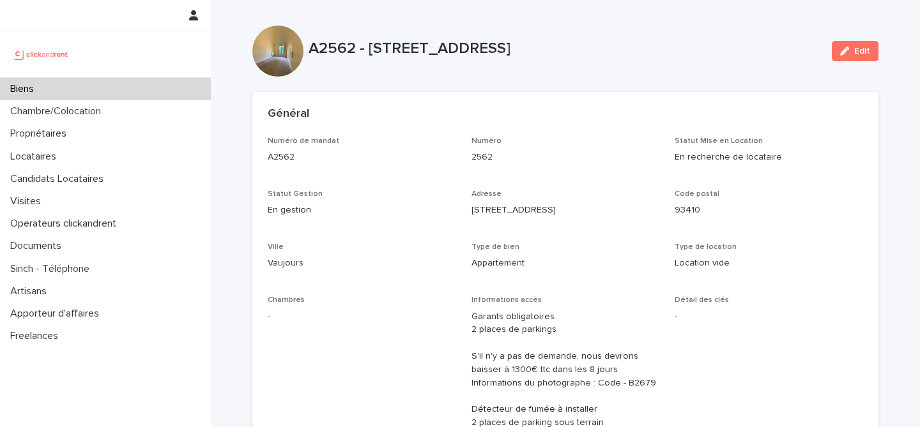
drag, startPoint x: 696, startPoint y: 126, endPoint x: 709, endPoint y: 148, distance: 25.5
click at [695, 126] on div "Général" at bounding box center [565, 114] width 626 height 45
click at [570, 137] on p "Numéro" at bounding box center [566, 141] width 189 height 9
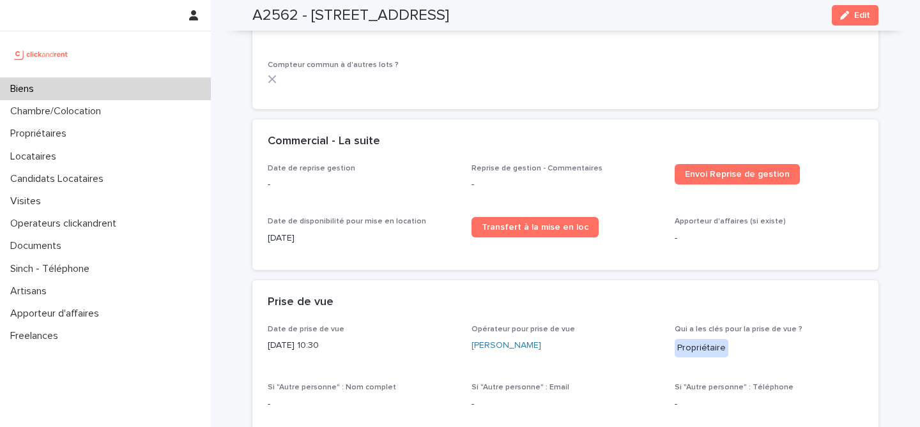
scroll to position [2286, 0]
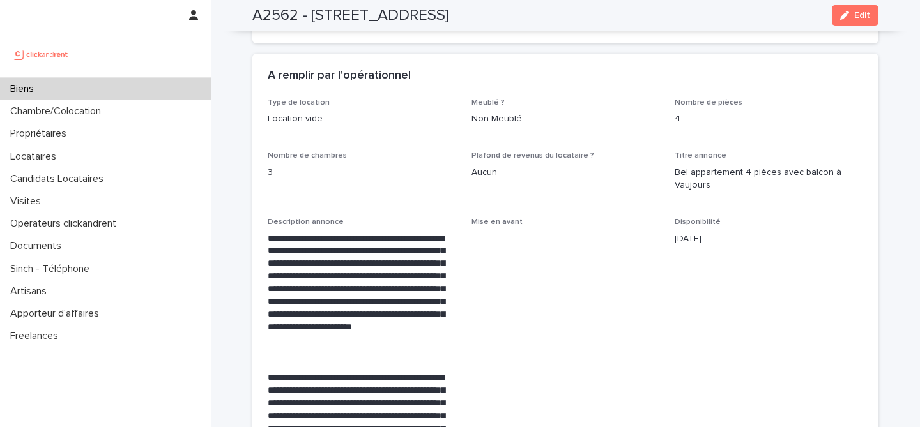
click at [814, 233] on p "[DATE]" at bounding box center [769, 239] width 189 height 13
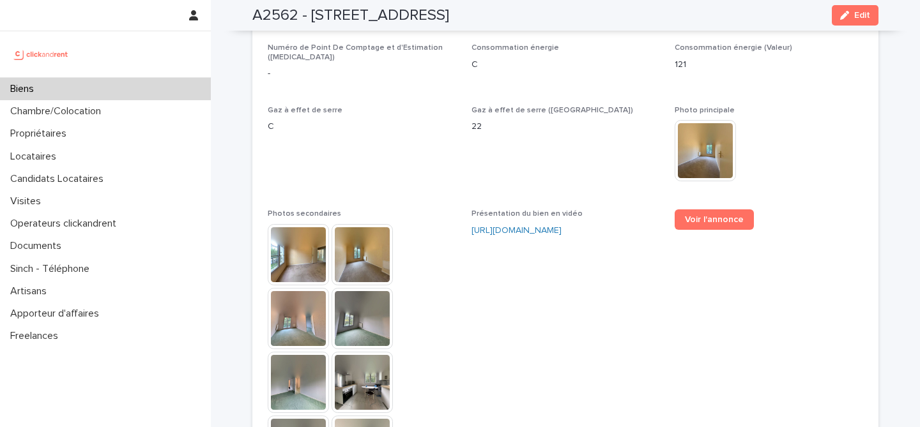
scroll to position [3088, 0]
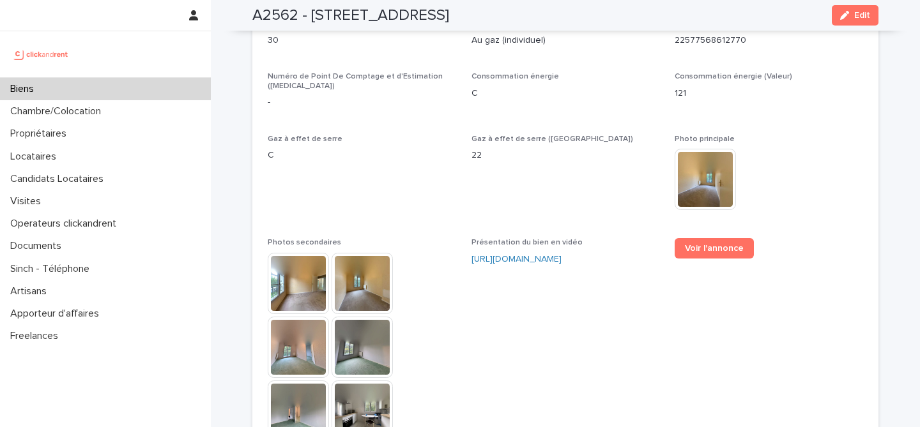
click at [817, 214] on div "**********" at bounding box center [566, 17] width 596 height 1441
drag, startPoint x: 546, startPoint y: 157, endPoint x: 555, endPoint y: 158, distance: 9.7
click at [546, 157] on span "Gaz à effet de serre ([GEOGRAPHIC_DATA]) 22" at bounding box center [566, 179] width 189 height 88
drag, startPoint x: 822, startPoint y: 165, endPoint x: 827, endPoint y: 202, distance: 37.4
click at [821, 165] on div "This file cannot be opened Download File" at bounding box center [769, 181] width 189 height 64
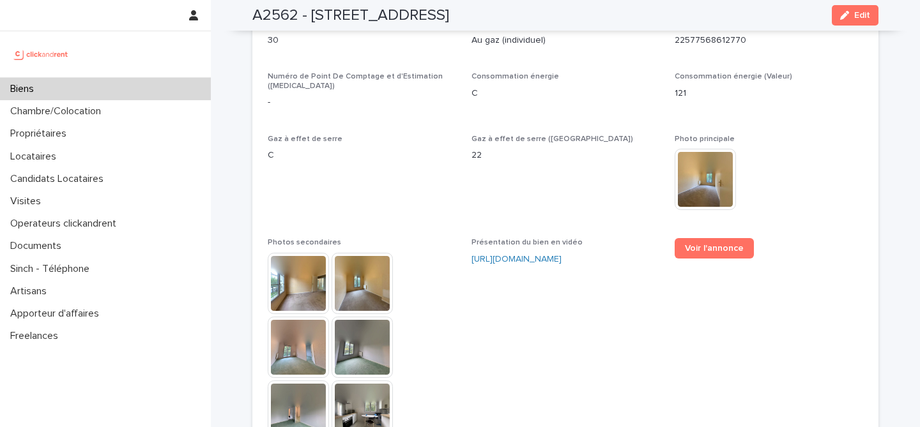
drag, startPoint x: 820, startPoint y: 286, endPoint x: 810, endPoint y: 286, distance: 10.2
click at [820, 286] on span "Voir l'annonce" at bounding box center [769, 410] width 189 height 344
click at [717, 244] on span "Voir l'annonce" at bounding box center [714, 248] width 59 height 9
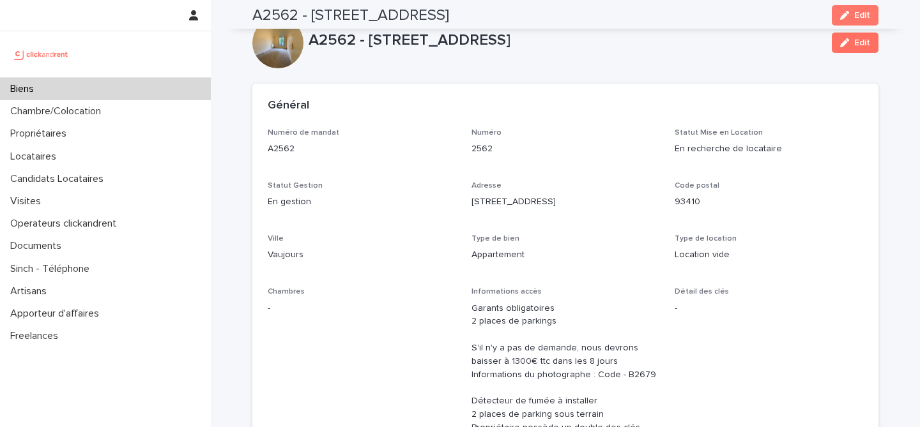
scroll to position [0, 0]
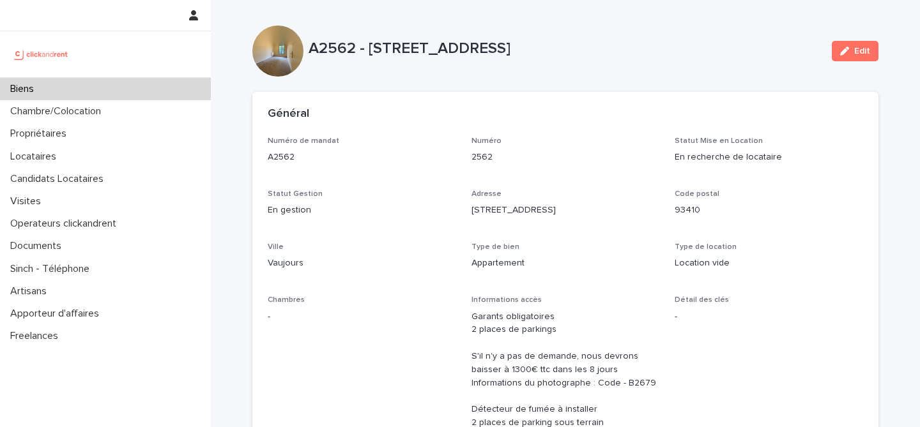
click at [89, 92] on div "Biens" at bounding box center [105, 89] width 211 height 22
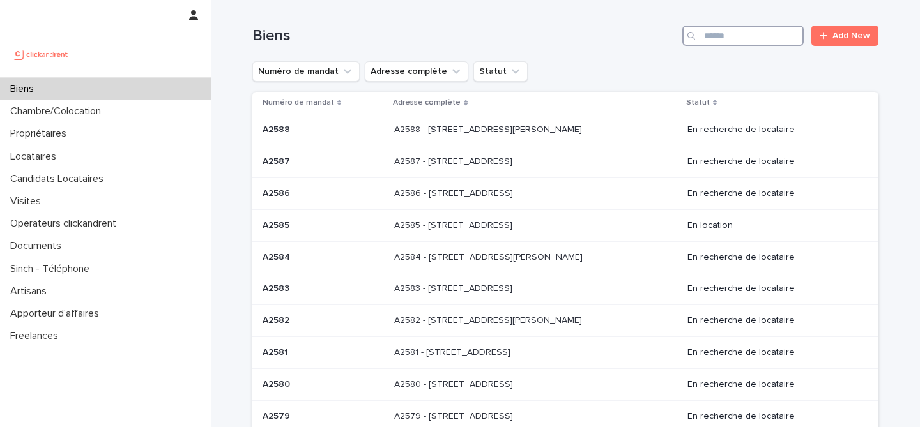
click at [710, 39] on input "Search" at bounding box center [742, 36] width 121 height 20
paste input "*****"
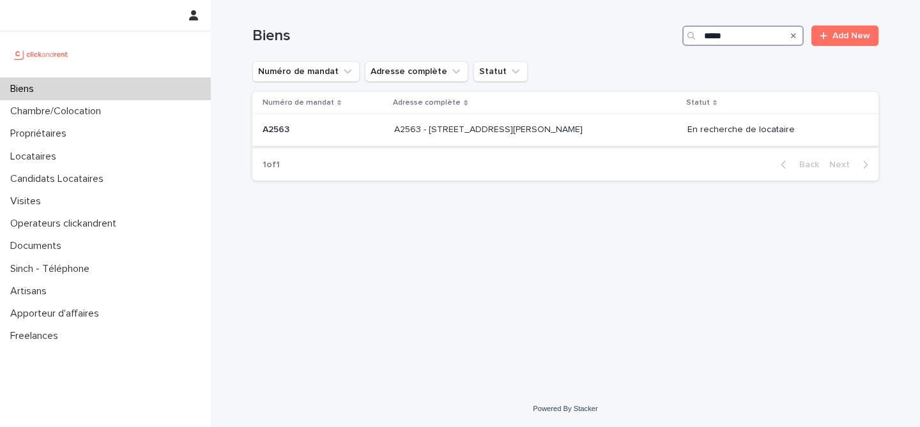
type input "*****"
click at [477, 131] on p "A2563 - [STREET_ADDRESS][PERSON_NAME]" at bounding box center [489, 128] width 191 height 13
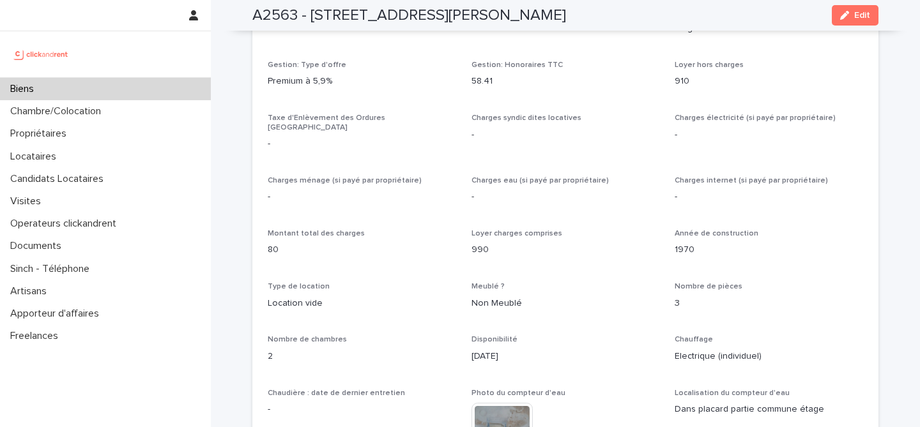
scroll to position [448, 0]
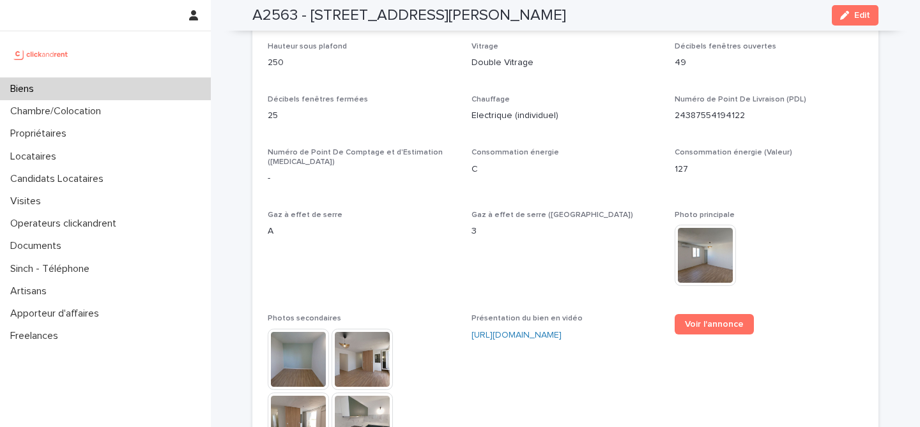
scroll to position [3162, 0]
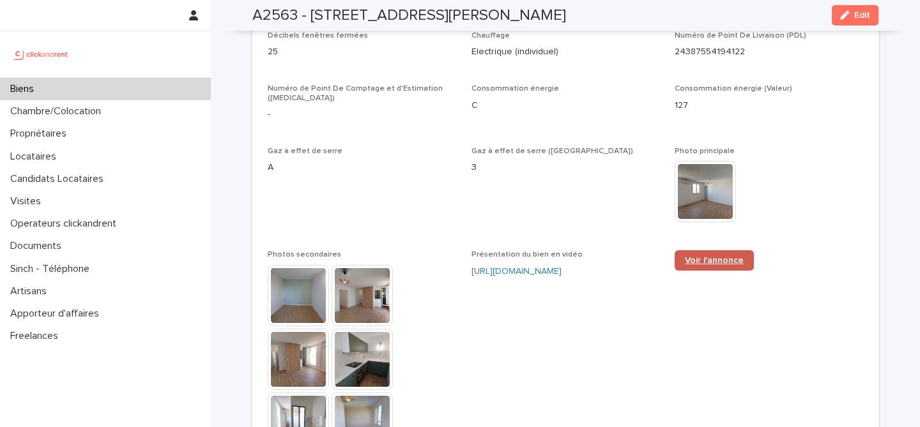
click at [693, 256] on span "Voir l'annonce" at bounding box center [714, 260] width 59 height 9
click at [816, 147] on p "Photo principale" at bounding box center [769, 151] width 189 height 9
click at [535, 157] on div "Gaz à effet de serre ([GEOGRAPHIC_DATA]) 3" at bounding box center [566, 166] width 189 height 38
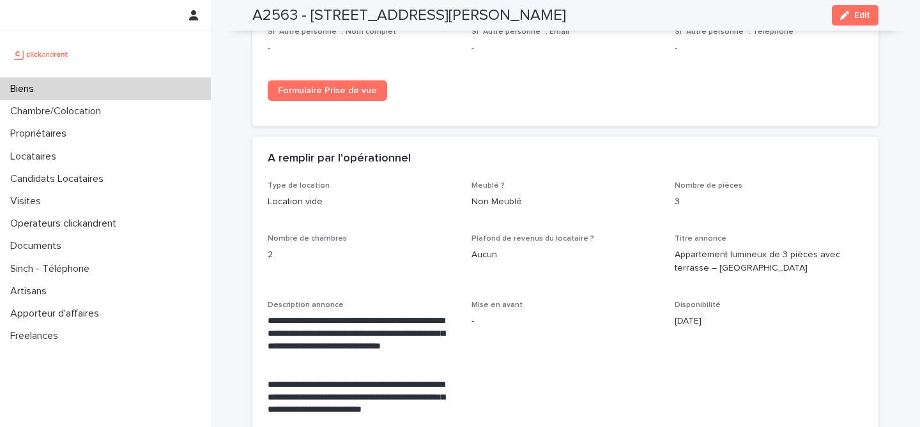
scroll to position [1718, 0]
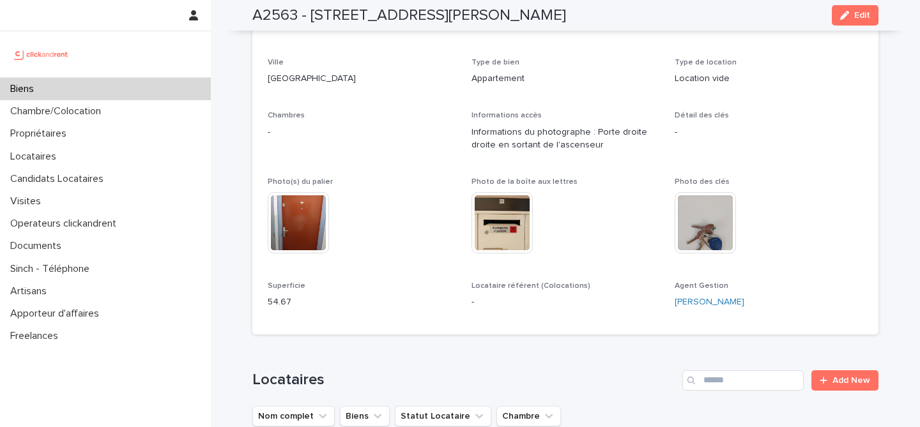
scroll to position [0, 0]
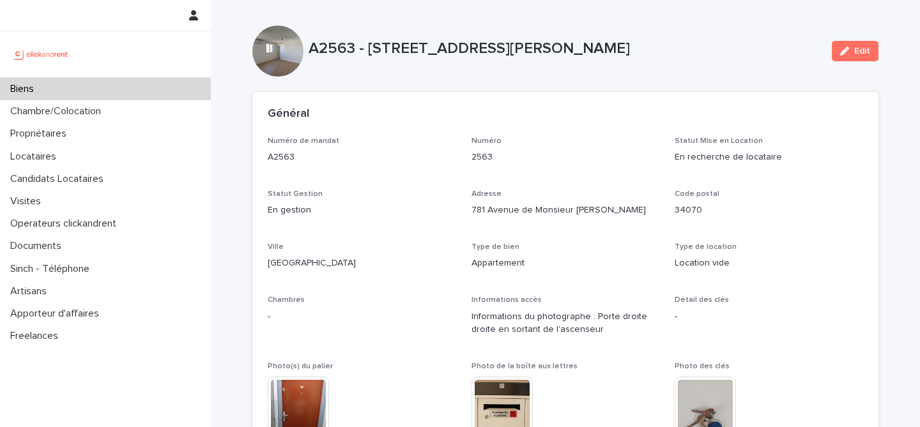
click at [553, 33] on div "A2563 - [STREET_ADDRESS][PERSON_NAME] Edit" at bounding box center [565, 51] width 626 height 51
drag, startPoint x: 552, startPoint y: 91, endPoint x: 555, endPoint y: 77, distance: 14.4
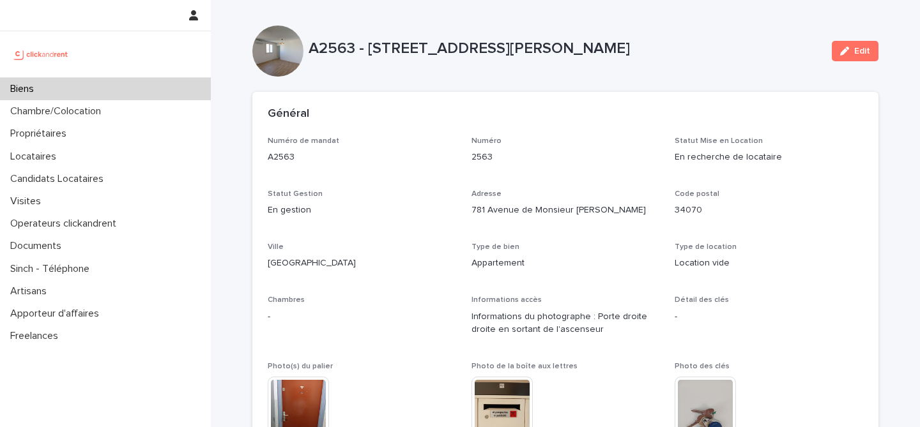
click at [540, 27] on div "A2563 - [STREET_ADDRESS][PERSON_NAME] Edit" at bounding box center [565, 51] width 626 height 51
drag, startPoint x: 539, startPoint y: 97, endPoint x: 541, endPoint y: 66, distance: 30.7
click at [539, 97] on div "Général" at bounding box center [565, 114] width 626 height 45
drag, startPoint x: 521, startPoint y: 22, endPoint x: 521, endPoint y: 56, distance: 34.5
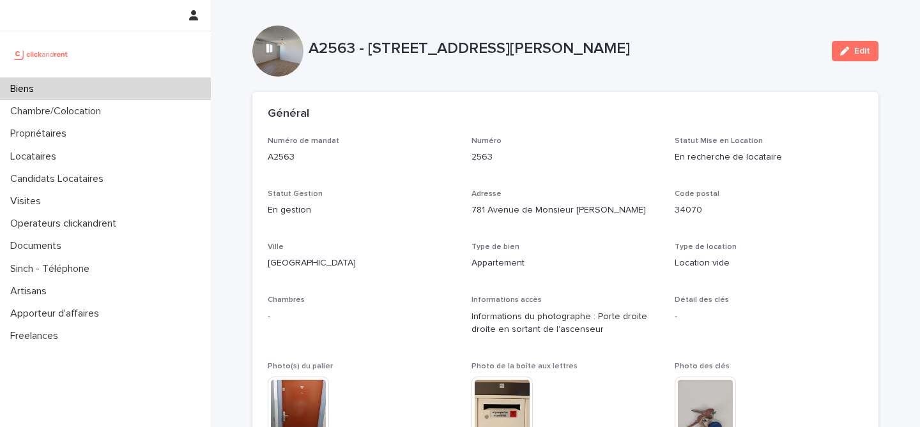
drag, startPoint x: 525, startPoint y: 87, endPoint x: 524, endPoint y: 79, distance: 7.7
drag, startPoint x: 505, startPoint y: 19, endPoint x: 511, endPoint y: 71, distance: 52.1
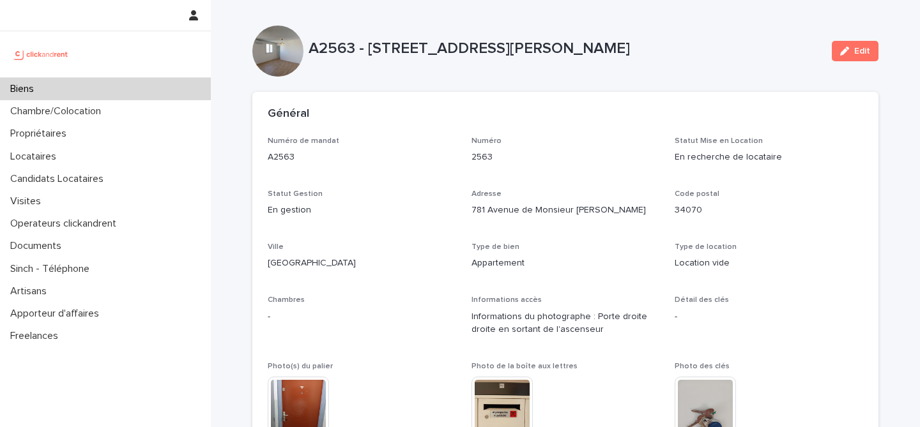
click at [587, 75] on div "A2563 - [STREET_ADDRESS][PERSON_NAME] Edit" at bounding box center [565, 51] width 626 height 51
click at [574, 42] on p "A2563 - [STREET_ADDRESS][PERSON_NAME]" at bounding box center [565, 49] width 513 height 19
drag, startPoint x: 573, startPoint y: 77, endPoint x: 562, endPoint y: 54, distance: 25.1
drag, startPoint x: 512, startPoint y: 14, endPoint x: 527, endPoint y: 77, distance: 64.3
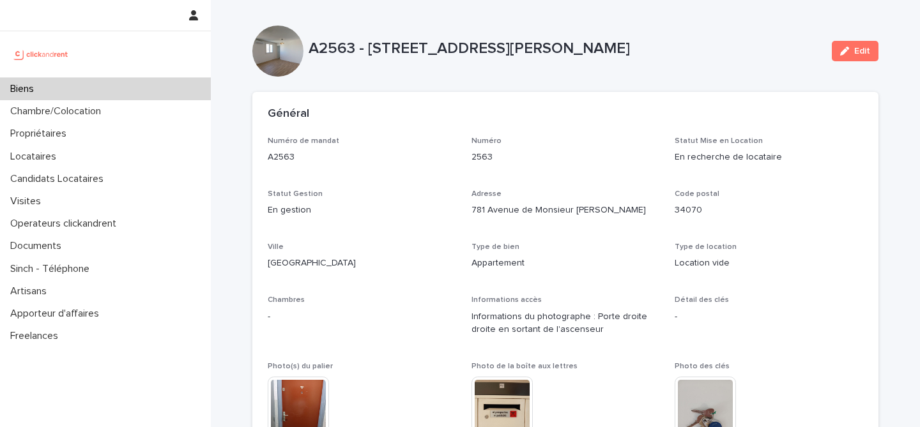
click at [581, 112] on div "Général" at bounding box center [563, 114] width 590 height 14
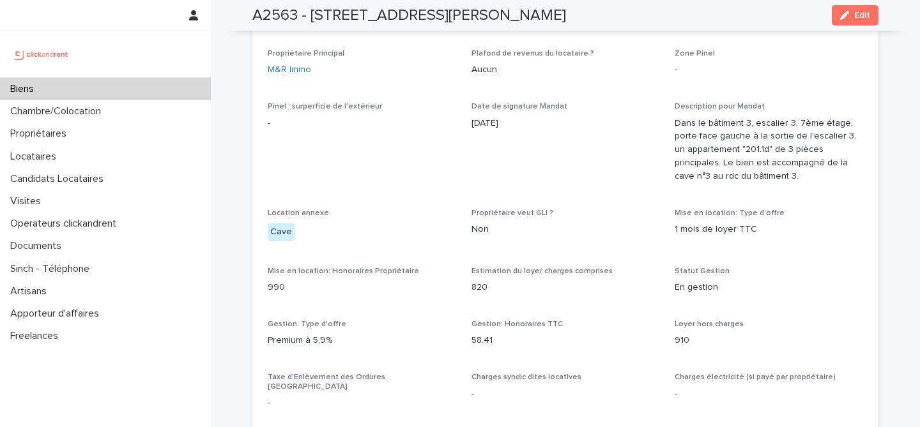
click at [77, 86] on div "Biens" at bounding box center [105, 89] width 211 height 22
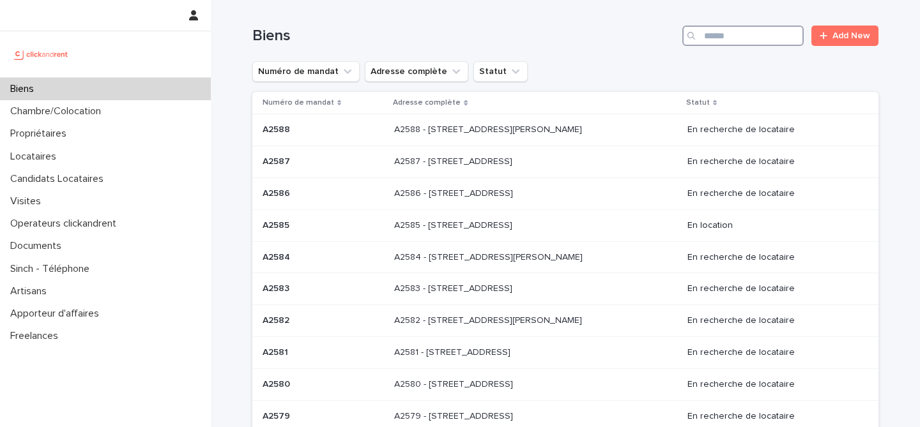
click at [712, 41] on input "Search" at bounding box center [742, 36] width 121 height 20
paste input "*****"
type input "*****"
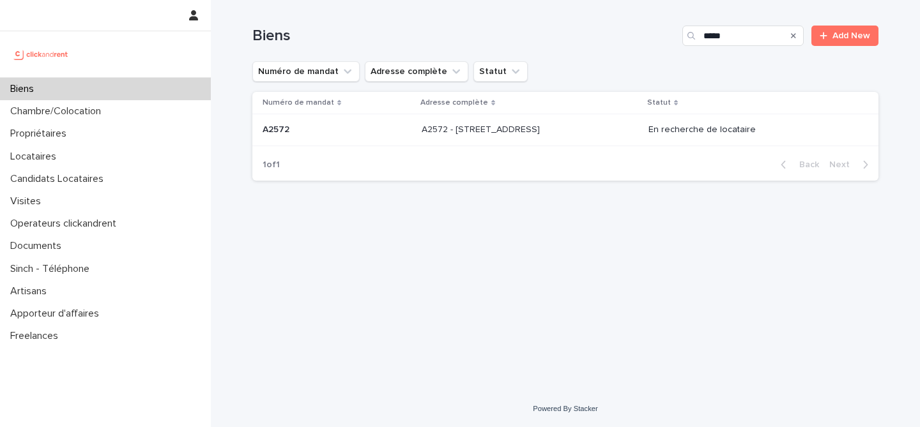
click at [528, 128] on p "A2572 - [STREET_ADDRESS]" at bounding box center [482, 128] width 121 height 13
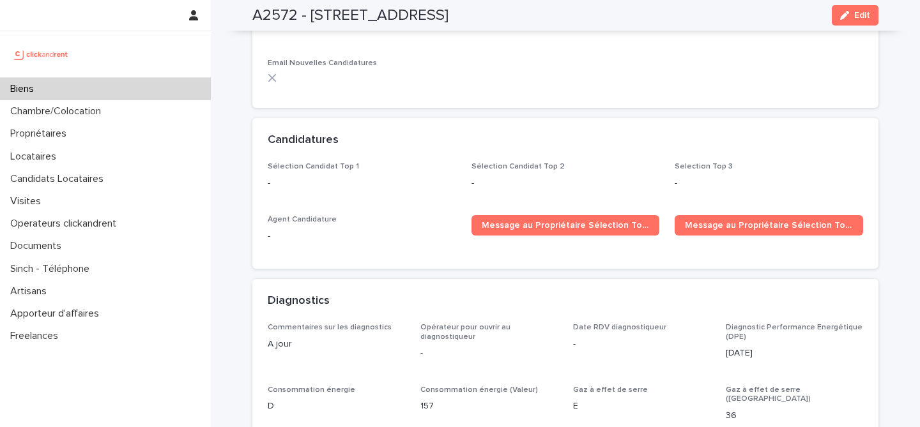
scroll to position [3422, 0]
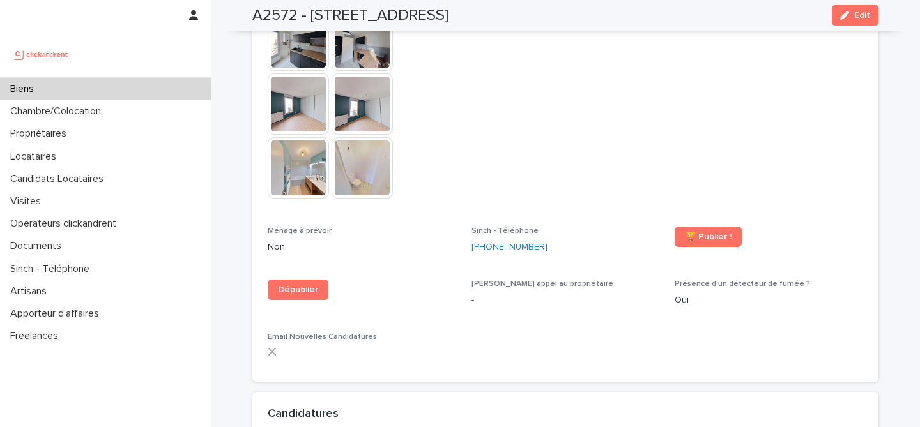
click at [594, 120] on span "Présentation du bien en vidéo [URL][DOMAIN_NAME]" at bounding box center [566, 71] width 189 height 280
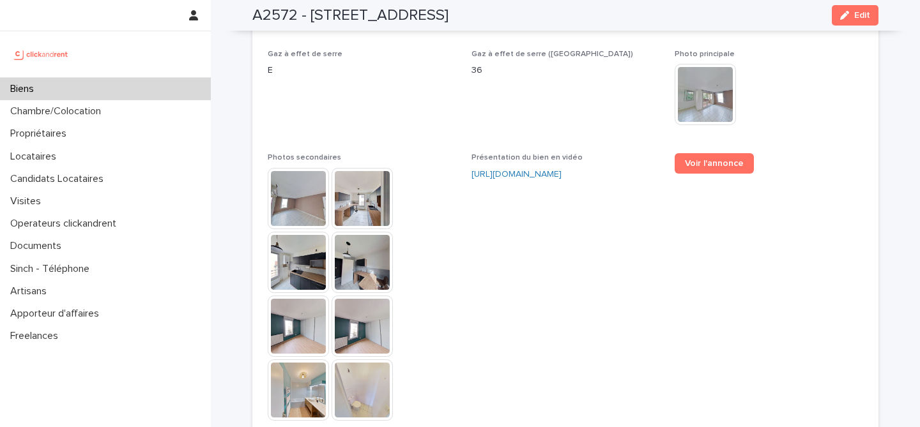
scroll to position [3135, 0]
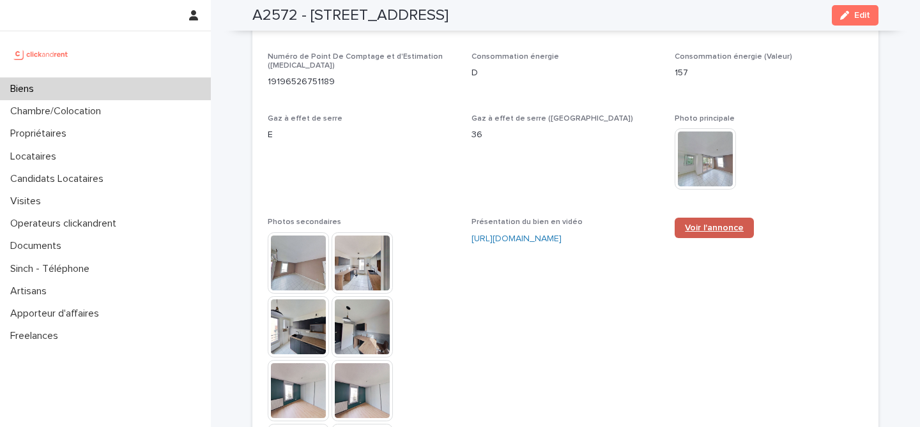
click at [713, 224] on span "Voir l'annonce" at bounding box center [714, 228] width 59 height 9
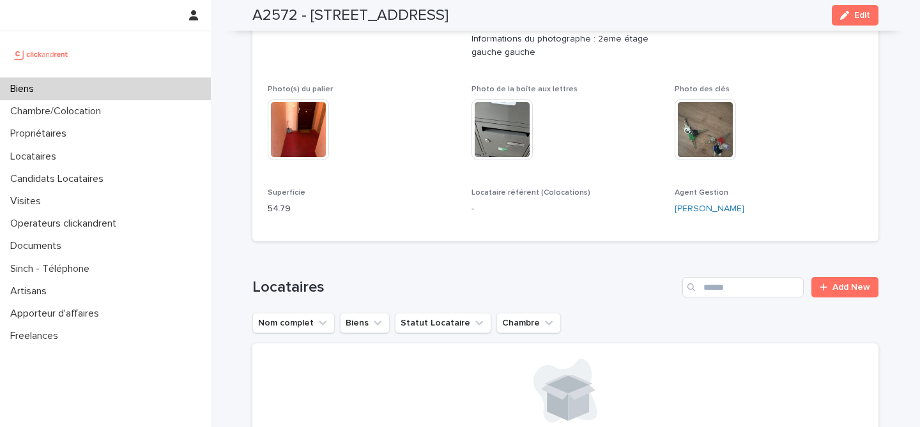
scroll to position [0, 0]
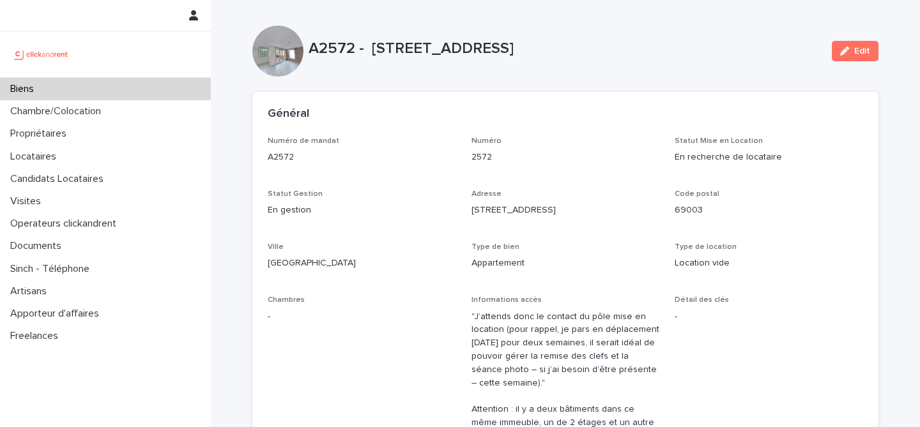
click at [643, 63] on div "A2572 - [STREET_ADDRESS] Edit" at bounding box center [565, 51] width 626 height 51
drag, startPoint x: 542, startPoint y: 10, endPoint x: 548, endPoint y: 54, distance: 44.6
click at [550, 93] on div "Général" at bounding box center [565, 114] width 626 height 45
click at [682, 47] on p "A2572 - [STREET_ADDRESS]" at bounding box center [565, 49] width 513 height 19
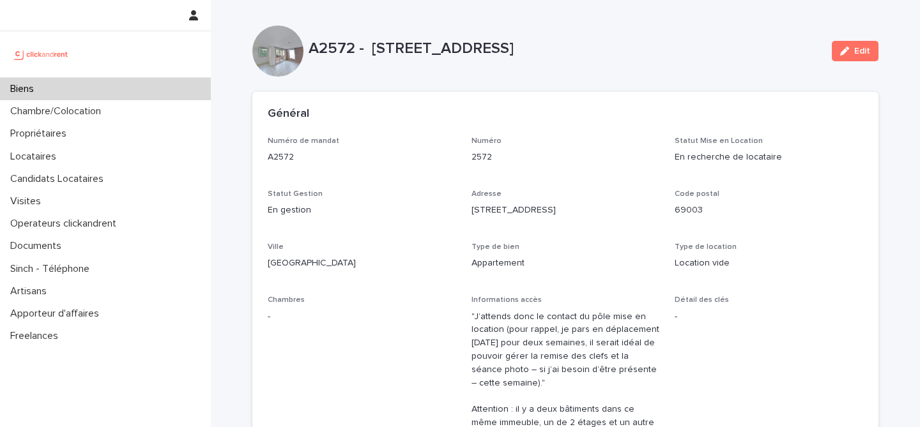
click at [634, 283] on div "Numéro de mandat A2572 Numéro 2572 Statut Mise en Location En recherche de loca…" at bounding box center [566, 407] width 596 height 540
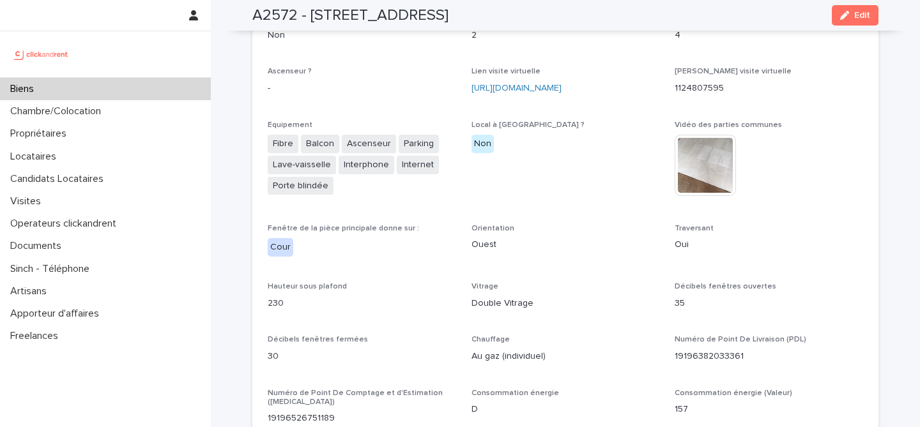
scroll to position [2357, 0]
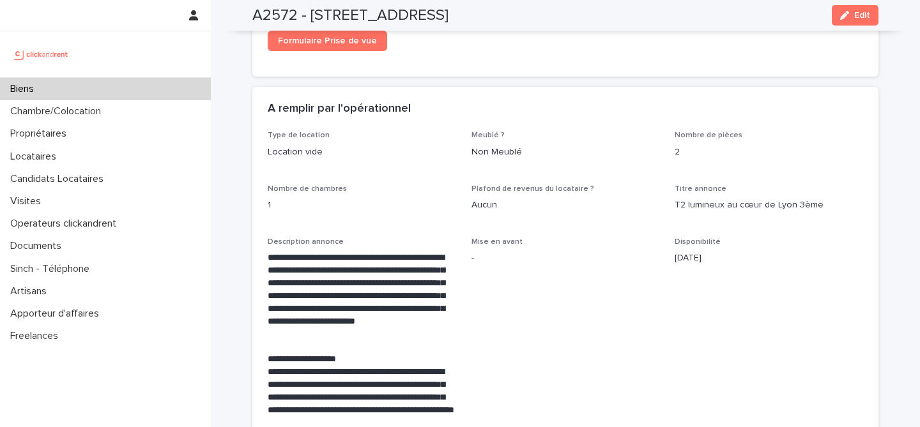
click at [572, 87] on div "A remplir par l'opérationnel" at bounding box center [565, 109] width 626 height 45
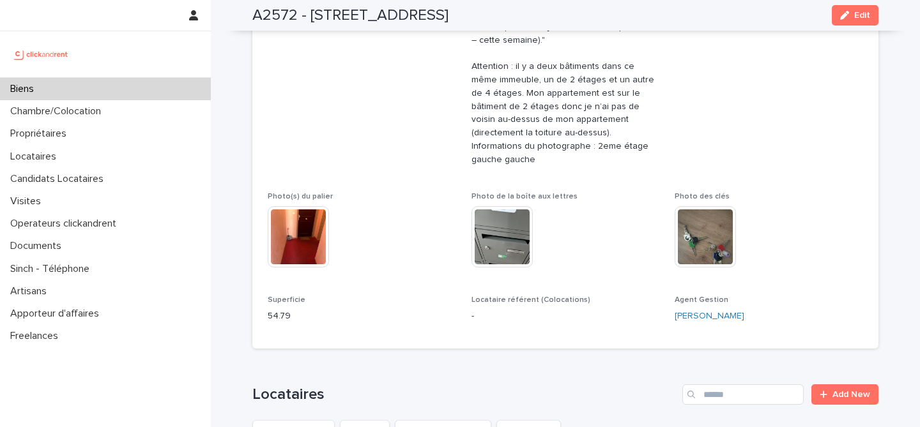
scroll to position [0, 0]
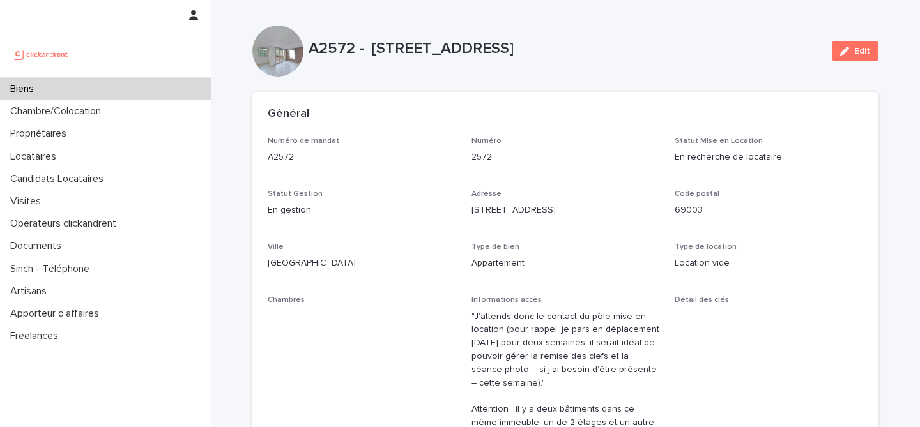
click at [443, 49] on p "A2572 - [STREET_ADDRESS]" at bounding box center [565, 49] width 513 height 19
click at [443, 54] on p "A2572 - [STREET_ADDRESS]" at bounding box center [565, 49] width 513 height 19
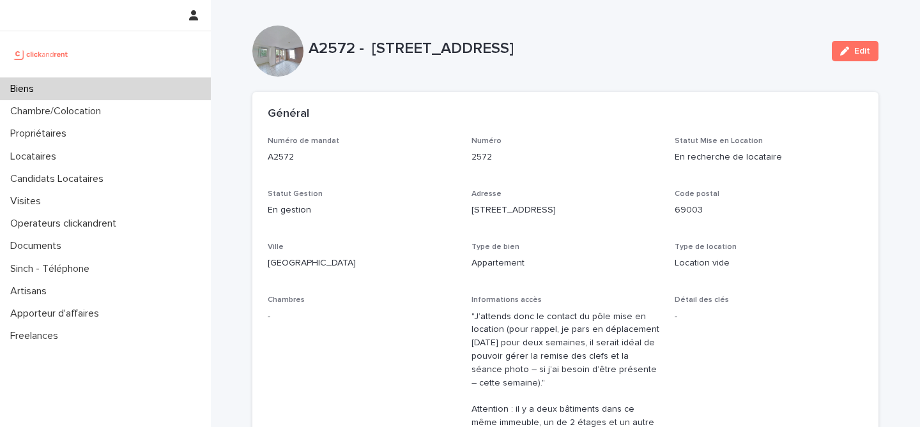
click at [674, 58] on div "A2572 - [STREET_ADDRESS]" at bounding box center [565, 52] width 513 height 24
click at [429, 27] on div "A2572 - [STREET_ADDRESS] Edit" at bounding box center [565, 51] width 626 height 51
drag, startPoint x: 653, startPoint y: 86, endPoint x: 564, endPoint y: 71, distance: 90.8
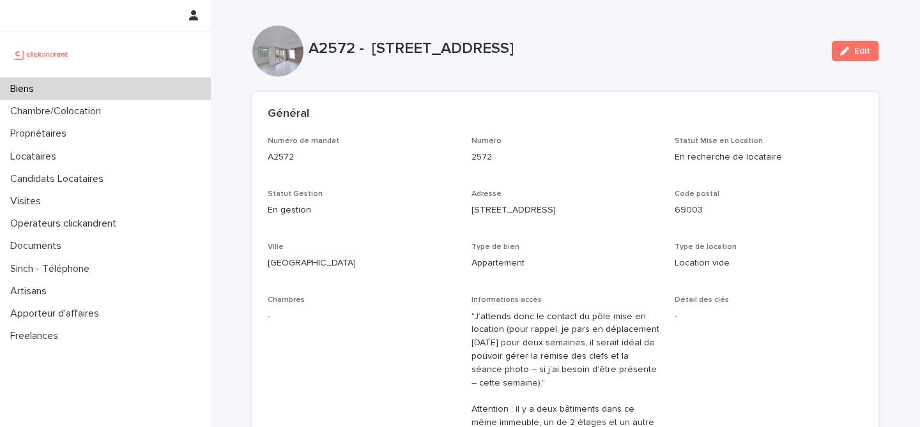
click at [436, 28] on div "A2572 - [STREET_ADDRESS] Edit" at bounding box center [565, 51] width 626 height 51
click at [405, 68] on div "A2572 - [STREET_ADDRESS] Edit" at bounding box center [565, 51] width 626 height 51
